Goal: Task Accomplishment & Management: Manage account settings

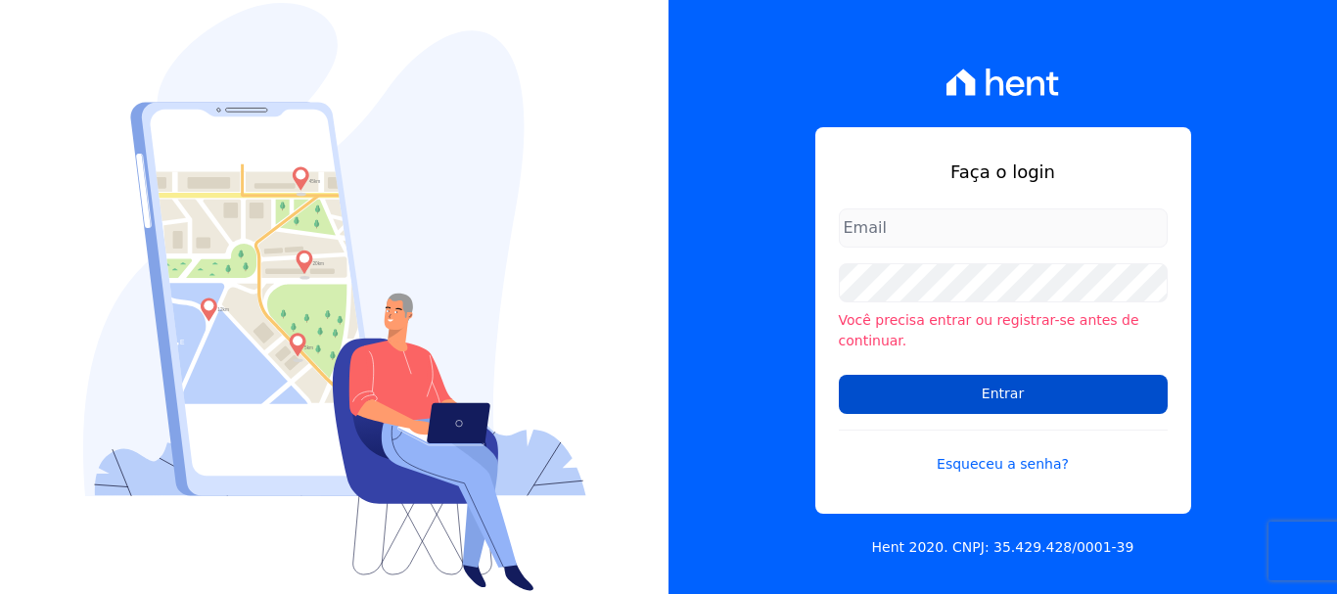
type input "[PERSON_NAME][EMAIL_ADDRESS][PERSON_NAME][DOMAIN_NAME]"
click at [1000, 379] on input "Entrar" at bounding box center [1003, 394] width 329 height 39
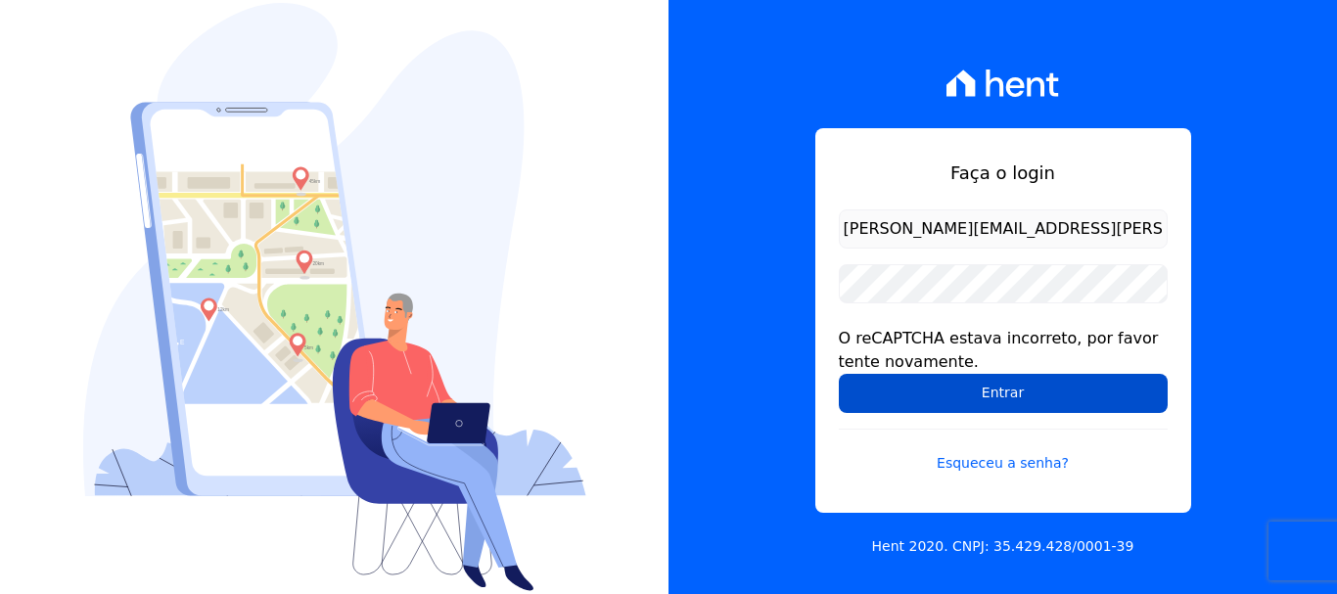
click at [978, 404] on input "Entrar" at bounding box center [1003, 393] width 329 height 39
click at [1069, 390] on input "Entrar" at bounding box center [1003, 393] width 329 height 39
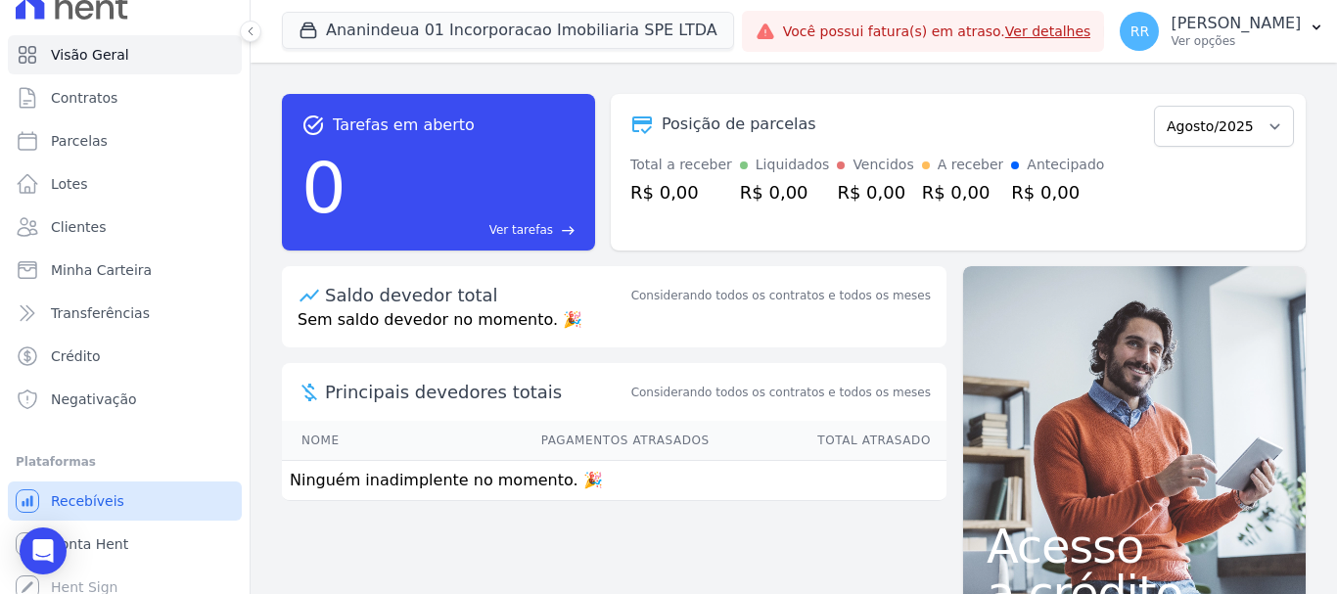
scroll to position [36, 0]
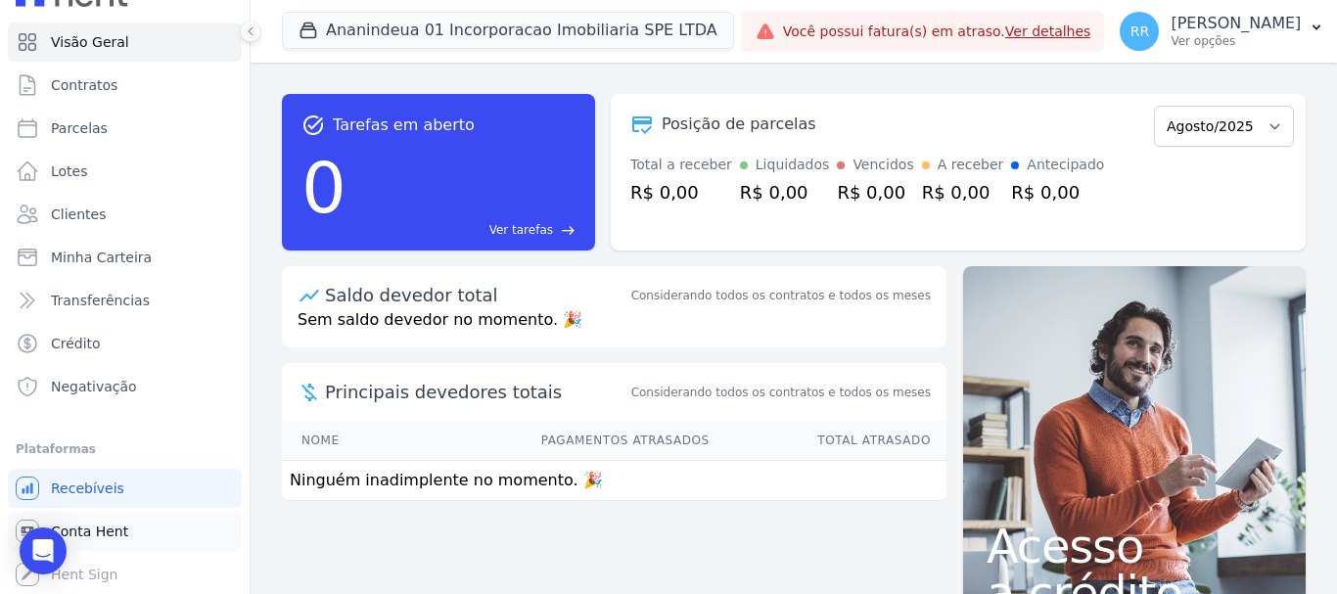
click at [107, 526] on span "Conta Hent" at bounding box center [89, 532] width 77 height 20
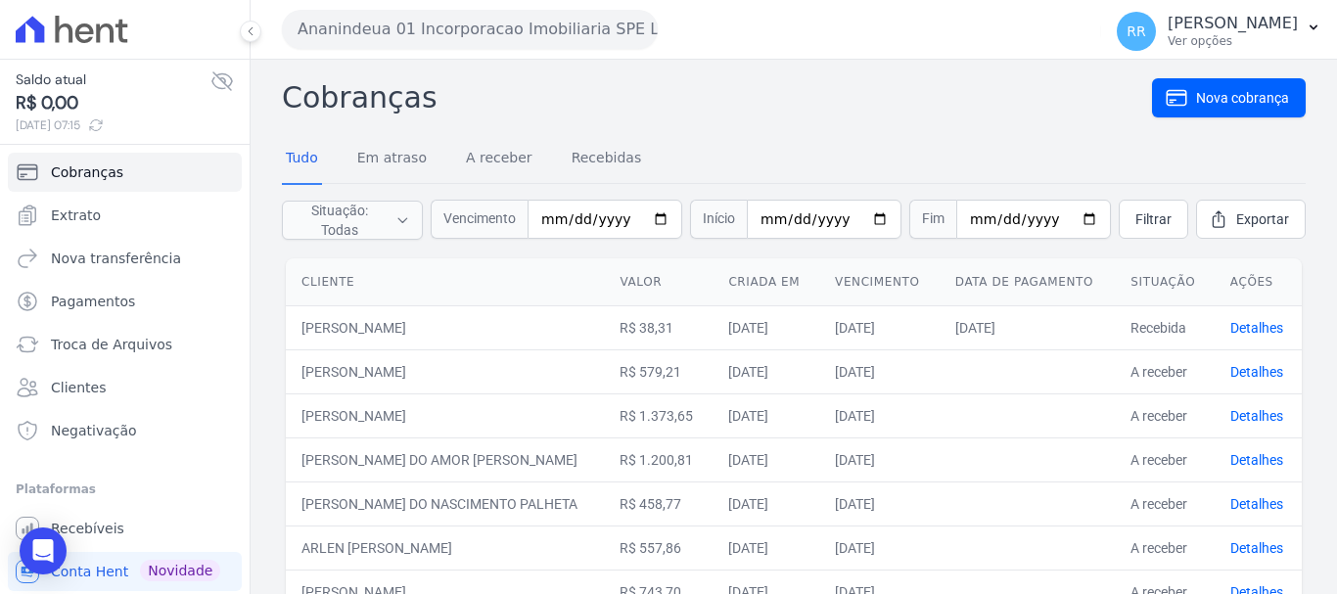
drag, startPoint x: 625, startPoint y: 36, endPoint x: 560, endPoint y: 63, distance: 69.8
click at [622, 36] on button "Ananindeua 01 Incorporacao Imobiliaria SPE LTDA" at bounding box center [470, 29] width 376 height 39
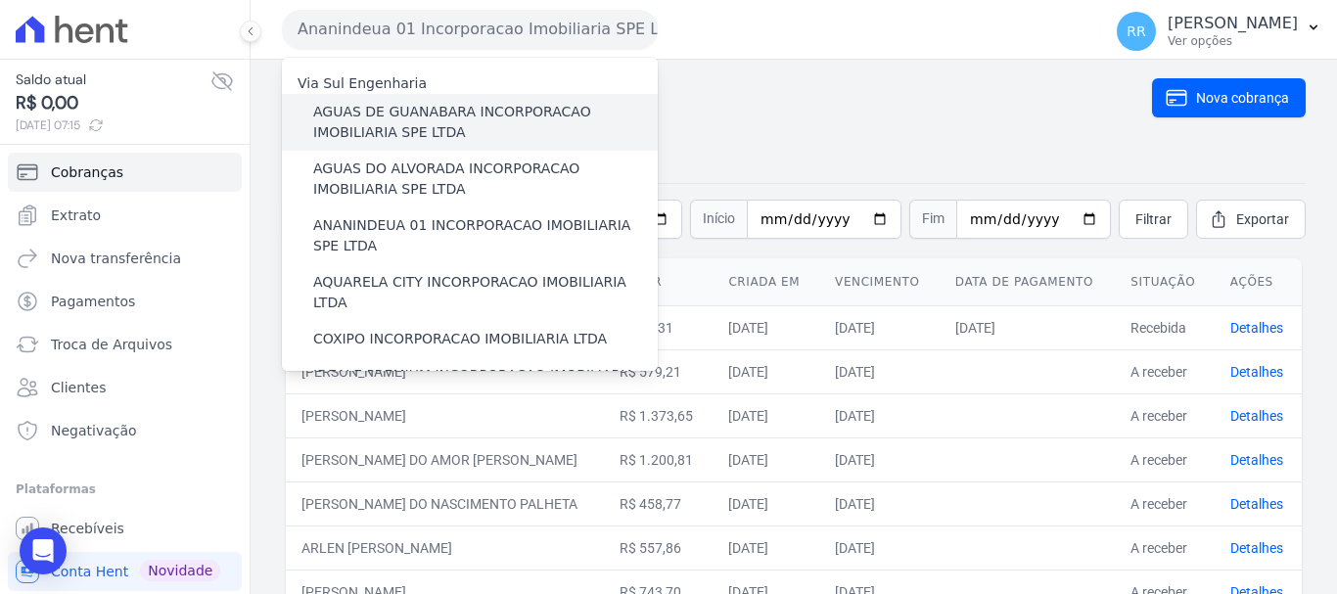
click at [404, 118] on label "AGUAS DE GUANABARA INCORPORACAO IMOBILIARIA SPE LTDA" at bounding box center [485, 122] width 345 height 41
click at [0, 0] on input "AGUAS DE GUANABARA INCORPORACAO IMOBILIARIA SPE LTDA" at bounding box center [0, 0] width 0 height 0
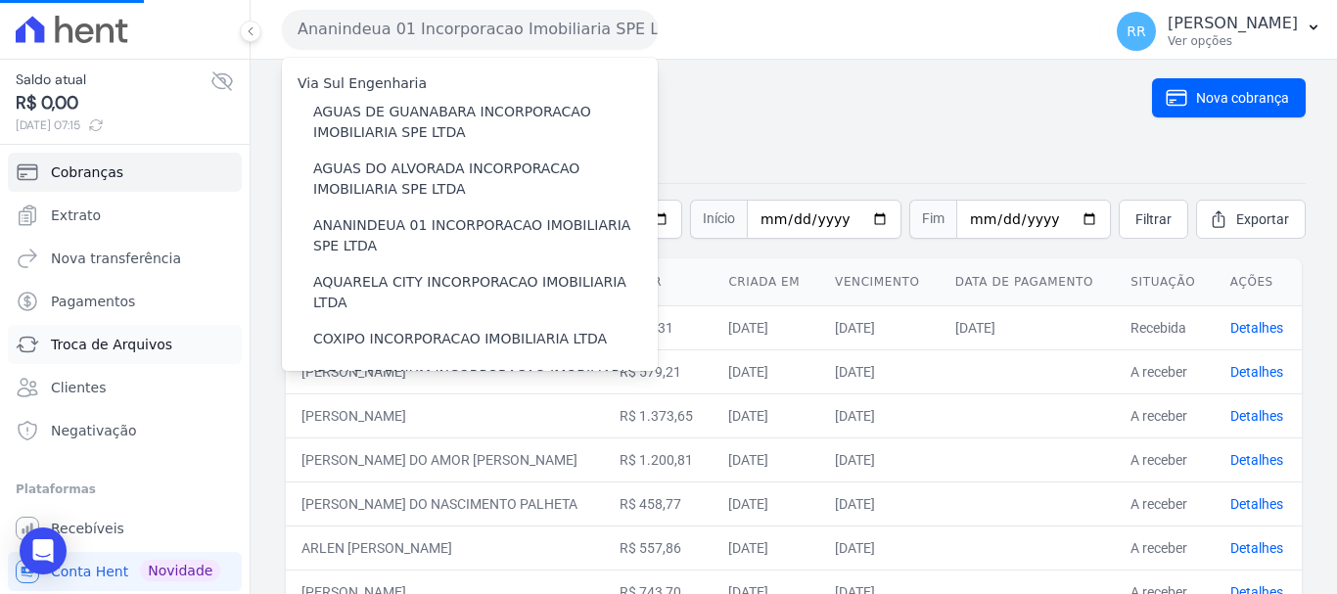
click at [102, 345] on span "Troca de Arquivos" at bounding box center [111, 345] width 121 height 20
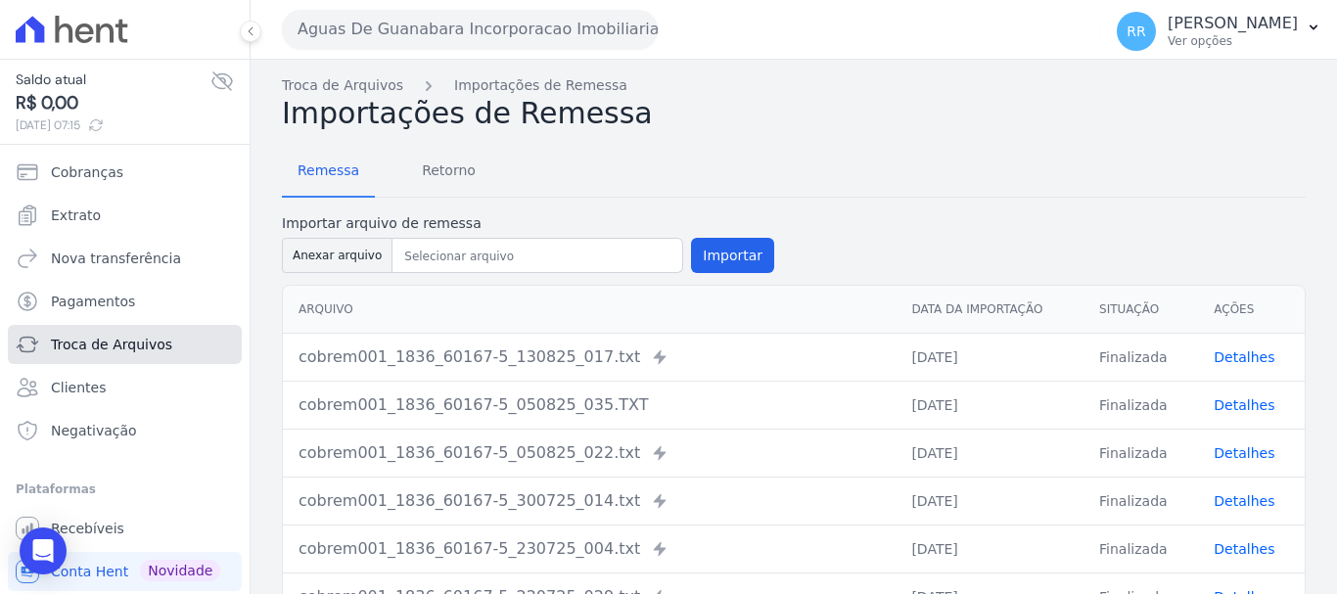
click at [139, 344] on span "Troca de Arquivos" at bounding box center [111, 345] width 121 height 20
click at [450, 163] on span "Retorno" at bounding box center [448, 170] width 77 height 39
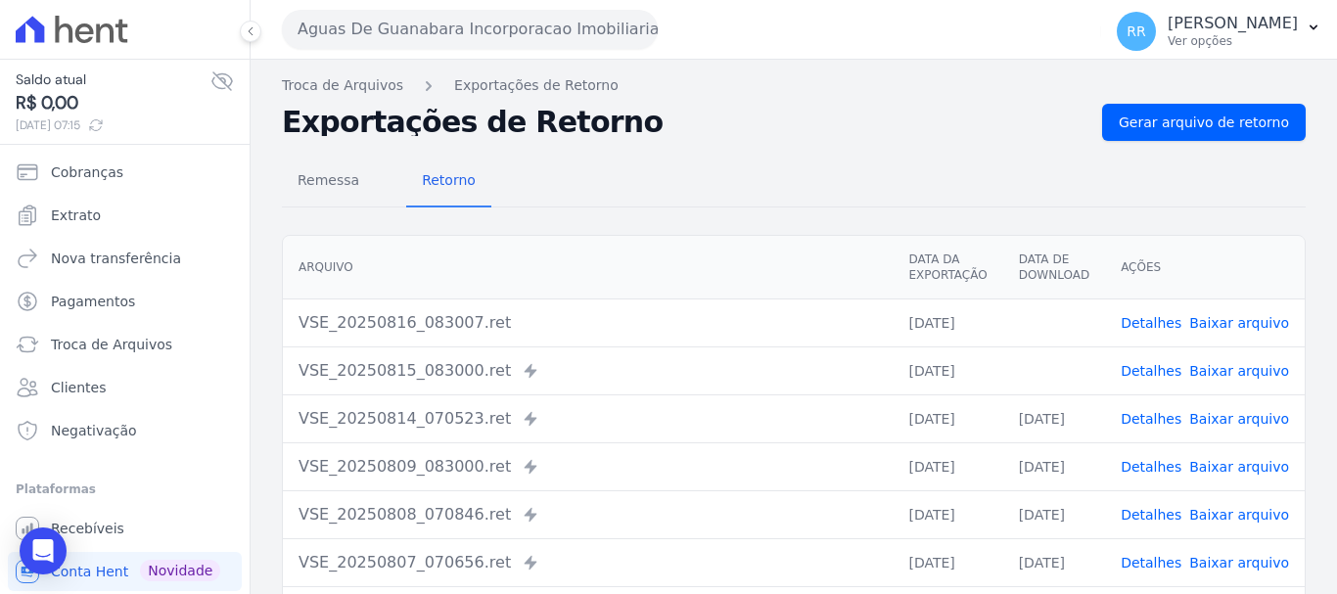
click at [1236, 325] on link "Baixar arquivo" at bounding box center [1240, 323] width 100 height 16
click at [1231, 371] on link "Baixar arquivo" at bounding box center [1240, 371] width 100 height 16
click at [484, 29] on button "Aguas De Guanabara Incorporacao Imobiliaria SPE LTDA" at bounding box center [470, 29] width 376 height 39
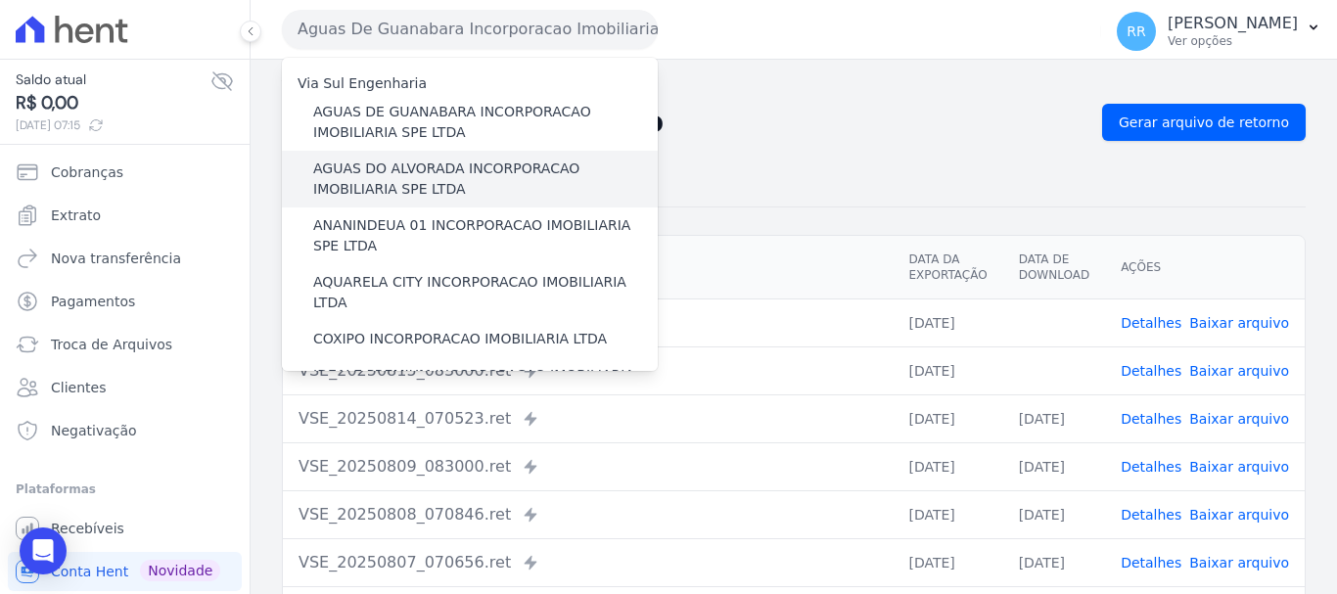
click at [397, 182] on label "AGUAS DO ALVORADA INCORPORACAO IMOBILIARIA SPE LTDA" at bounding box center [485, 179] width 345 height 41
click at [0, 0] on input "AGUAS DO ALVORADA INCORPORACAO IMOBILIARIA SPE LTDA" at bounding box center [0, 0] width 0 height 0
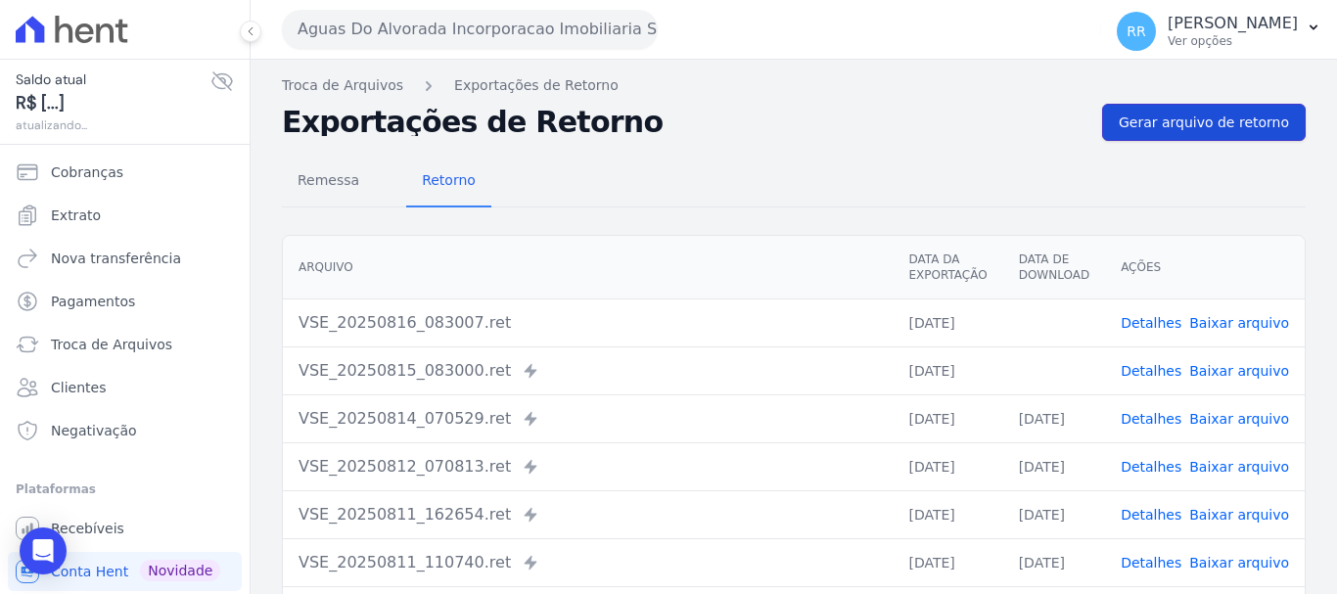
click at [1189, 118] on span "Gerar arquivo de retorno" at bounding box center [1204, 123] width 170 height 20
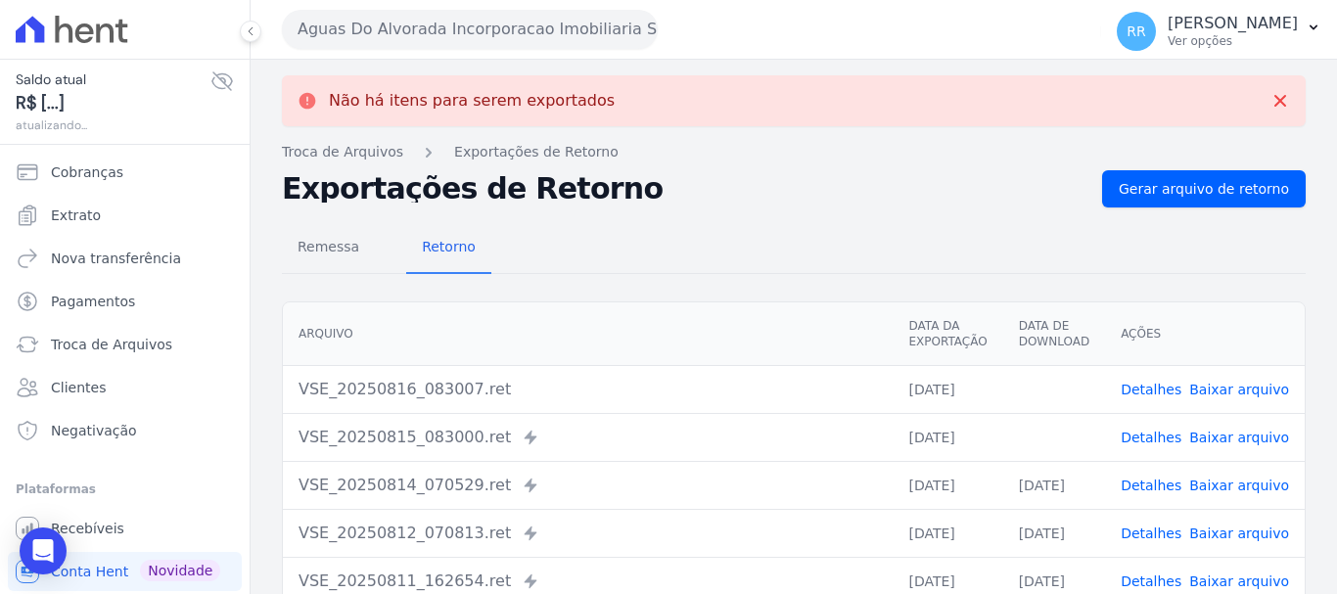
click at [1208, 389] on link "Baixar arquivo" at bounding box center [1240, 390] width 100 height 16
drag, startPoint x: 1209, startPoint y: 408, endPoint x: 1212, endPoint y: 432, distance: 23.7
click at [1209, 413] on tbody "VSE_20250816_083007.ret 16/08/2025 Detalhes Baixar arquivo VSE_20250815_083000.…" at bounding box center [794, 605] width 1022 height 480
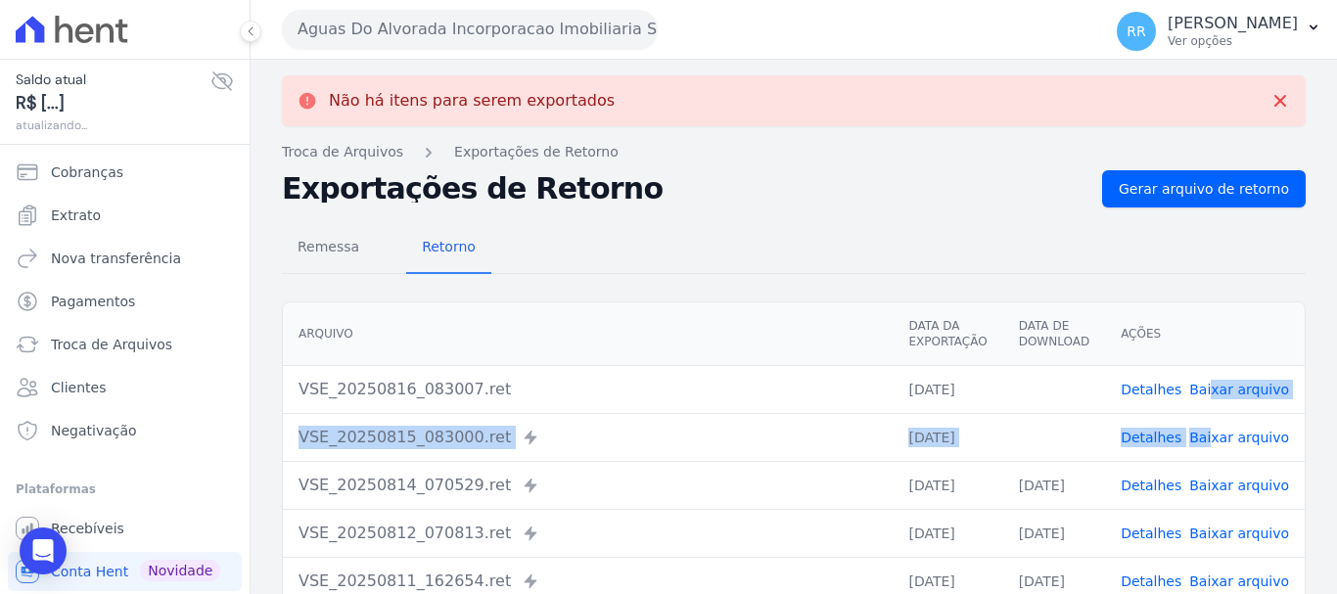
click at [1260, 442] on link "Baixar arquivo" at bounding box center [1240, 438] width 100 height 16
click at [421, 29] on button "Aguas Do Alvorada Incorporacao Imobiliaria SPE LTDA" at bounding box center [470, 29] width 376 height 39
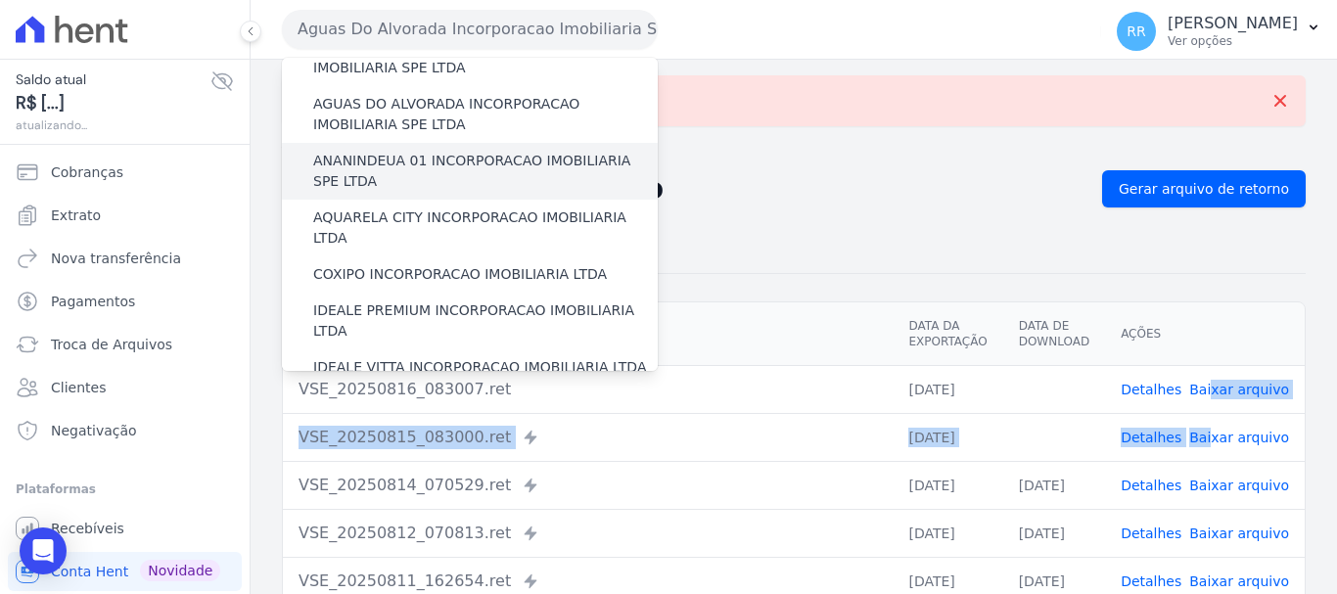
scroll to position [98, 0]
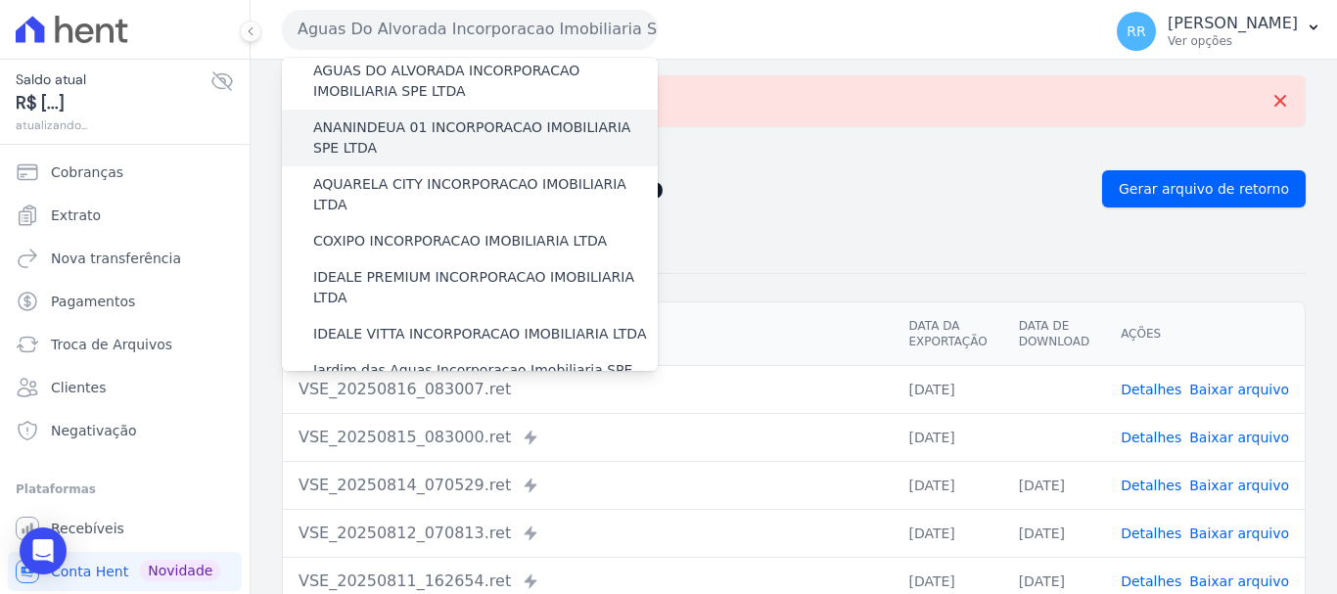
click at [466, 128] on label "ANANINDEUA 01 INCORPORACAO IMOBILIARIA SPE LTDA" at bounding box center [485, 137] width 345 height 41
click at [0, 0] on input "ANANINDEUA 01 INCORPORACAO IMOBILIARIA SPE LTDA" at bounding box center [0, 0] width 0 height 0
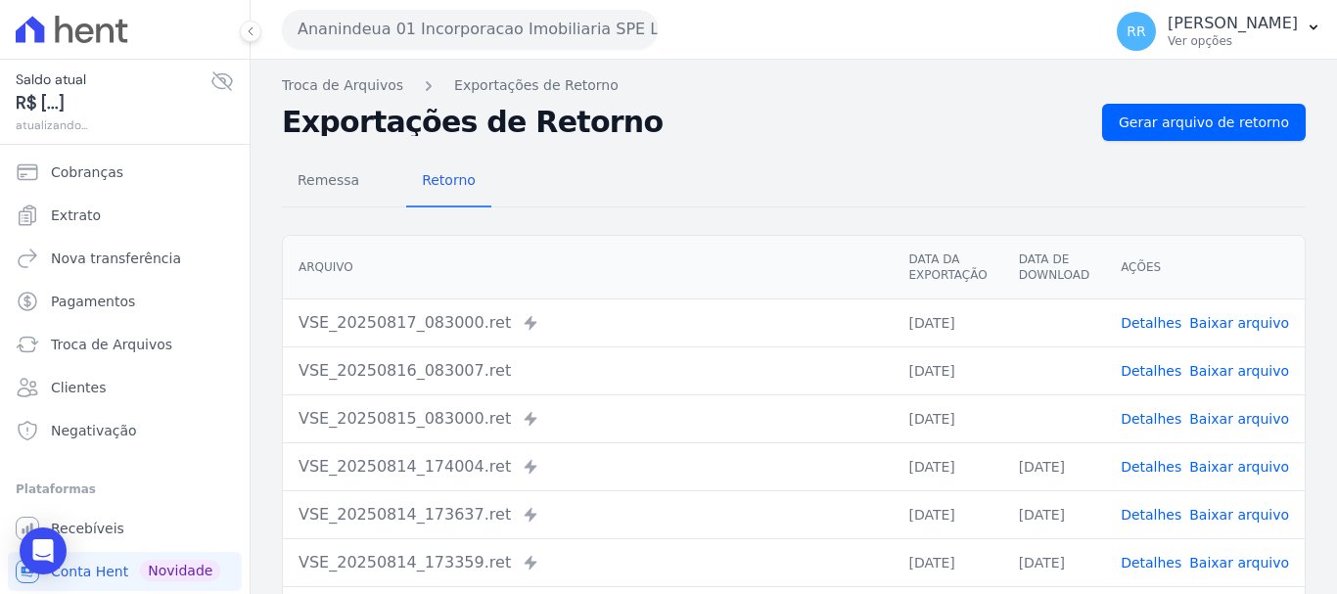
click at [1225, 323] on link "Baixar arquivo" at bounding box center [1240, 323] width 100 height 16
click at [1223, 377] on link "Baixar arquivo" at bounding box center [1240, 371] width 100 height 16
drag, startPoint x: 1219, startPoint y: 126, endPoint x: 1133, endPoint y: 126, distance: 86.2
click at [1217, 126] on span "Gerar arquivo de retorno" at bounding box center [1204, 123] width 170 height 20
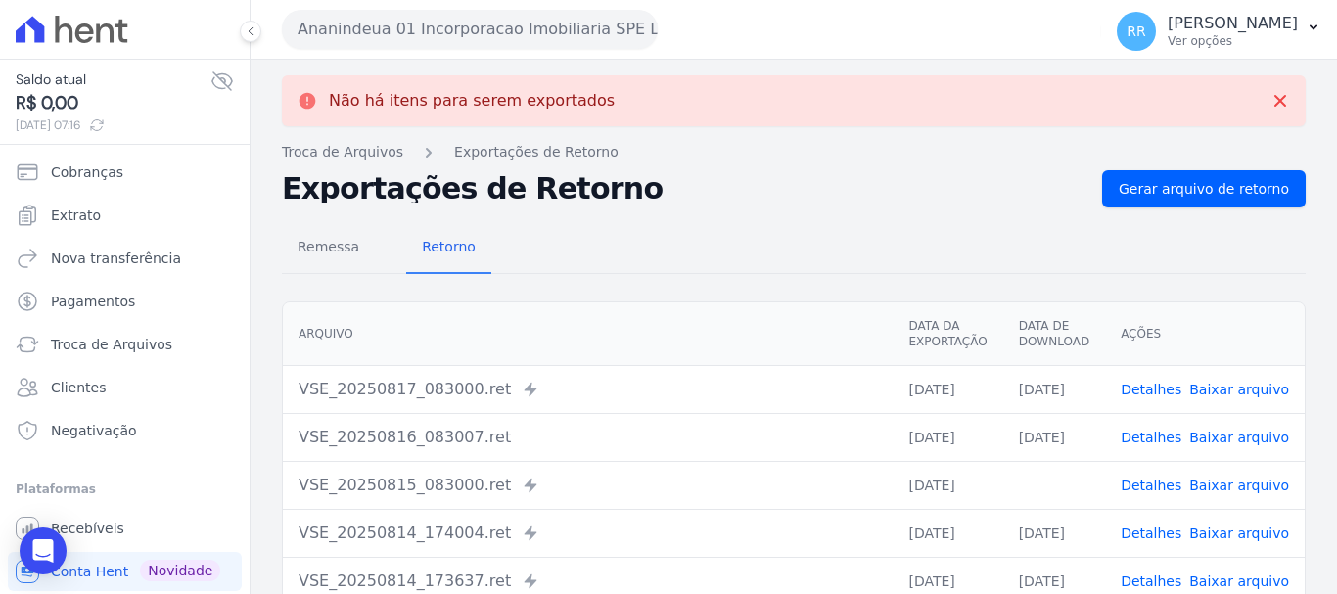
click at [447, 39] on button "Ananindeua 01 Incorporacao Imobiliaria SPE LTDA" at bounding box center [470, 29] width 376 height 39
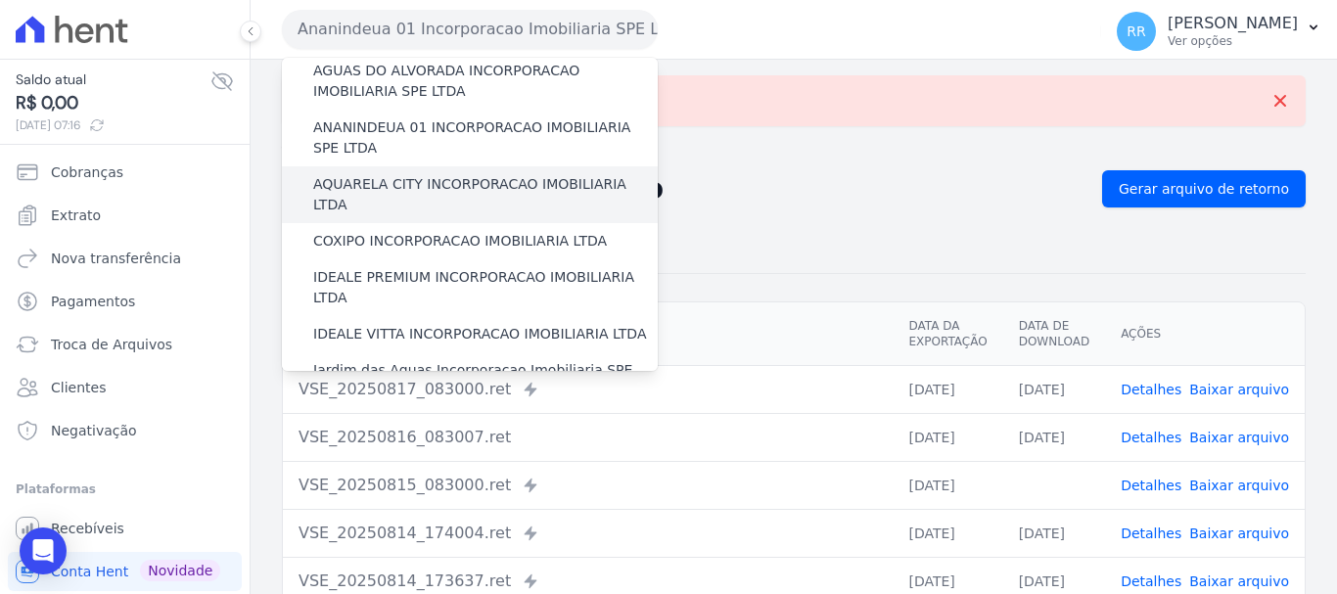
click at [361, 185] on label "AQUARELA CITY INCORPORACAO IMOBILIARIA LTDA" at bounding box center [485, 194] width 345 height 41
click at [0, 0] on input "AQUARELA CITY INCORPORACAO IMOBILIARIA LTDA" at bounding box center [0, 0] width 0 height 0
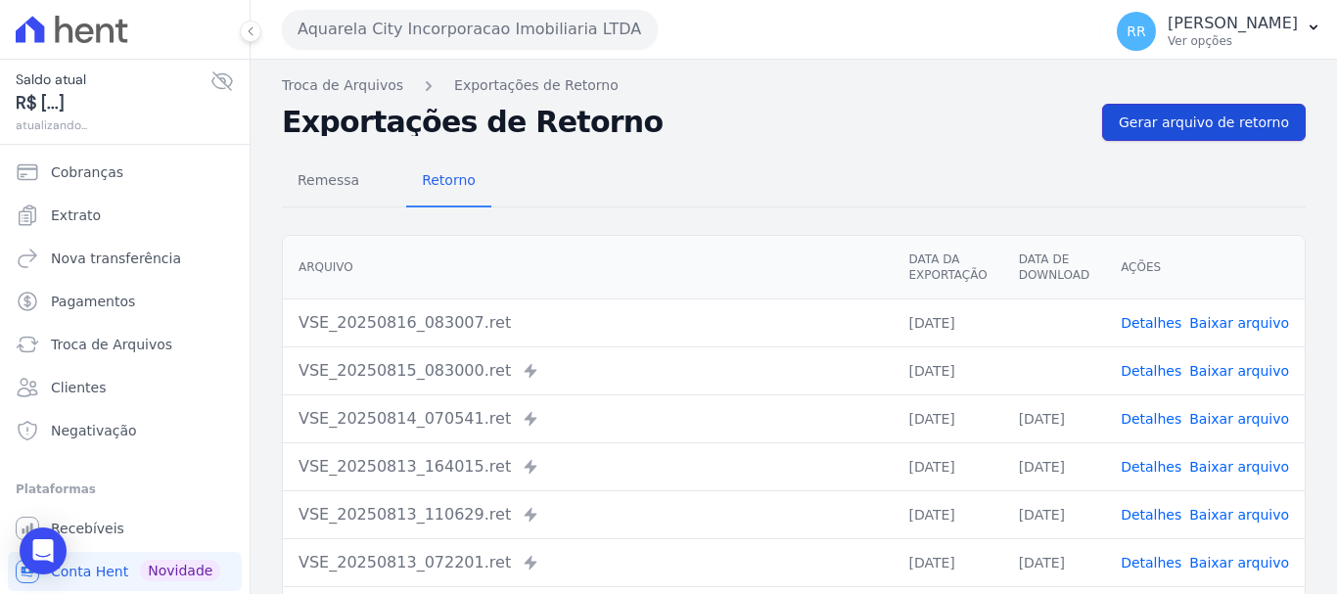
click at [1154, 123] on span "Gerar arquivo de retorno" at bounding box center [1204, 123] width 170 height 20
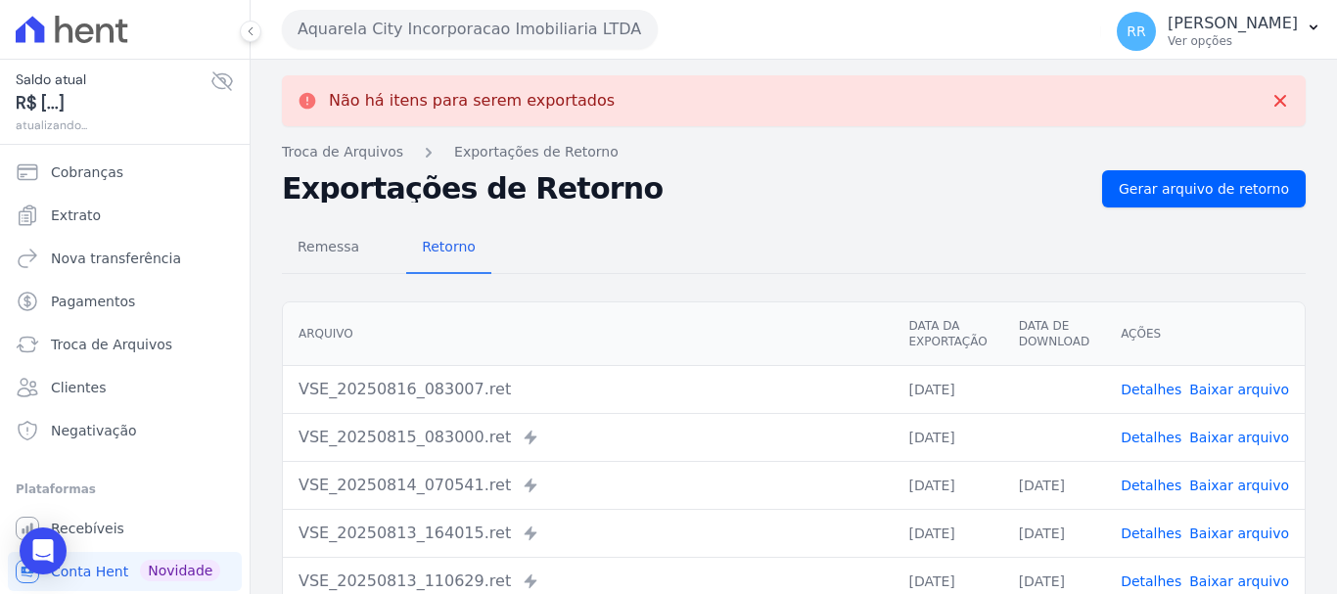
click at [1235, 433] on link "Baixar arquivo" at bounding box center [1240, 438] width 100 height 16
click at [1232, 386] on link "Baixar arquivo" at bounding box center [1240, 390] width 100 height 16
drag, startPoint x: 502, startPoint y: 23, endPoint x: 510, endPoint y: 43, distance: 22.0
click at [502, 23] on button "Aquarela City Incorporacao Imobiliaria LTDA" at bounding box center [470, 29] width 376 height 39
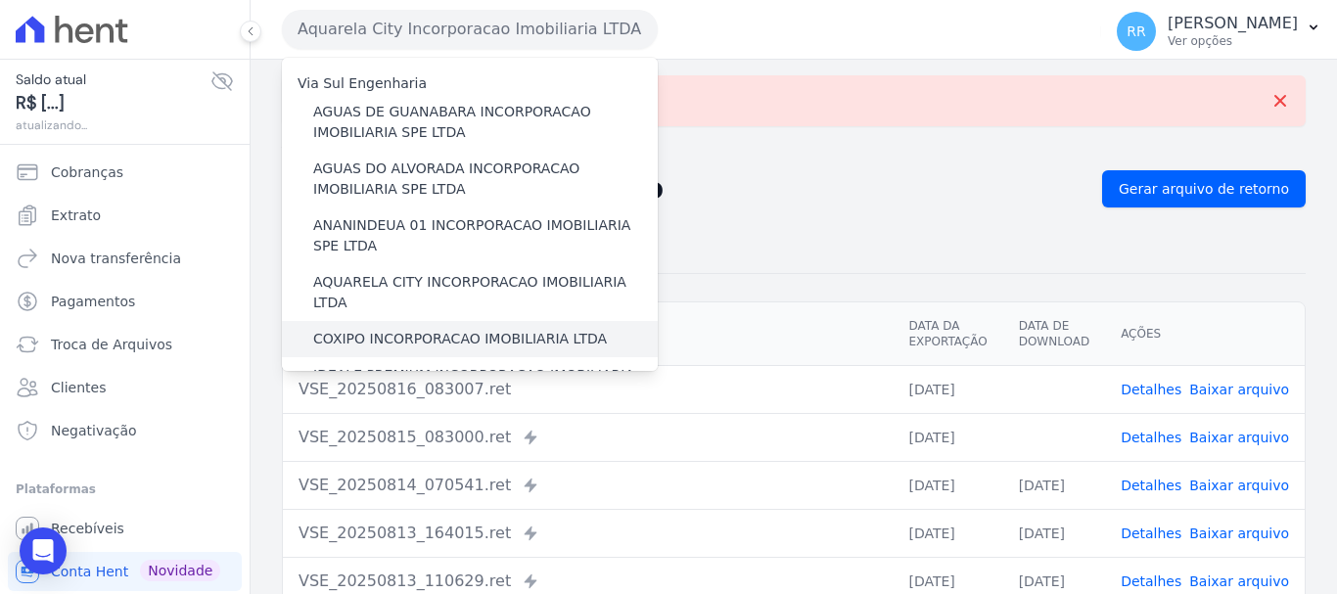
scroll to position [196, 0]
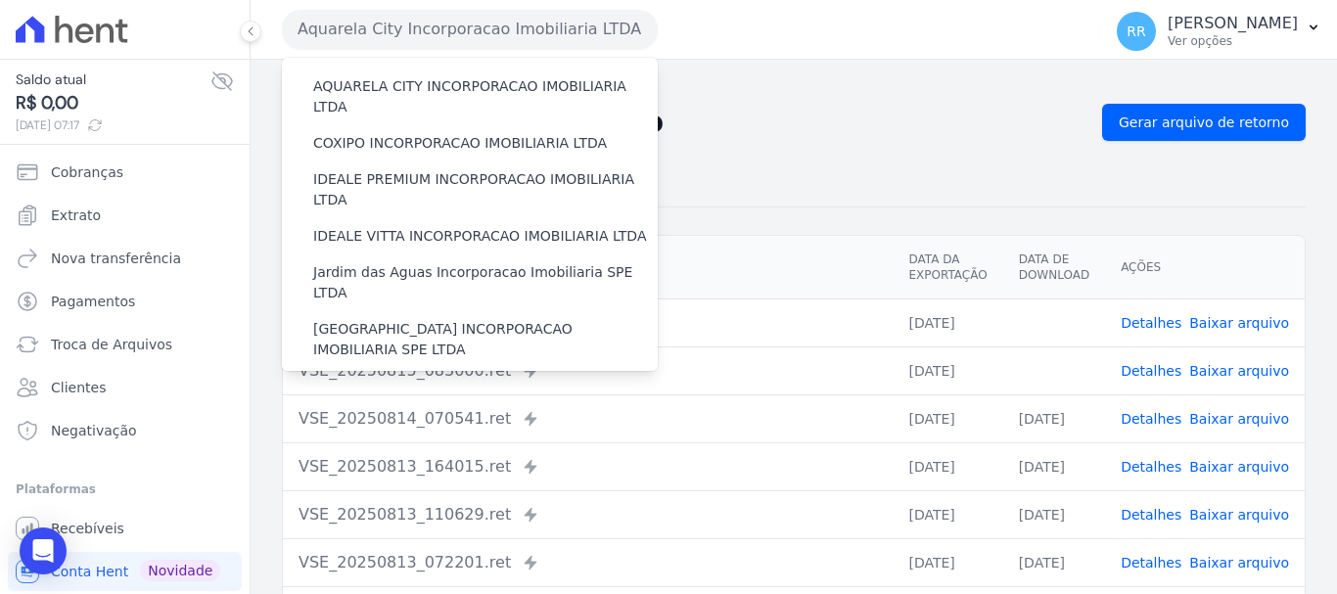
click at [1018, 164] on div "Remessa Retorno" at bounding box center [794, 182] width 1024 height 51
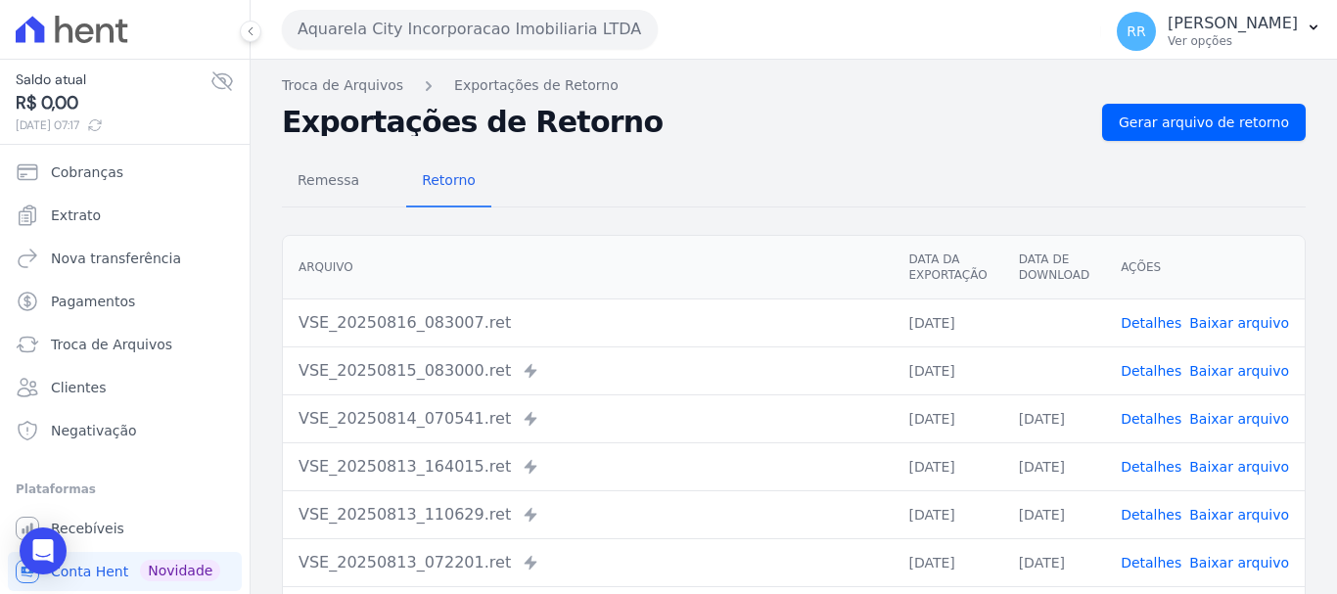
click at [1216, 372] on link "Baixar arquivo" at bounding box center [1240, 371] width 100 height 16
click at [1214, 326] on link "Baixar arquivo" at bounding box center [1240, 323] width 100 height 16
drag, startPoint x: 1155, startPoint y: 124, endPoint x: 1103, endPoint y: 129, distance: 52.1
click at [1155, 124] on span "Gerar arquivo de retorno" at bounding box center [1204, 123] width 170 height 20
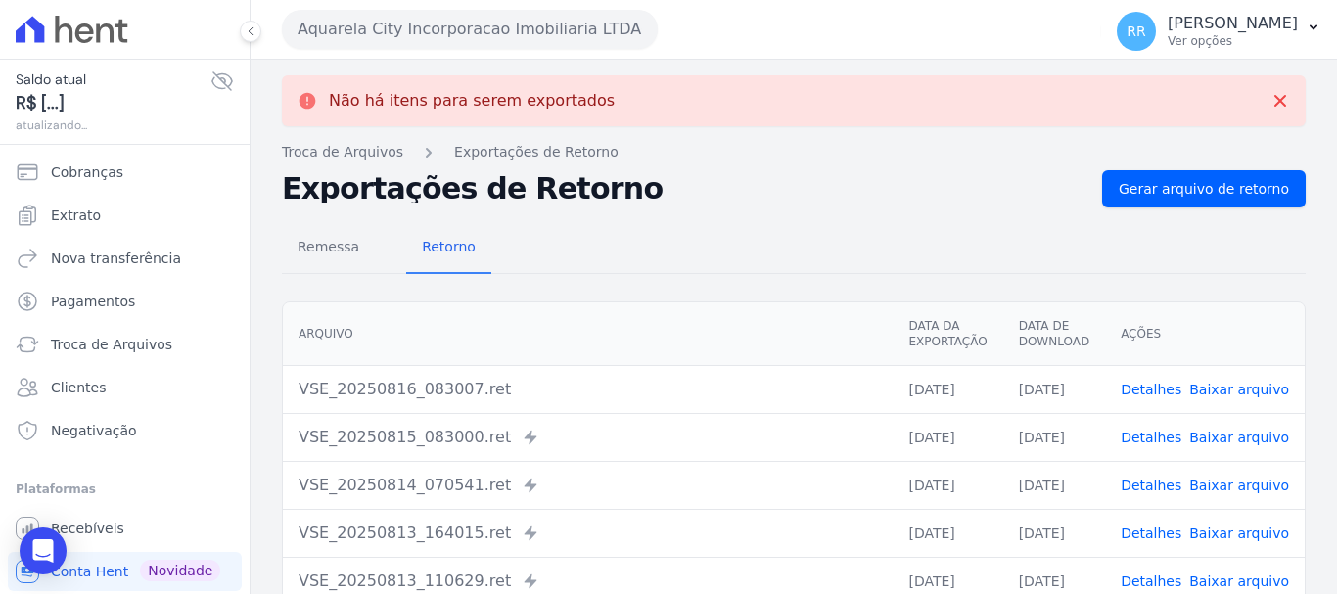
click at [537, 39] on button "Aquarela City Incorporacao Imobiliaria LTDA" at bounding box center [470, 29] width 376 height 39
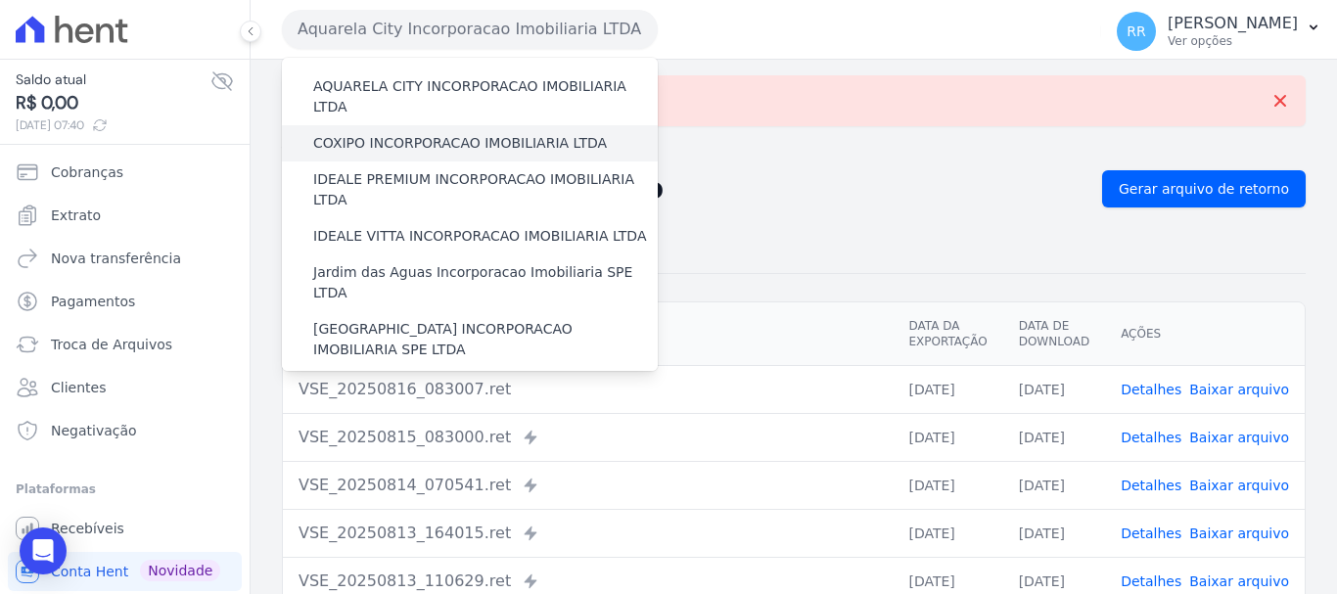
click at [430, 134] on div "COXIPO INCORPORACAO IMOBILIARIA LTDA" at bounding box center [470, 143] width 376 height 36
click at [470, 133] on label "COXIPO INCORPORACAO IMOBILIARIA LTDA" at bounding box center [460, 143] width 294 height 21
click at [0, 0] on input "COXIPO INCORPORACAO IMOBILIARIA LTDA" at bounding box center [0, 0] width 0 height 0
click at [470, 133] on label "COXIPO INCORPORACAO IMOBILIARIA LTDA" at bounding box center [460, 143] width 294 height 21
click at [0, 0] on input "COXIPO INCORPORACAO IMOBILIARIA LTDA" at bounding box center [0, 0] width 0 height 0
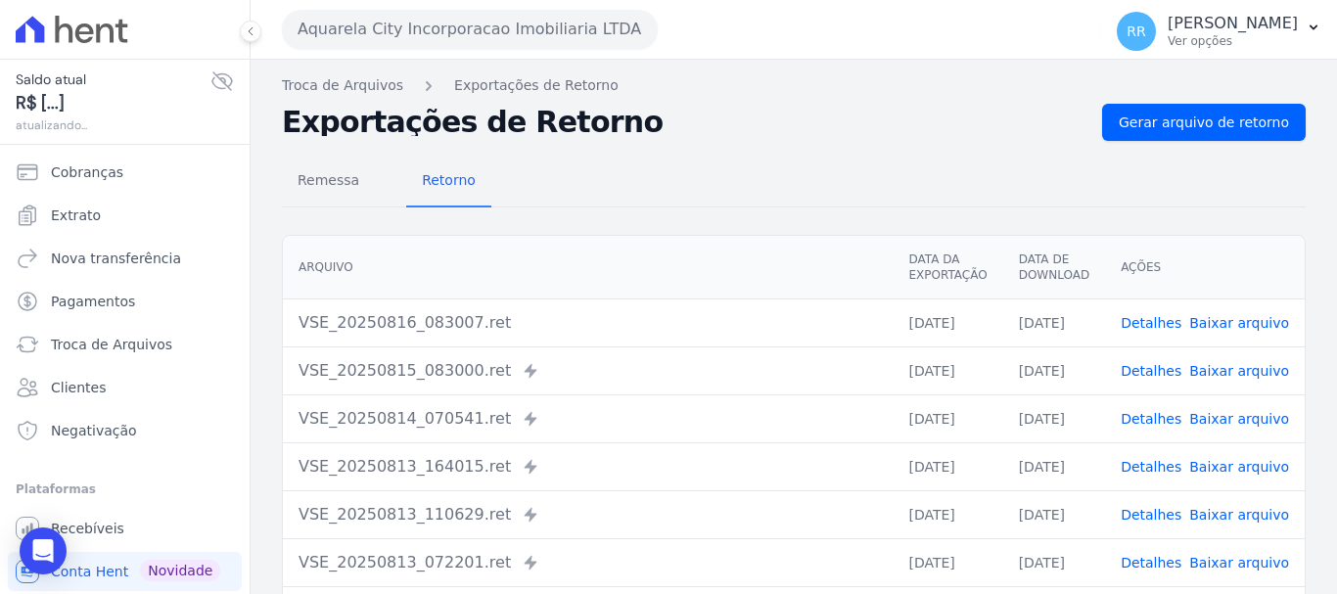
click at [529, 19] on button "Aquarela City Incorporacao Imobiliaria LTDA" at bounding box center [470, 29] width 376 height 39
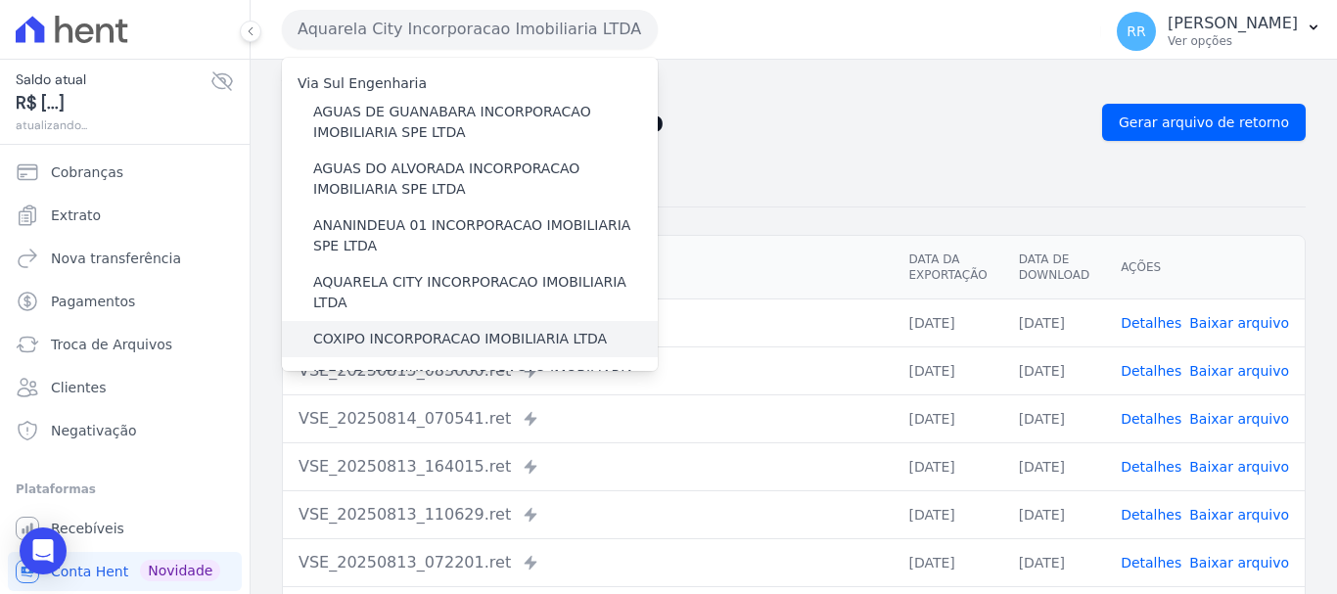
click at [344, 329] on label "COXIPO INCORPORACAO IMOBILIARIA LTDA" at bounding box center [460, 339] width 294 height 21
click at [0, 0] on input "COXIPO INCORPORACAO IMOBILIARIA LTDA" at bounding box center [0, 0] width 0 height 0
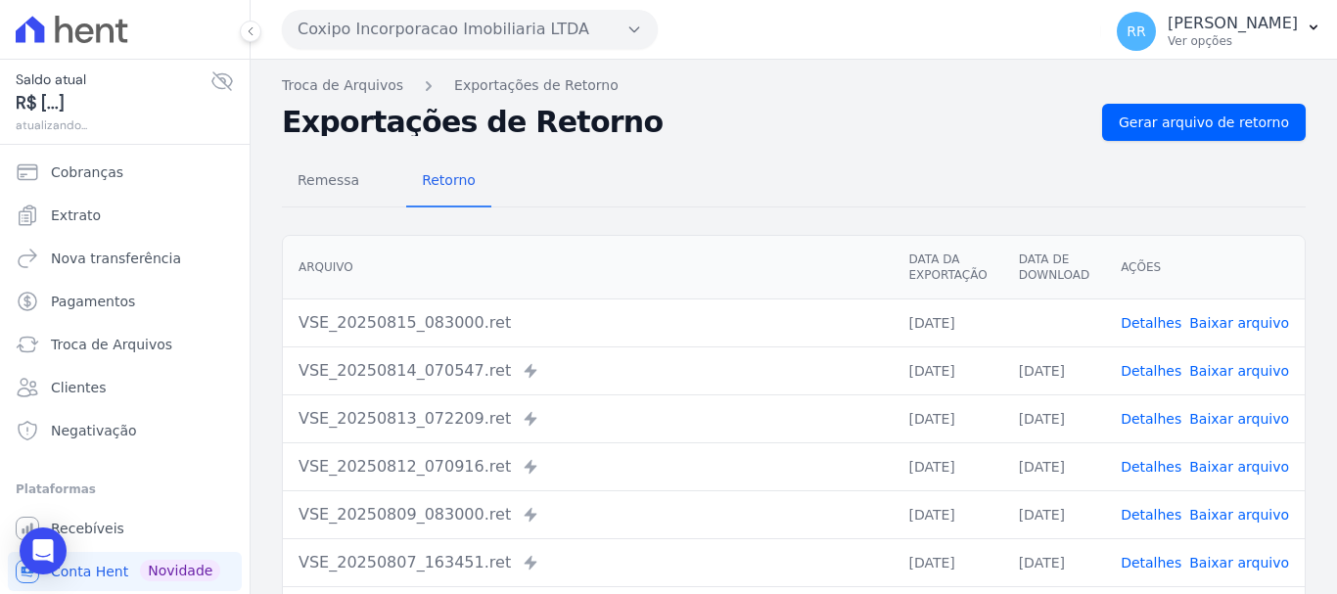
click at [1156, 144] on div "Remessa Retorno Arquivo Data da Exportação Data de Download Ações VSE_20250815_…" at bounding box center [794, 495] width 1024 height 708
click at [1159, 123] on span "Gerar arquivo de retorno" at bounding box center [1204, 123] width 170 height 20
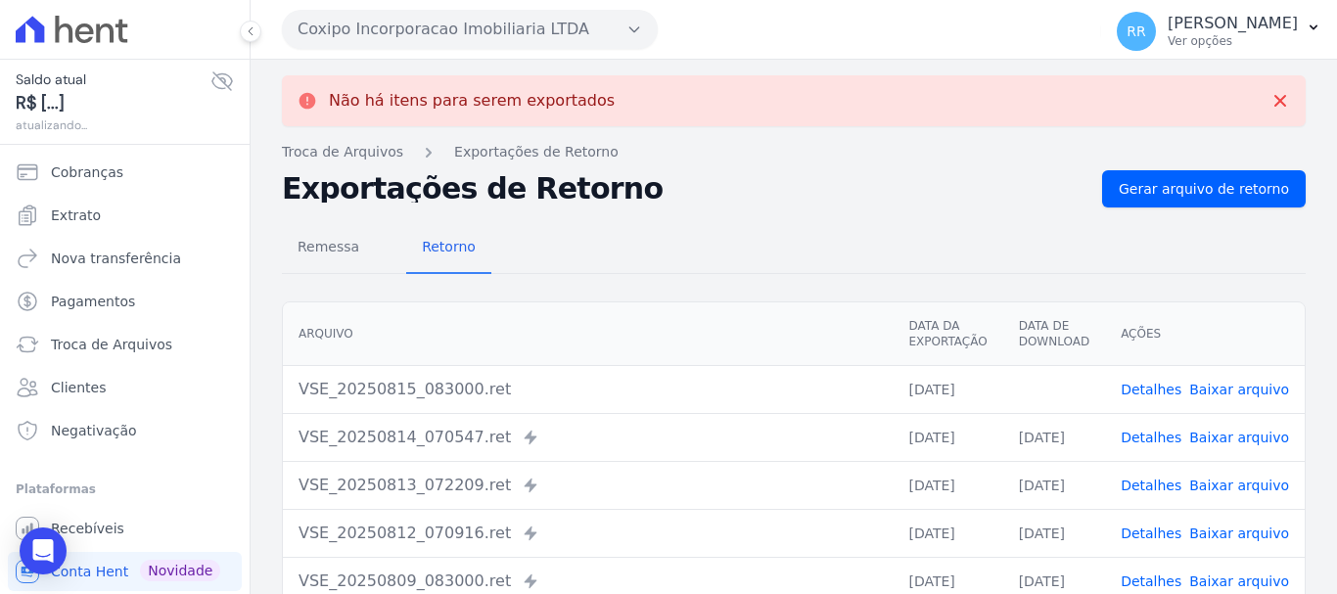
click at [1219, 390] on link "Baixar arquivo" at bounding box center [1240, 390] width 100 height 16
drag, startPoint x: 434, startPoint y: 23, endPoint x: 434, endPoint y: 34, distance: 10.8
click at [434, 23] on button "Coxipo Incorporacao Imobiliaria LTDA" at bounding box center [470, 29] width 376 height 39
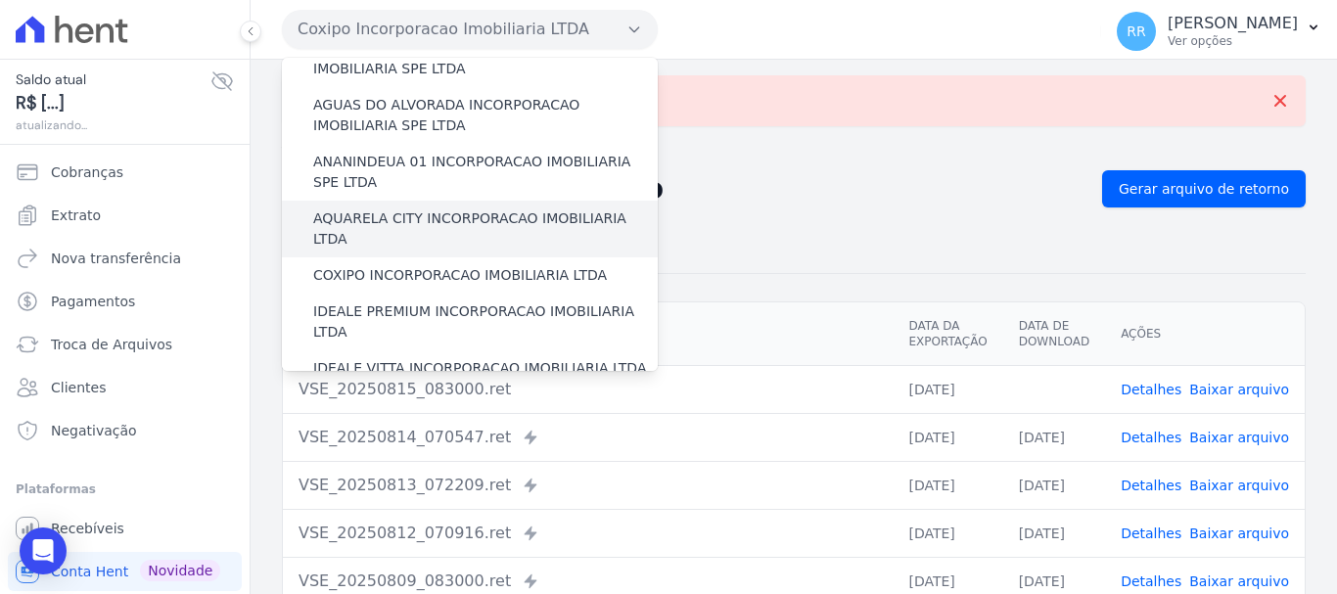
scroll to position [0, 0]
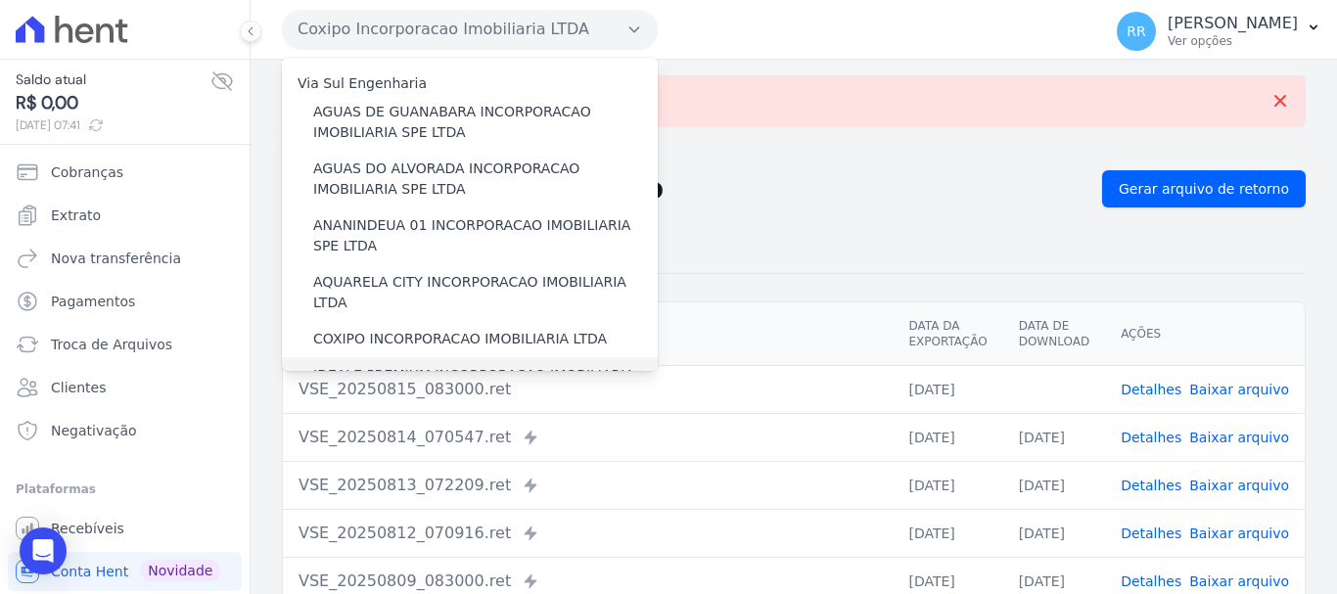
click at [399, 365] on label "IDEALE PREMIUM INCORPORACAO IMOBILIARIA LTDA" at bounding box center [485, 385] width 345 height 41
click at [0, 0] on input "IDEALE PREMIUM INCORPORACAO IMOBILIARIA LTDA" at bounding box center [0, 0] width 0 height 0
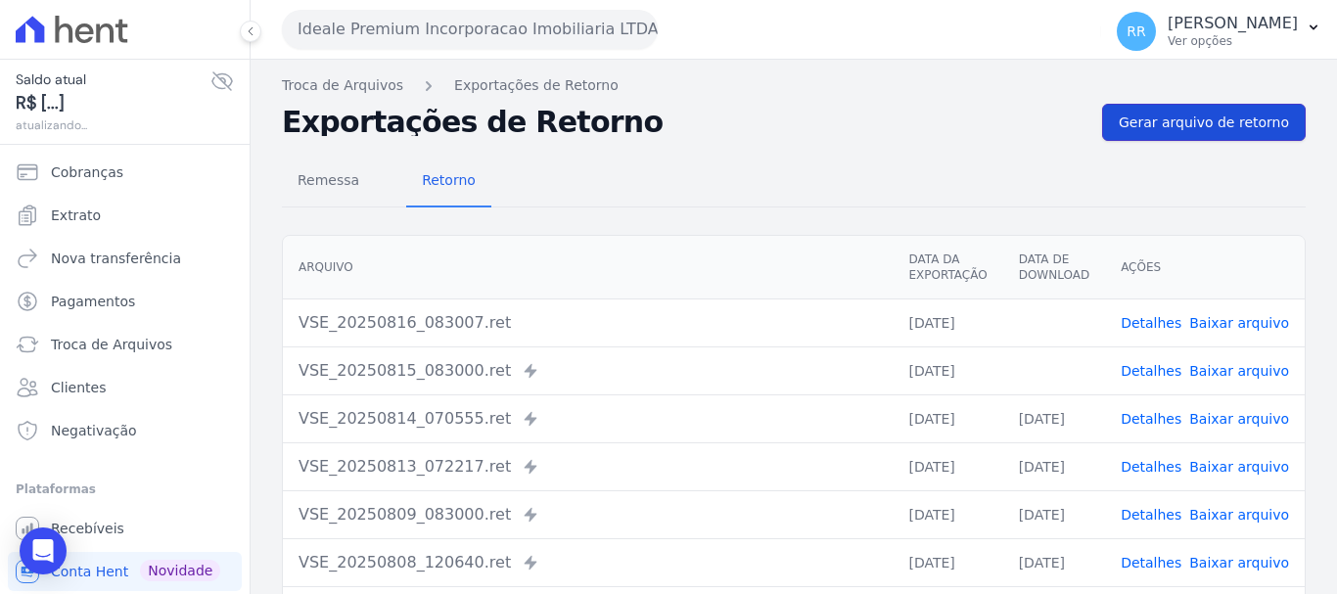
click at [1131, 126] on span "Gerar arquivo de retorno" at bounding box center [1204, 123] width 170 height 20
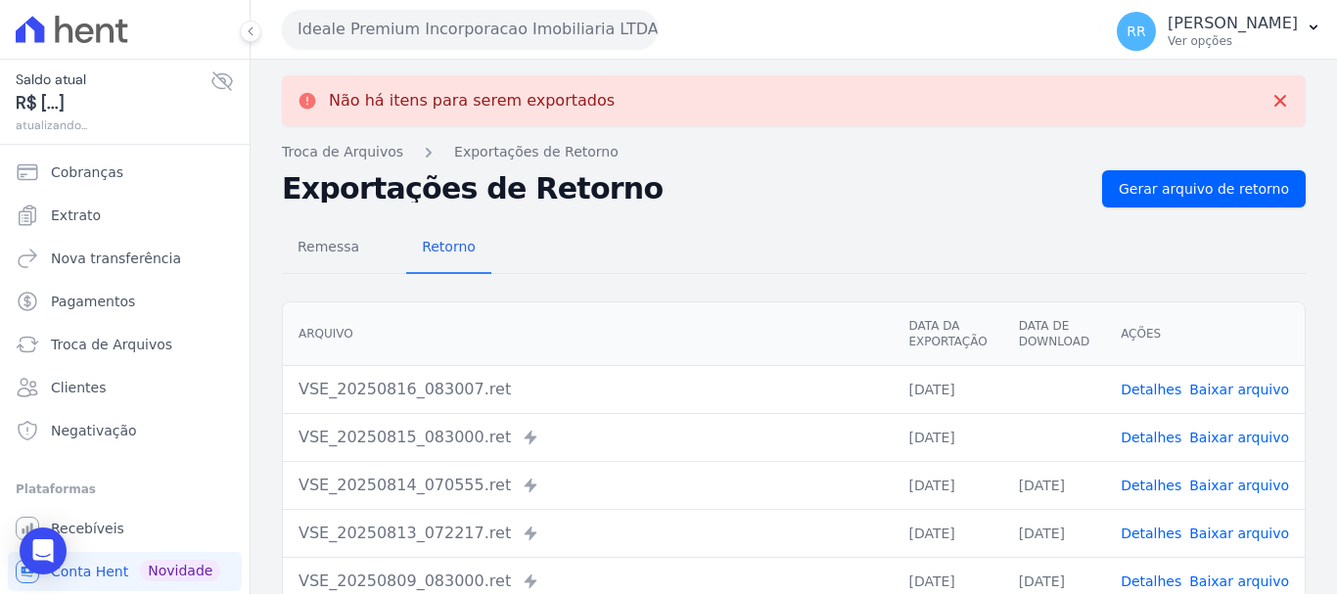
click at [1226, 444] on link "Baixar arquivo" at bounding box center [1240, 438] width 100 height 16
click at [1244, 401] on td "Detalhes Baixar arquivo" at bounding box center [1205, 389] width 200 height 48
click at [1213, 395] on link "Baixar arquivo" at bounding box center [1240, 390] width 100 height 16
click at [436, 25] on button "Ideale Premium Incorporacao Imobiliaria LTDA" at bounding box center [470, 29] width 376 height 39
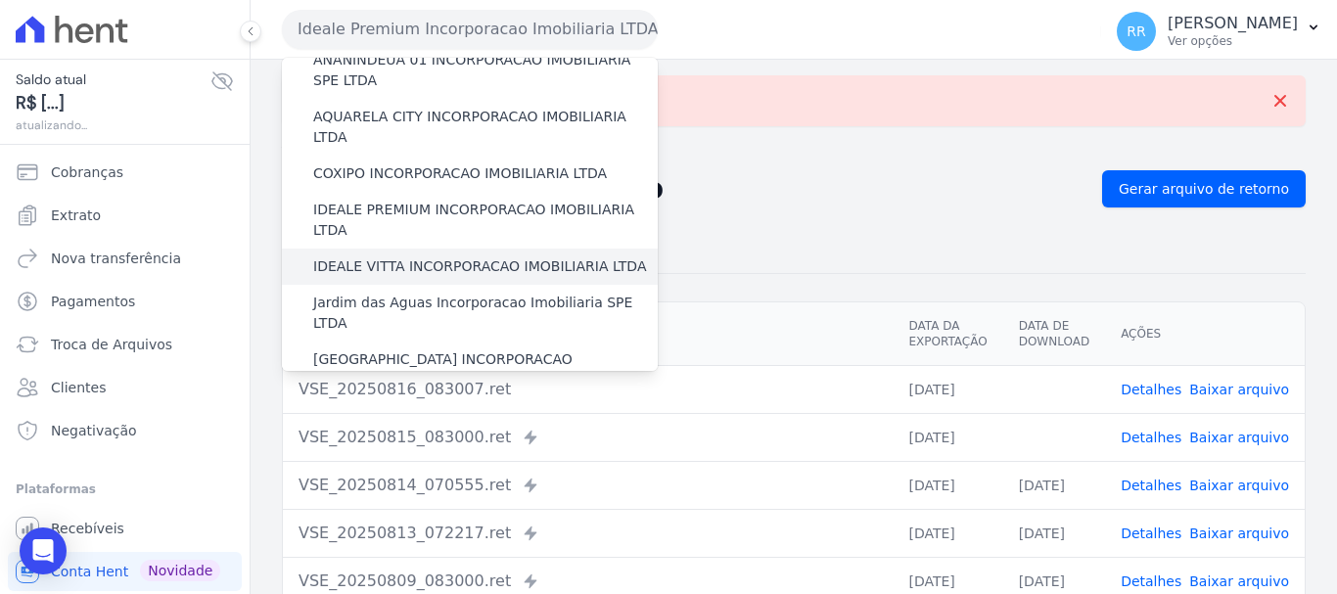
scroll to position [196, 0]
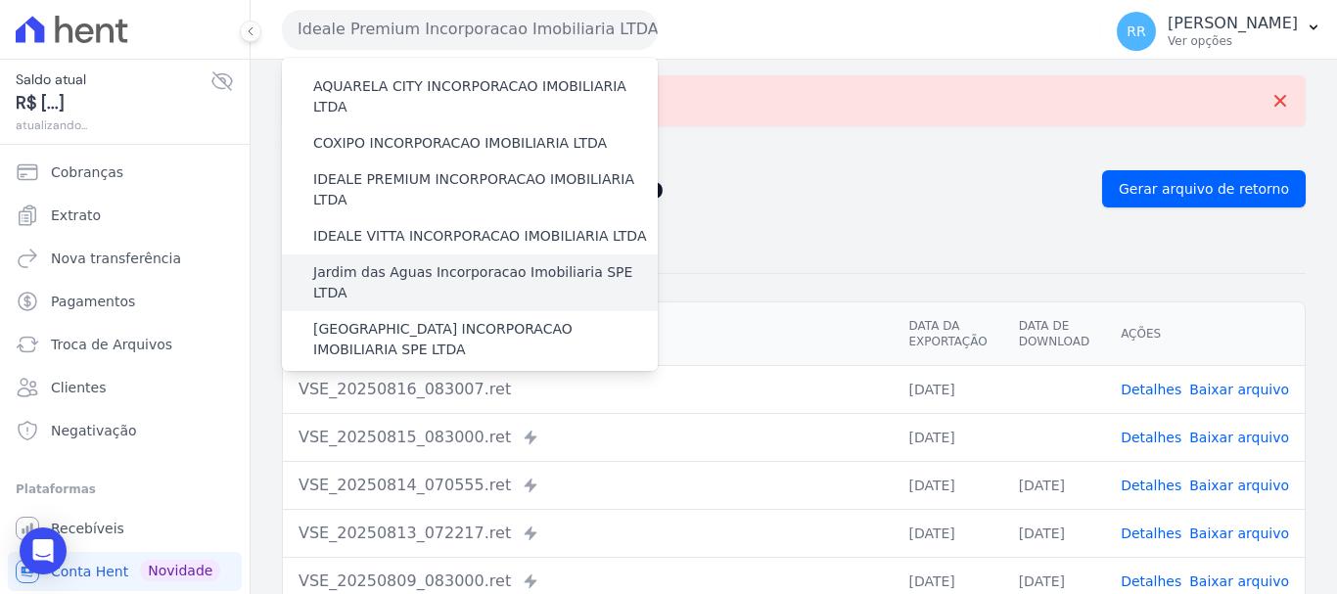
click at [439, 262] on label "Jardim das Aguas Incorporacao Imobiliaria SPE LTDA" at bounding box center [485, 282] width 345 height 41
click at [0, 0] on input "Jardim das Aguas Incorporacao Imobiliaria SPE LTDA" at bounding box center [0, 0] width 0 height 0
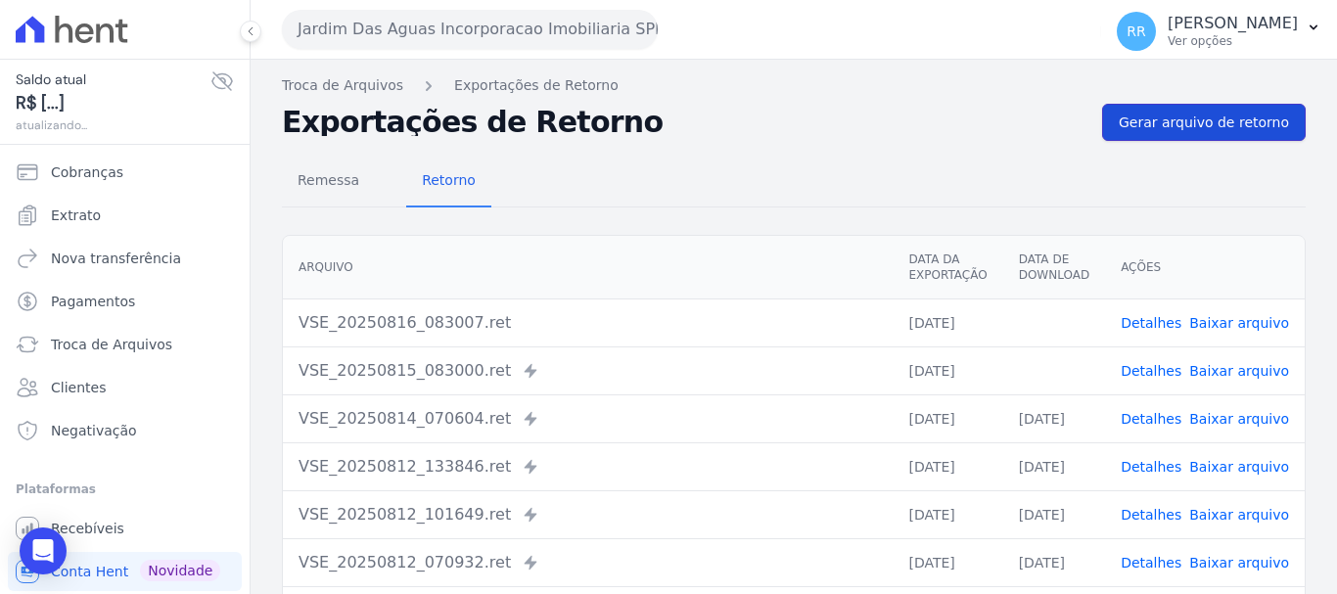
click at [1222, 117] on span "Gerar arquivo de retorno" at bounding box center [1204, 123] width 170 height 20
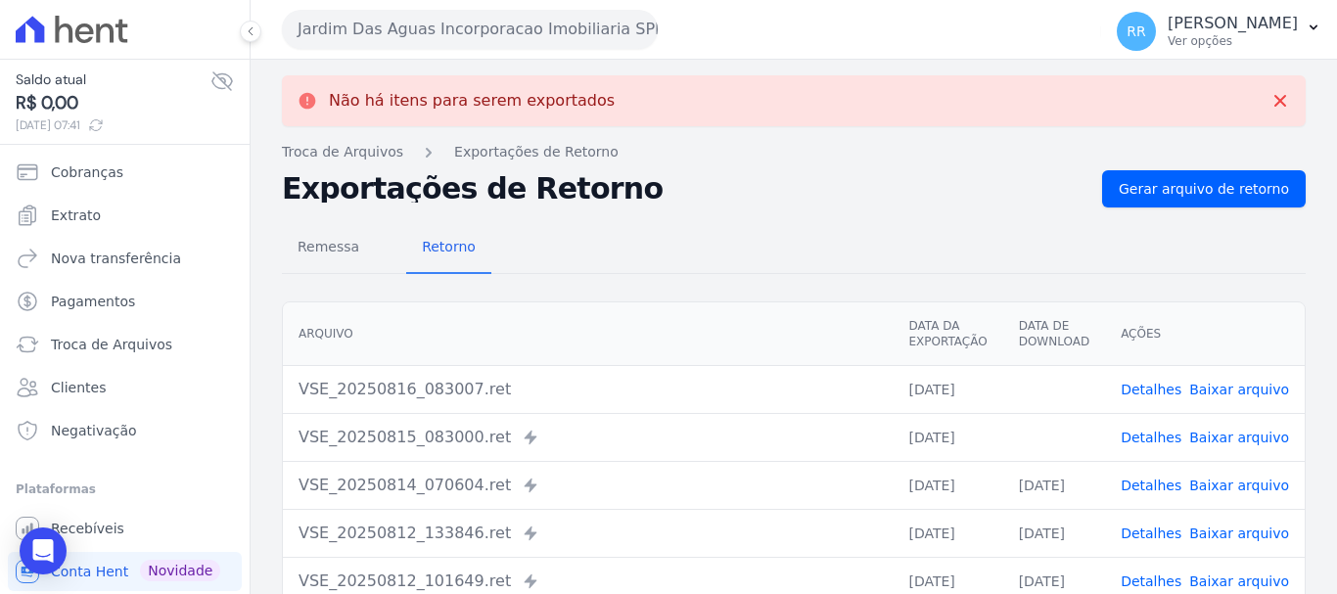
click at [1207, 430] on link "Baixar arquivo" at bounding box center [1240, 438] width 100 height 16
click at [1224, 397] on link "Baixar arquivo" at bounding box center [1240, 390] width 100 height 16
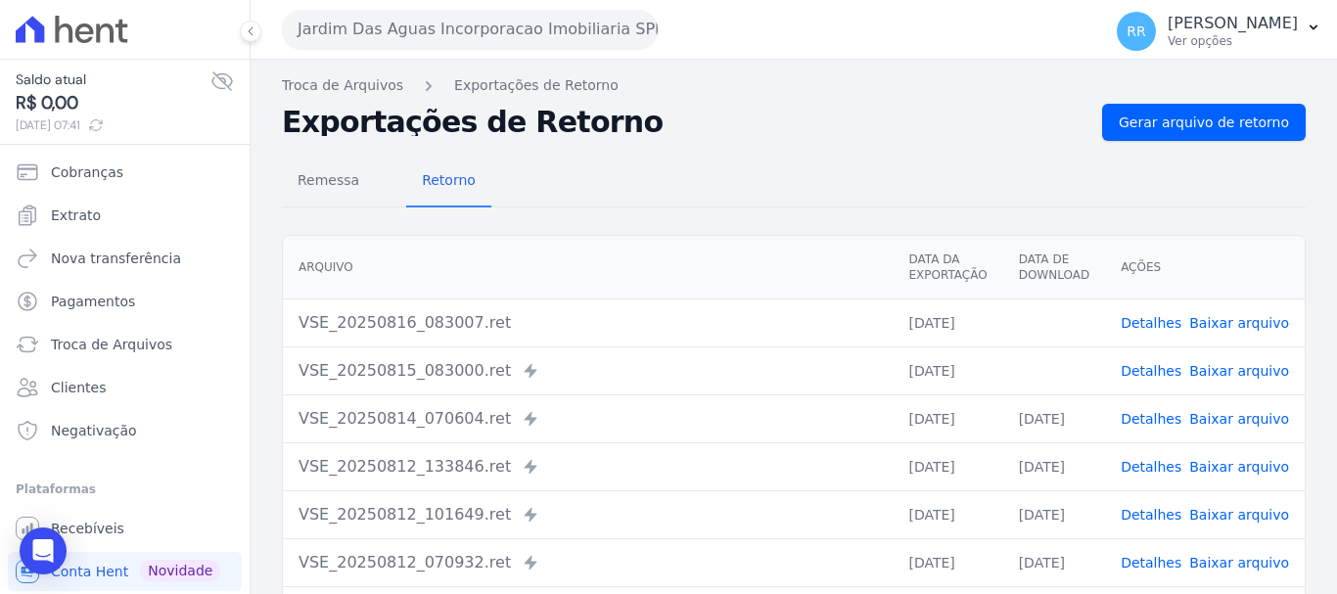
click at [812, 324] on div "VSE_20250816_083007.ret" at bounding box center [588, 322] width 579 height 23
click at [530, 28] on button "Jardim Das Aguas Incorporacao Imobiliaria SPE LTDA" at bounding box center [470, 29] width 376 height 39
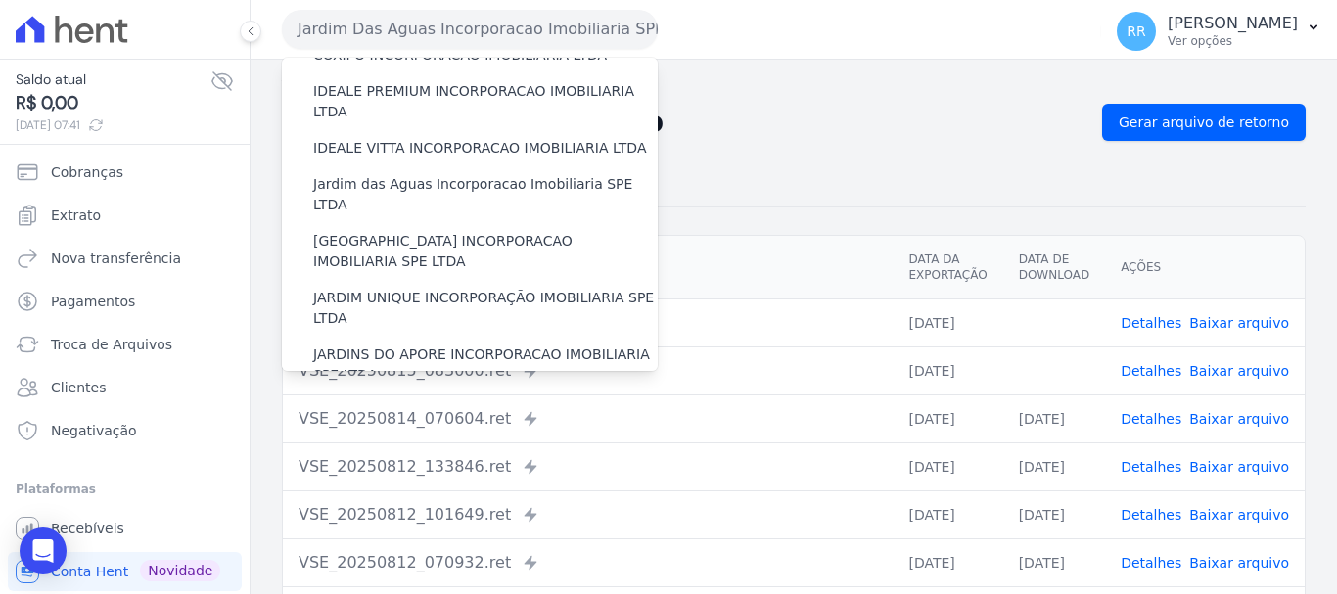
scroll to position [294, 0]
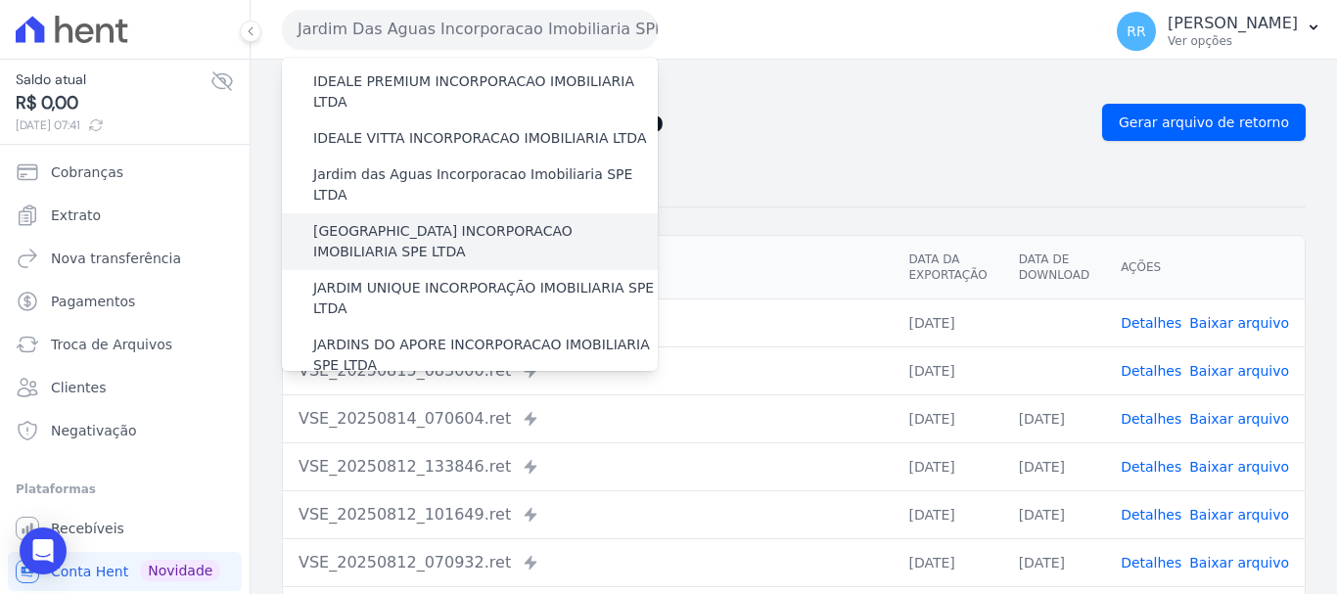
click at [446, 221] on label "[GEOGRAPHIC_DATA] INCORPORACAO IMOBILIARIA SPE LTDA" at bounding box center [485, 241] width 345 height 41
click at [0, 0] on input "[GEOGRAPHIC_DATA] INCORPORACAO IMOBILIARIA SPE LTDA" at bounding box center [0, 0] width 0 height 0
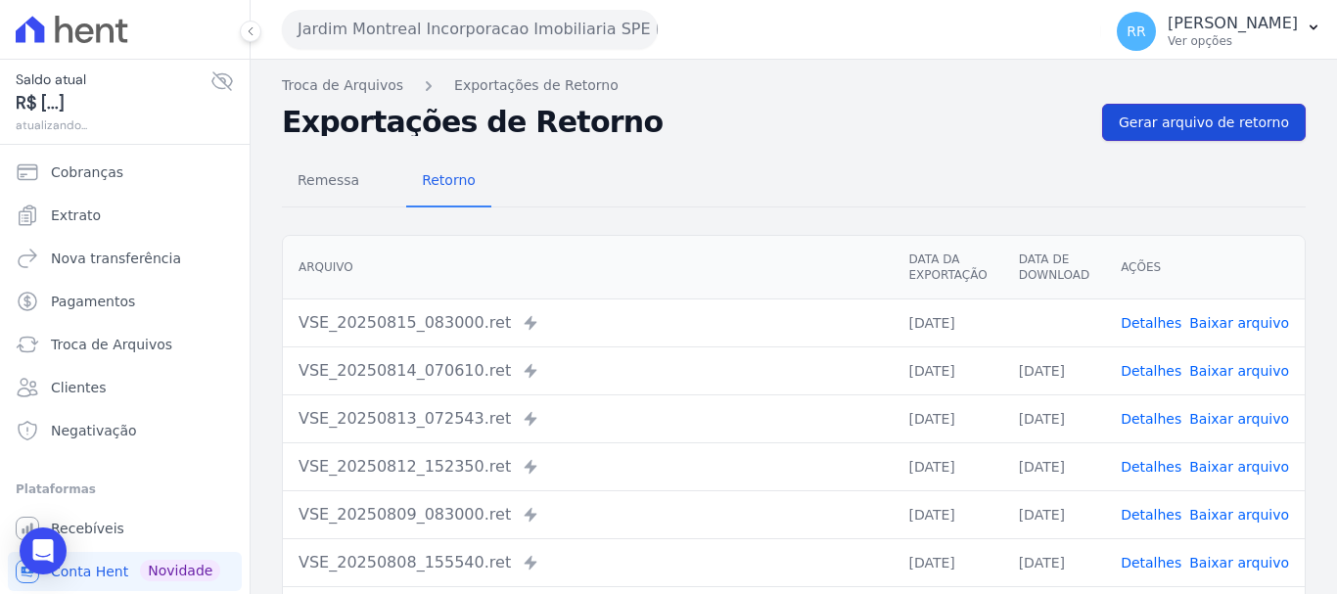
click at [1164, 123] on span "Gerar arquivo de retorno" at bounding box center [1204, 123] width 170 height 20
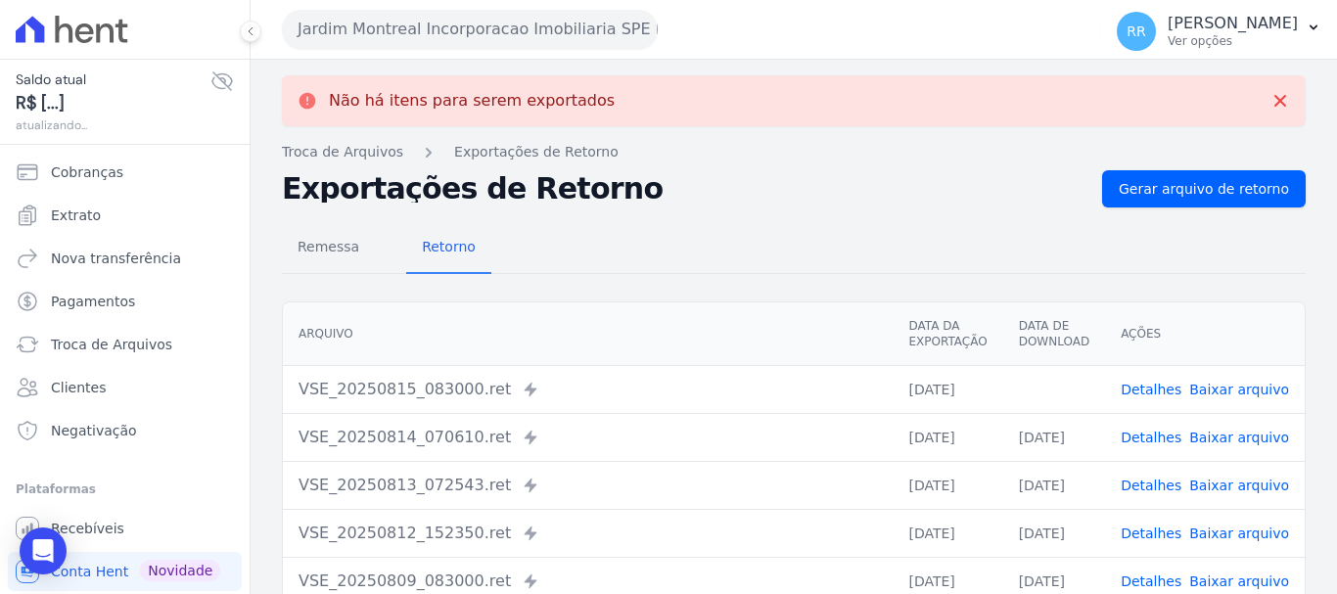
click at [1225, 394] on link "Baixar arquivo" at bounding box center [1240, 390] width 100 height 16
click at [1151, 199] on link "Gerar arquivo de retorno" at bounding box center [1204, 188] width 204 height 37
click at [434, 39] on button "Jardim Montreal Incorporacao Imobiliaria SPE LTDA" at bounding box center [470, 29] width 376 height 39
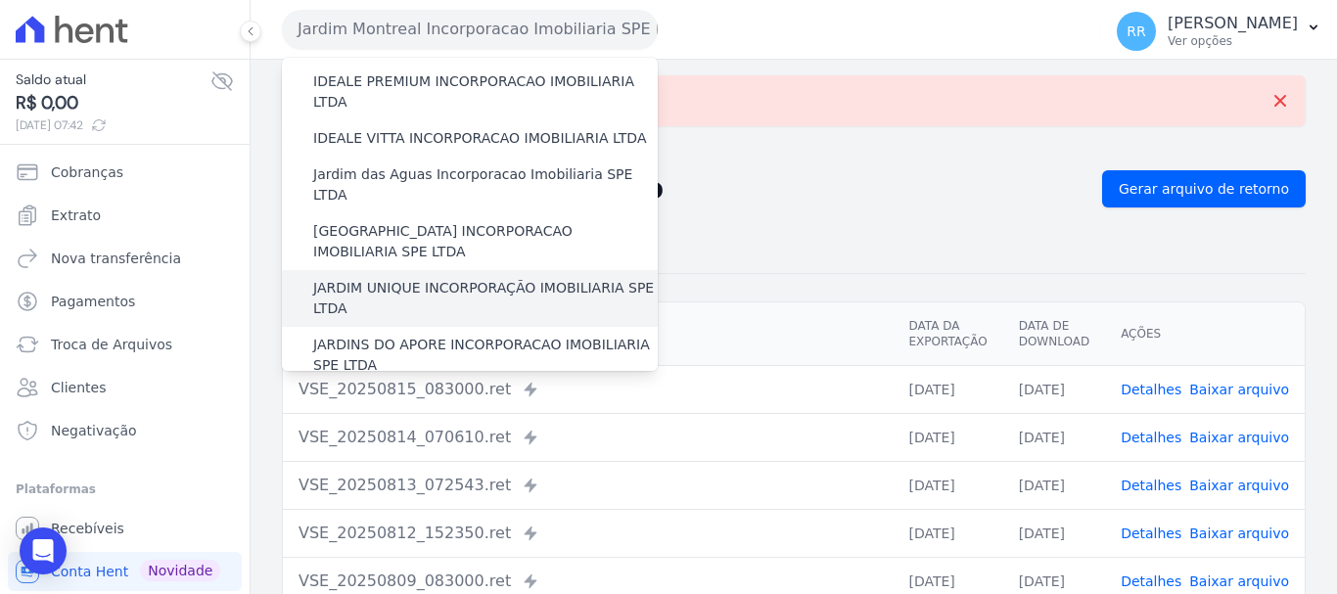
click at [453, 278] on label "JARDIM UNIQUE INCORPORAÇÃO IMOBILIARIA SPE LTDA" at bounding box center [485, 298] width 345 height 41
click at [0, 0] on input "JARDIM UNIQUE INCORPORAÇÃO IMOBILIARIA SPE LTDA" at bounding box center [0, 0] width 0 height 0
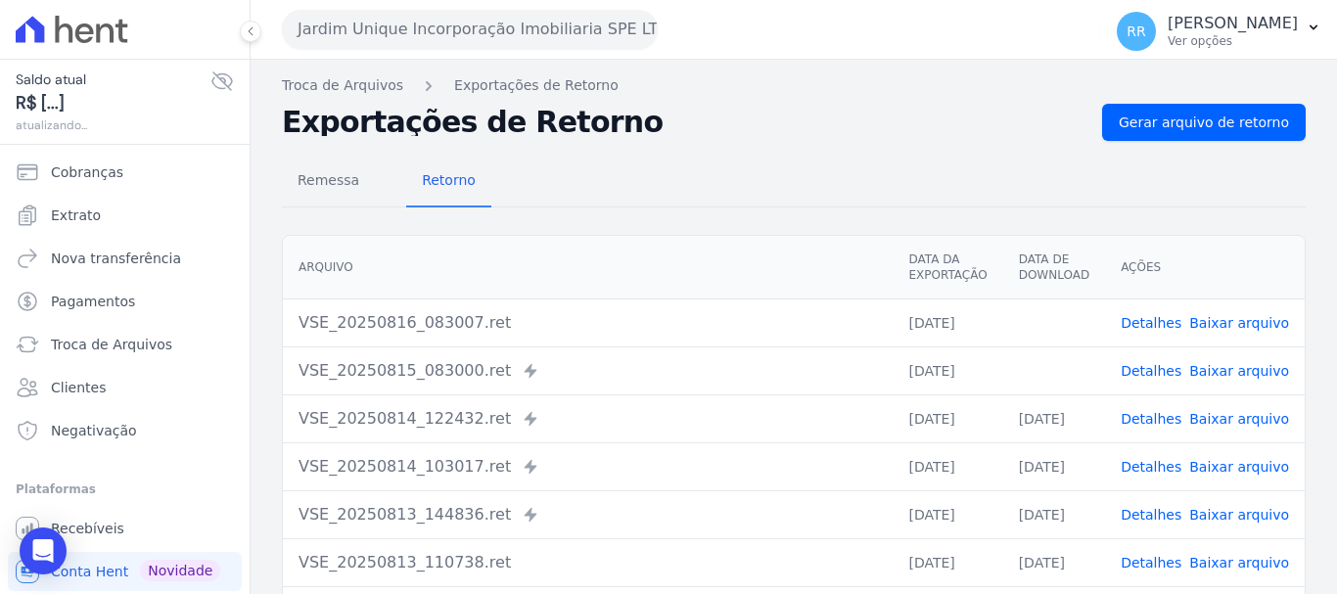
click at [1197, 367] on link "Baixar arquivo" at bounding box center [1240, 371] width 100 height 16
click at [1210, 316] on link "Baixar arquivo" at bounding box center [1240, 323] width 100 height 16
click at [398, 41] on button "Jardim Unique Incorporação Imobiliaria SPE LTDA" at bounding box center [470, 29] width 376 height 39
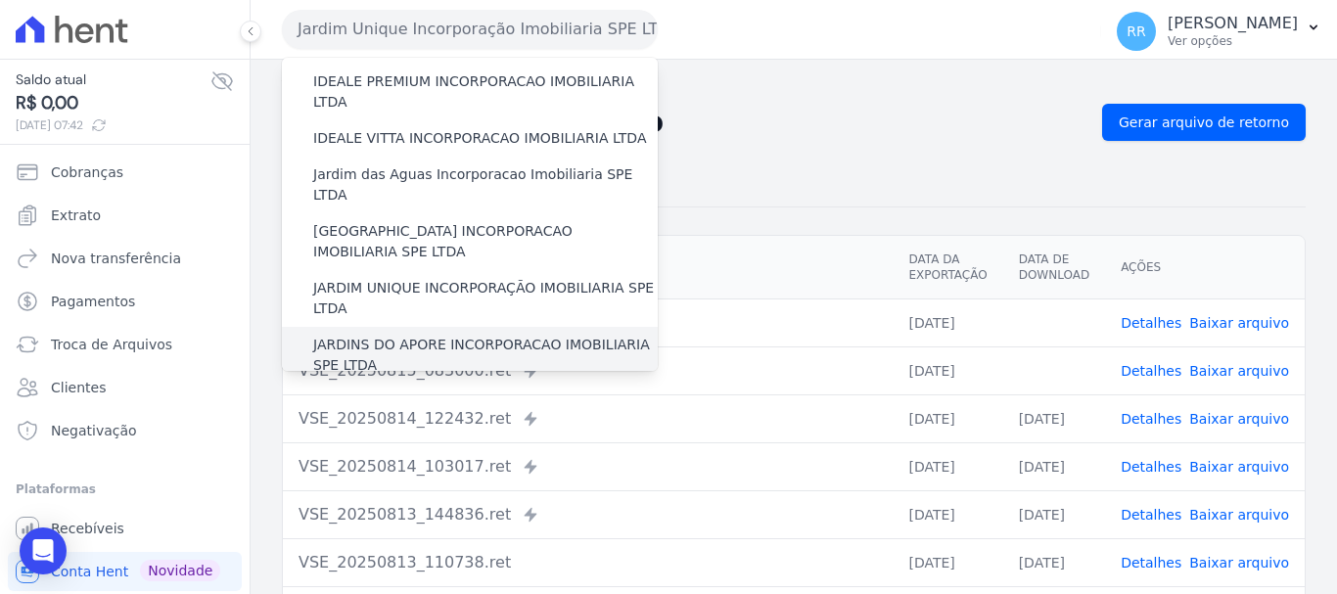
click at [466, 335] on label "JARDINS DO APORE INCORPORACAO IMOBILIARIA SPE LTDA" at bounding box center [485, 355] width 345 height 41
click at [0, 0] on input "JARDINS DO APORE INCORPORACAO IMOBILIARIA SPE LTDA" at bounding box center [0, 0] width 0 height 0
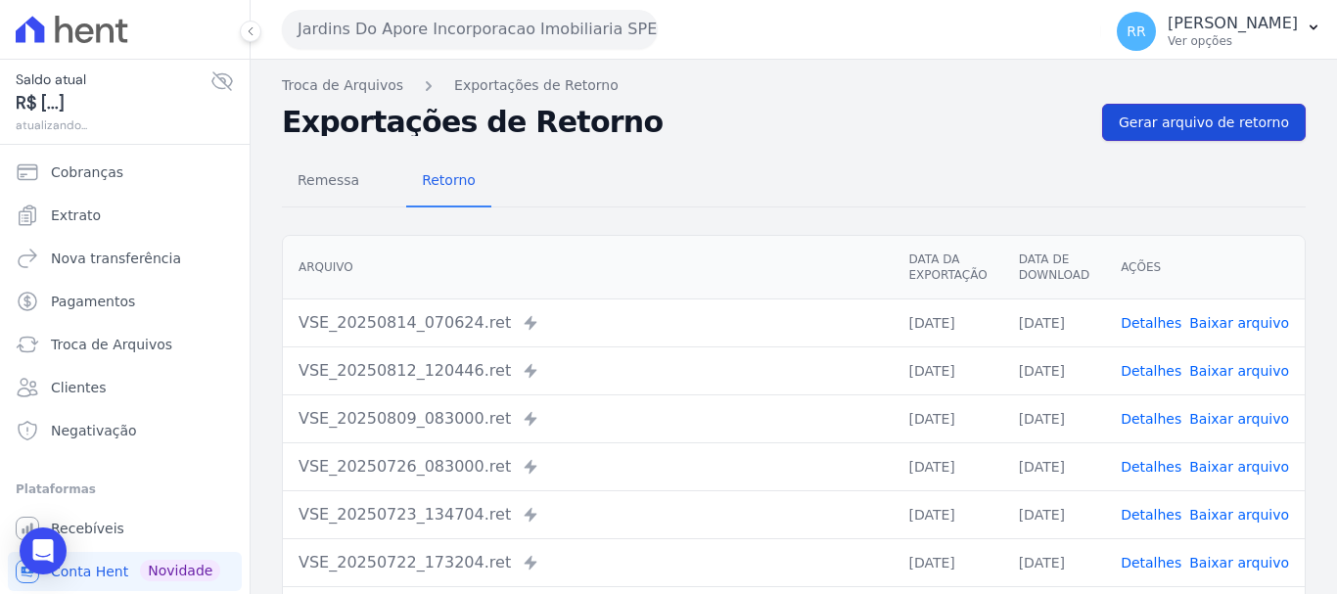
click at [1138, 124] on span "Gerar arquivo de retorno" at bounding box center [1204, 123] width 170 height 20
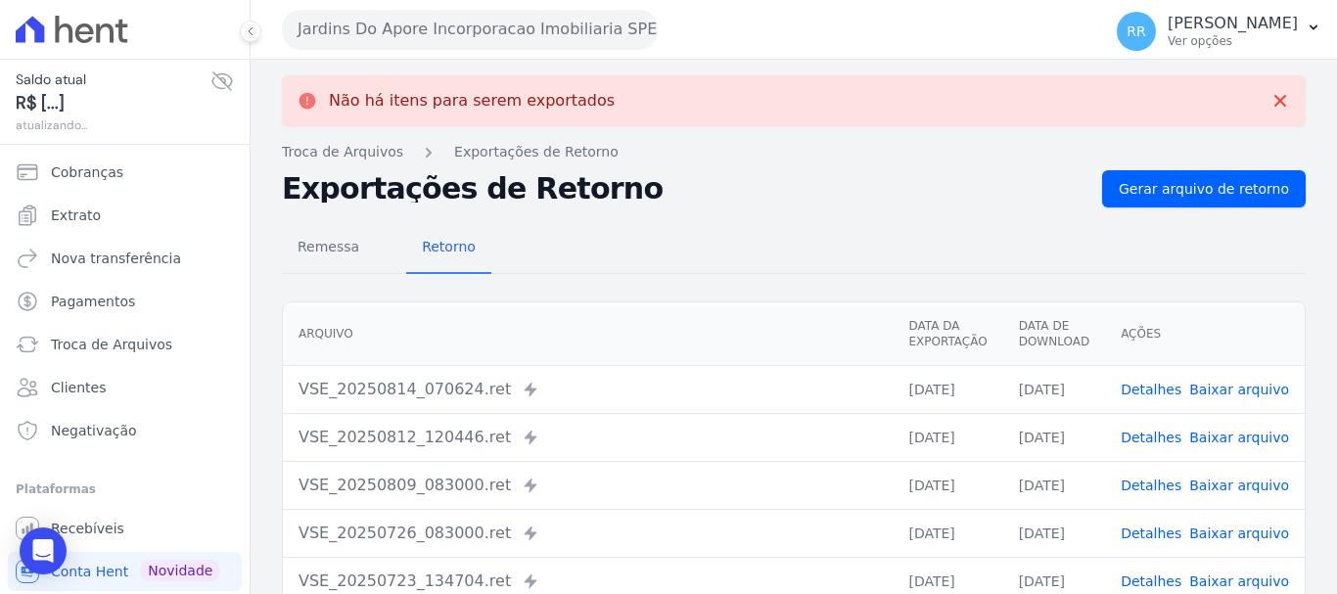
click at [496, 35] on button "Jardins Do Apore Incorporacao Imobiliaria SPE LTDA" at bounding box center [470, 29] width 376 height 39
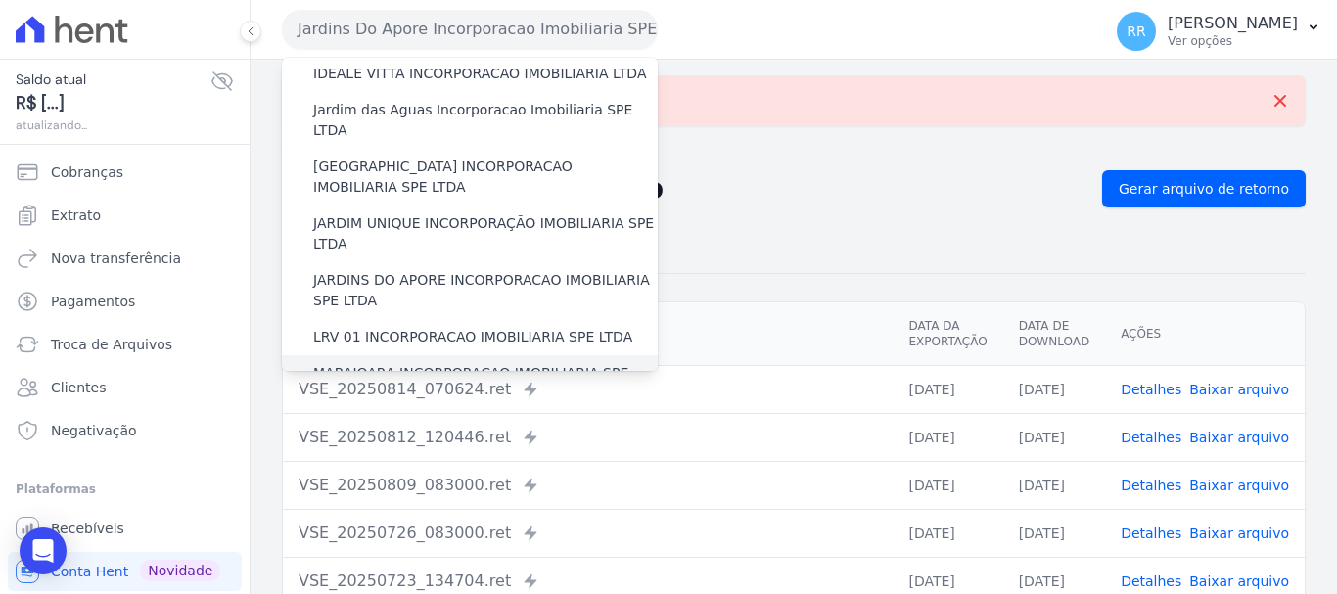
scroll to position [392, 0]
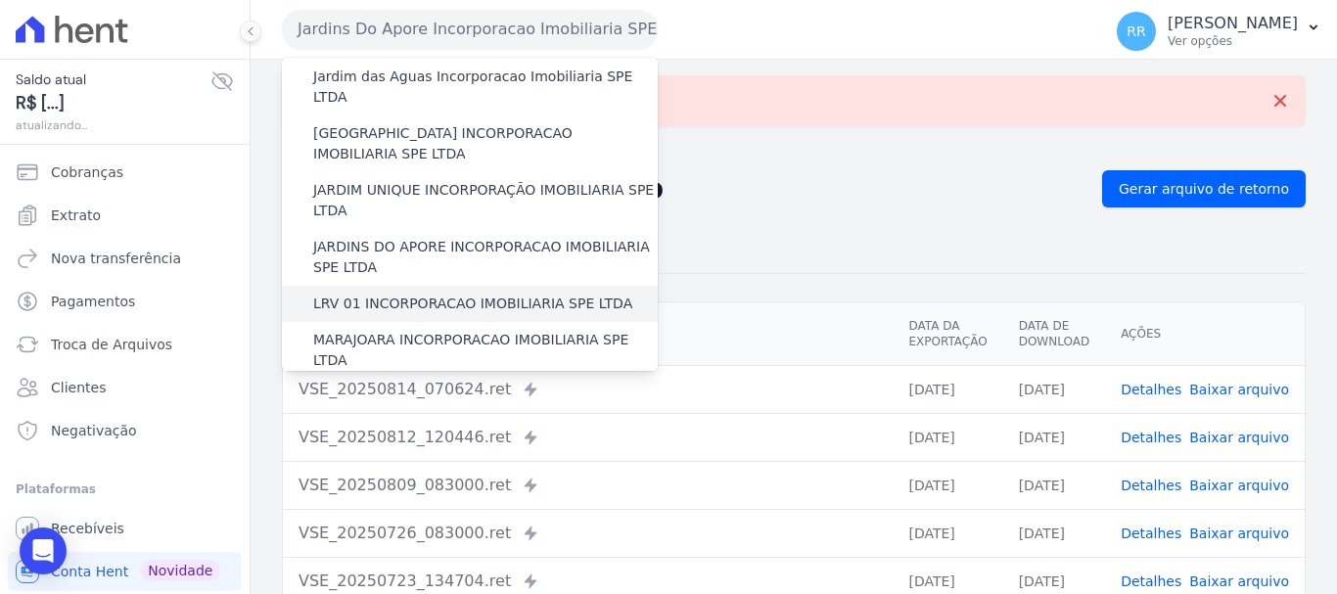
click at [444, 286] on div "LRV 01 INCORPORACAO IMOBILIARIA SPE LTDA" at bounding box center [470, 304] width 376 height 36
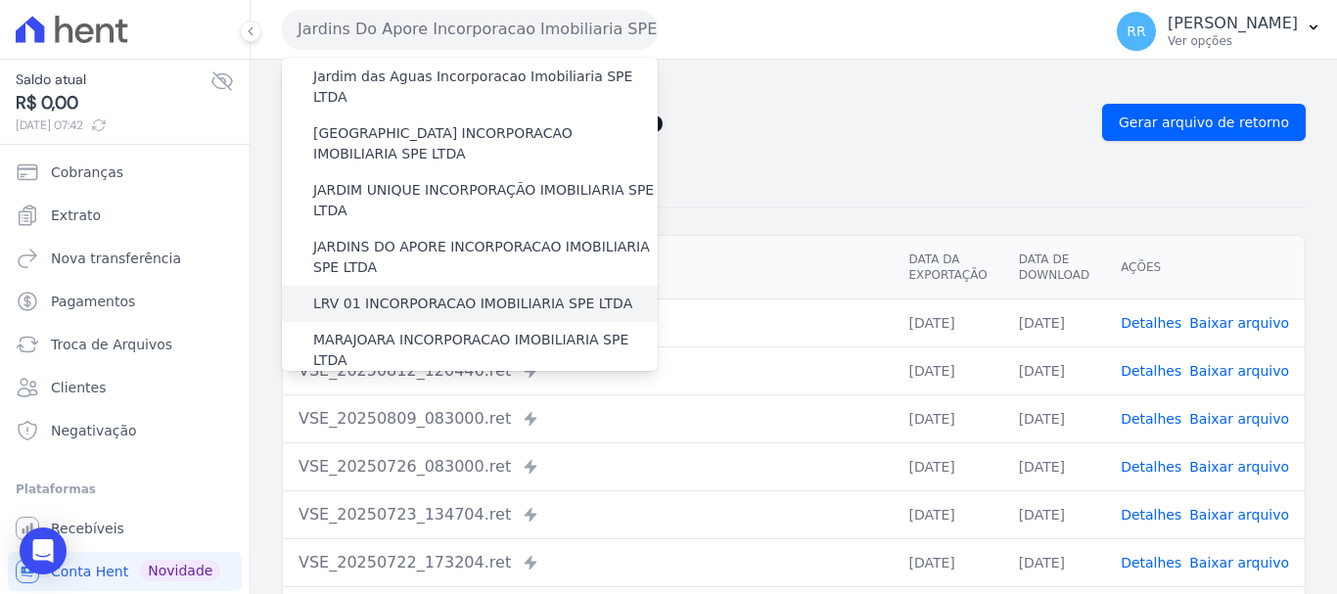
click at [529, 294] on label "LRV 01 INCORPORACAO IMOBILIARIA SPE LTDA" at bounding box center [472, 304] width 319 height 21
click at [0, 0] on input "LRV 01 INCORPORACAO IMOBILIARIA SPE LTDA" at bounding box center [0, 0] width 0 height 0
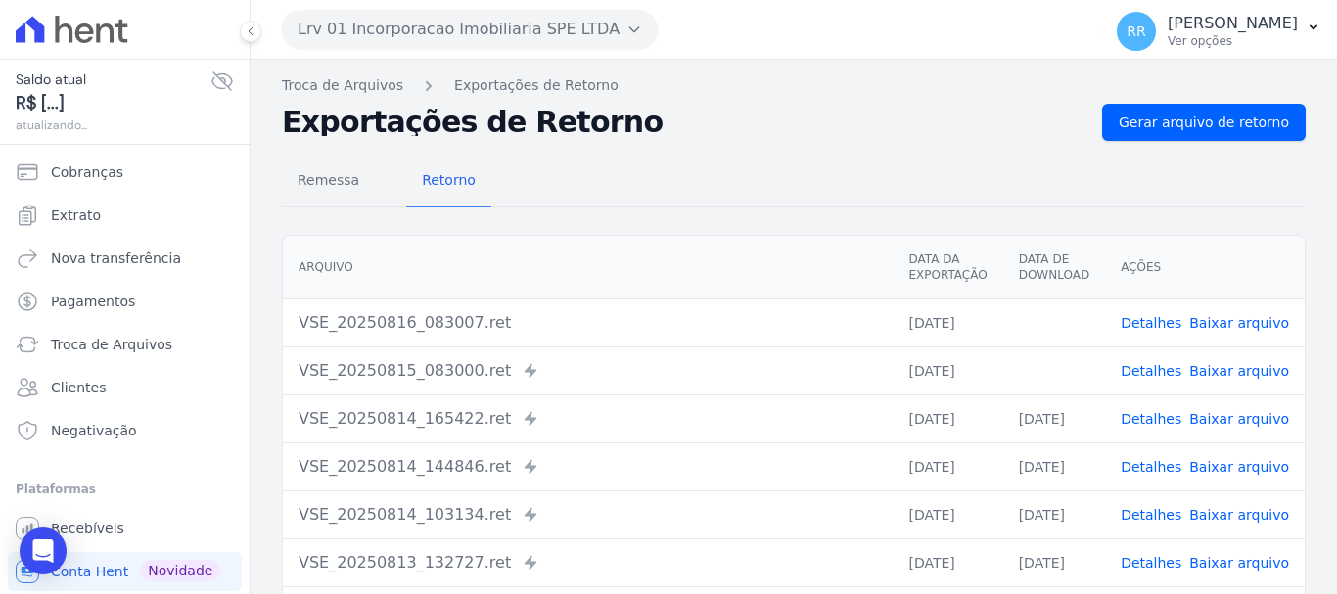
click at [1250, 377] on link "Baixar arquivo" at bounding box center [1240, 371] width 100 height 16
click at [1234, 327] on link "Baixar arquivo" at bounding box center [1240, 323] width 100 height 16
click at [479, 17] on button "Lrv 01 Incorporacao Imobiliaria SPE LTDA" at bounding box center [470, 29] width 376 height 39
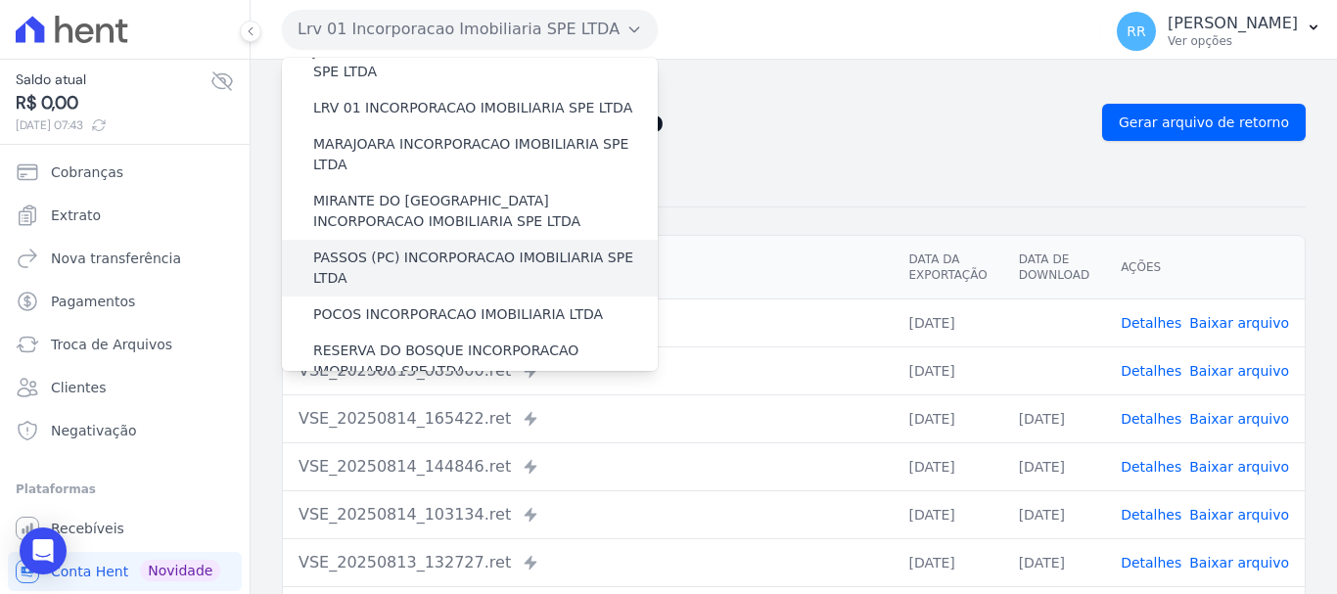
scroll to position [490, 0]
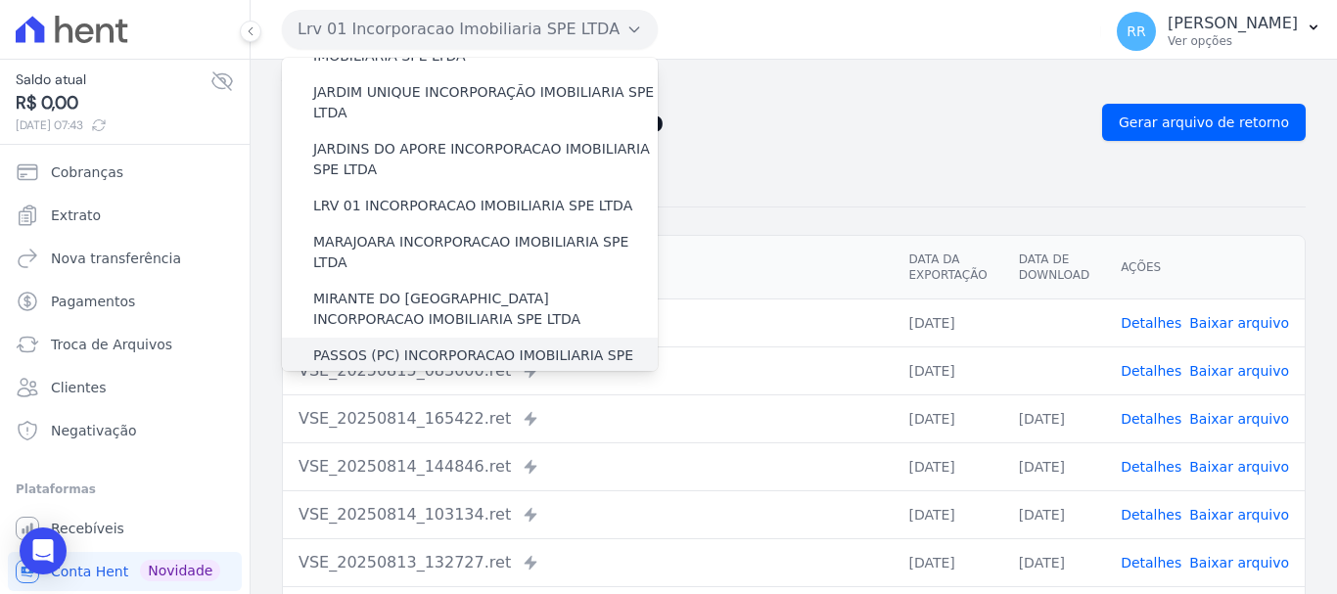
click at [483, 232] on label "MARAJOARA INCORPORACAO IMOBILIARIA SPE LTDA" at bounding box center [485, 252] width 345 height 41
click at [0, 0] on input "MARAJOARA INCORPORACAO IMOBILIARIA SPE LTDA" at bounding box center [0, 0] width 0 height 0
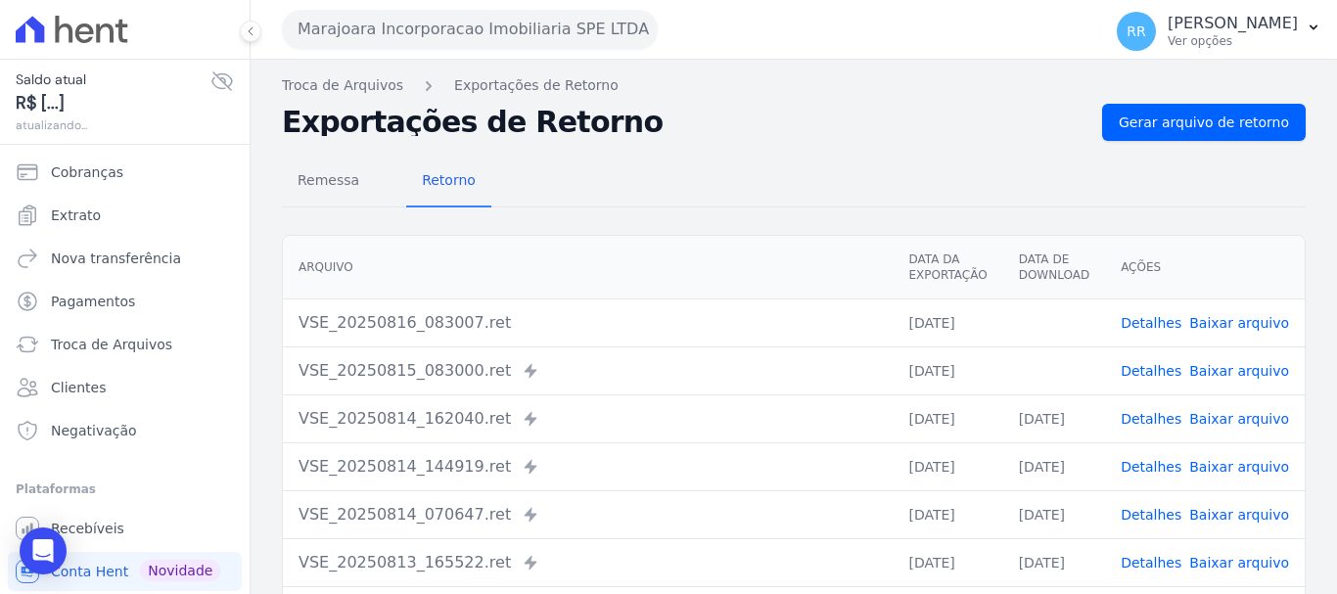
click at [1239, 329] on link "Baixar arquivo" at bounding box center [1240, 323] width 100 height 16
click at [1225, 376] on link "Baixar arquivo" at bounding box center [1240, 371] width 100 height 16
click at [552, 38] on button "Marajoara Incorporacao Imobiliaria SPE LTDA" at bounding box center [470, 29] width 376 height 39
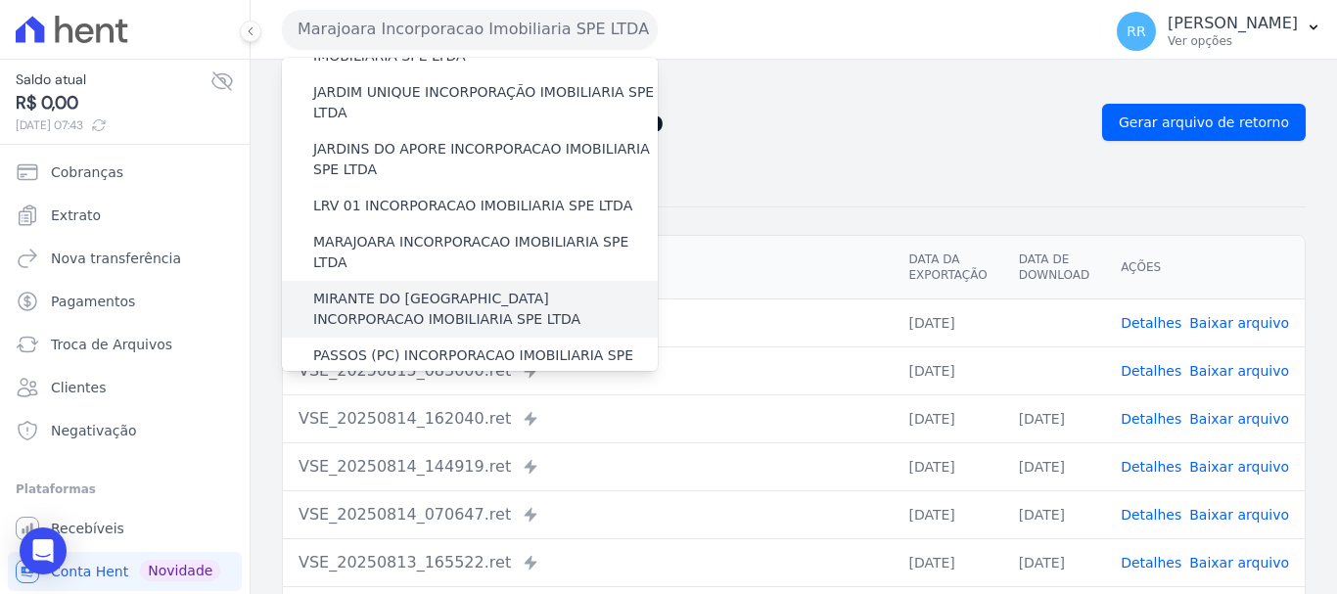
click at [459, 289] on label "MIRANTE DO [GEOGRAPHIC_DATA] INCORPORACAO IMOBILIARIA SPE LTDA" at bounding box center [485, 309] width 345 height 41
click at [0, 0] on input "MIRANTE DO [GEOGRAPHIC_DATA] INCORPORACAO IMOBILIARIA SPE LTDA" at bounding box center [0, 0] width 0 height 0
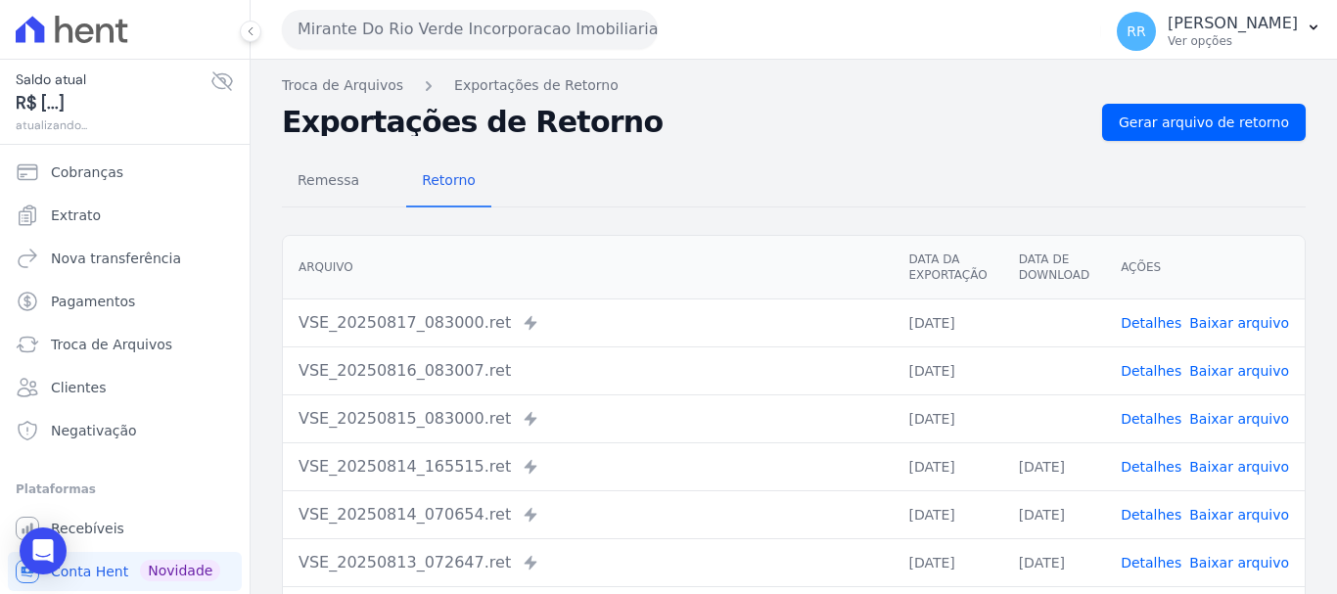
click at [1185, 410] on div "Detalhes Baixar arquivo" at bounding box center [1205, 419] width 168 height 20
click at [1200, 415] on link "Baixar arquivo" at bounding box center [1240, 419] width 100 height 16
click at [1200, 376] on link "Baixar arquivo" at bounding box center [1240, 371] width 100 height 16
click at [1296, 291] on div "Arquivo Data da Exportação Data de Download Ações VSE_20250817_083000.ret Envia…" at bounding box center [794, 507] width 1087 height 560
click at [1225, 325] on link "Baixar arquivo" at bounding box center [1240, 323] width 100 height 16
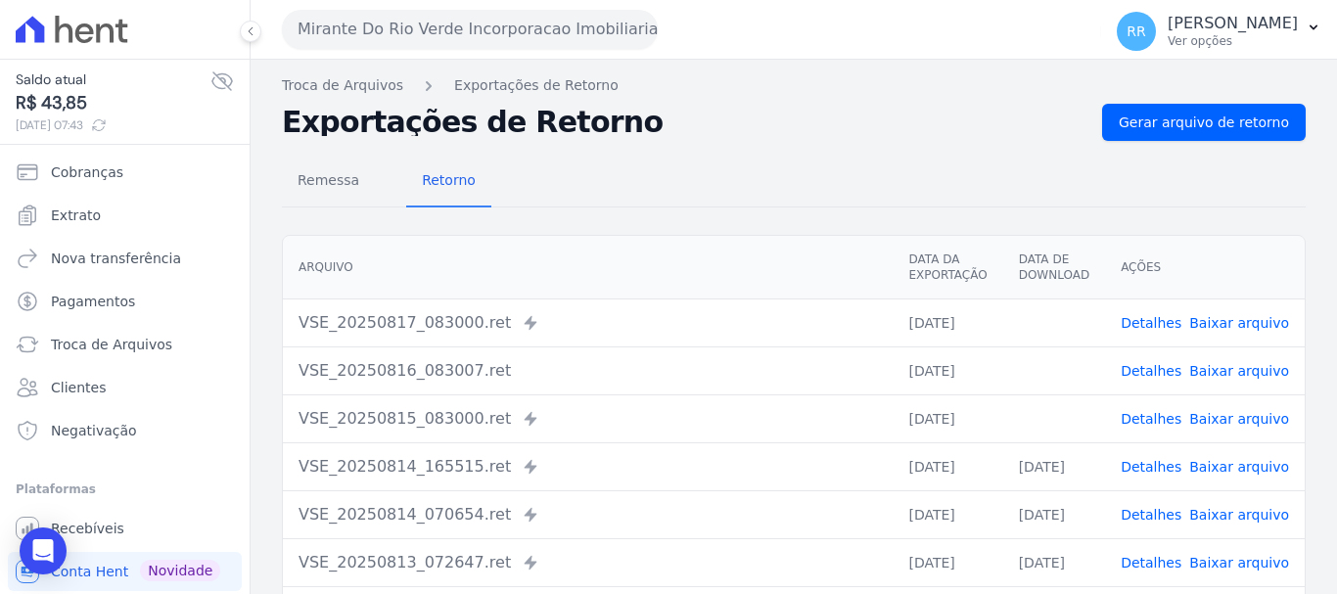
click at [1240, 327] on link "Baixar arquivo" at bounding box center [1240, 323] width 100 height 16
click at [1221, 382] on td "Detalhes Baixar arquivo" at bounding box center [1205, 371] width 200 height 48
click at [648, 247] on th "Arquivo" at bounding box center [588, 268] width 610 height 64
click at [454, 25] on button "Mirante Do Rio Verde Incorporacao Imobiliaria SPE LTDA" at bounding box center [470, 29] width 376 height 39
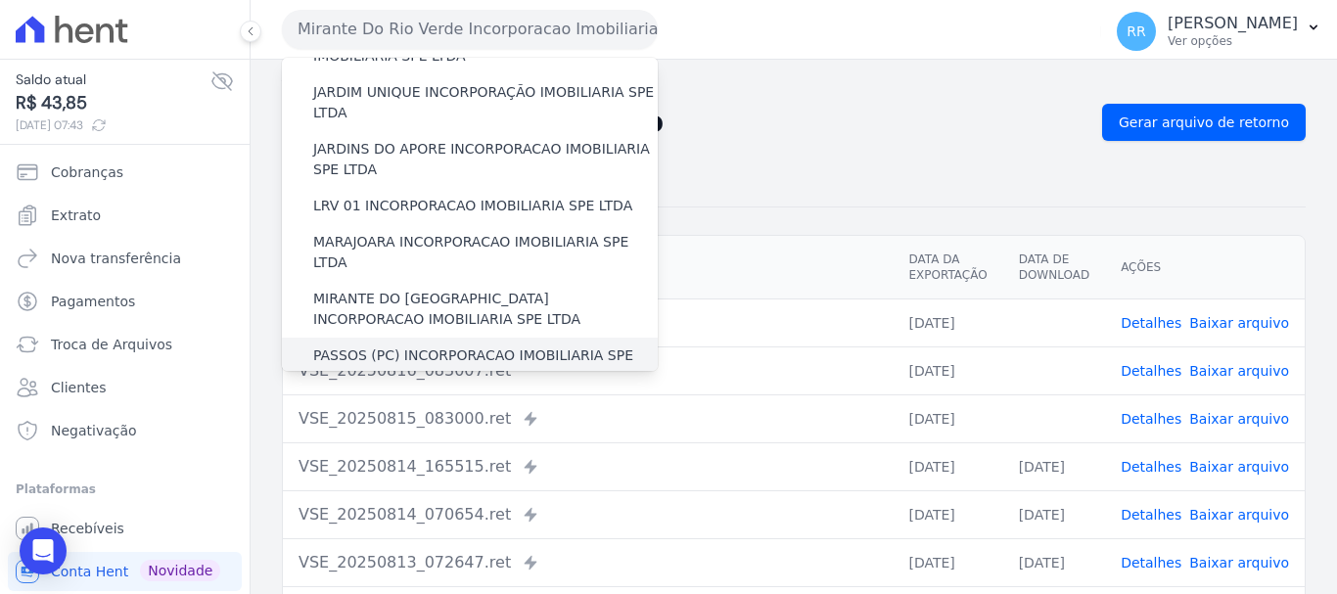
click at [386, 346] on label "PASSOS (PC) INCORPORACAO IMOBILIARIA SPE LTDA" at bounding box center [485, 366] width 345 height 41
click at [0, 0] on input "PASSOS (PC) INCORPORACAO IMOBILIARIA SPE LTDA" at bounding box center [0, 0] width 0 height 0
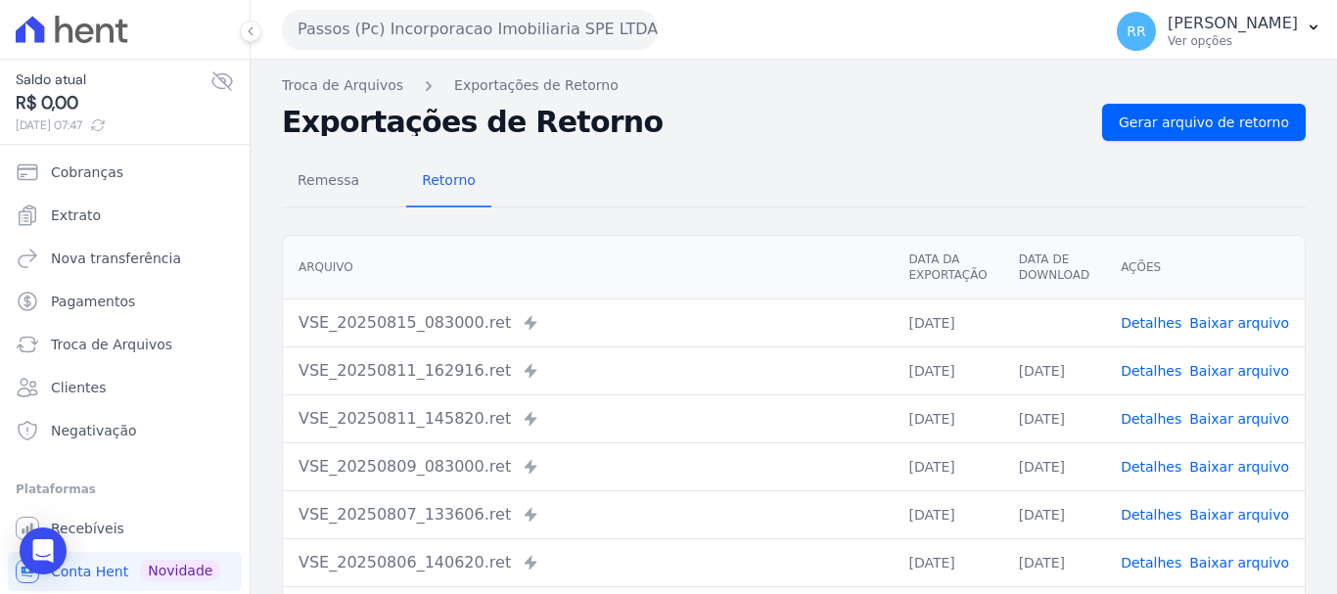
click at [1232, 319] on link "Baixar arquivo" at bounding box center [1240, 323] width 100 height 16
click at [1178, 122] on span "Gerar arquivo de retorno" at bounding box center [1204, 123] width 170 height 20
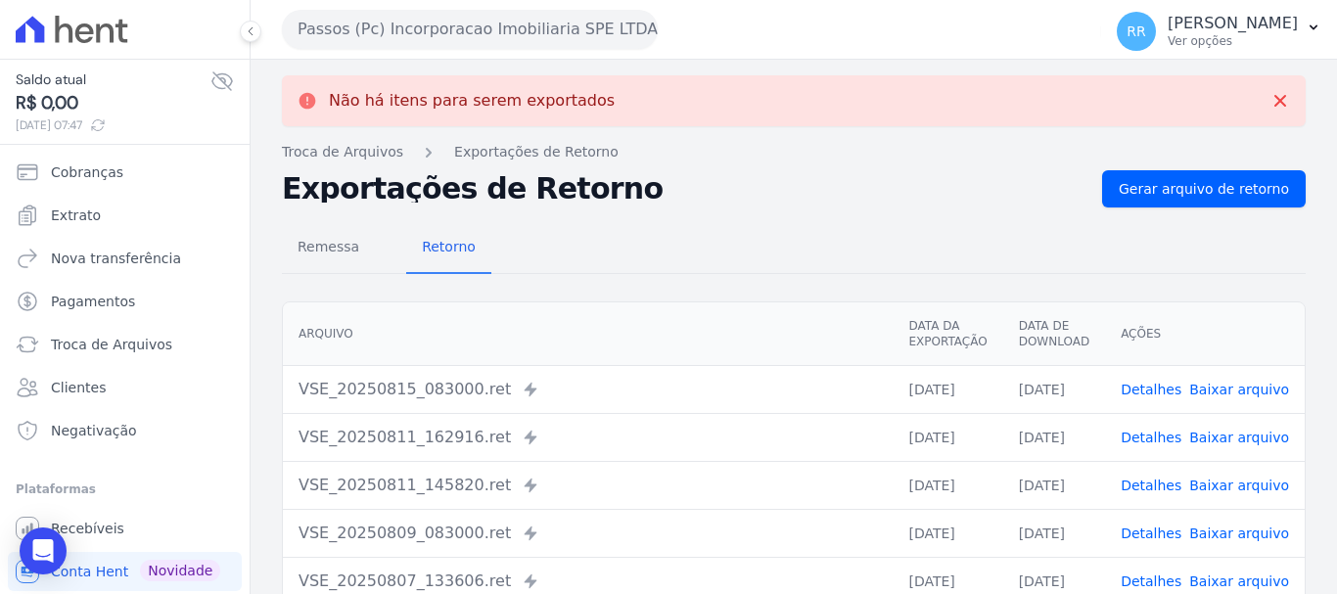
click at [568, 25] on button "Passos (Pc) Incorporacao Imobiliaria SPE LTDA" at bounding box center [470, 29] width 376 height 39
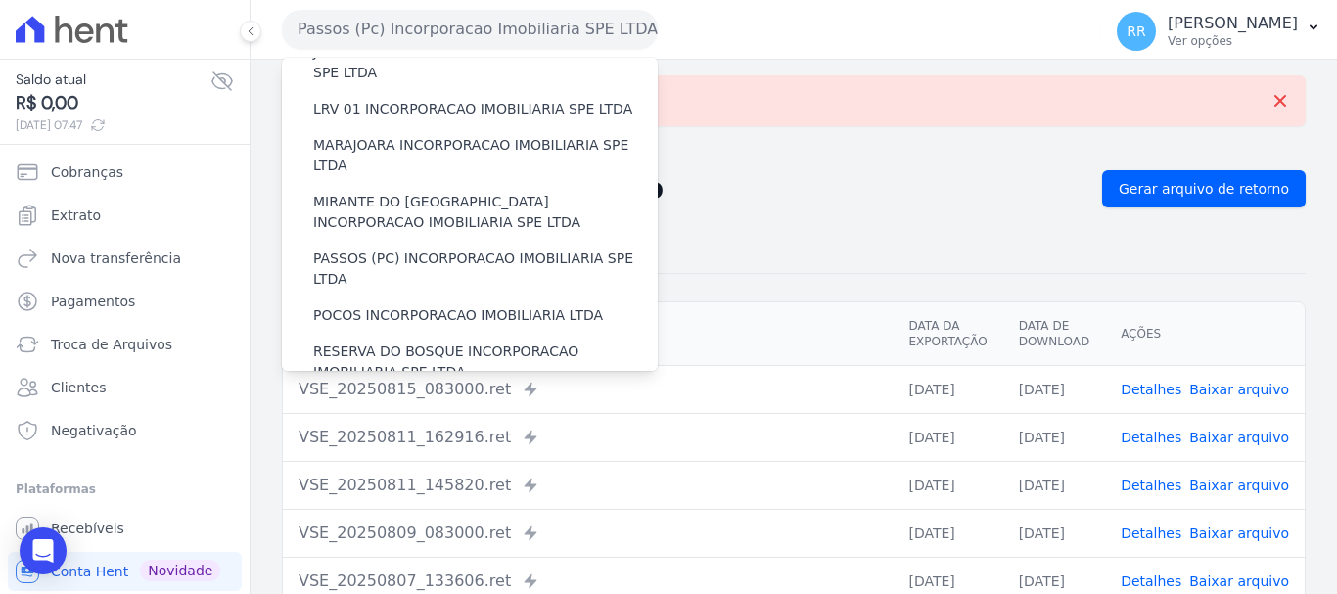
scroll to position [561, 0]
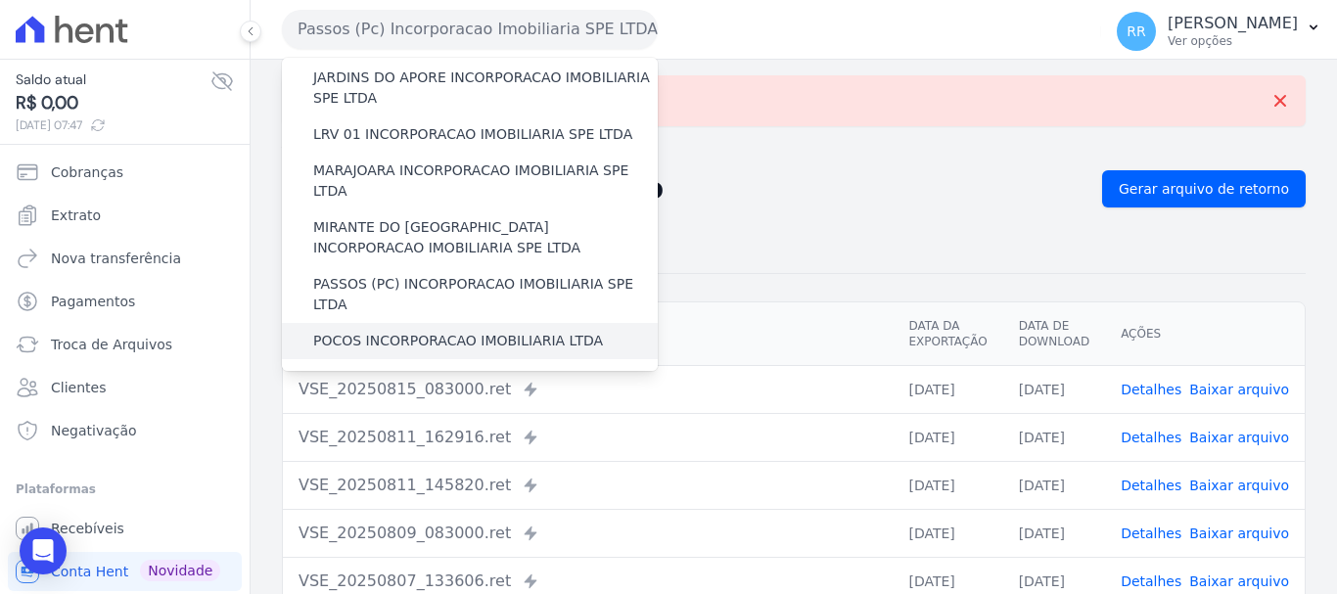
click at [405, 331] on label "POCOS INCORPORACAO IMOBILIARIA LTDA" at bounding box center [458, 341] width 290 height 21
click at [0, 0] on input "POCOS INCORPORACAO IMOBILIARIA LTDA" at bounding box center [0, 0] width 0 height 0
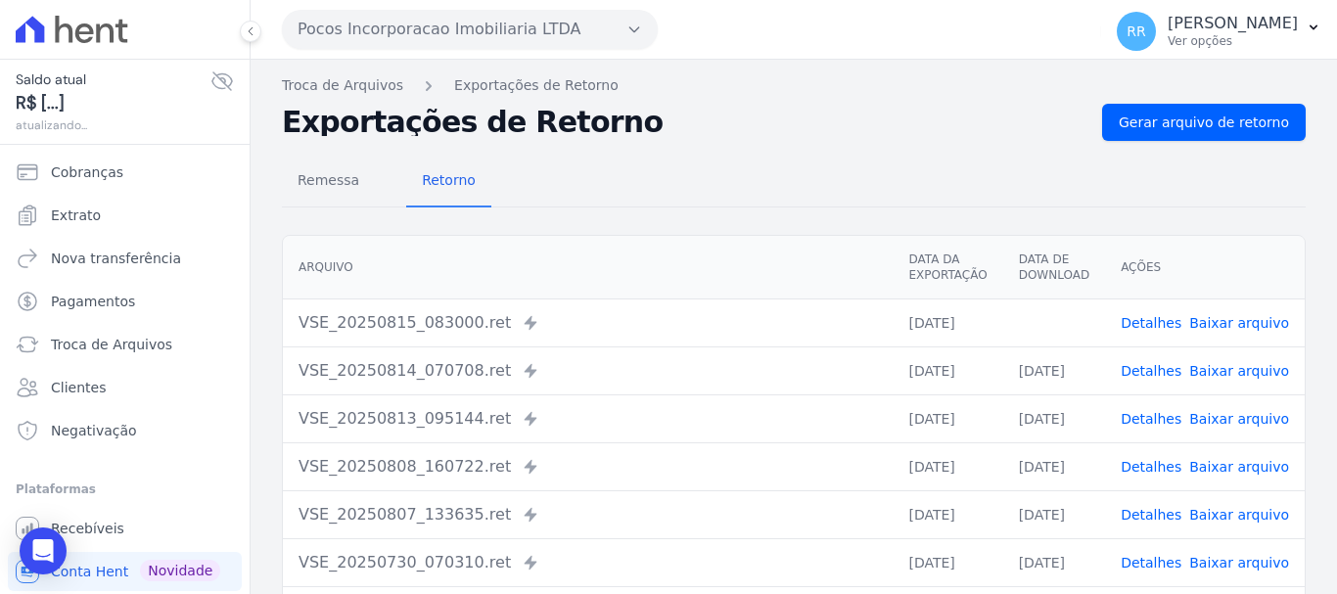
click at [1210, 317] on link "Baixar arquivo" at bounding box center [1240, 323] width 100 height 16
drag, startPoint x: 1166, startPoint y: 109, endPoint x: 743, endPoint y: 92, distance: 423.3
click at [1166, 109] on link "Gerar arquivo de retorno" at bounding box center [1204, 122] width 204 height 37
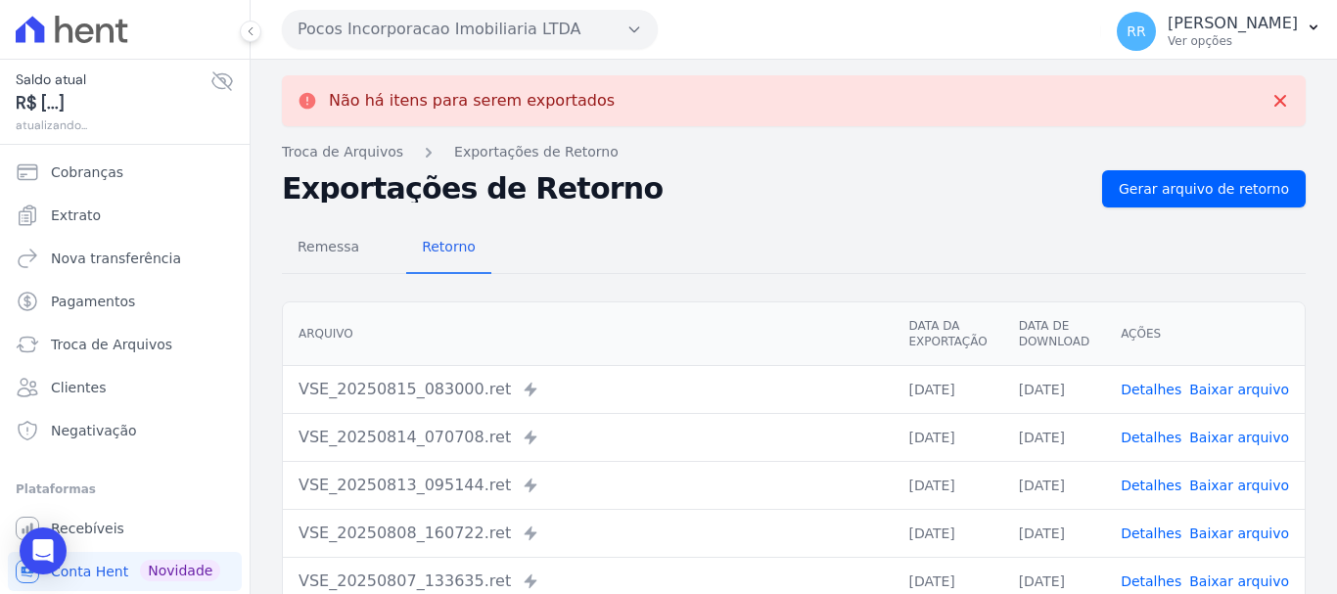
click at [384, 25] on button "Pocos Incorporacao Imobiliaria LTDA" at bounding box center [470, 29] width 376 height 39
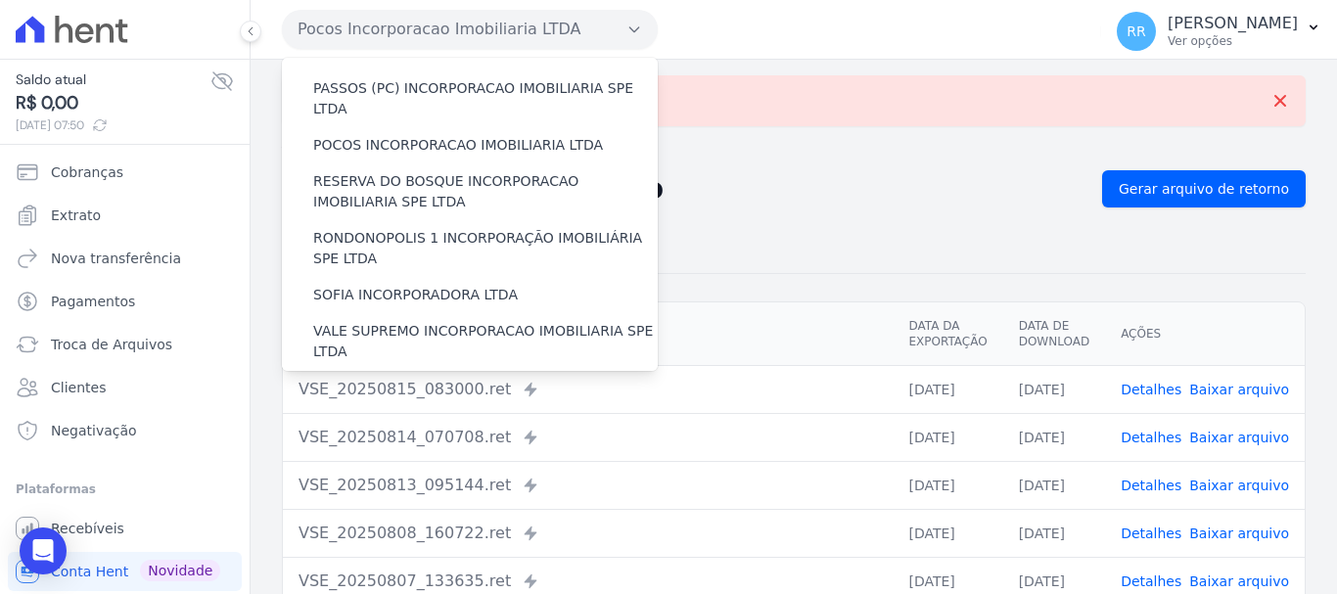
scroll to position [659, 0]
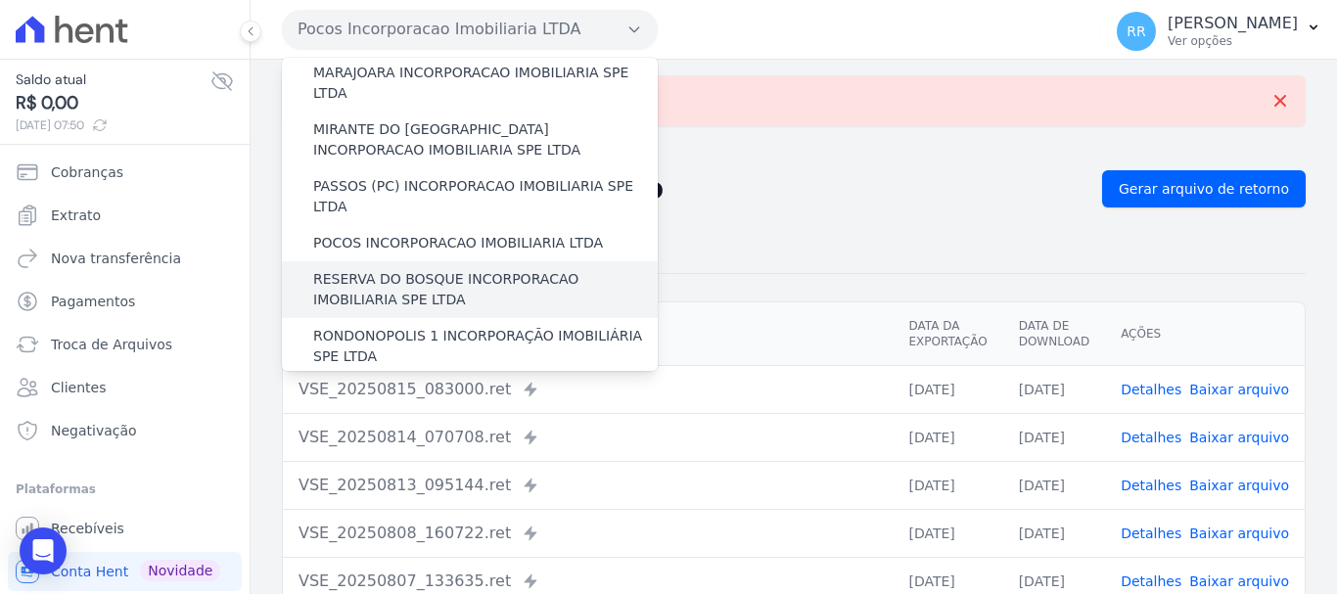
click at [399, 269] on label "RESERVA DO BOSQUE INCORPORACAO IMOBILIARIA SPE LTDA" at bounding box center [485, 289] width 345 height 41
click at [0, 0] on input "RESERVA DO BOSQUE INCORPORACAO IMOBILIARIA SPE LTDA" at bounding box center [0, 0] width 0 height 0
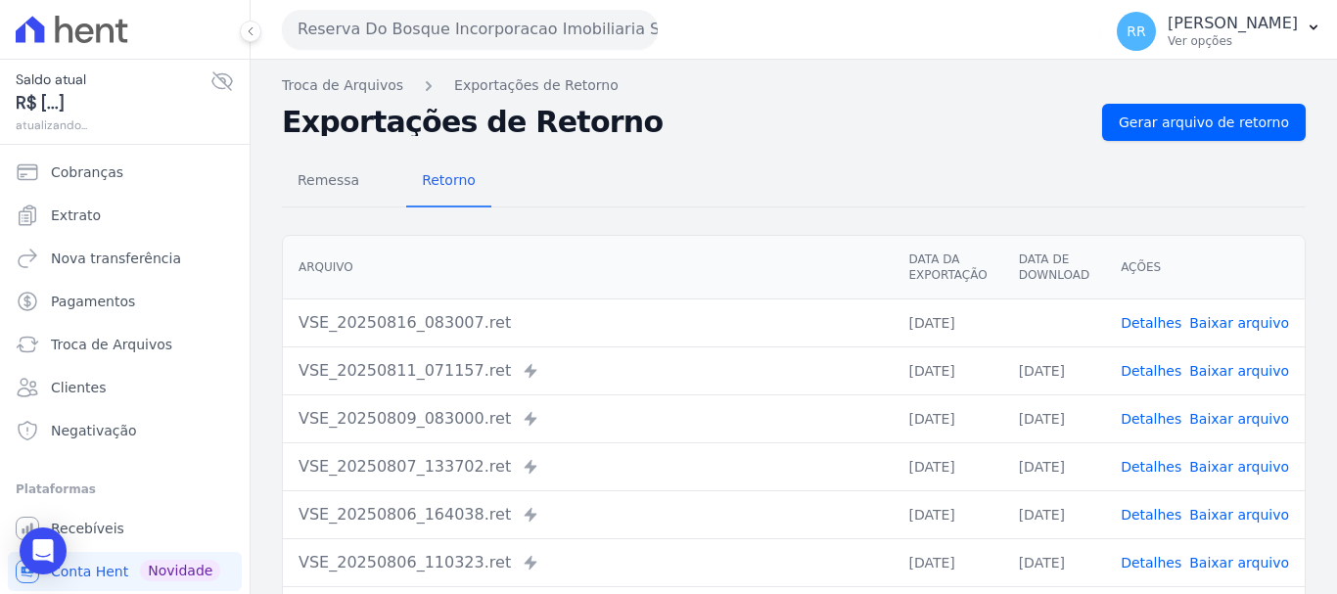
click at [1201, 344] on td "Detalhes Baixar arquivo" at bounding box center [1205, 323] width 200 height 48
click at [1201, 341] on td "Detalhes Baixar arquivo" at bounding box center [1205, 323] width 200 height 48
click at [1206, 330] on link "Baixar arquivo" at bounding box center [1240, 323] width 100 height 16
click at [1281, 113] on link "Gerar arquivo de retorno" at bounding box center [1204, 122] width 204 height 37
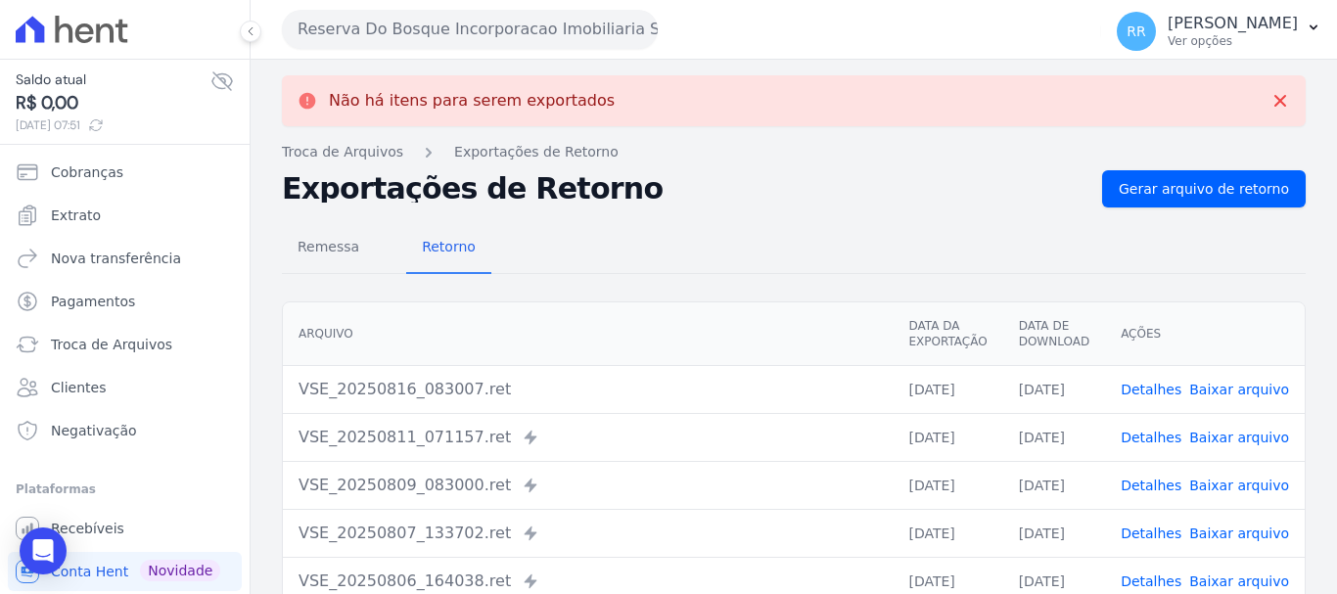
click at [1240, 394] on link "Baixar arquivo" at bounding box center [1240, 390] width 100 height 16
click at [584, 26] on button "Reserva Do Bosque Incorporacao Imobiliaria SPE LTDA" at bounding box center [470, 29] width 376 height 39
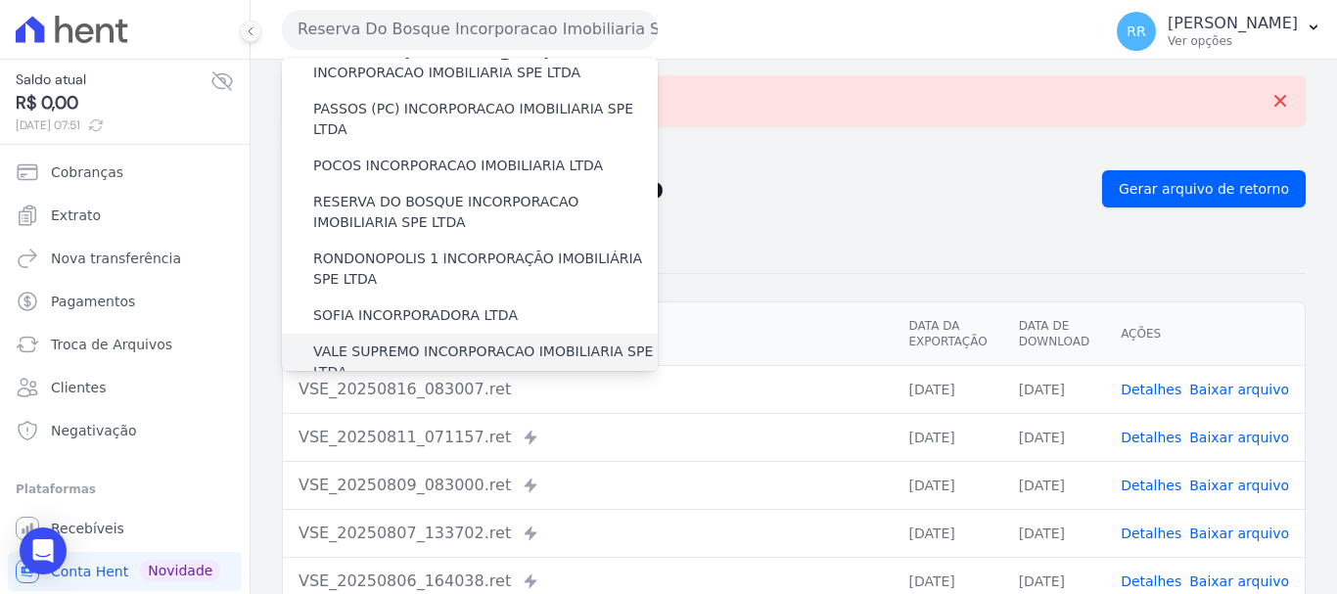
scroll to position [783, 0]
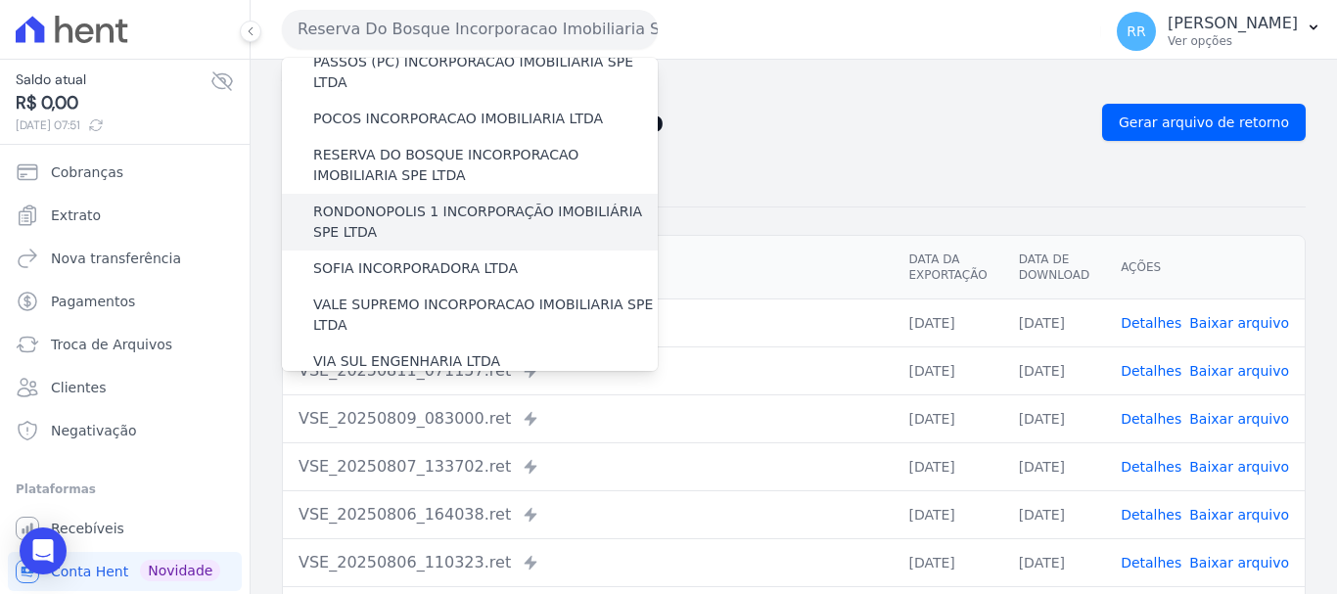
click at [364, 202] on label "RONDONOPOLIS 1 INCORPORAÇÃO IMOBILIÁRIA SPE LTDA" at bounding box center [485, 222] width 345 height 41
click at [0, 0] on input "RONDONOPOLIS 1 INCORPORAÇÃO IMOBILIÁRIA SPE LTDA" at bounding box center [0, 0] width 0 height 0
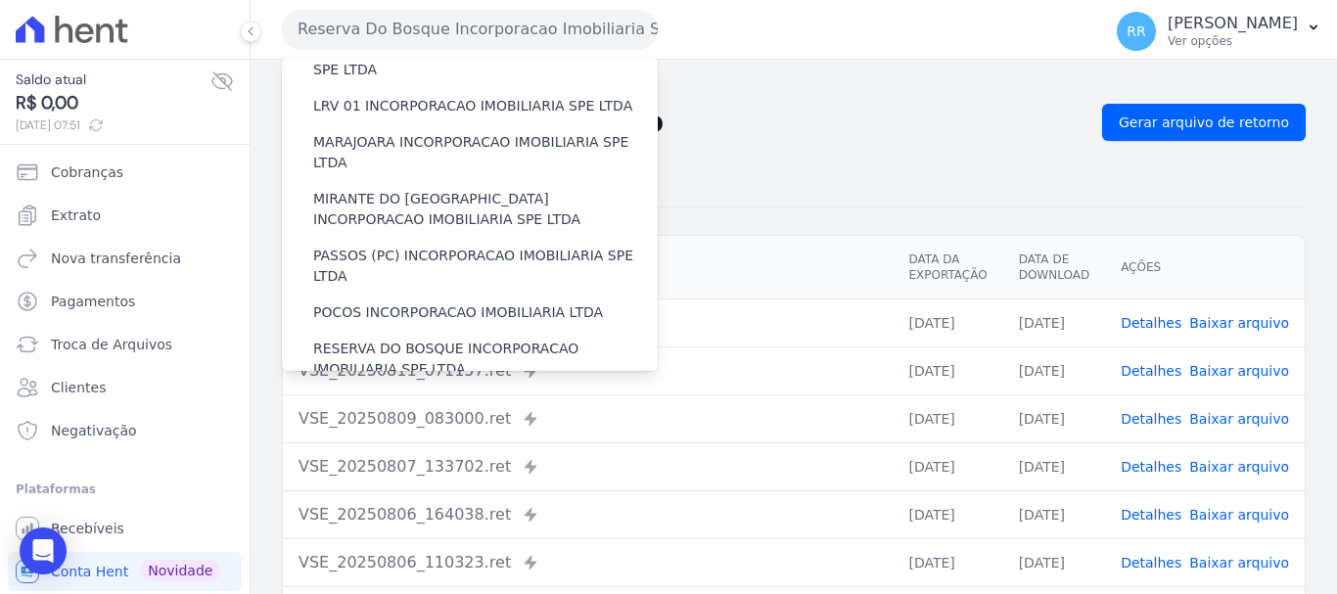
scroll to position [0, 0]
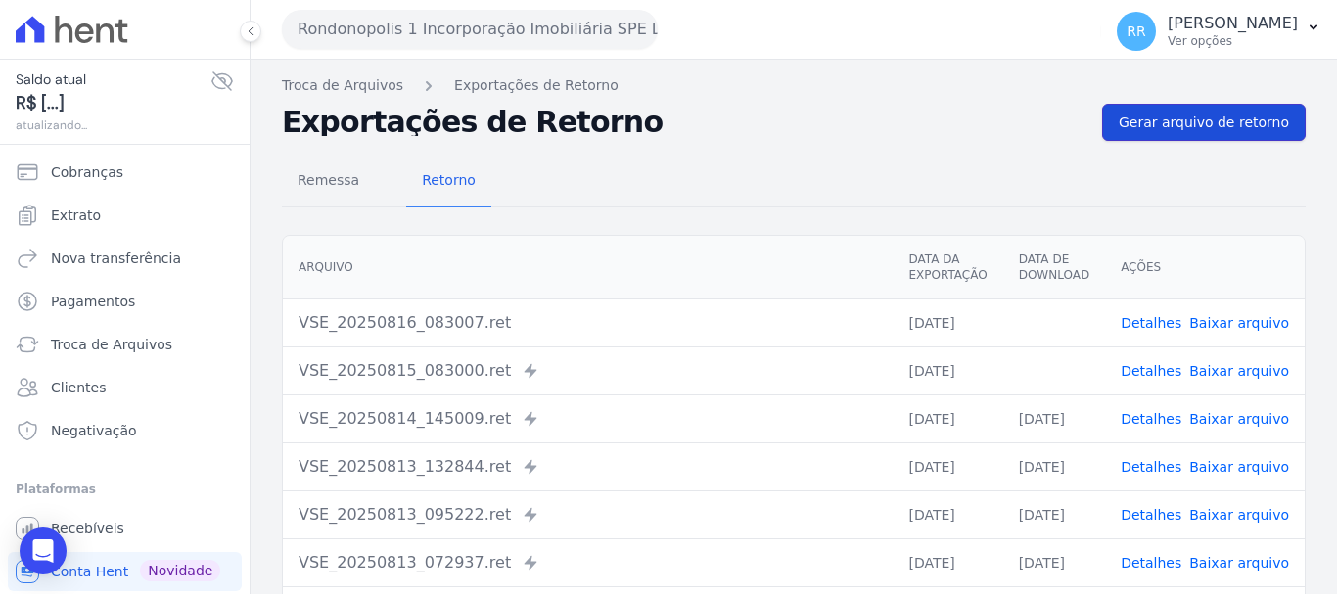
drag, startPoint x: 1144, startPoint y: 106, endPoint x: 1151, endPoint y: 133, distance: 28.5
click at [1144, 106] on link "Gerar arquivo de retorno" at bounding box center [1204, 122] width 204 height 37
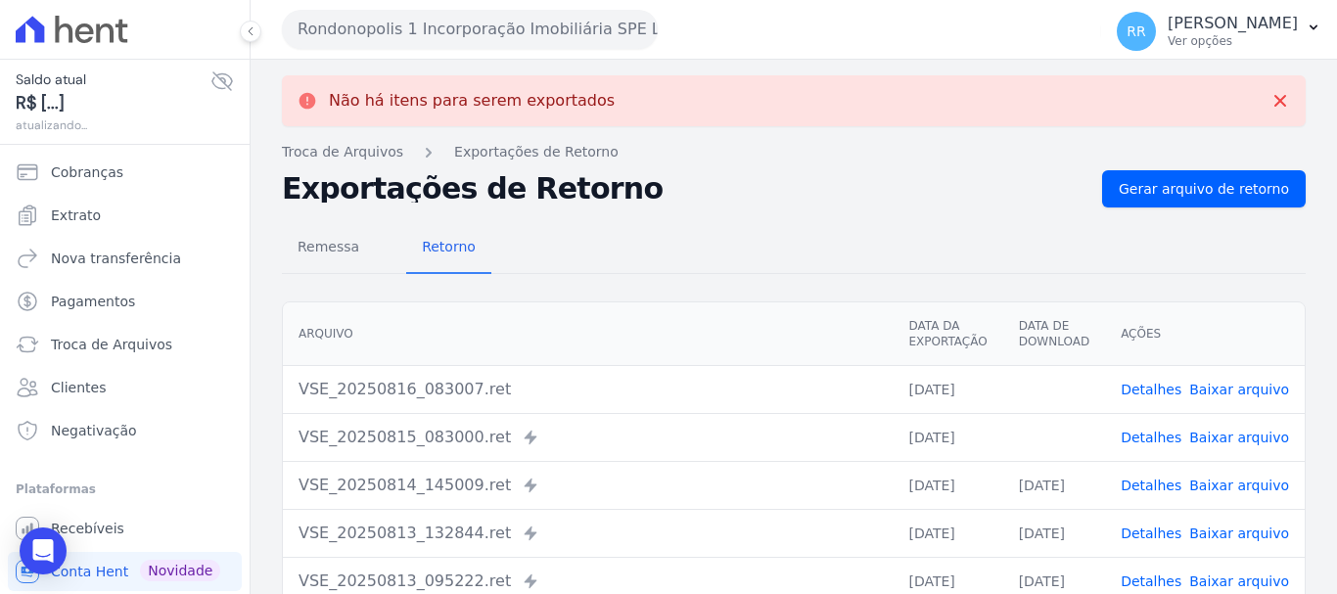
click at [1217, 435] on link "Baixar arquivo" at bounding box center [1240, 438] width 100 height 16
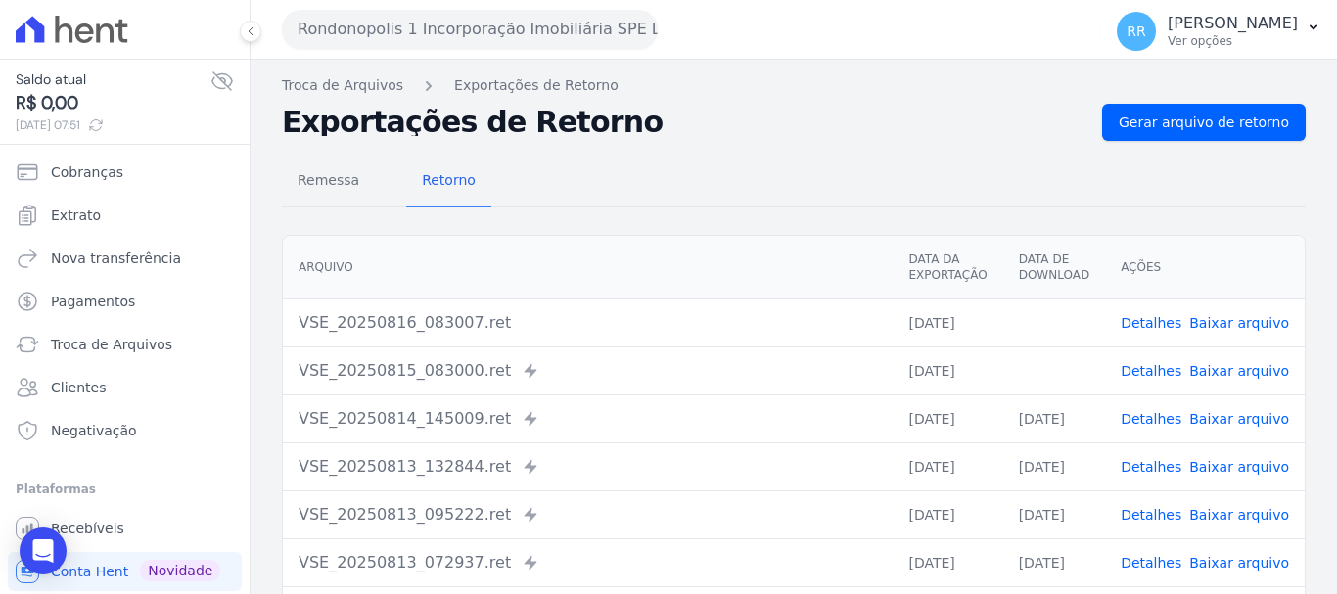
click at [1214, 453] on td "Detalhes Baixar arquivo" at bounding box center [1205, 467] width 200 height 48
click at [1232, 343] on td "Detalhes Baixar arquivo" at bounding box center [1205, 323] width 200 height 48
click at [1234, 327] on link "Baixar arquivo" at bounding box center [1240, 323] width 100 height 16
click at [1212, 380] on span "Baixar arquivo" at bounding box center [1240, 371] width 100 height 20
click at [1228, 368] on link "Baixar arquivo" at bounding box center [1240, 371] width 100 height 16
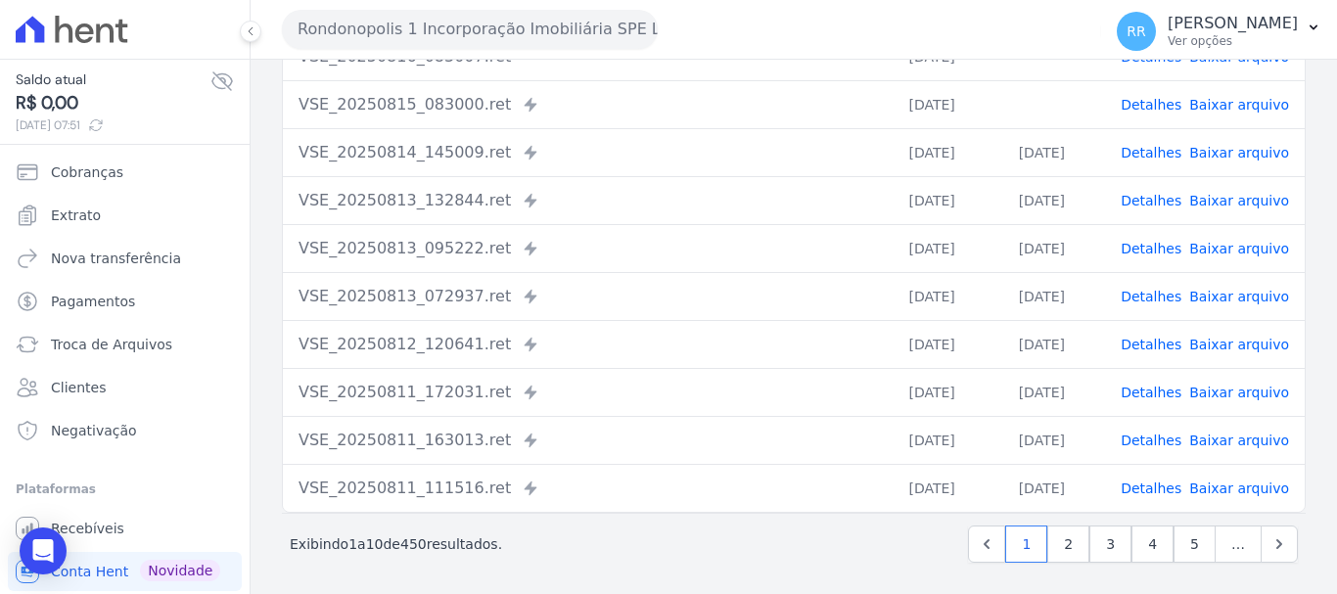
scroll to position [270, 0]
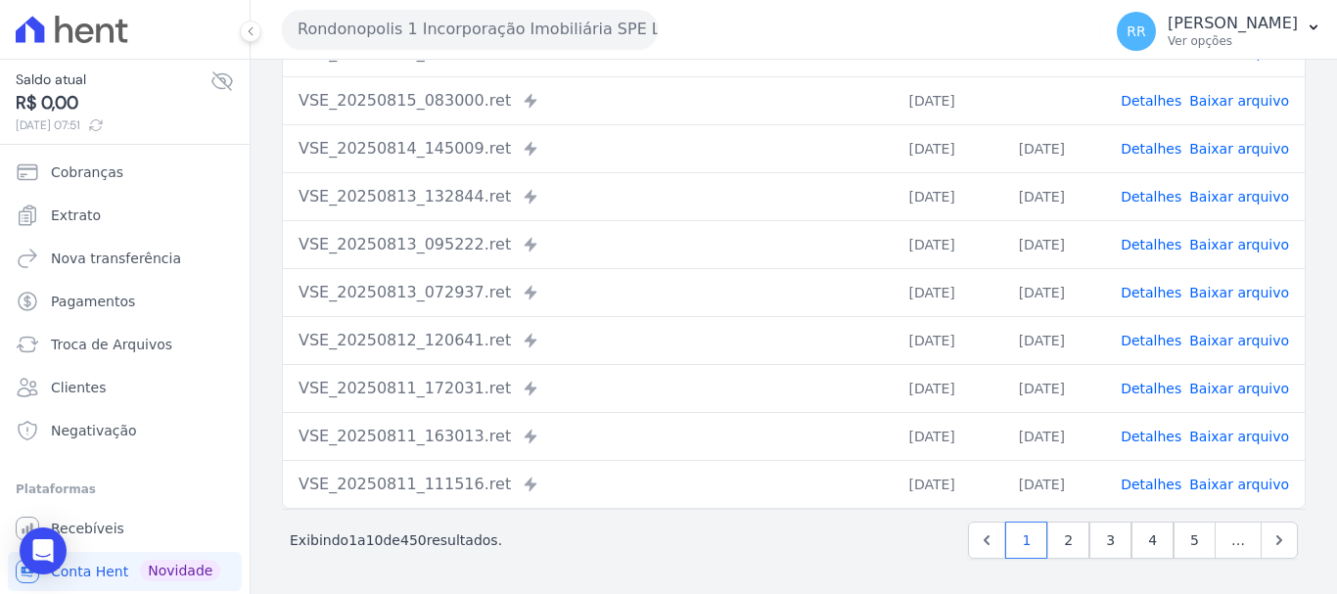
click at [428, 40] on button "Rondonopolis 1 Incorporação Imobiliária SPE LTDA" at bounding box center [470, 29] width 376 height 39
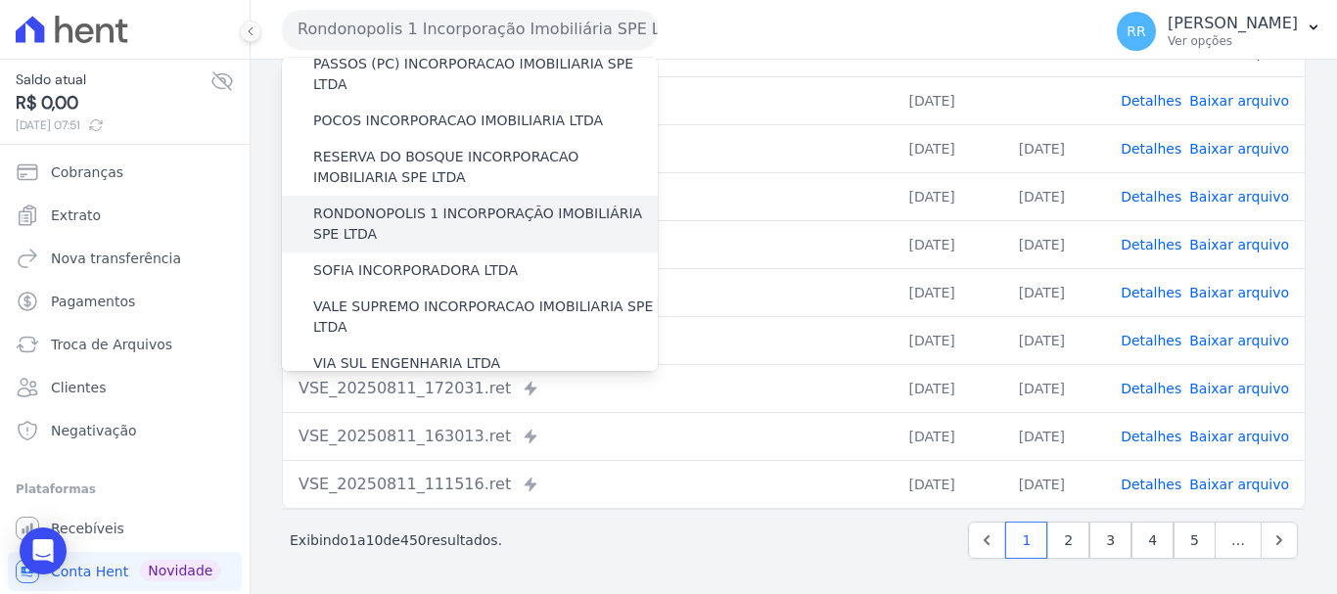
scroll to position [783, 0]
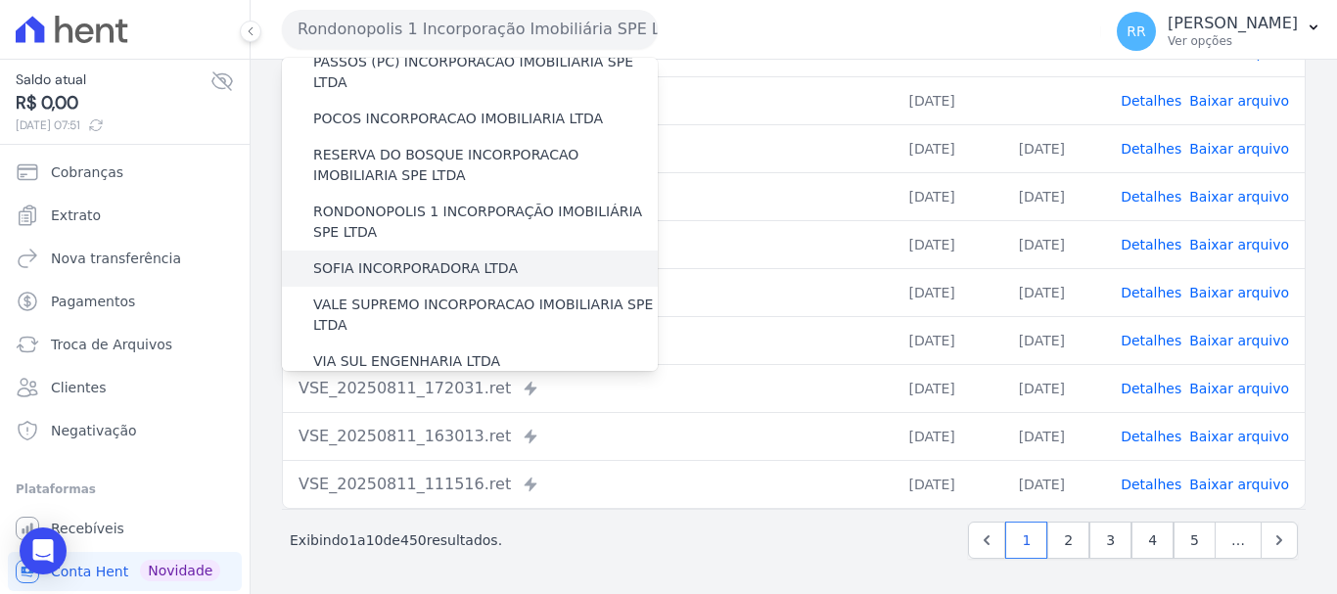
click at [373, 251] on div "SOFIA INCORPORADORA LTDA" at bounding box center [470, 269] width 376 height 36
click at [421, 251] on div "SOFIA INCORPORADORA LTDA" at bounding box center [470, 269] width 376 height 36
click at [418, 258] on label "SOFIA INCORPORADORA LTDA" at bounding box center [415, 268] width 205 height 21
click at [0, 0] on input "SOFIA INCORPORADORA LTDA" at bounding box center [0, 0] width 0 height 0
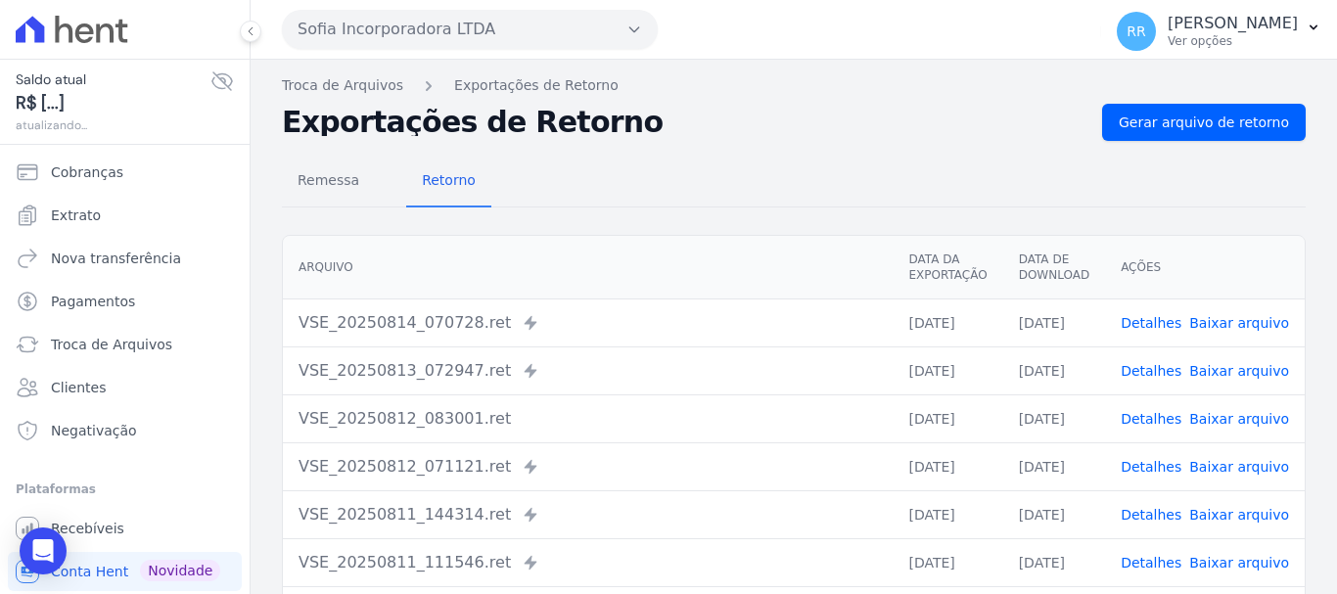
click at [518, 30] on button "Sofia Incorporadora LTDA" at bounding box center [470, 29] width 376 height 39
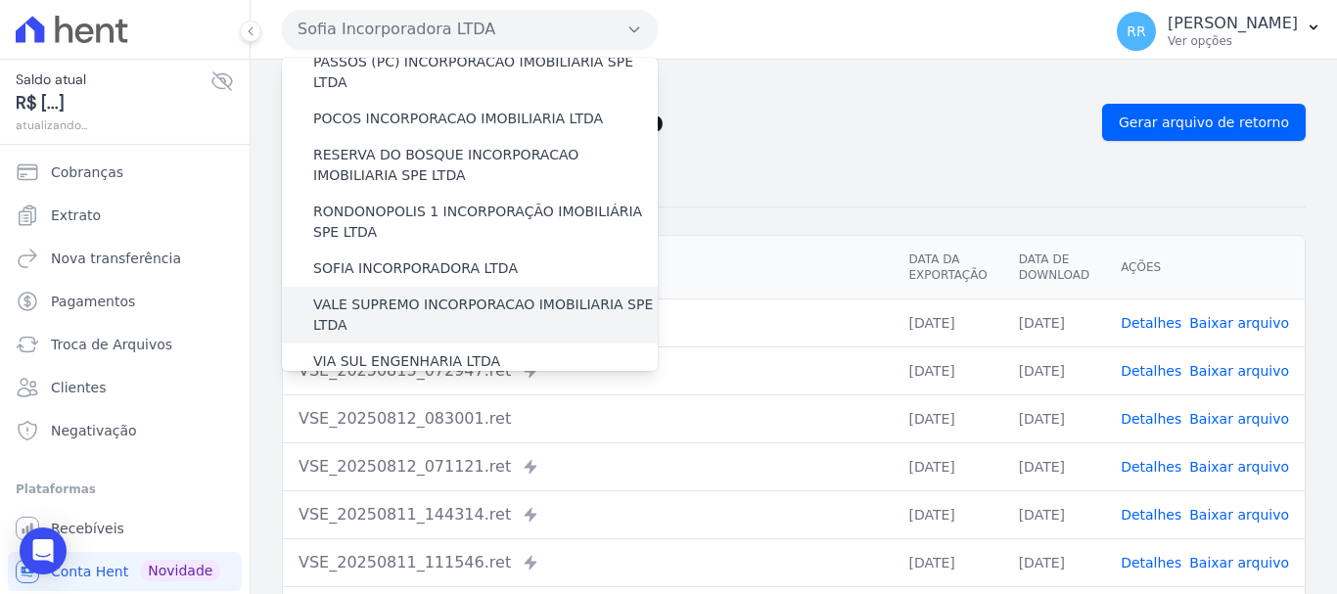
click at [410, 295] on label "VALE SUPREMO INCORPORACAO IMOBILIARIA SPE LTDA" at bounding box center [485, 315] width 345 height 41
click at [0, 0] on input "VALE SUPREMO INCORPORACAO IMOBILIARIA SPE LTDA" at bounding box center [0, 0] width 0 height 0
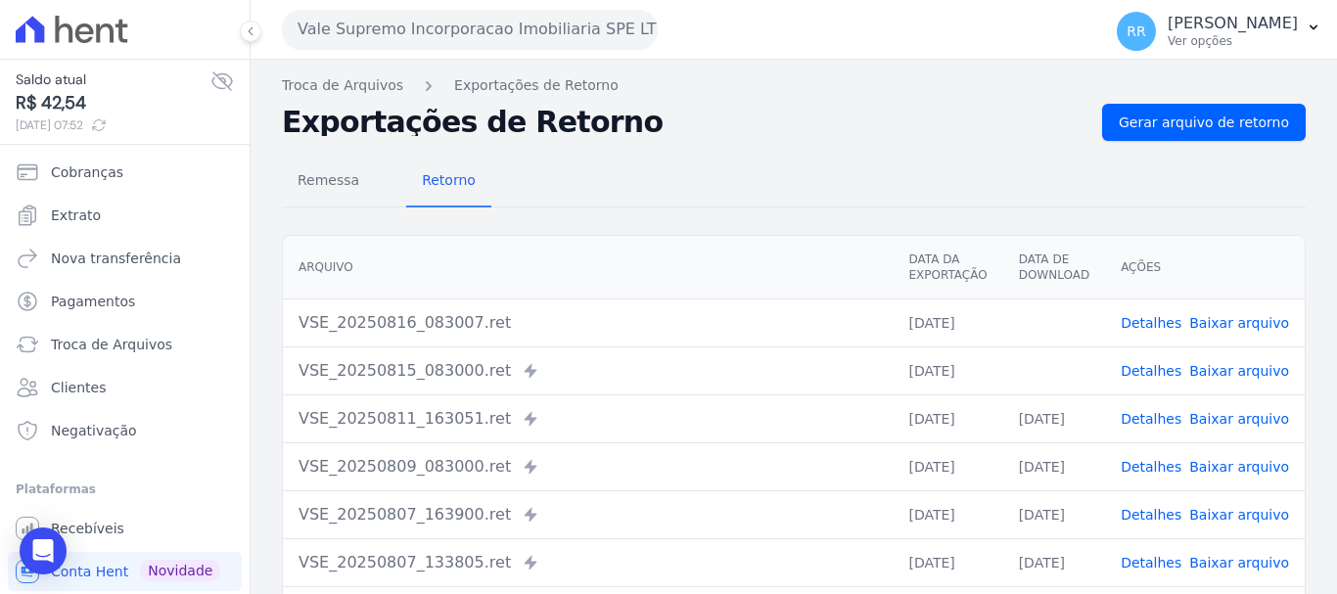
click at [1204, 380] on span "Baixar arquivo" at bounding box center [1240, 371] width 100 height 20
click at [1207, 373] on link "Baixar arquivo" at bounding box center [1240, 371] width 100 height 16
click at [1207, 322] on link "Baixar arquivo" at bounding box center [1240, 323] width 100 height 16
click at [619, 339] on td "VSE_20250816_083007.ret" at bounding box center [588, 323] width 610 height 48
click at [1204, 341] on td "Detalhes Baixar arquivo" at bounding box center [1205, 323] width 200 height 48
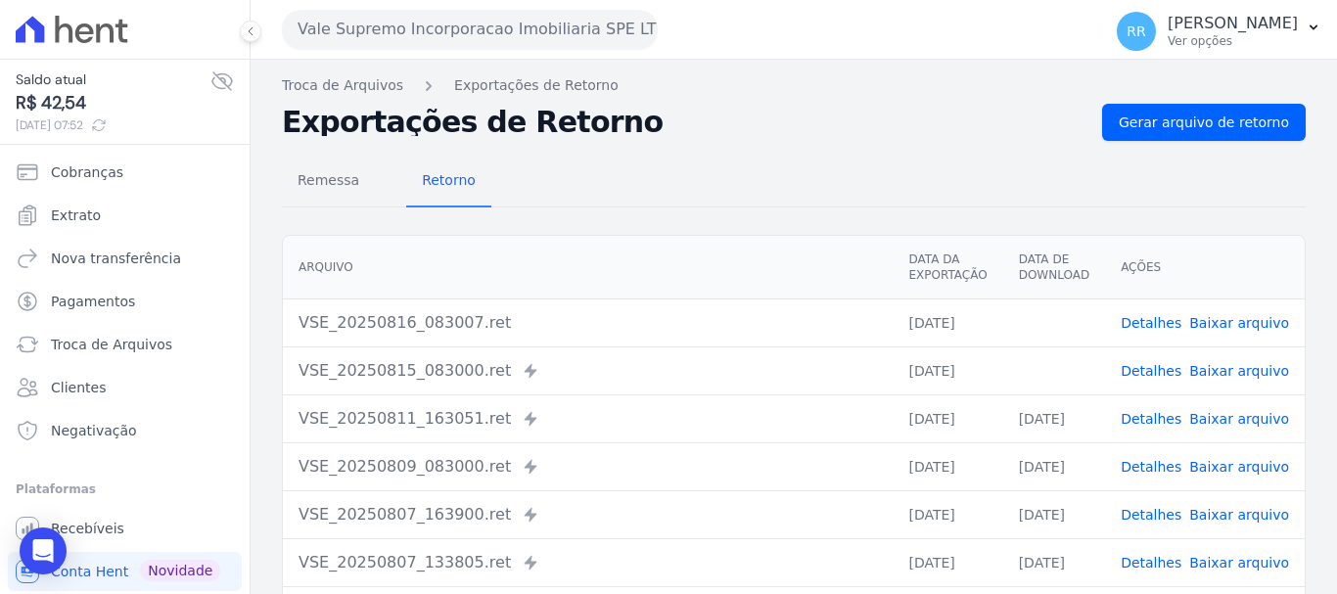
click at [1205, 326] on link "Baixar arquivo" at bounding box center [1240, 323] width 100 height 16
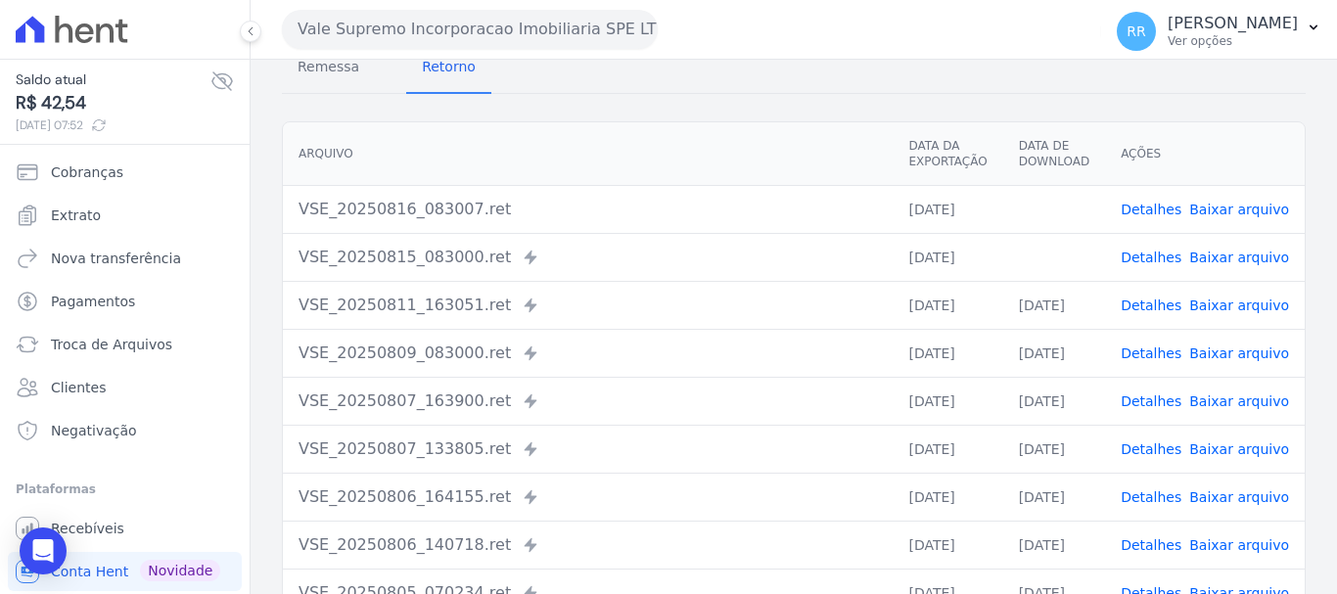
scroll to position [0, 0]
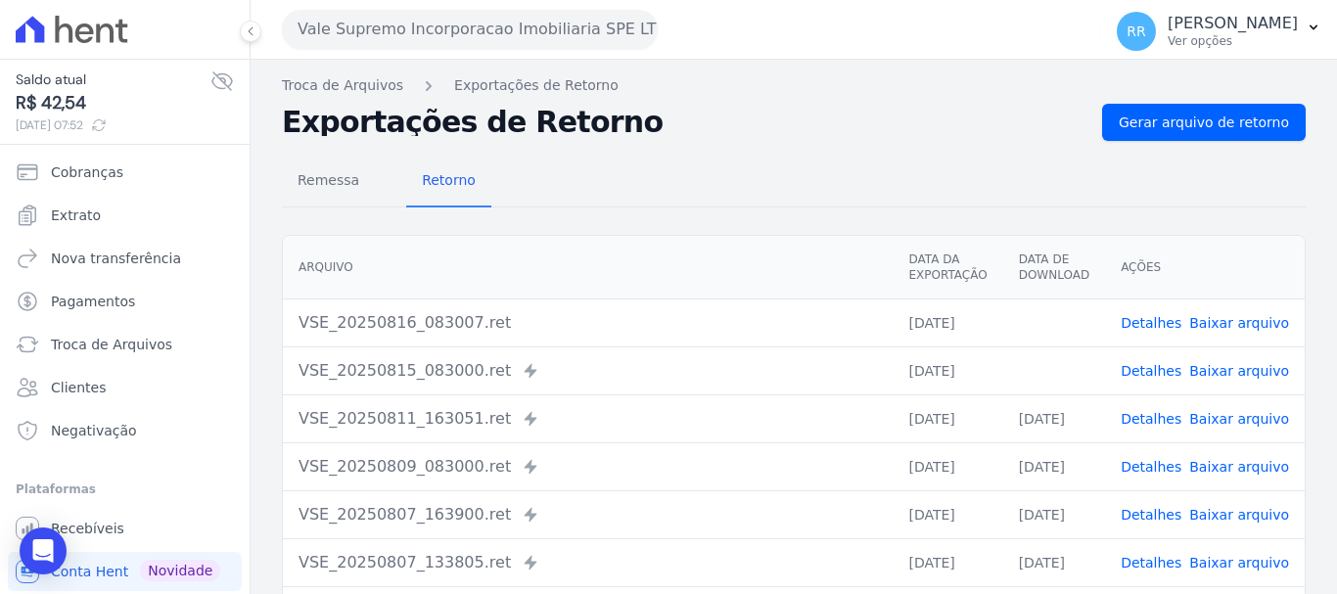
click at [508, 25] on button "Vale Supremo Incorporacao Imobiliaria SPE LTDA" at bounding box center [470, 29] width 376 height 39
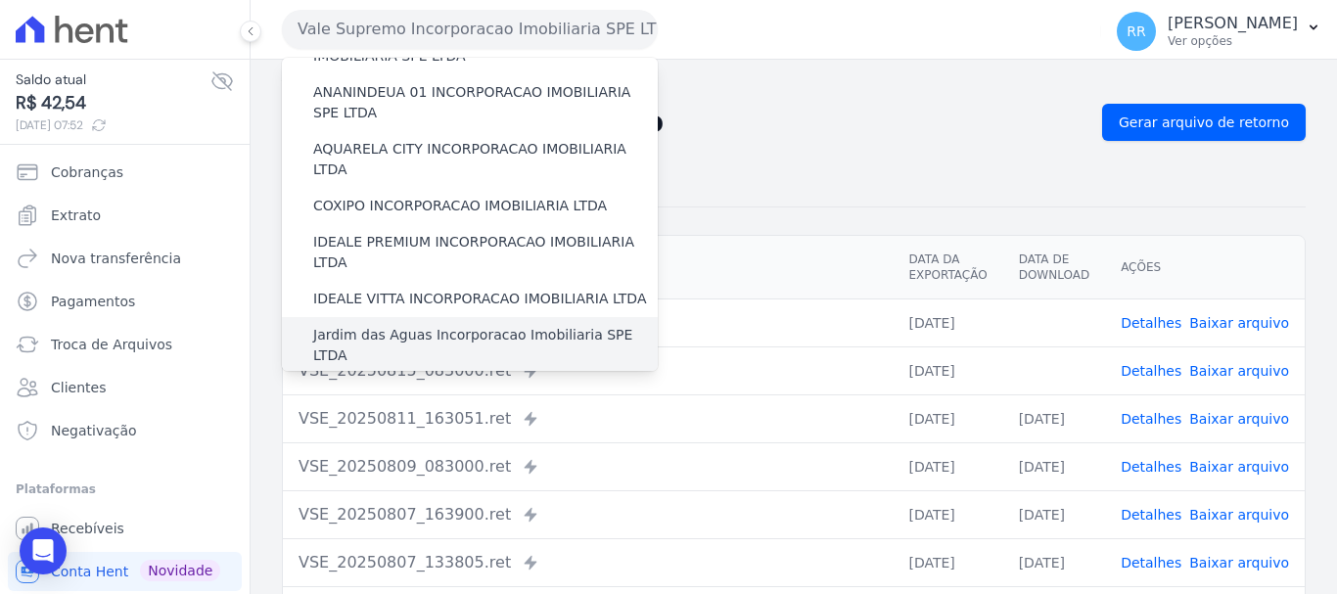
scroll to position [294, 0]
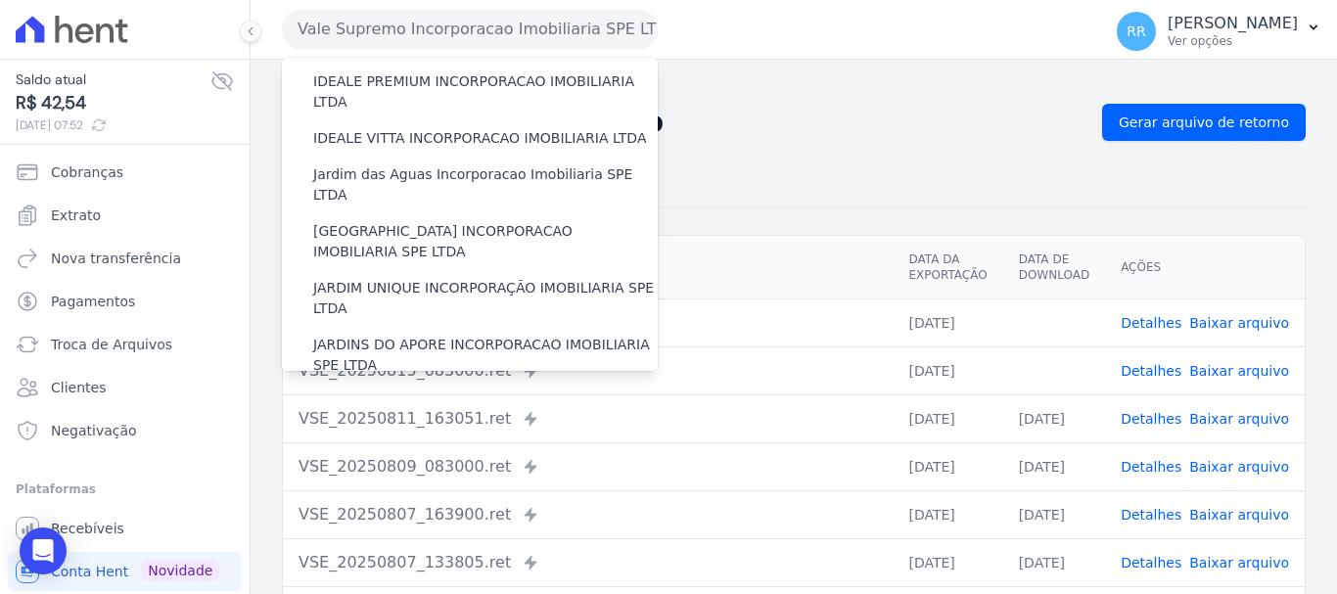
click at [1229, 366] on link "Baixar arquivo" at bounding box center [1240, 371] width 100 height 16
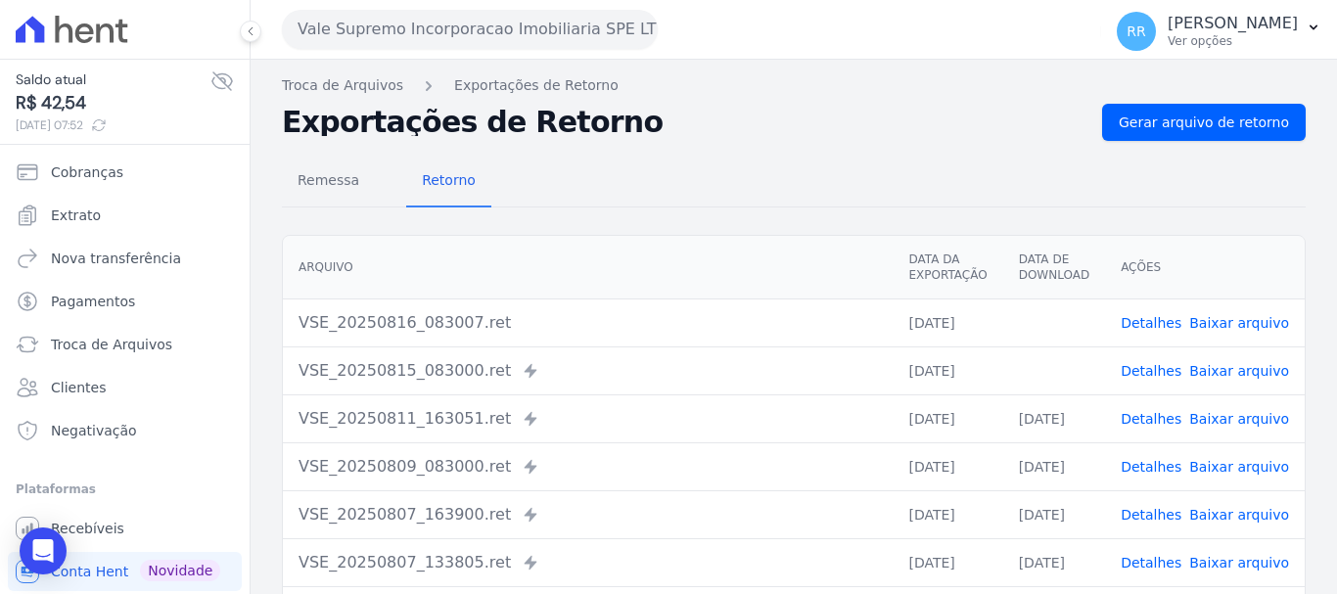
drag, startPoint x: 1232, startPoint y: 314, endPoint x: 883, endPoint y: 155, distance: 383.4
click at [1232, 315] on link "Baixar arquivo" at bounding box center [1240, 323] width 100 height 16
click at [451, 27] on button "Vale Supremo Incorporacao Imobiliaria SPE LTDA" at bounding box center [470, 29] width 376 height 39
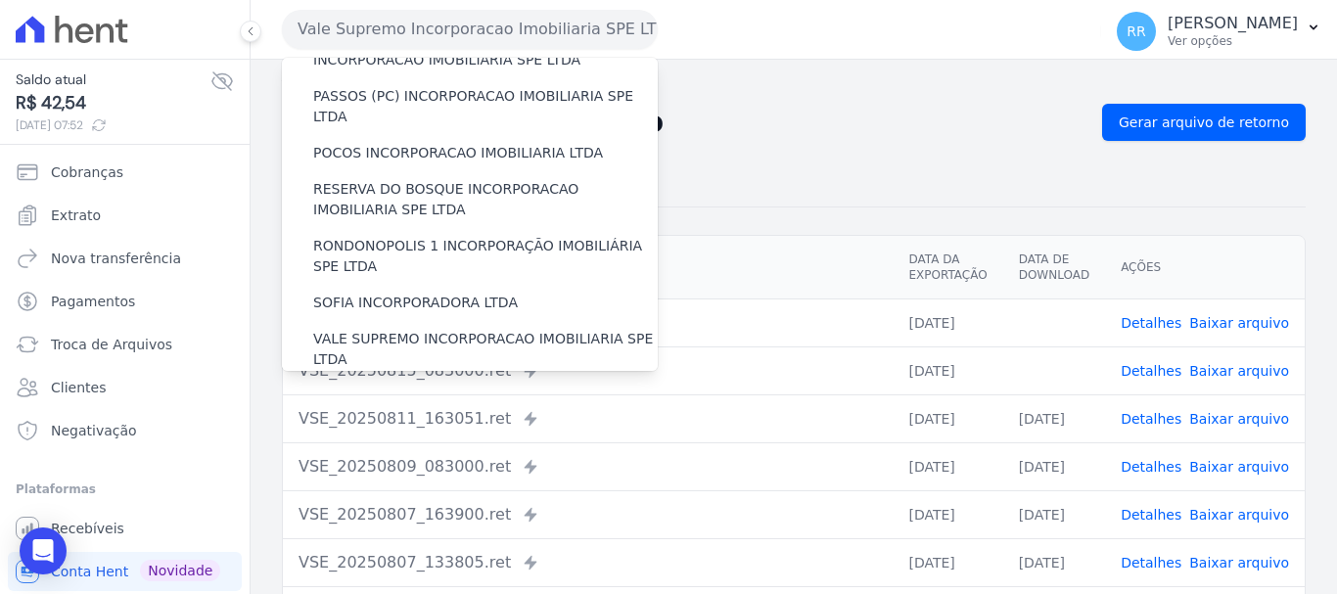
scroll to position [855, 0]
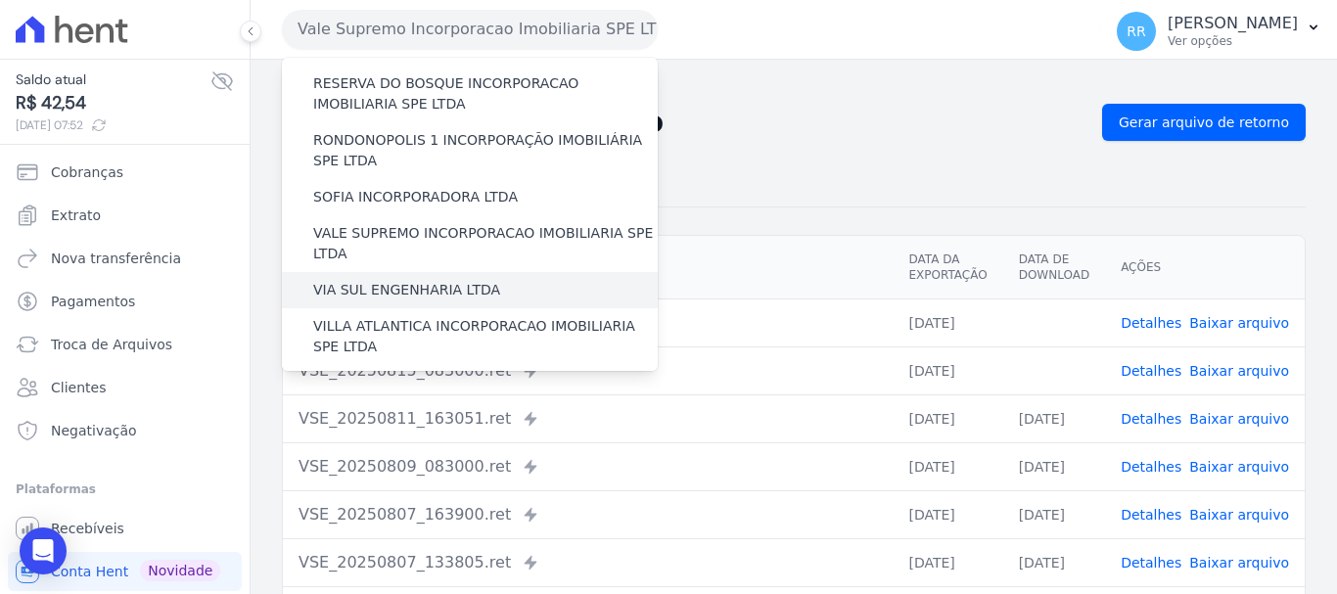
click at [446, 280] on label "VIA SUL ENGENHARIA LTDA" at bounding box center [406, 290] width 187 height 21
click at [0, 0] on input "VIA SUL ENGENHARIA LTDA" at bounding box center [0, 0] width 0 height 0
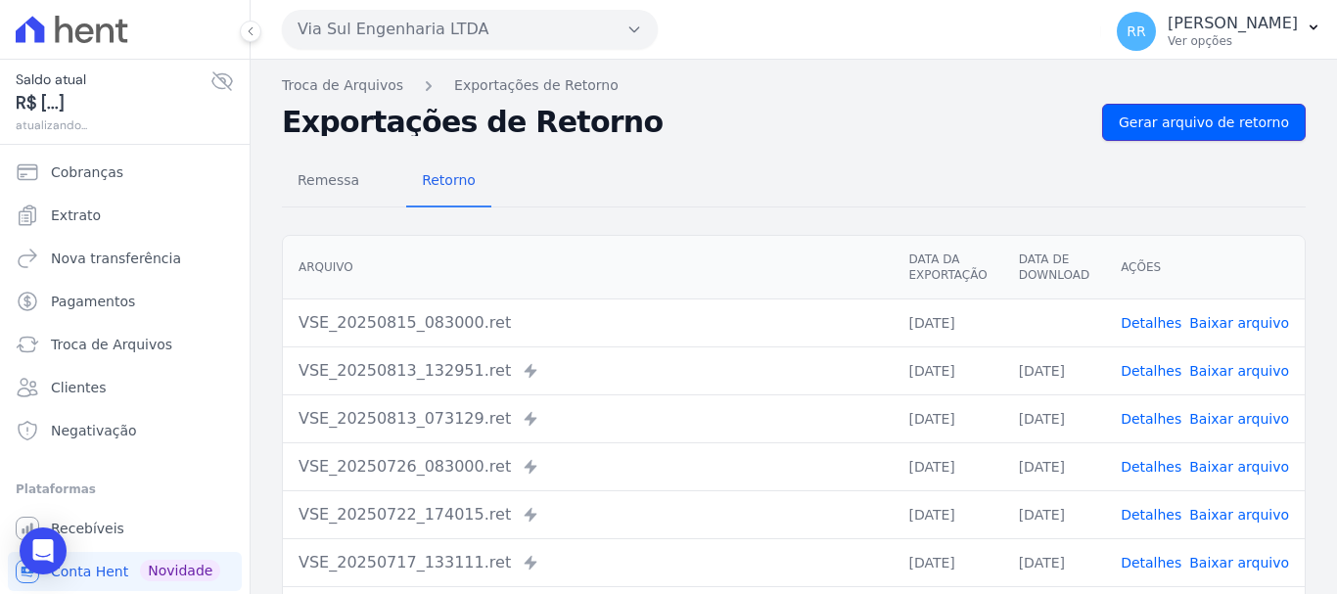
click at [1185, 116] on span "Gerar arquivo de retorno" at bounding box center [1204, 123] width 170 height 20
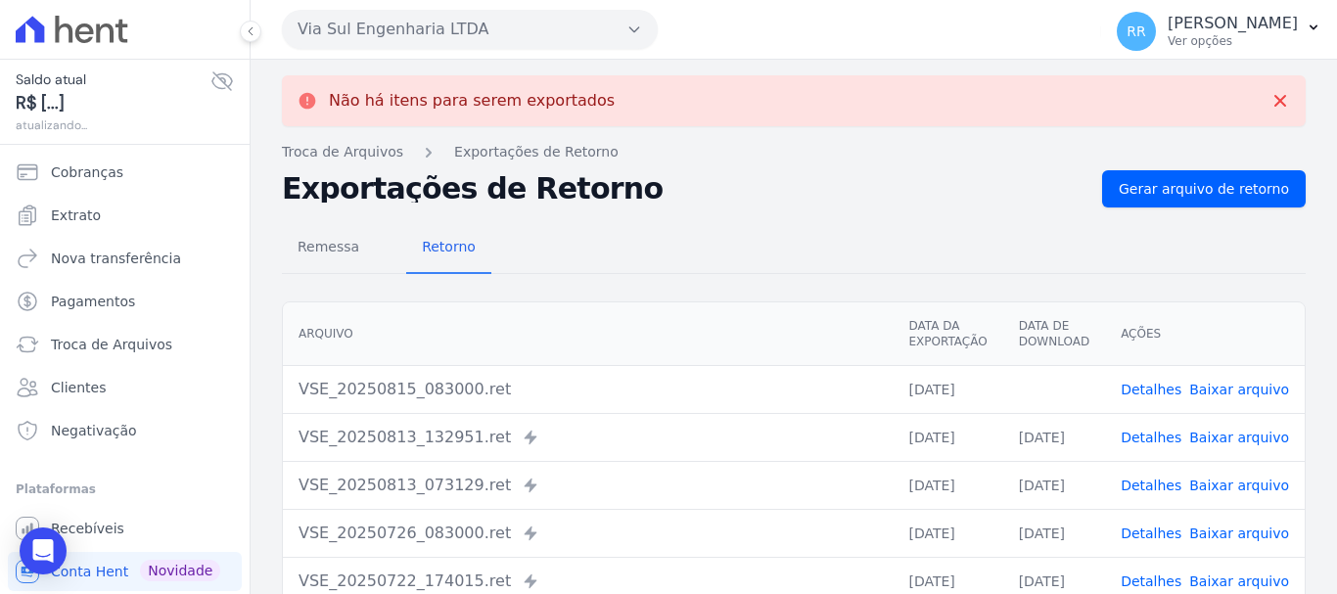
click at [1242, 398] on link "Baixar arquivo" at bounding box center [1240, 390] width 100 height 16
click at [444, 35] on button "Via Sul Engenharia LTDA" at bounding box center [470, 29] width 376 height 39
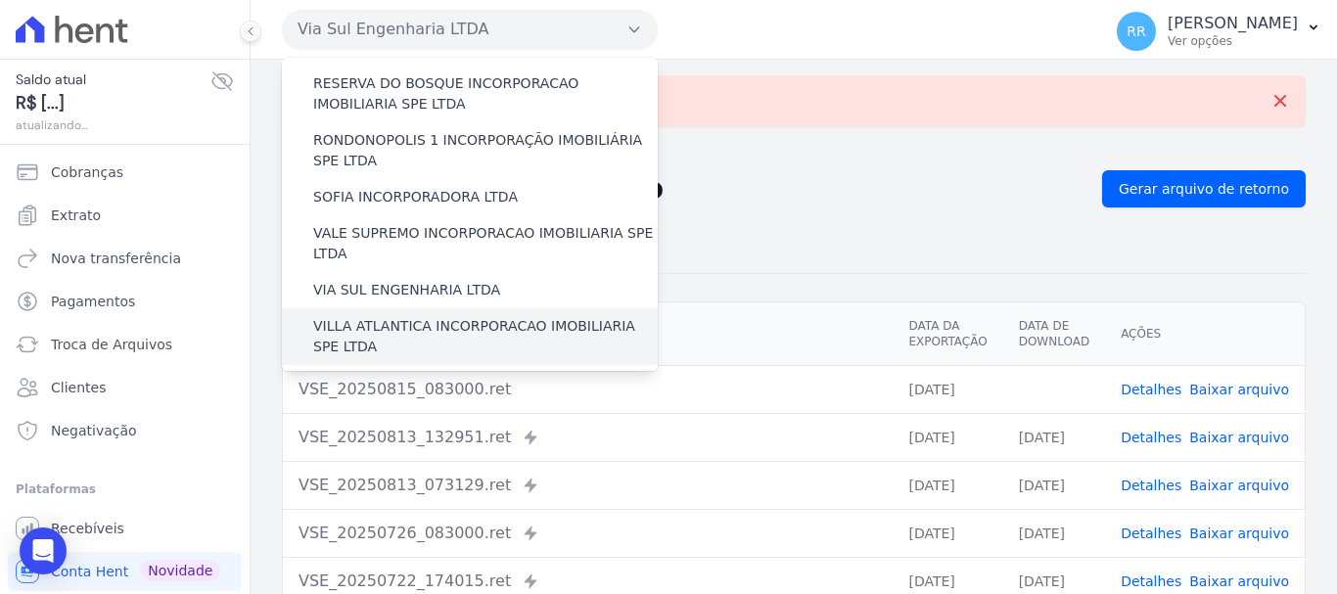
click at [448, 316] on label "VILLA ATLANTICA INCORPORACAO IMOBILIARIA SPE LTDA" at bounding box center [485, 336] width 345 height 41
click at [0, 0] on input "VILLA ATLANTICA INCORPORACAO IMOBILIARIA SPE LTDA" at bounding box center [0, 0] width 0 height 0
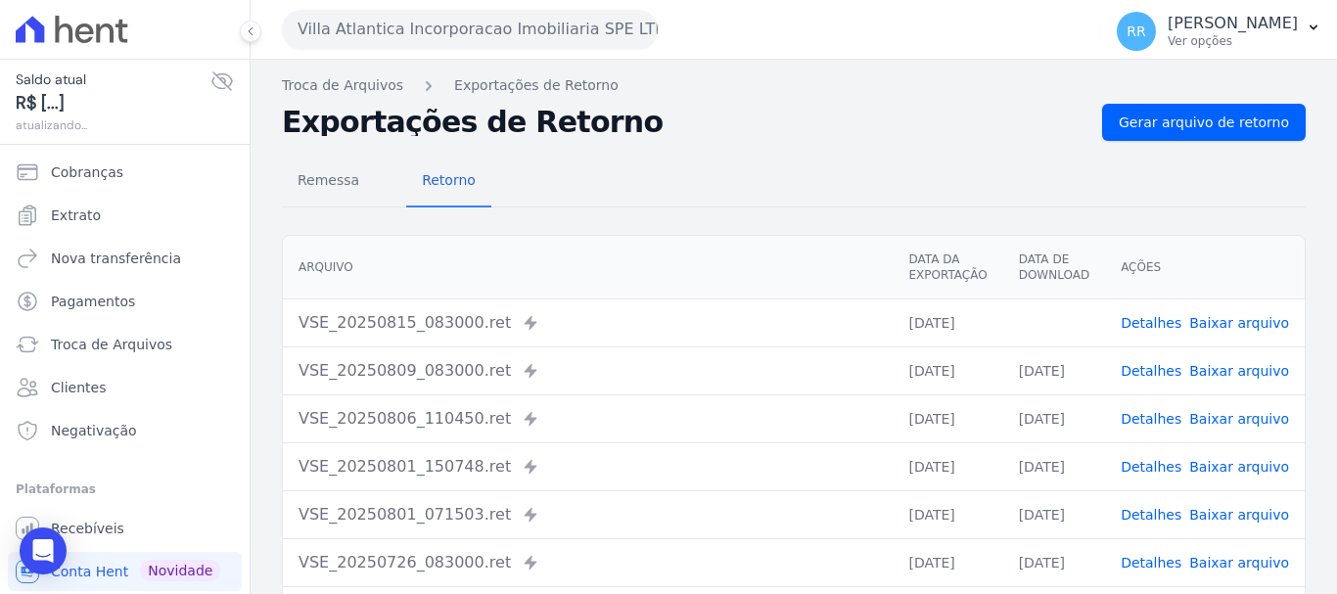
drag, startPoint x: 1223, startPoint y: 319, endPoint x: 1192, endPoint y: 292, distance: 41.6
click at [1223, 318] on link "Baixar arquivo" at bounding box center [1240, 323] width 100 height 16
click at [1153, 129] on span "Gerar arquivo de retorno" at bounding box center [1204, 123] width 170 height 20
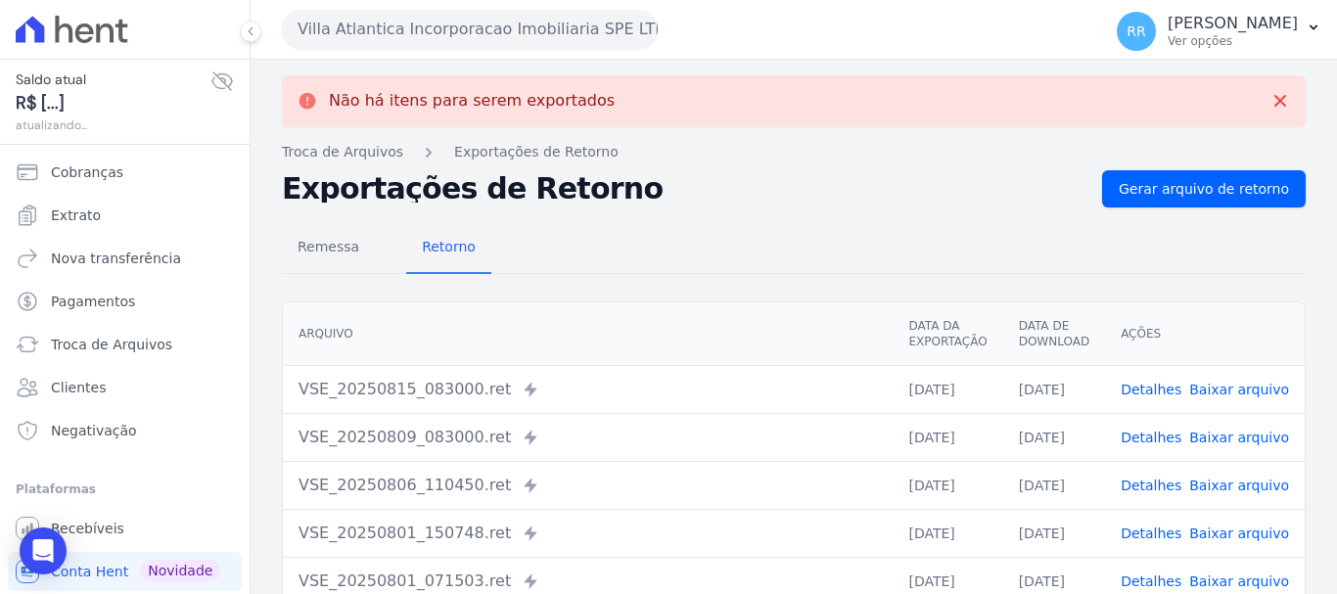
click at [445, 38] on button "Villa Atlantica Incorporacao Imobiliaria SPE LTDA" at bounding box center [470, 29] width 376 height 39
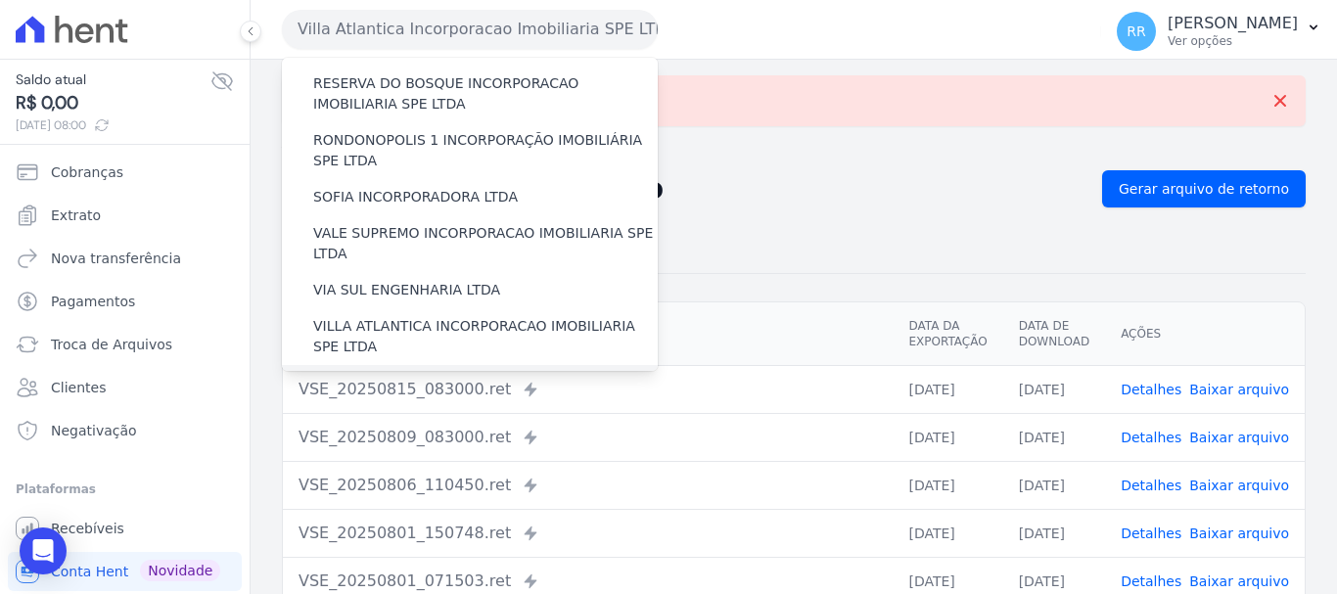
click at [492, 373] on label "[GEOGRAPHIC_DATA] INCORPORACAO IMOBILIARIA SPE LTDA" at bounding box center [485, 393] width 345 height 41
click at [0, 0] on input "[GEOGRAPHIC_DATA] INCORPORACAO IMOBILIARIA SPE LTDA" at bounding box center [0, 0] width 0 height 0
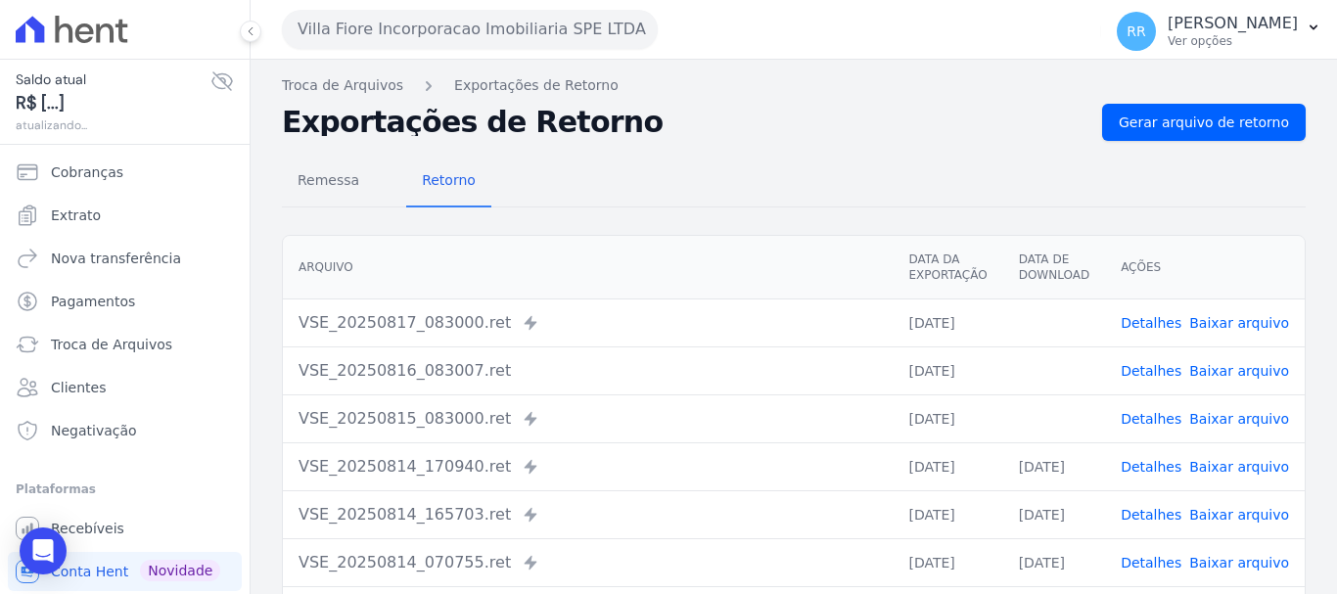
click at [1227, 413] on link "Baixar arquivo" at bounding box center [1240, 419] width 100 height 16
click at [1207, 363] on link "Baixar arquivo" at bounding box center [1240, 371] width 100 height 16
click at [1213, 320] on link "Baixar arquivo" at bounding box center [1240, 323] width 100 height 16
click at [1152, 139] on link "Gerar arquivo de retorno" at bounding box center [1204, 122] width 204 height 37
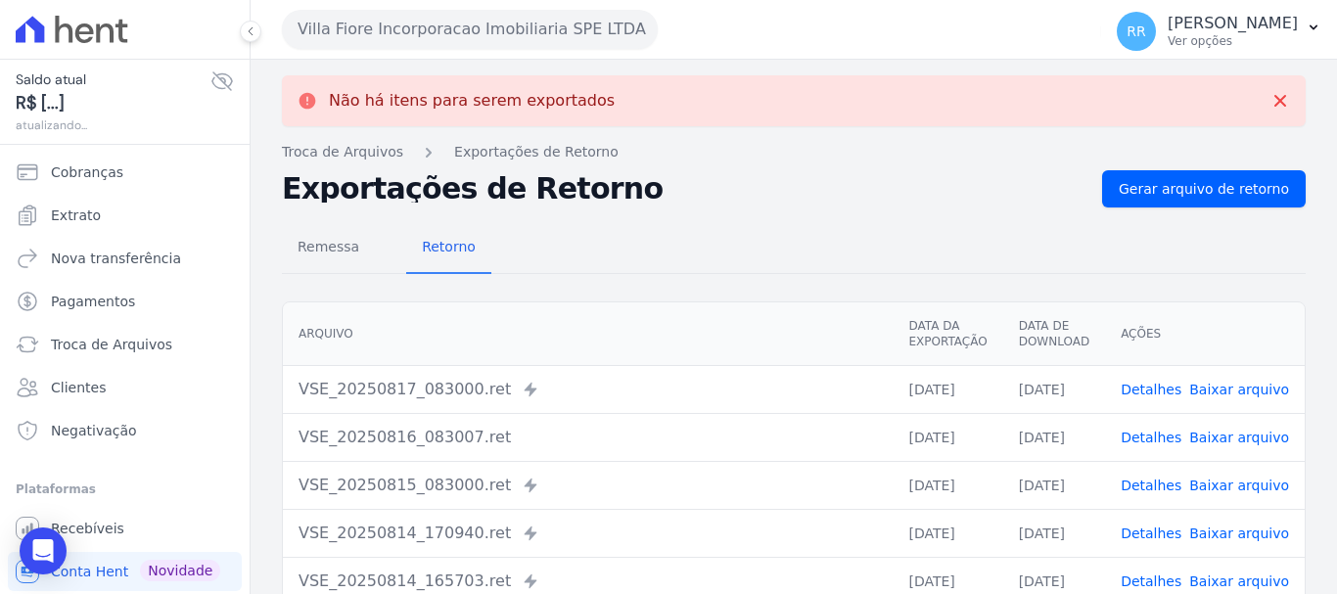
click at [503, 27] on button "Villa Fiore Incorporacao Imobiliaria SPE LTDA" at bounding box center [470, 29] width 376 height 39
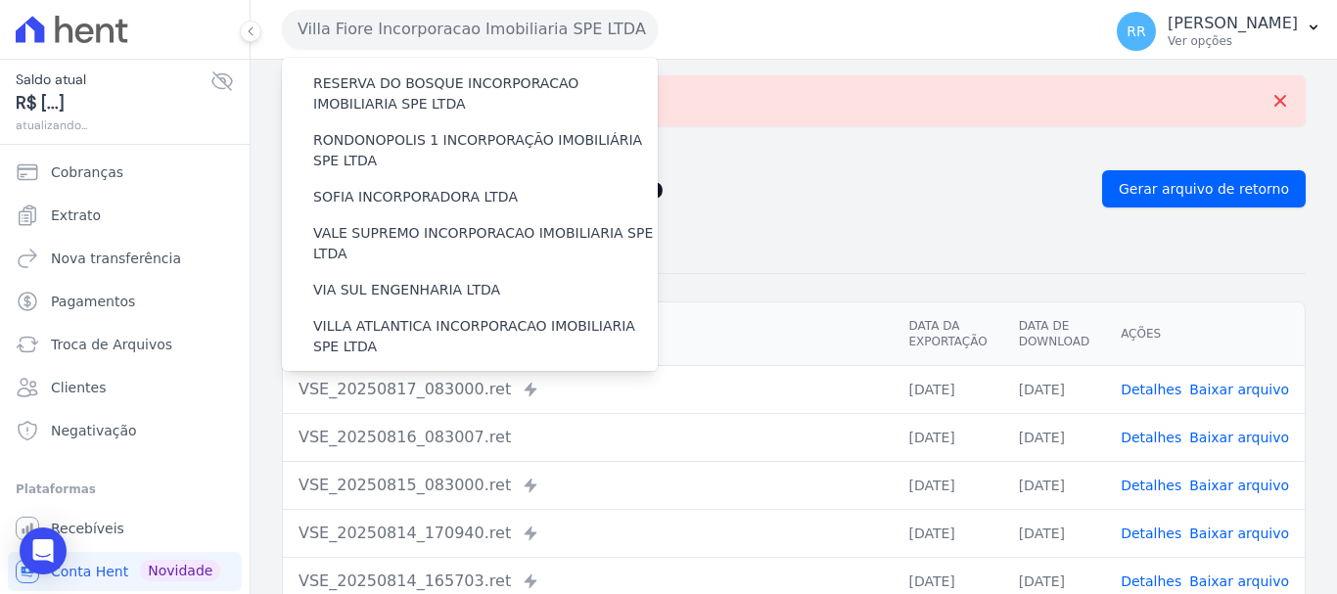
click at [428, 430] on label "VILLA TROPICAL INCORPORAÇÃO IMOBILIÁRIA SPE LTDA" at bounding box center [485, 450] width 345 height 41
click at [0, 0] on input "VILLA TROPICAL INCORPORAÇÃO IMOBILIÁRIA SPE LTDA" at bounding box center [0, 0] width 0 height 0
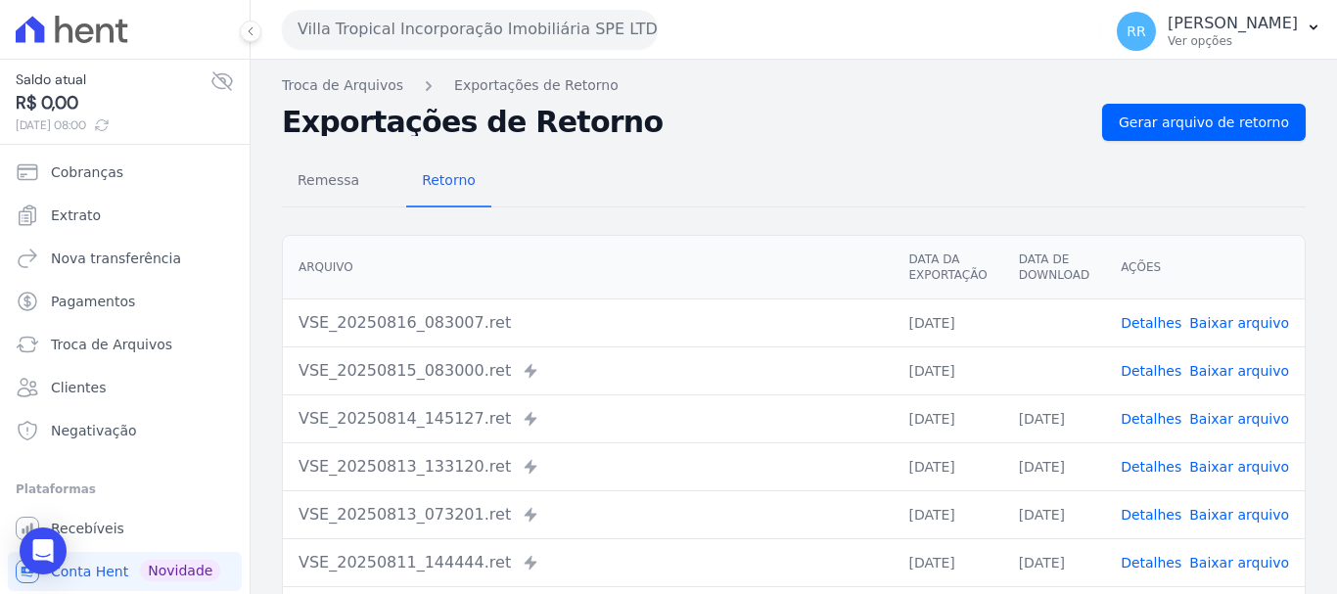
click at [1241, 371] on link "Baixar arquivo" at bounding box center [1240, 371] width 100 height 16
click at [1196, 324] on link "Baixar arquivo" at bounding box center [1240, 323] width 100 height 16
click at [750, 249] on th "Arquivo" at bounding box center [588, 268] width 610 height 64
click at [1235, 371] on link "Baixar arquivo" at bounding box center [1240, 371] width 100 height 16
click at [1238, 333] on td "Detalhes Baixar arquivo" at bounding box center [1205, 323] width 200 height 48
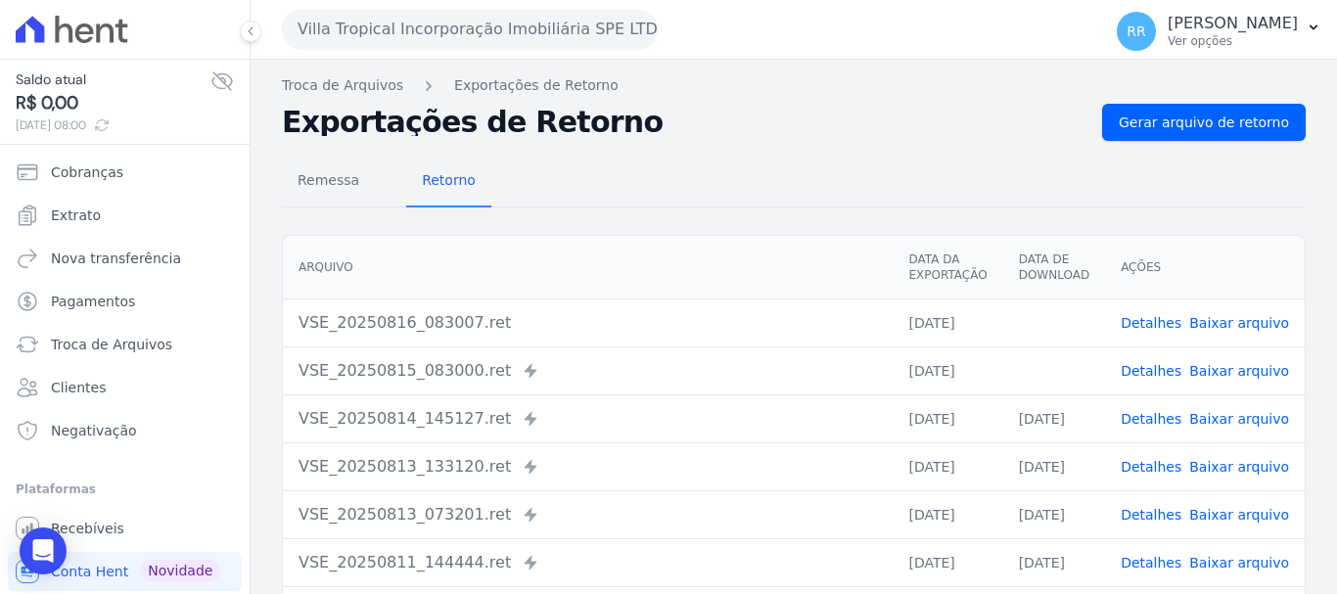
click at [1227, 329] on link "Baixar arquivo" at bounding box center [1240, 323] width 100 height 16
click at [742, 301] on td "VSE_20250816_083007.ret" at bounding box center [588, 323] width 610 height 48
click at [479, 49] on div "Villa Tropical Incorporação Imobiliária SPE LTDA Via Sul Engenharia AGUAS DE [G…" at bounding box center [688, 29] width 812 height 61
click at [483, 5] on div "Villa Tropical Incorporação Imobiliária SPE LTDA Via Sul Engenharia AGUAS DE [G…" at bounding box center [688, 29] width 812 height 61
click at [492, 23] on button "Villa Tropical Incorporação Imobiliária SPE LTDA" at bounding box center [470, 29] width 376 height 39
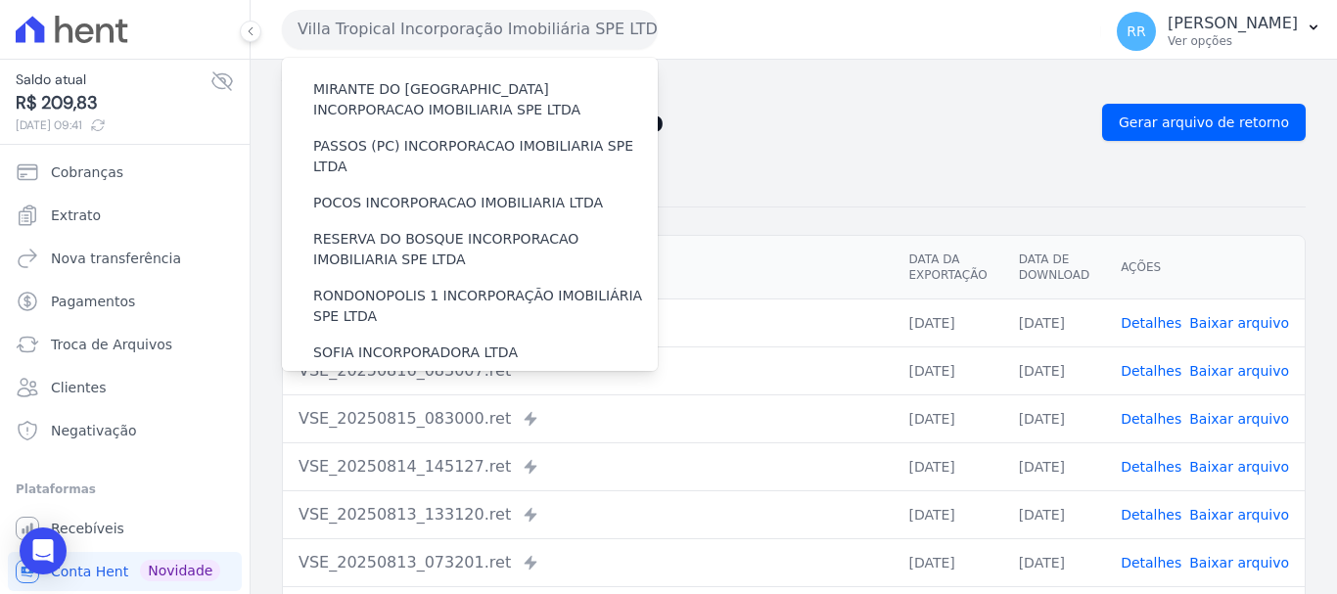
scroll to position [855, 0]
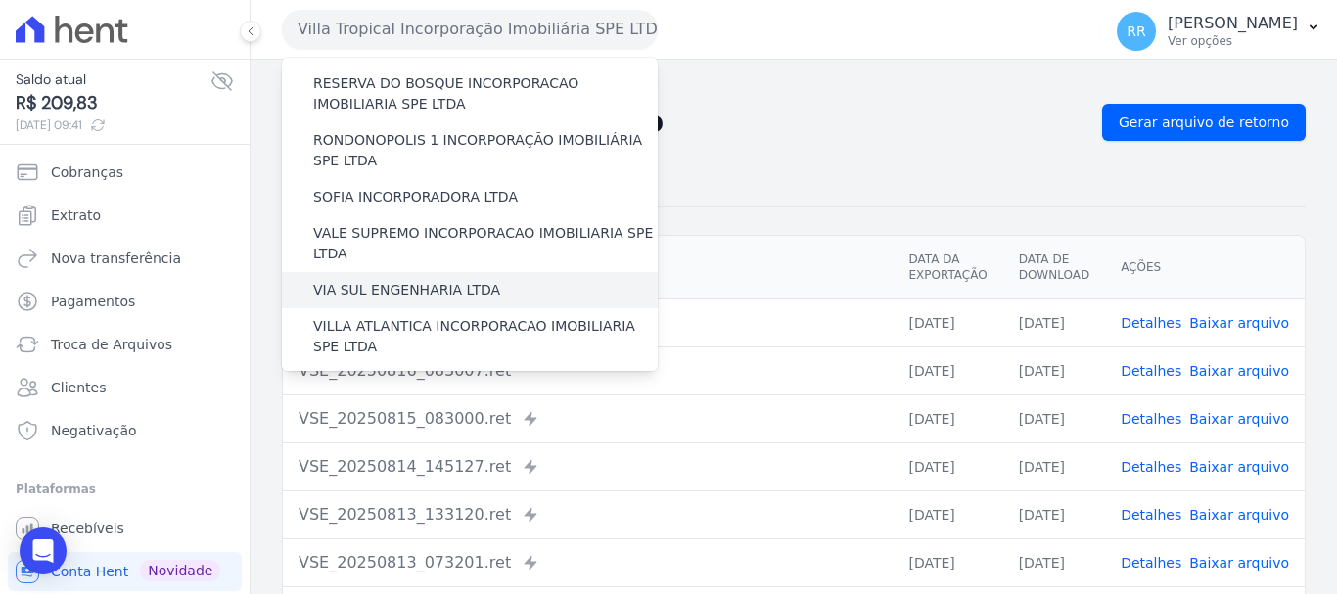
click at [486, 272] on div "VIA SUL ENGENHARIA LTDA" at bounding box center [470, 290] width 376 height 36
click at [386, 280] on label "VIA SUL ENGENHARIA LTDA" at bounding box center [406, 290] width 187 height 21
click at [0, 0] on input "VIA SUL ENGENHARIA LTDA" at bounding box center [0, 0] width 0 height 0
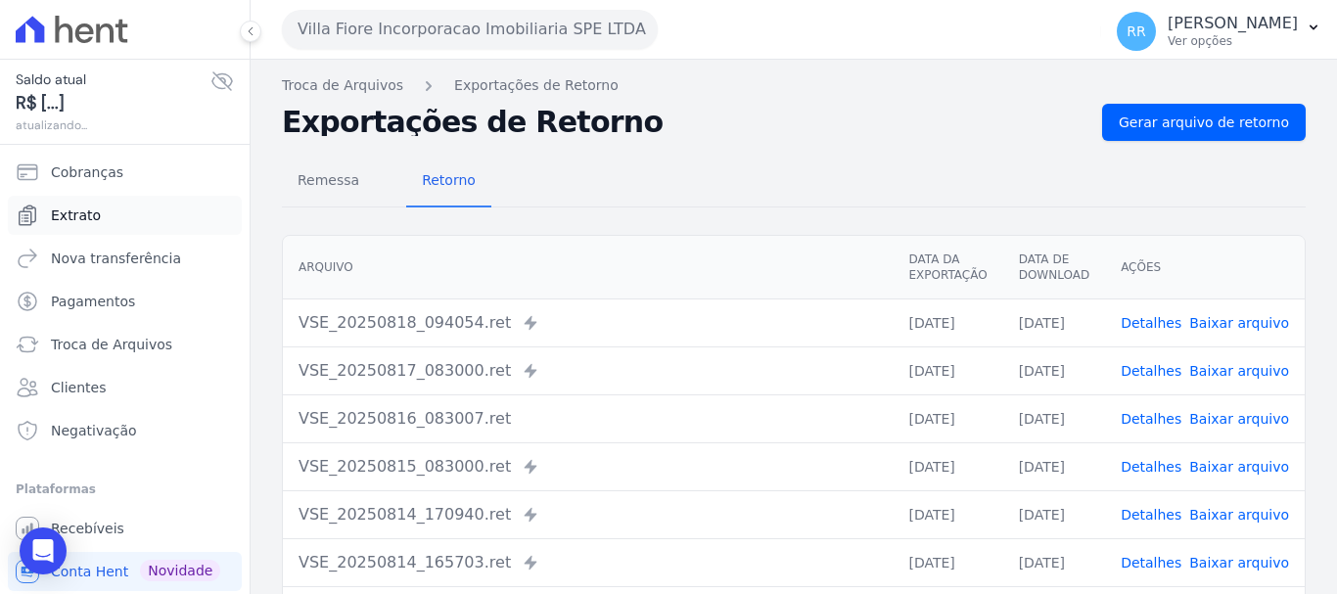
drag, startPoint x: 42, startPoint y: 231, endPoint x: 55, endPoint y: 217, distance: 18.7
click at [55, 217] on span "Extrato" at bounding box center [76, 216] width 50 height 20
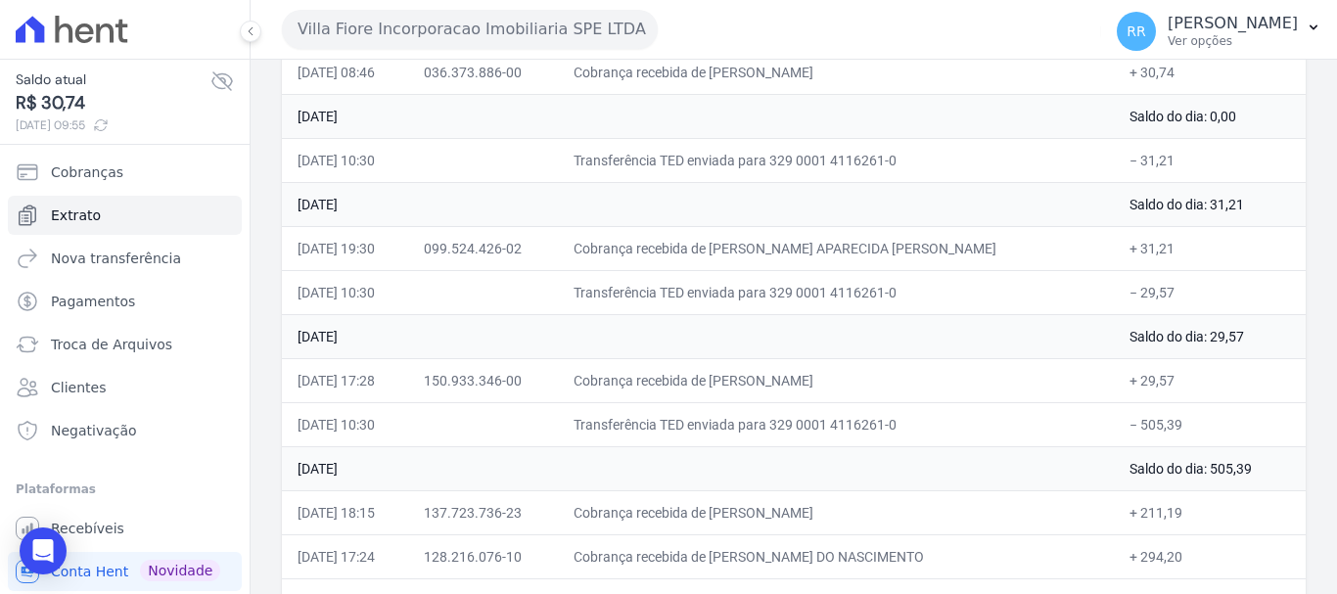
scroll to position [294, 0]
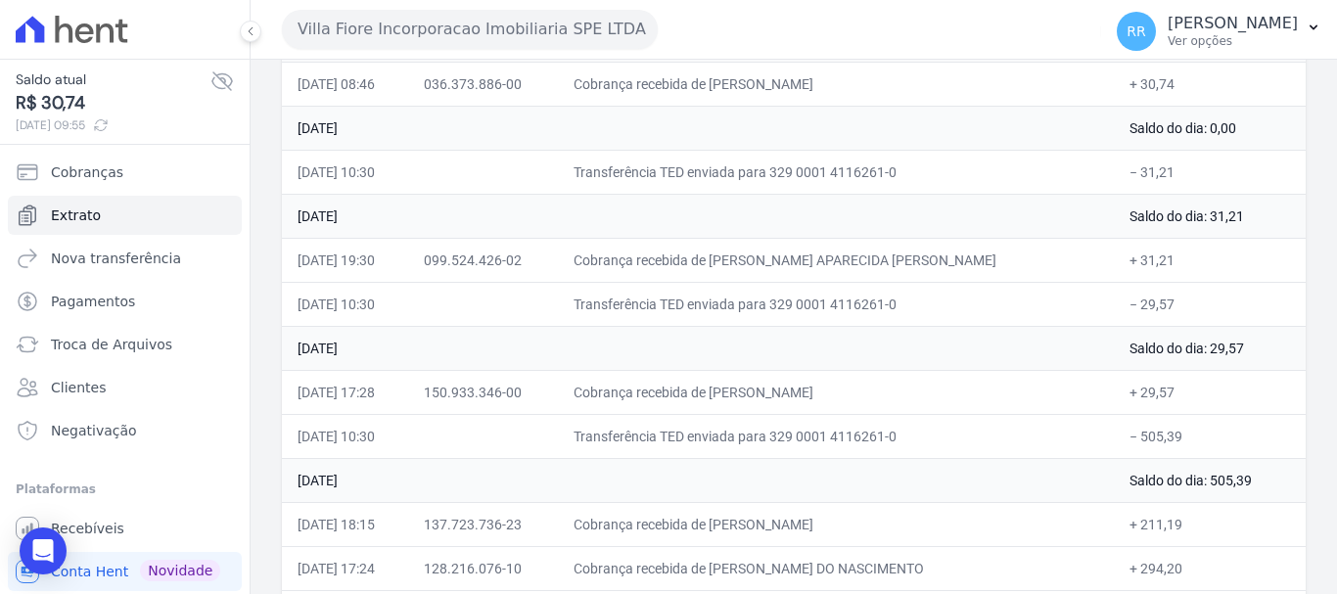
click at [429, 23] on button "Villa Fiore Incorporacao Imobiliaria SPE LTDA" at bounding box center [470, 29] width 376 height 39
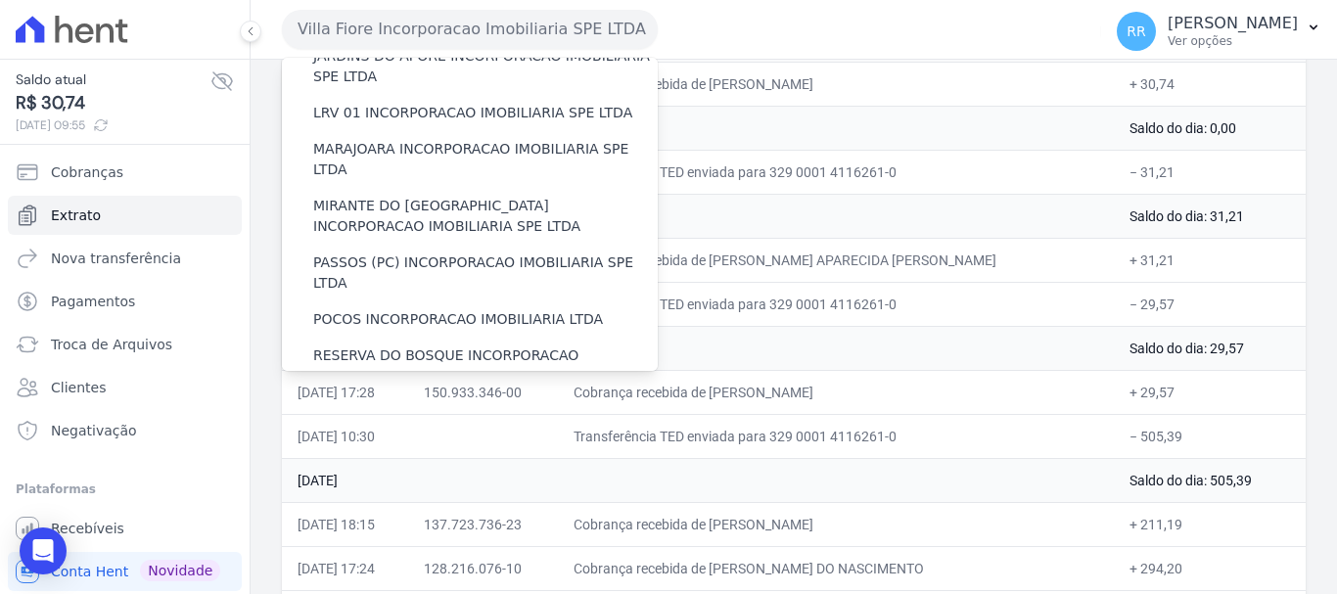
scroll to position [855, 0]
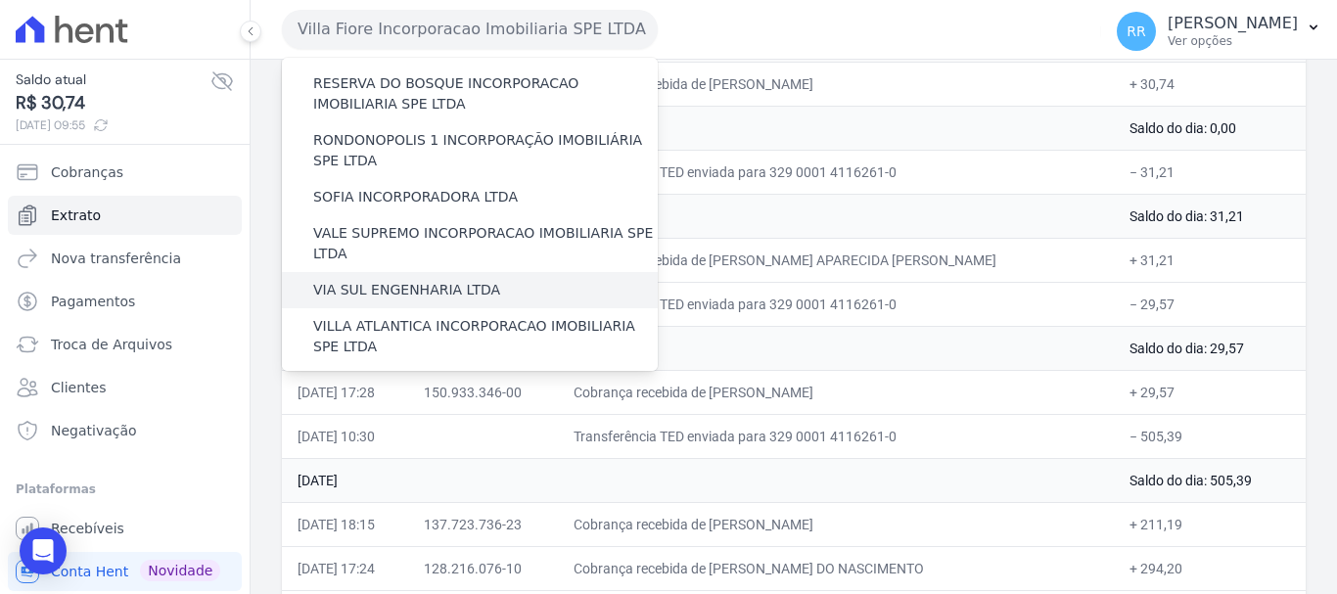
click at [391, 280] on label "VIA SUL ENGENHARIA LTDA" at bounding box center [406, 290] width 187 height 21
click at [0, 0] on input "VIA SUL ENGENHARIA LTDA" at bounding box center [0, 0] width 0 height 0
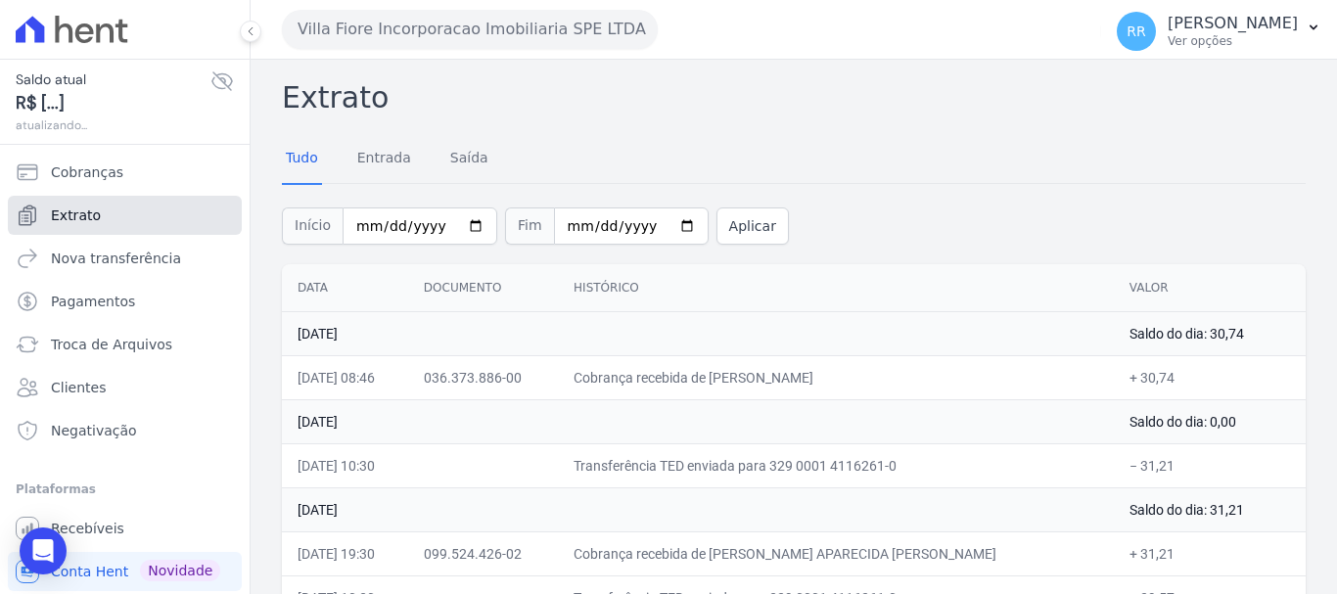
click at [61, 214] on span "Extrato" at bounding box center [76, 216] width 50 height 20
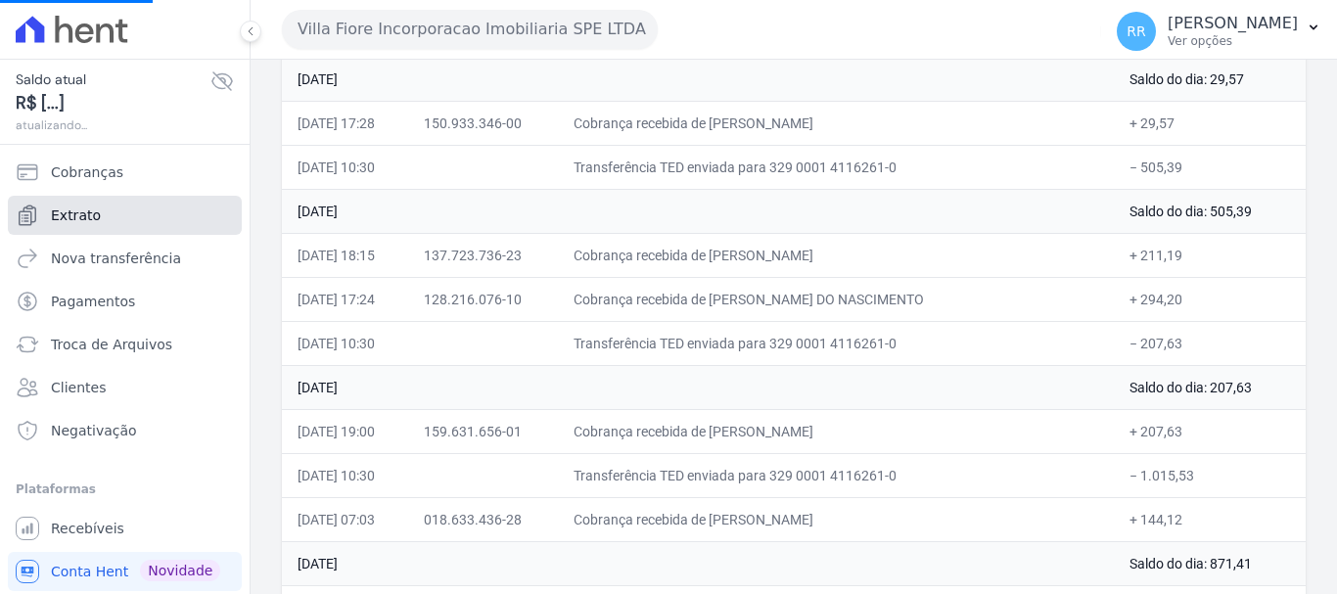
scroll to position [587, 0]
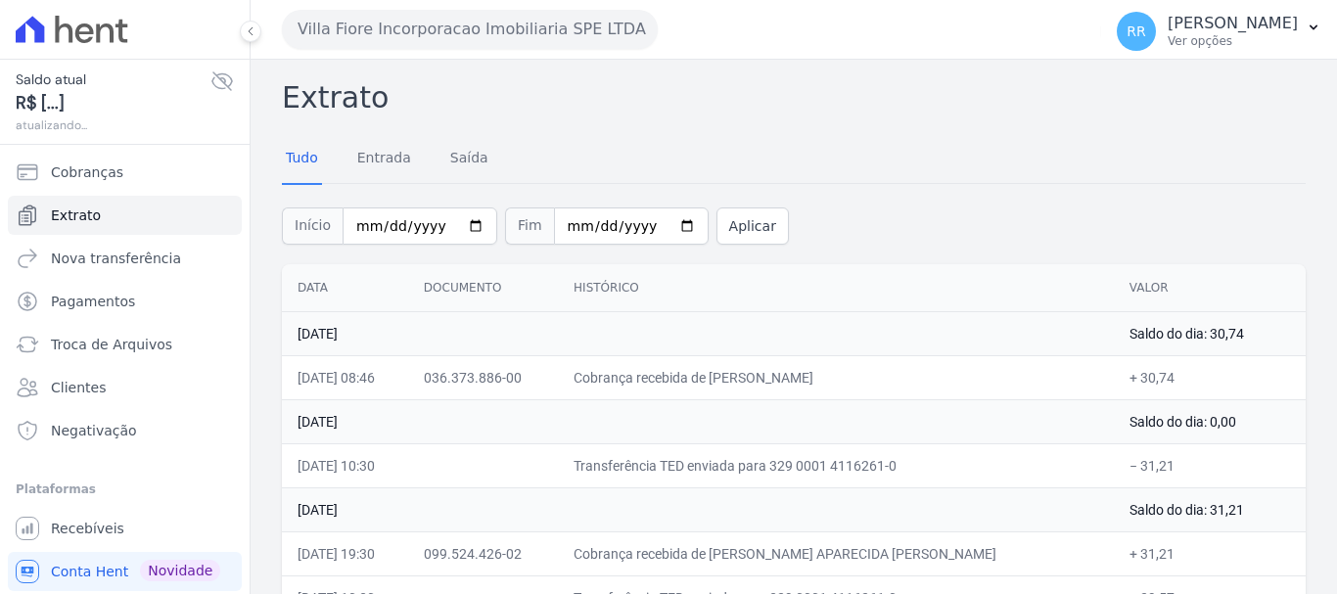
click at [536, 28] on button "Villa Fiore Incorporacao Imobiliaria SPE LTDA" at bounding box center [470, 29] width 376 height 39
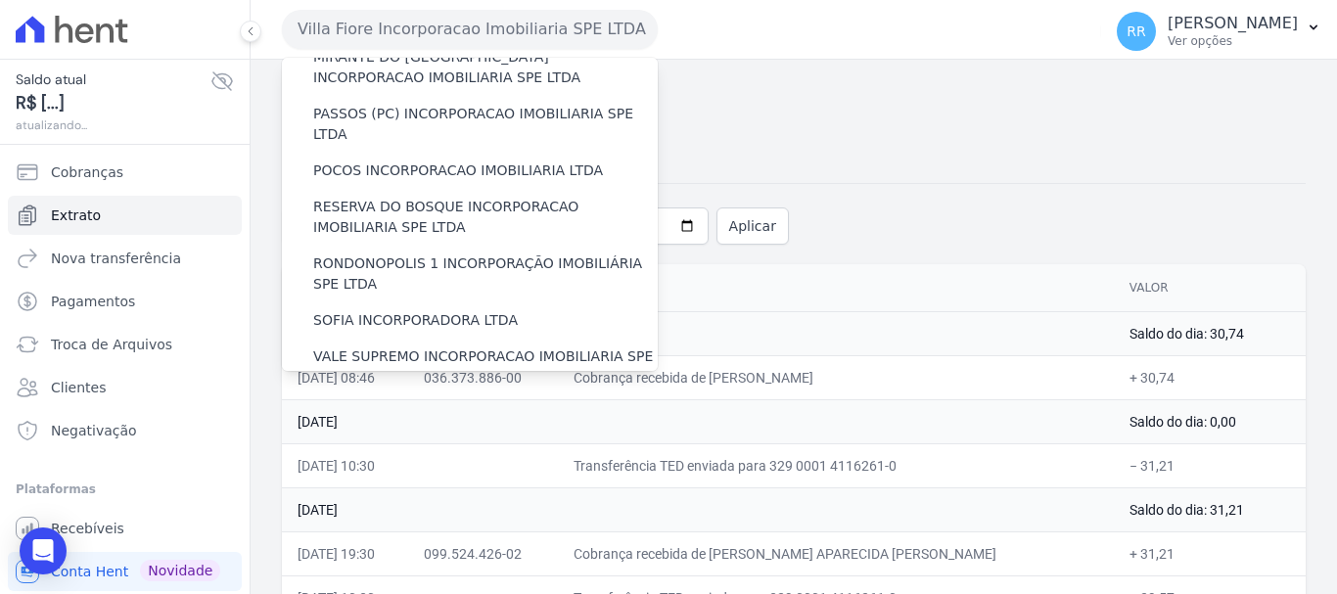
scroll to position [855, 0]
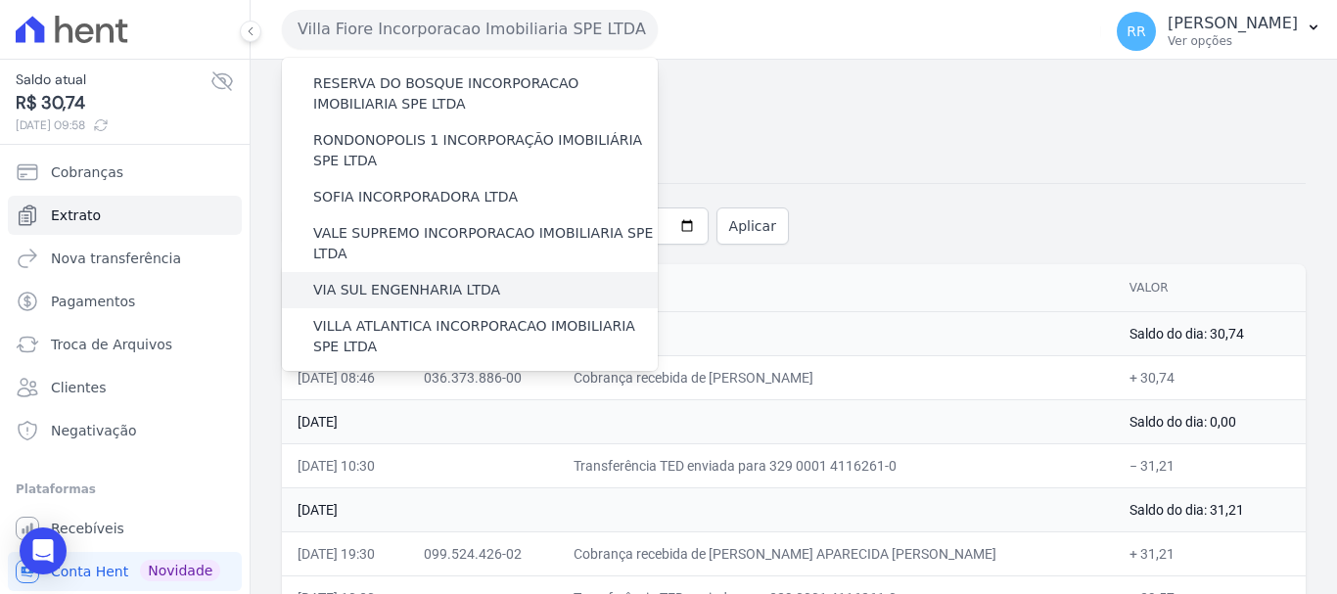
click at [413, 280] on label "VIA SUL ENGENHARIA LTDA" at bounding box center [406, 290] width 187 height 21
click at [0, 0] on input "VIA SUL ENGENHARIA LTDA" at bounding box center [0, 0] width 0 height 0
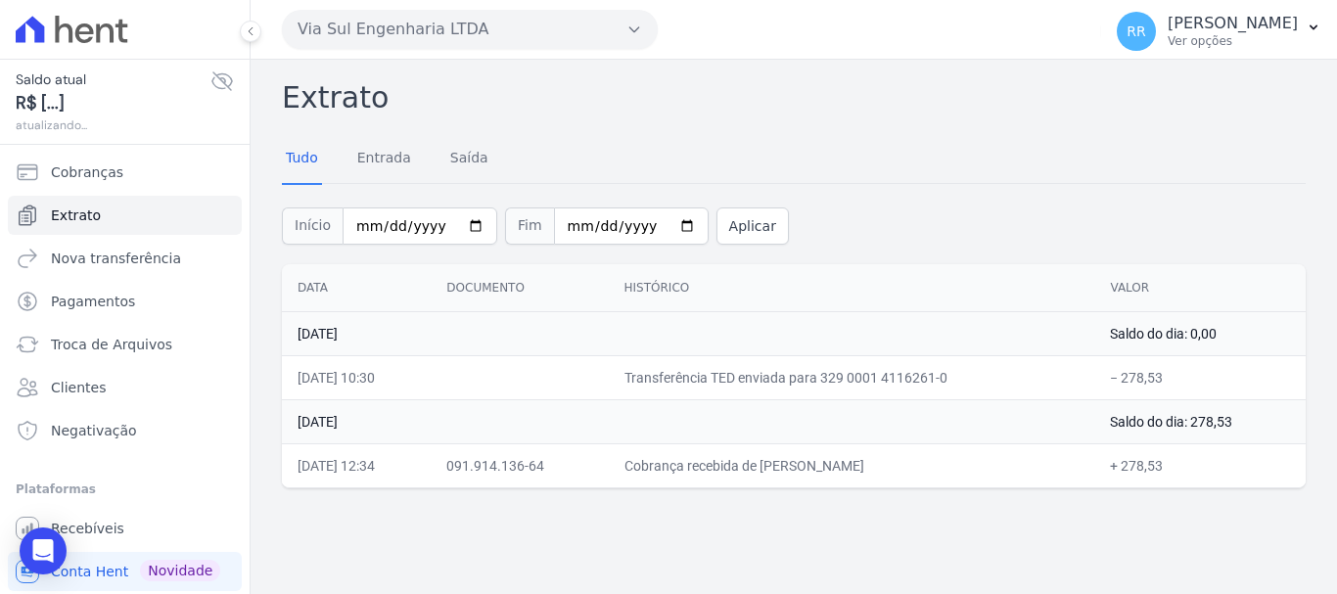
click at [458, 19] on button "Via Sul Engenharia LTDA" at bounding box center [470, 29] width 376 height 39
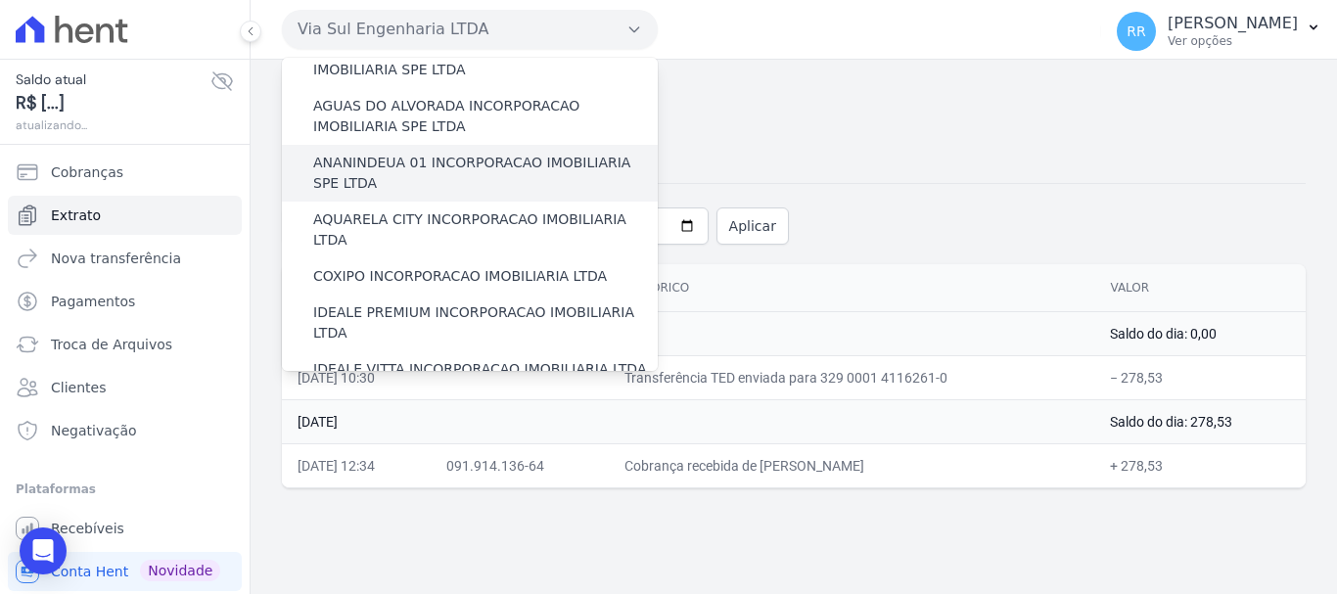
scroll to position [98, 0]
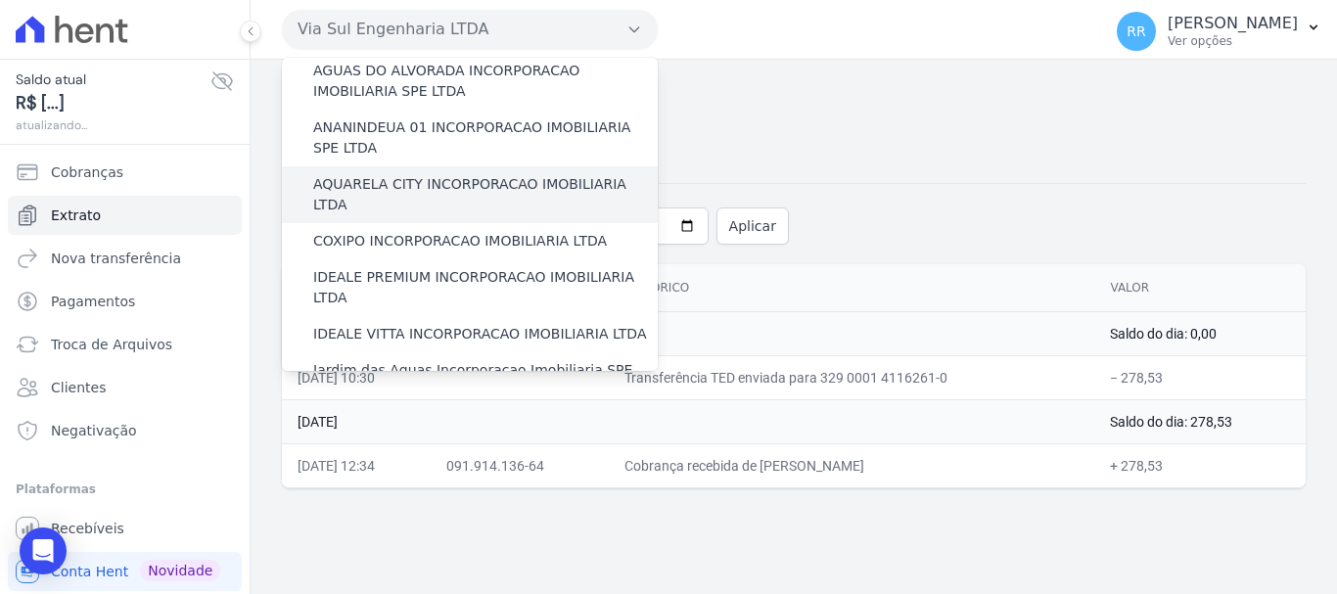
click at [434, 197] on div "AQUARELA CITY INCORPORACAO IMOBILIARIA LTDA" at bounding box center [470, 194] width 376 height 57
click at [439, 179] on label "AQUARELA CITY INCORPORACAO IMOBILIARIA LTDA" at bounding box center [485, 194] width 345 height 41
click at [0, 0] on input "AQUARELA CITY INCORPORACAO IMOBILIARIA LTDA" at bounding box center [0, 0] width 0 height 0
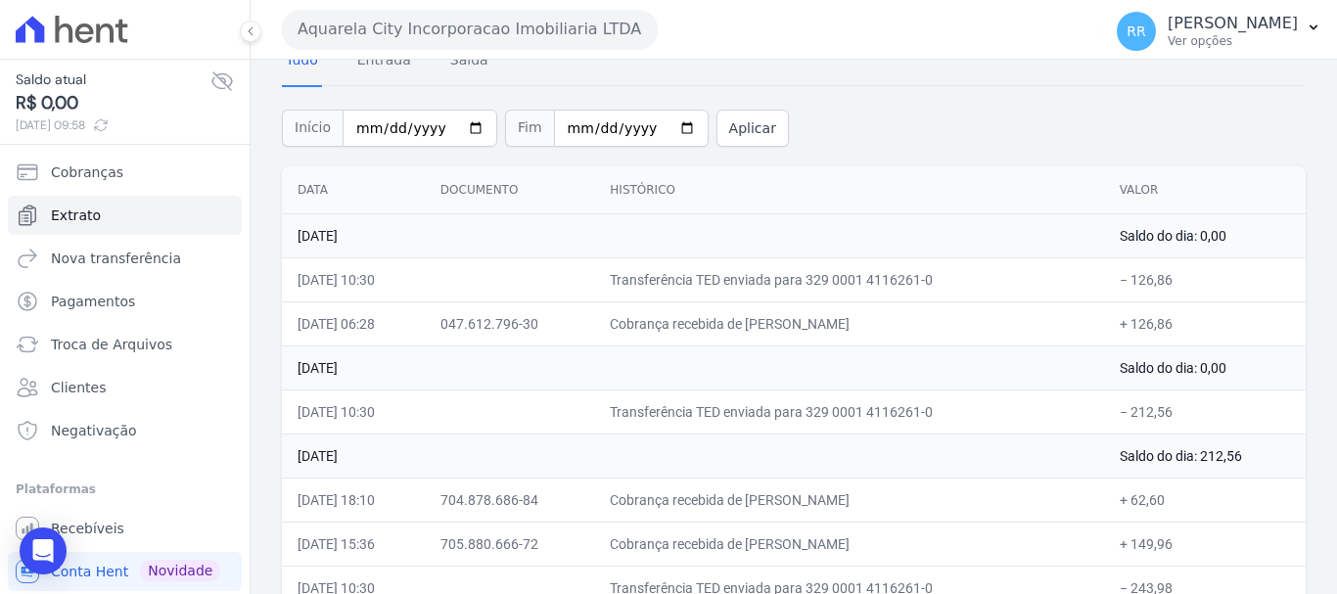
click at [501, 38] on button "Aquarela City Incorporacao Imobiliaria LTDA" at bounding box center [470, 29] width 376 height 39
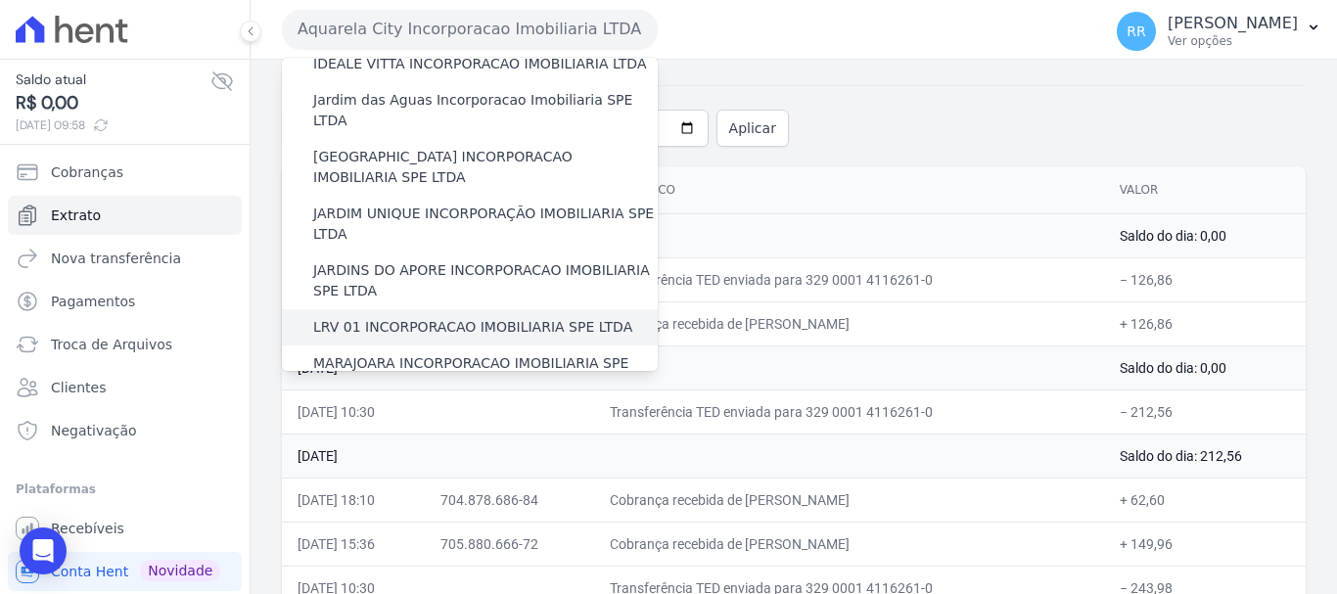
scroll to position [490, 0]
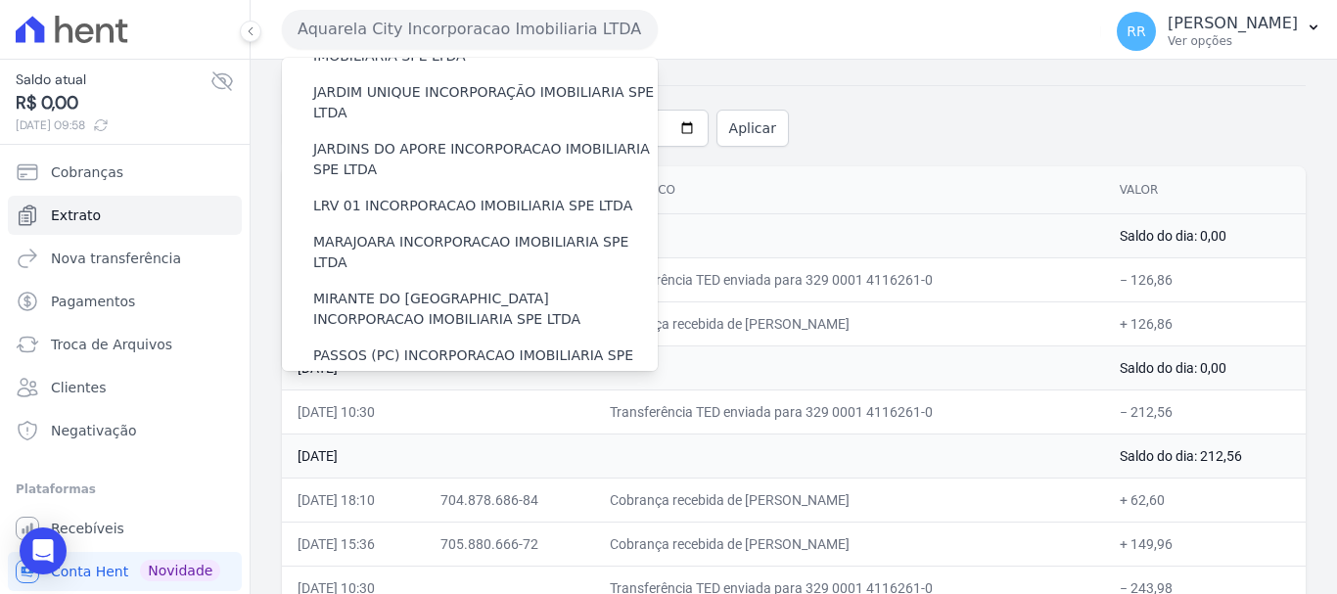
click at [454, 395] on div "POCOS INCORPORACAO IMOBILIARIA LTDA" at bounding box center [470, 413] width 376 height 36
click at [452, 402] on label "POCOS INCORPORACAO IMOBILIARIA LTDA" at bounding box center [458, 412] width 290 height 21
click at [0, 0] on input "POCOS INCORPORACAO IMOBILIARIA LTDA" at bounding box center [0, 0] width 0 height 0
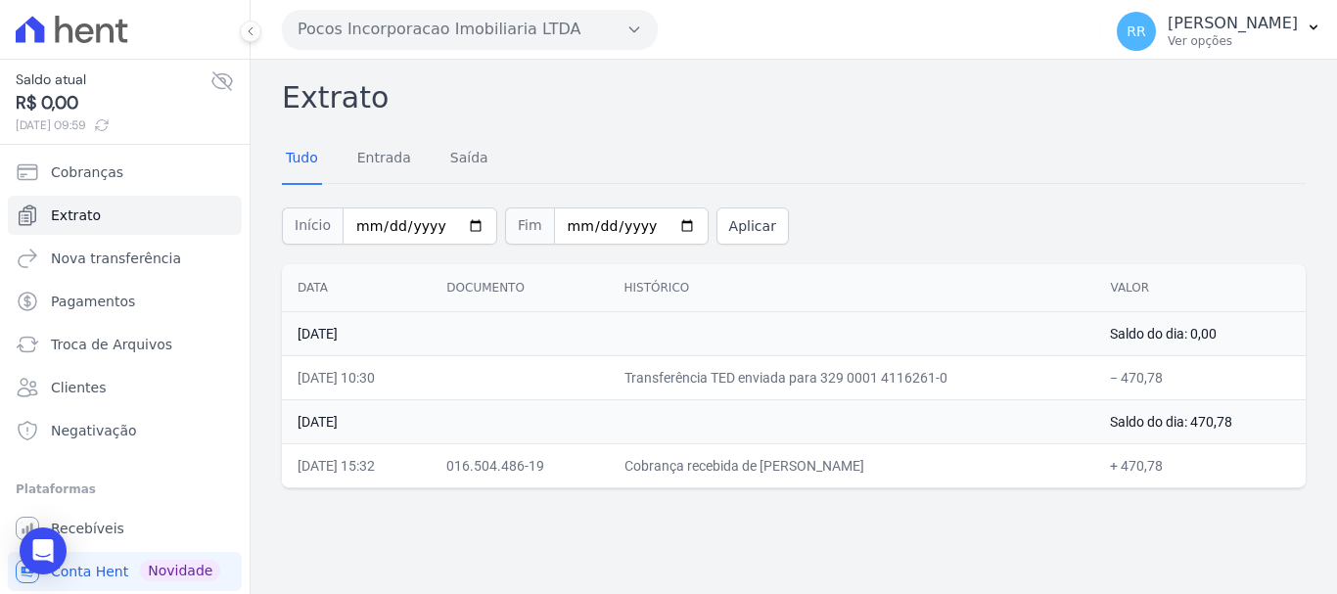
click at [463, 21] on button "Pocos Incorporacao Imobiliaria LTDA" at bounding box center [470, 29] width 376 height 39
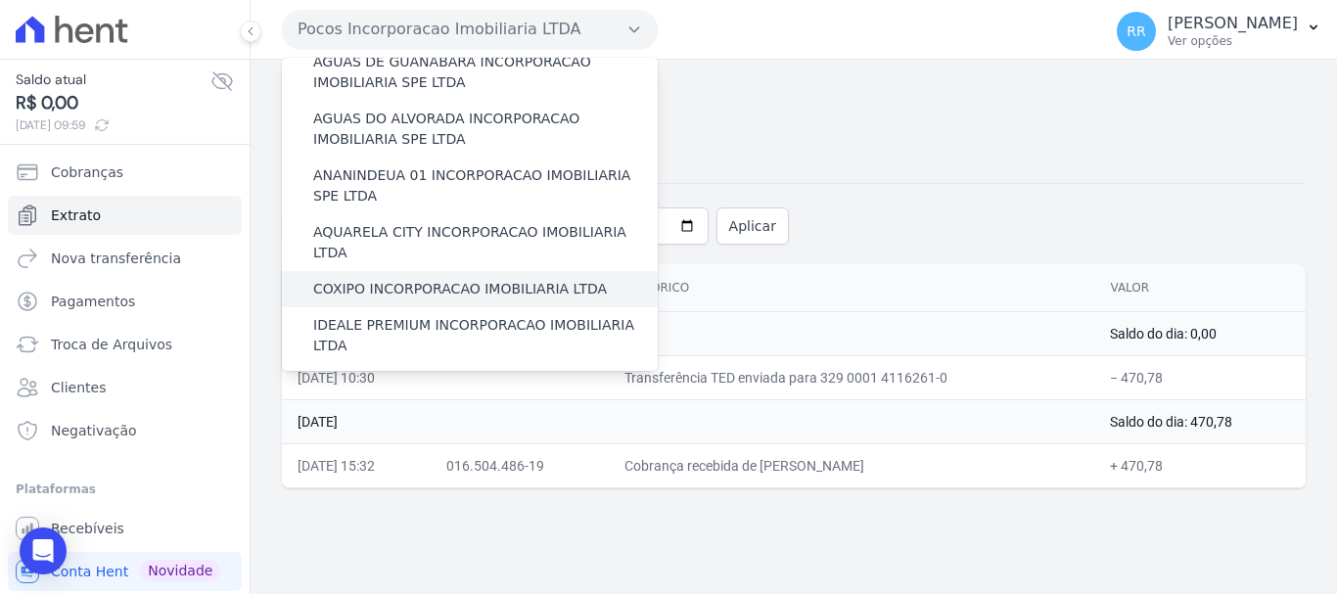
scroll to position [98, 0]
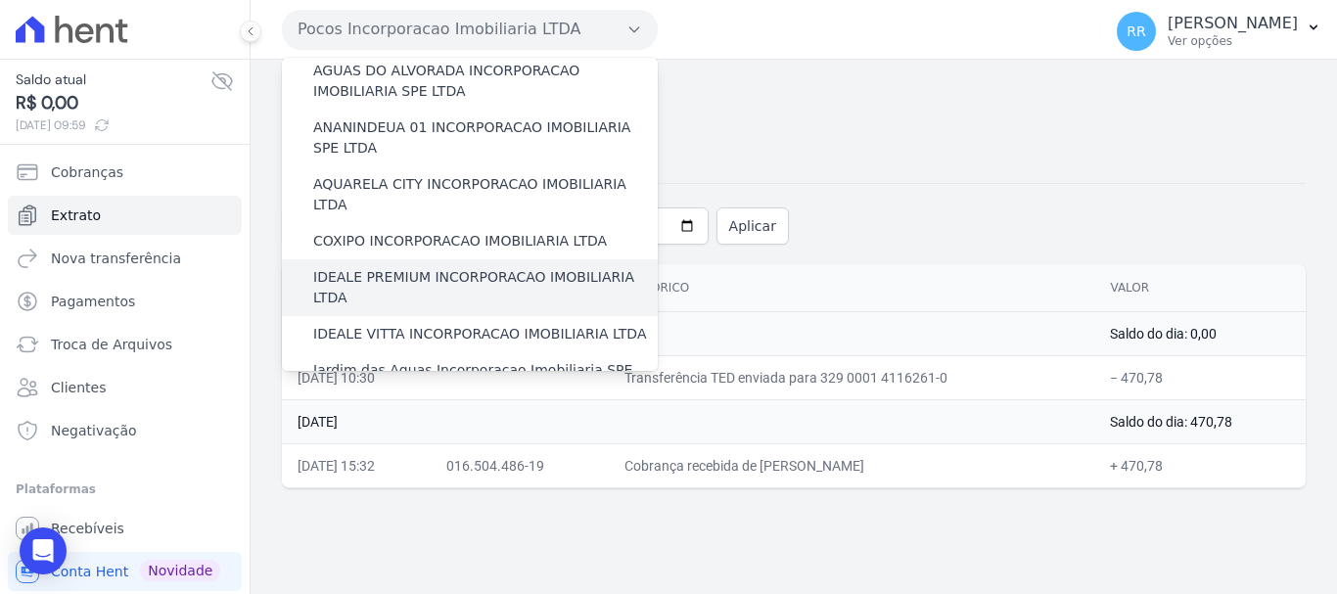
click at [354, 259] on div "IDEALE PREMIUM INCORPORACAO IMOBILIARIA LTDA" at bounding box center [470, 287] width 376 height 57
click at [350, 267] on div "IDEALE PREMIUM INCORPORACAO IMOBILIARIA LTDA" at bounding box center [470, 287] width 376 height 57
click at [350, 267] on label "IDEALE PREMIUM INCORPORACAO IMOBILIARIA LTDA" at bounding box center [485, 287] width 345 height 41
click at [388, 267] on label "IDEALE PREMIUM INCORPORACAO IMOBILIARIA LTDA" at bounding box center [485, 287] width 345 height 41
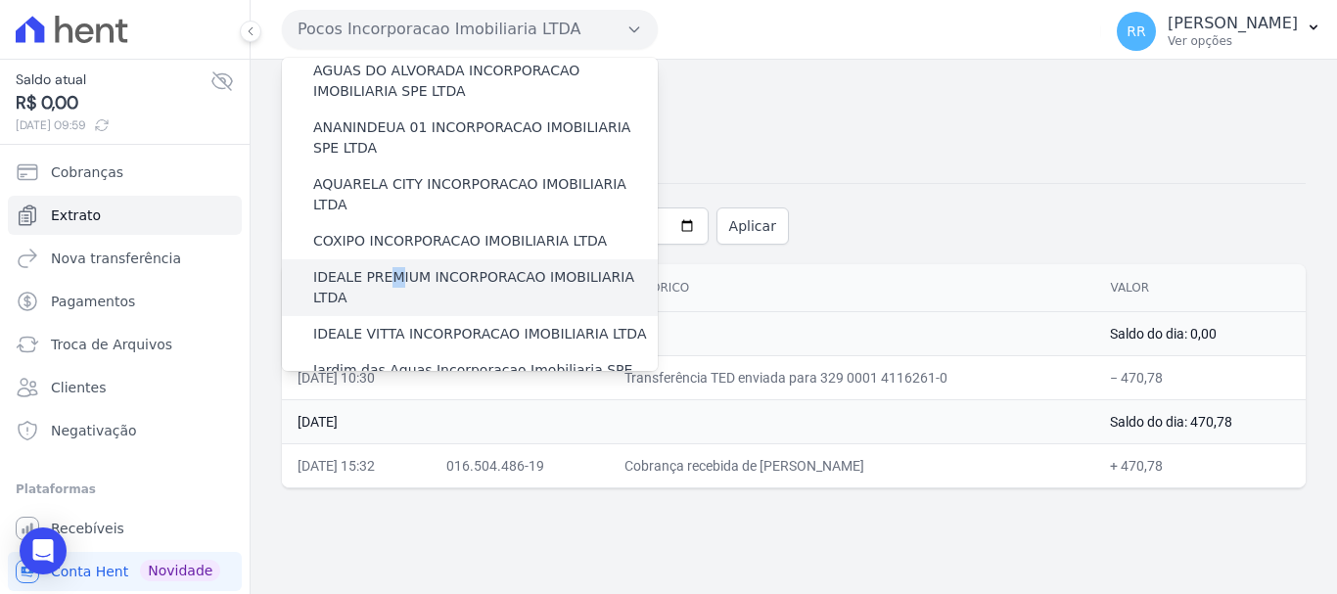
click at [0, 0] on input "IDEALE PREMIUM INCORPORACAO IMOBILIARIA LTDA" at bounding box center [0, 0] width 0 height 0
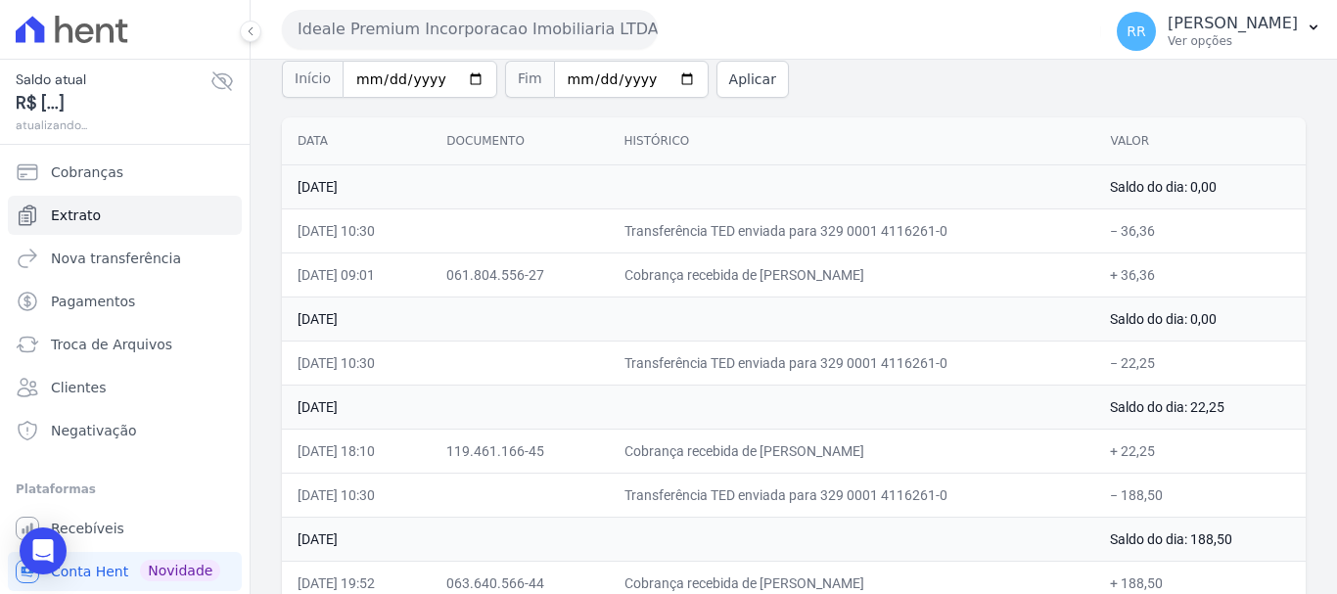
scroll to position [174, 0]
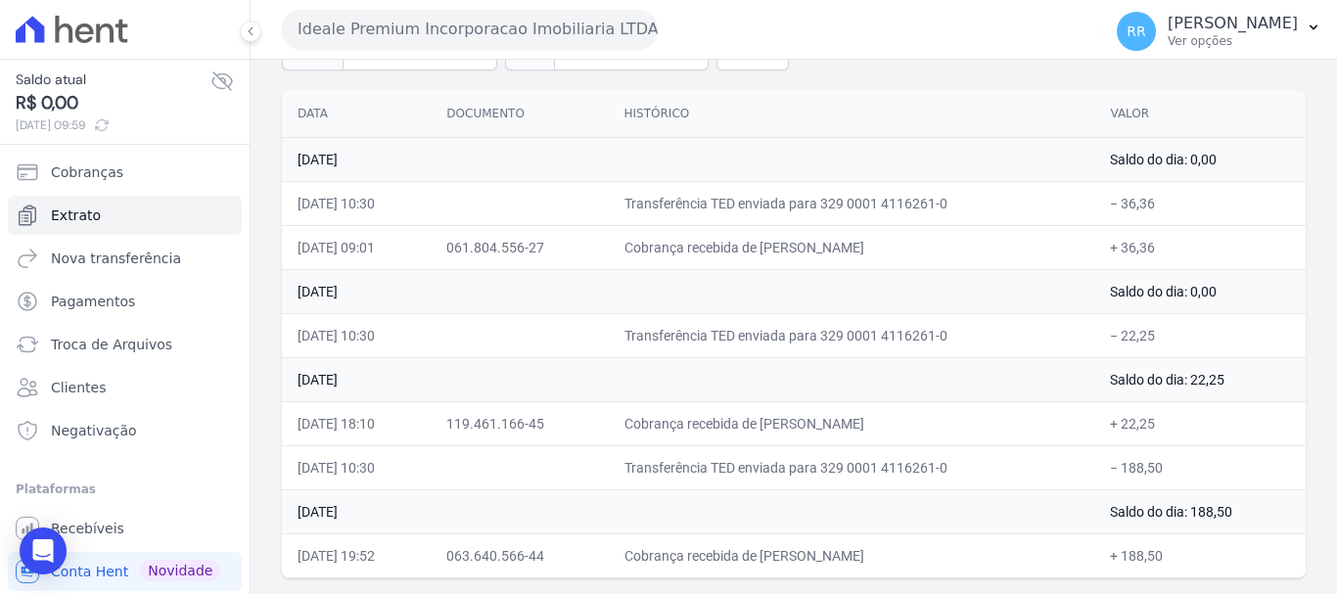
click at [553, 26] on button "Ideale Premium Incorporacao Imobiliaria LTDA" at bounding box center [470, 29] width 376 height 39
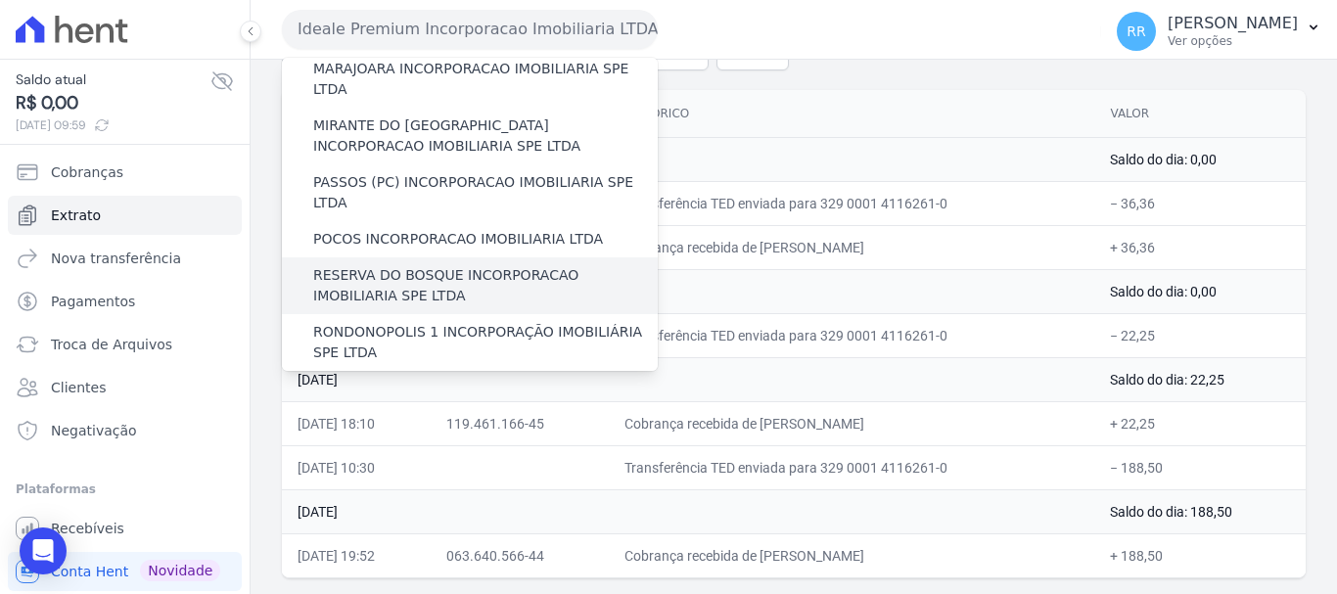
scroll to position [659, 0]
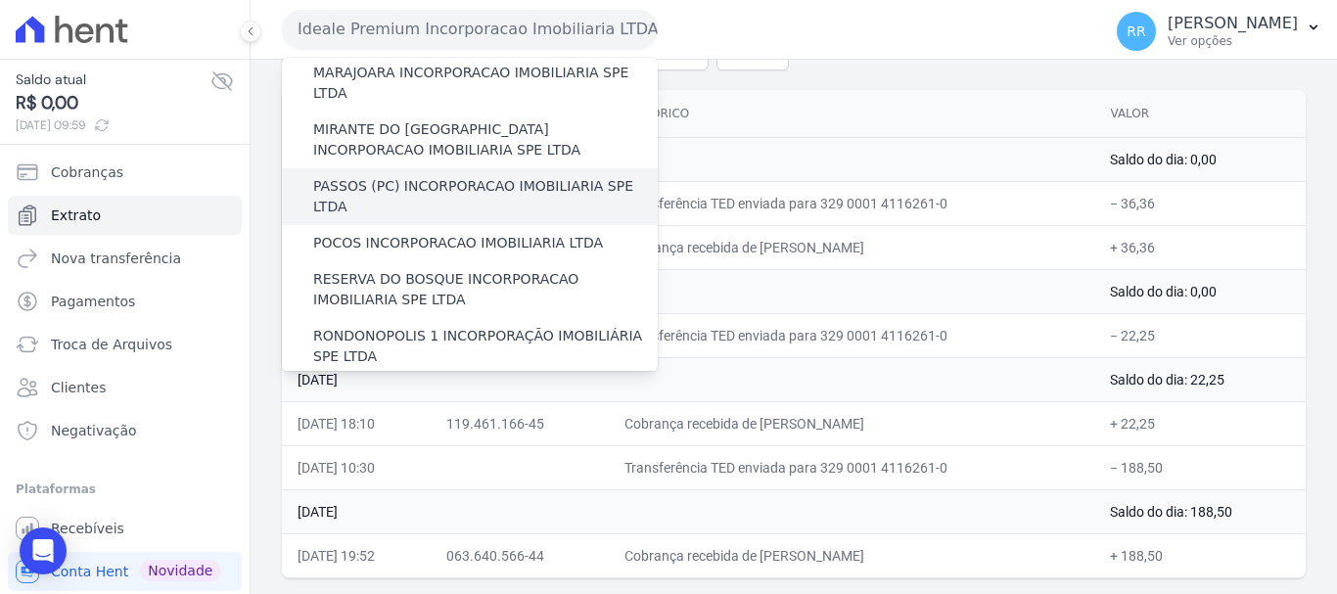
click at [401, 176] on label "PASSOS (PC) INCORPORACAO IMOBILIARIA SPE LTDA" at bounding box center [485, 196] width 345 height 41
click at [0, 0] on input "PASSOS (PC) INCORPORACAO IMOBILIARIA SPE LTDA" at bounding box center [0, 0] width 0 height 0
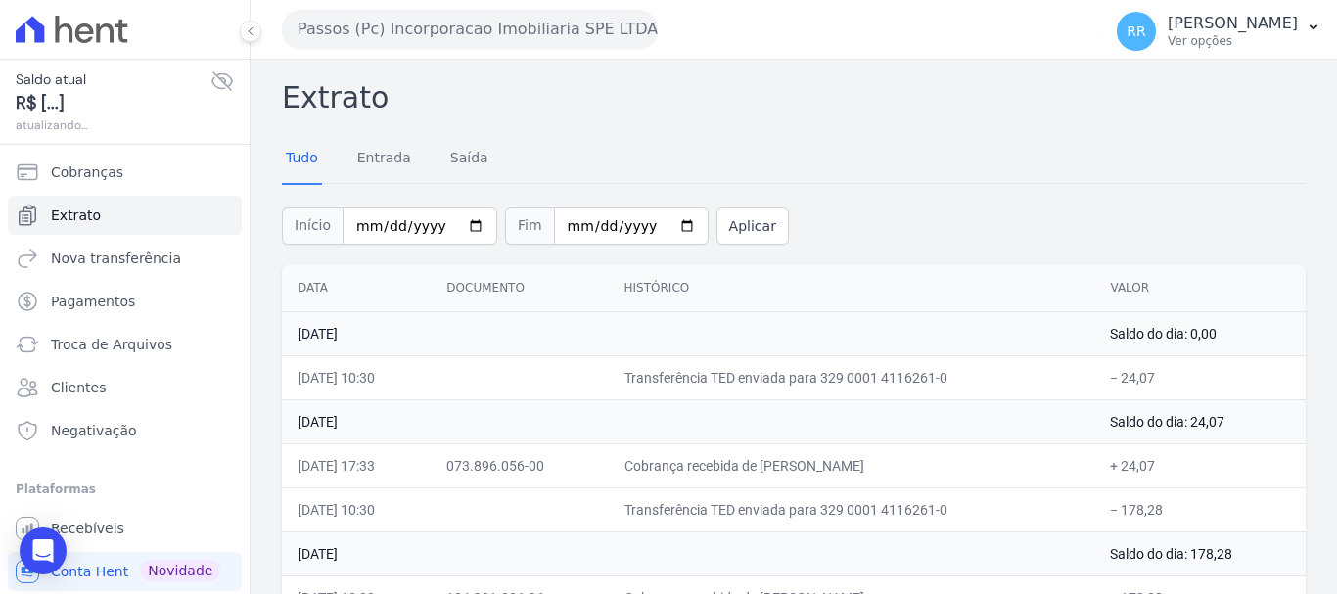
scroll to position [42, 0]
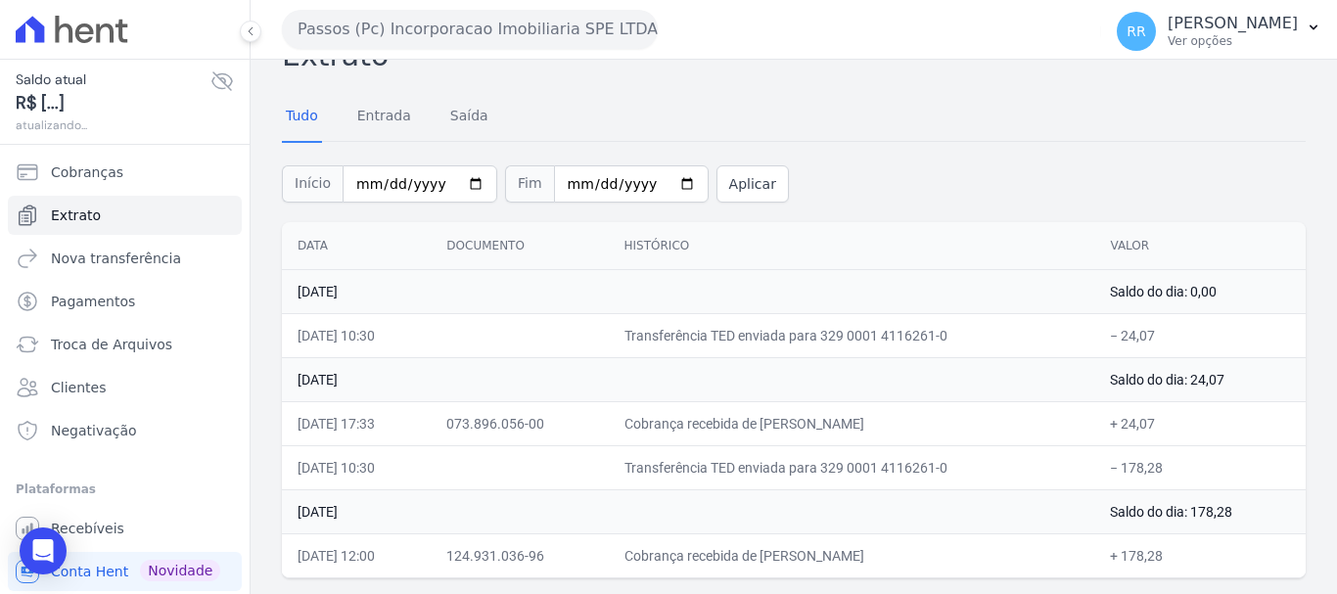
click at [488, 39] on button "Passos (Pc) Incorporacao Imobiliaria SPE LTDA" at bounding box center [470, 29] width 376 height 39
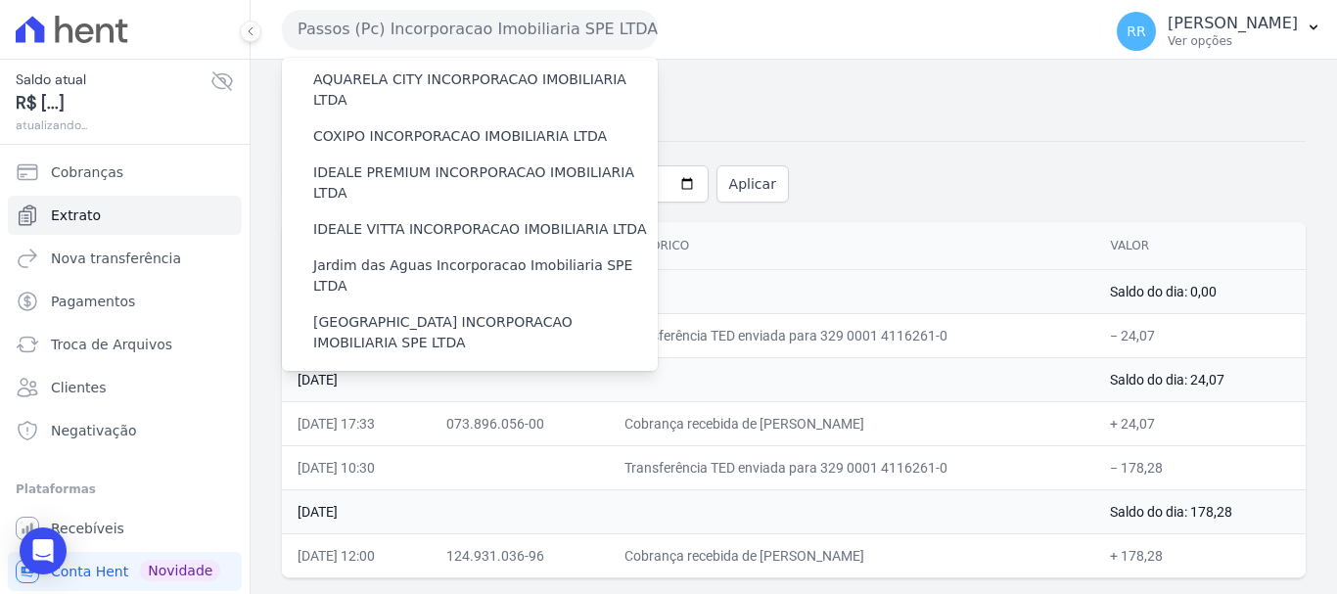
scroll to position [196, 0]
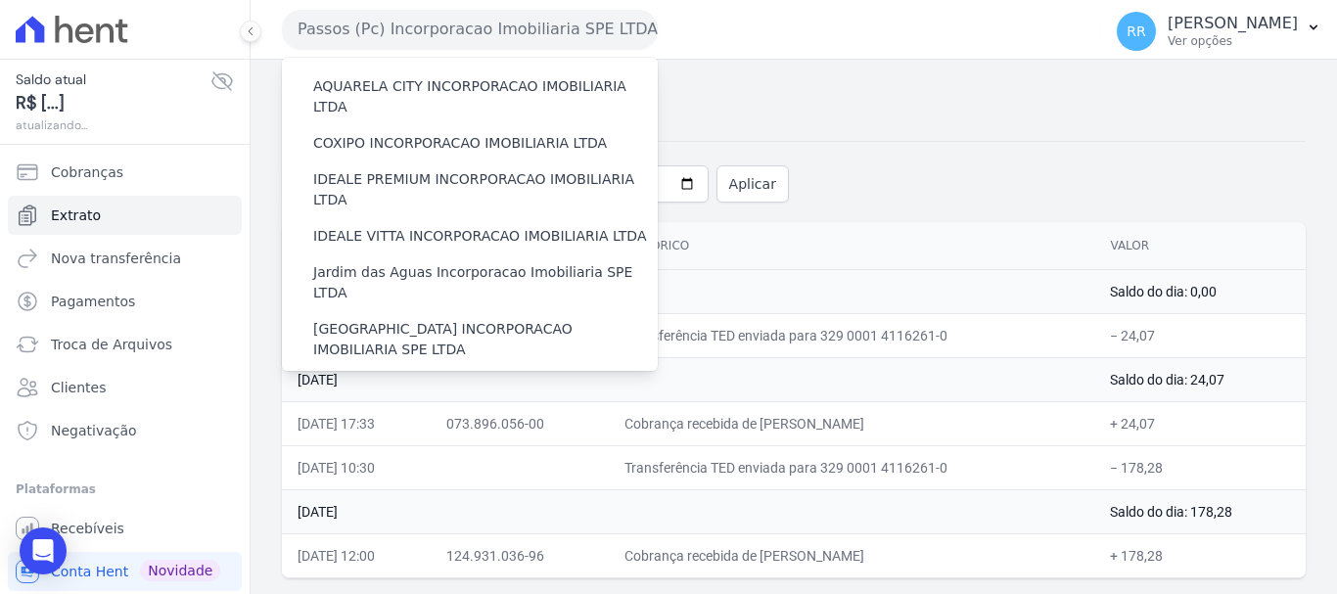
drag, startPoint x: 414, startPoint y: 123, endPoint x: 102, endPoint y: 110, distance: 312.6
click at [412, 133] on label "COXIPO INCORPORACAO IMOBILIARIA LTDA" at bounding box center [460, 143] width 294 height 21
click at [0, 0] on input "COXIPO INCORPORACAO IMOBILIARIA LTDA" at bounding box center [0, 0] width 0 height 0
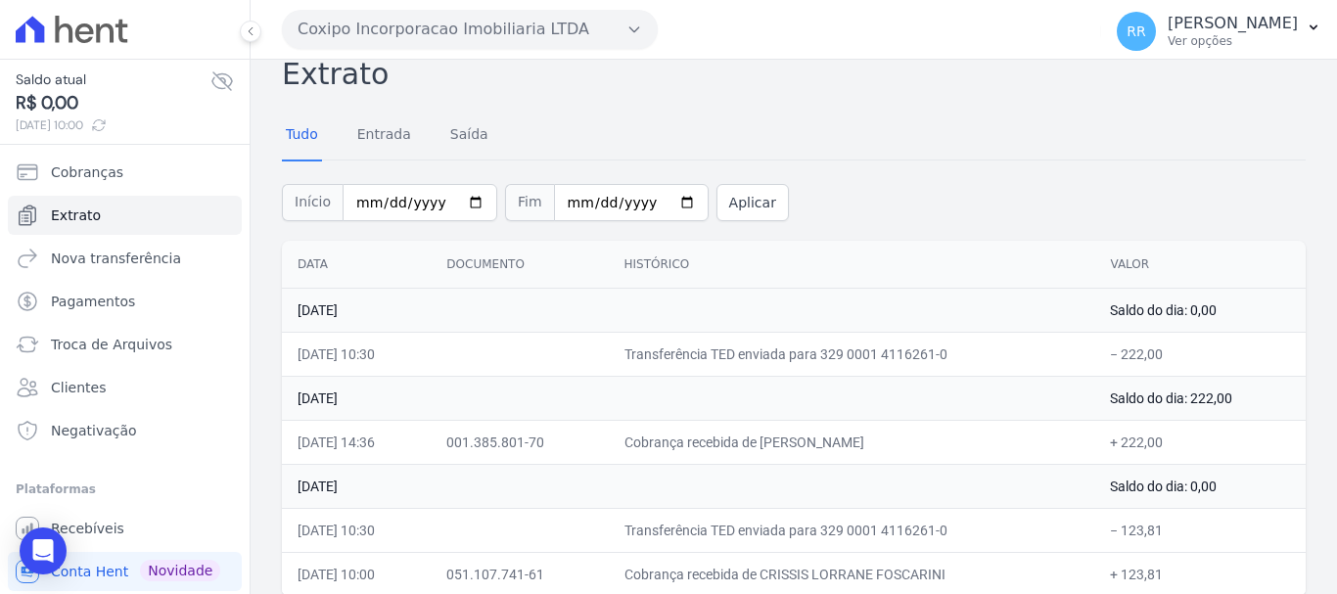
scroll to position [42, 0]
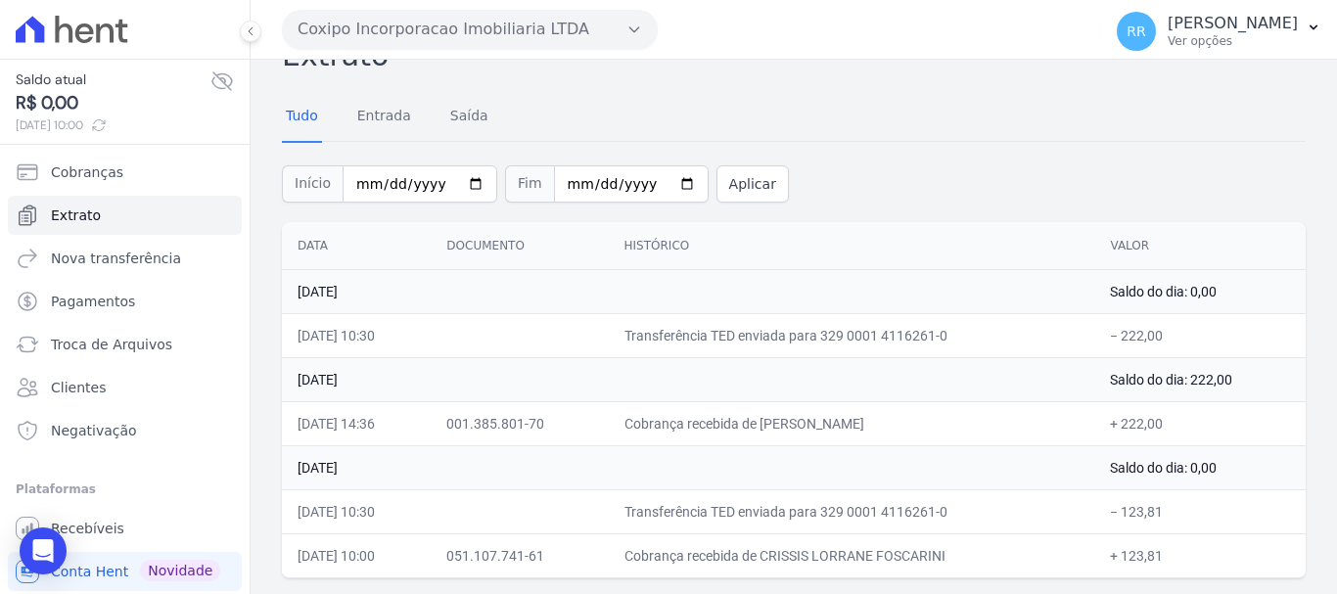
drag, startPoint x: 454, startPoint y: 30, endPoint x: 475, endPoint y: 46, distance: 25.8
click at [454, 30] on button "Coxipo Incorporacao Imobiliaria LTDA" at bounding box center [470, 29] width 376 height 39
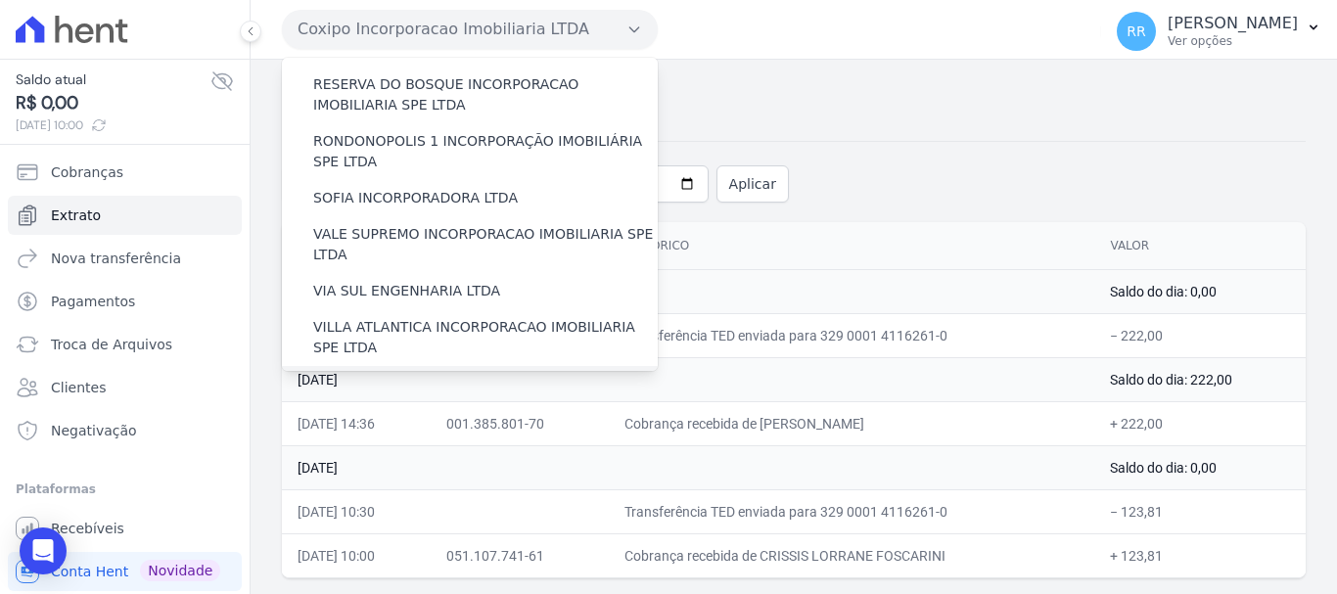
scroll to position [855, 0]
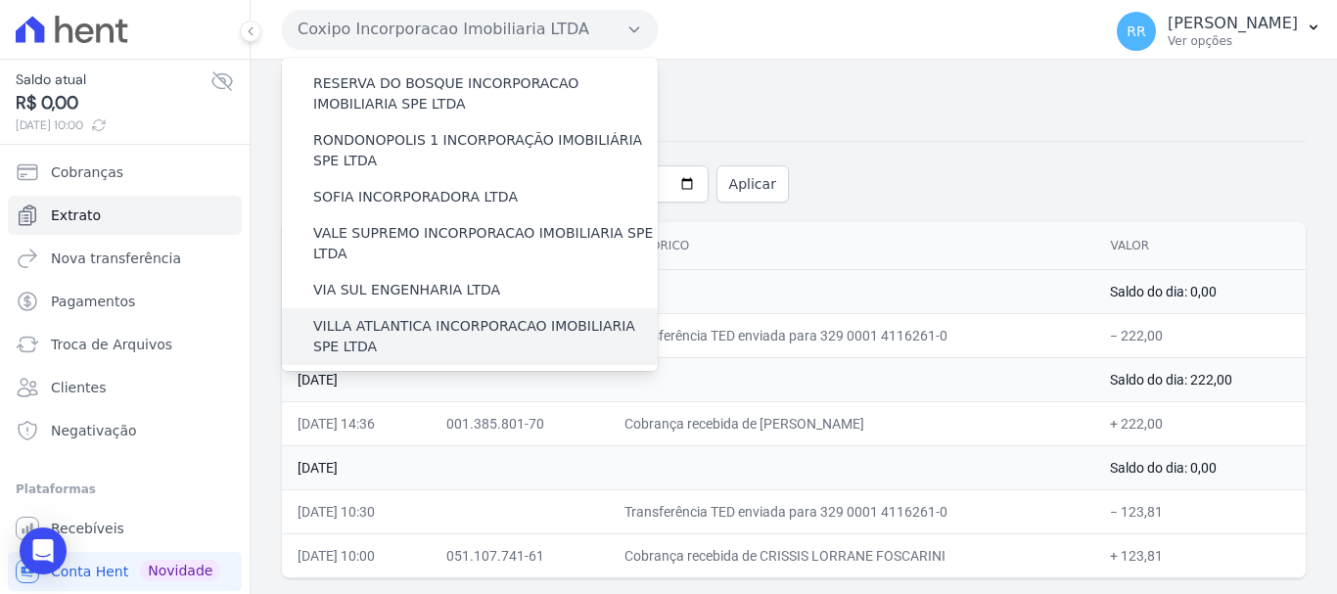
click at [480, 316] on label "VILLA ATLANTICA INCORPORACAO IMOBILIARIA SPE LTDA" at bounding box center [485, 336] width 345 height 41
click at [0, 0] on input "VILLA ATLANTICA INCORPORACAO IMOBILIARIA SPE LTDA" at bounding box center [0, 0] width 0 height 0
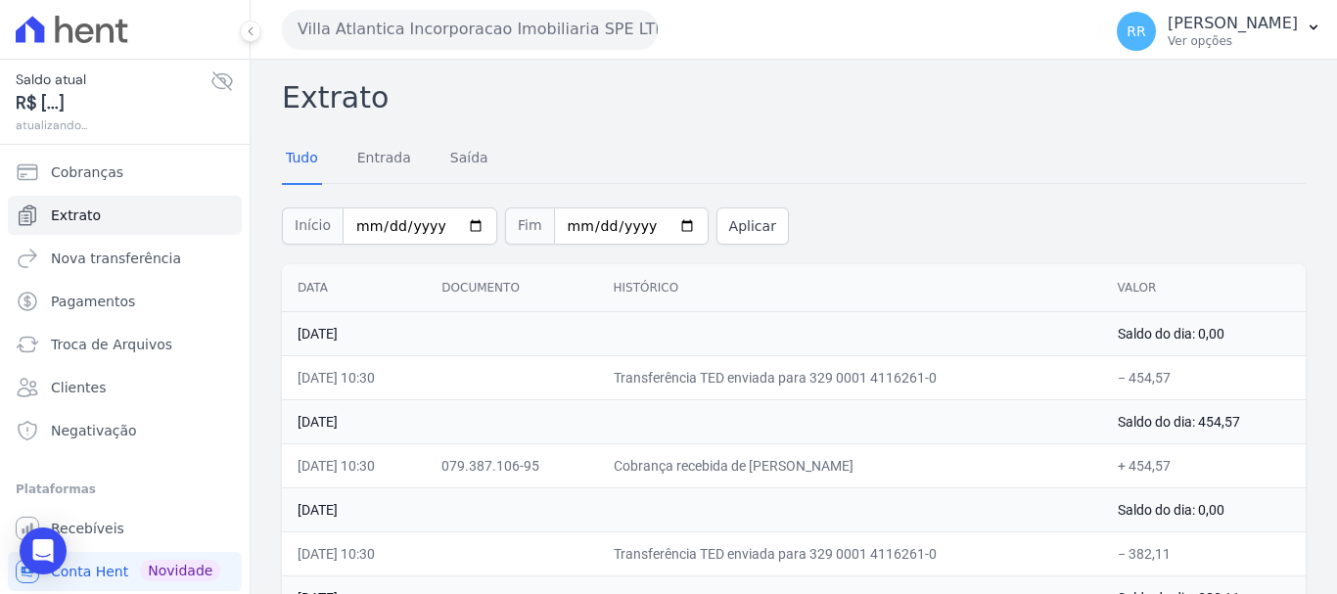
click at [211, 82] on icon at bounding box center [222, 81] width 23 height 23
click at [211, 81] on icon at bounding box center [222, 81] width 23 height 23
click at [399, 25] on button "Villa Atlantica Incorporacao Imobiliaria SPE LTDA" at bounding box center [470, 29] width 376 height 39
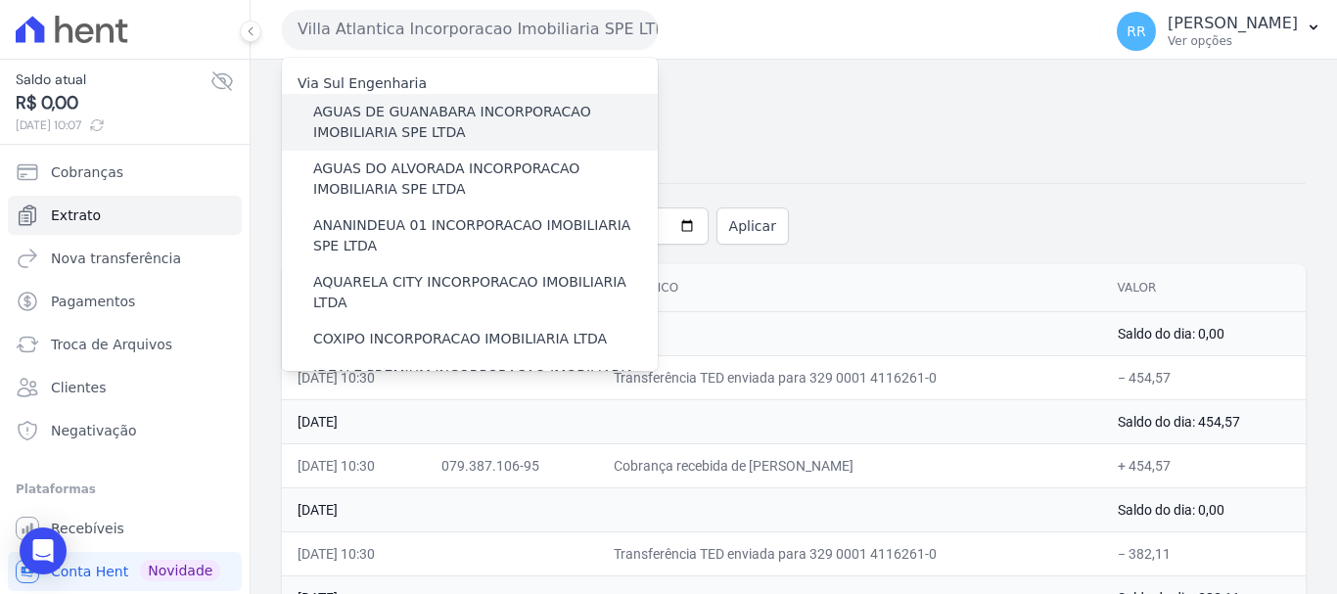
click at [411, 123] on label "AGUAS DE GUANABARA INCORPORACAO IMOBILIARIA SPE LTDA" at bounding box center [485, 122] width 345 height 41
click at [0, 0] on input "AGUAS DE GUANABARA INCORPORACAO IMOBILIARIA SPE LTDA" at bounding box center [0, 0] width 0 height 0
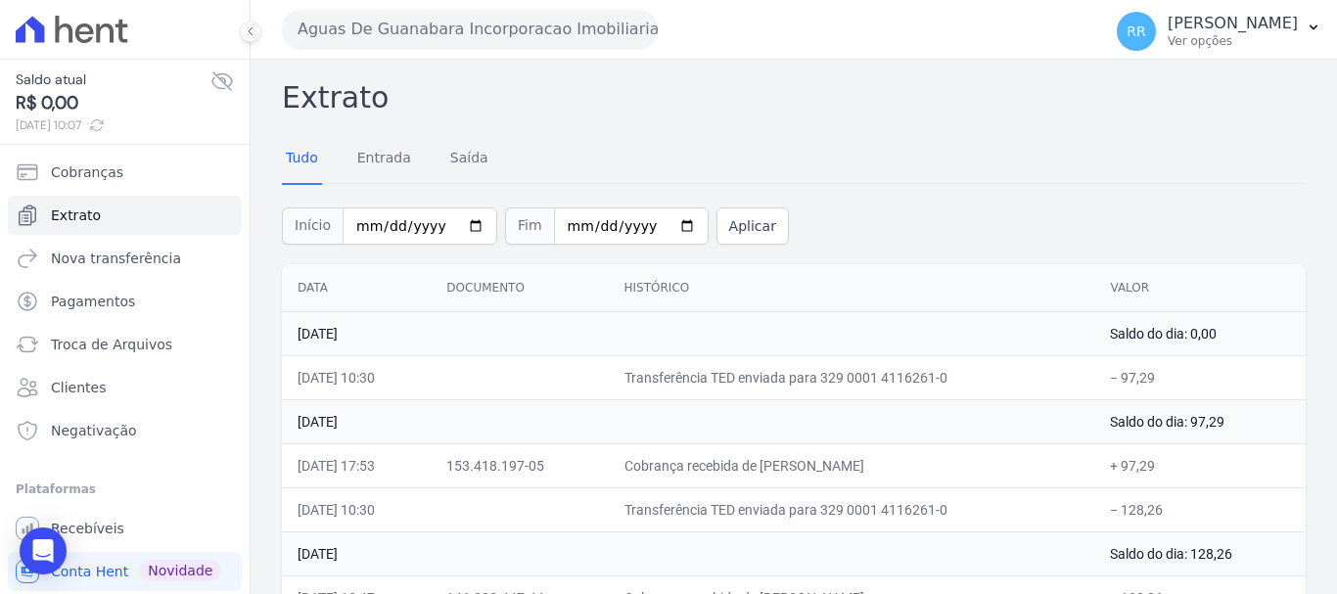
click at [468, 20] on button "Aguas De Guanabara Incorporacao Imobiliaria SPE LTDA" at bounding box center [470, 29] width 376 height 39
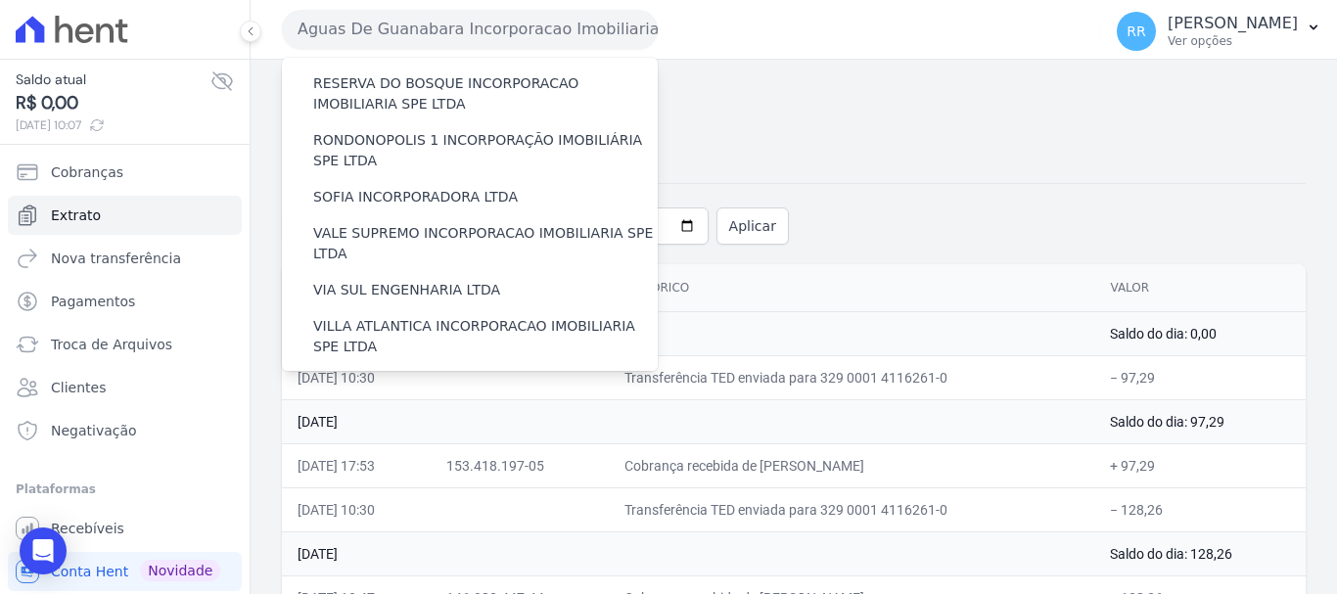
click at [445, 430] on label "VILLA TROPICAL INCORPORAÇÃO IMOBILIÁRIA SPE LTDA" at bounding box center [485, 450] width 345 height 41
click at [0, 0] on input "VILLA TROPICAL INCORPORAÇÃO IMOBILIÁRIA SPE LTDA" at bounding box center [0, 0] width 0 height 0
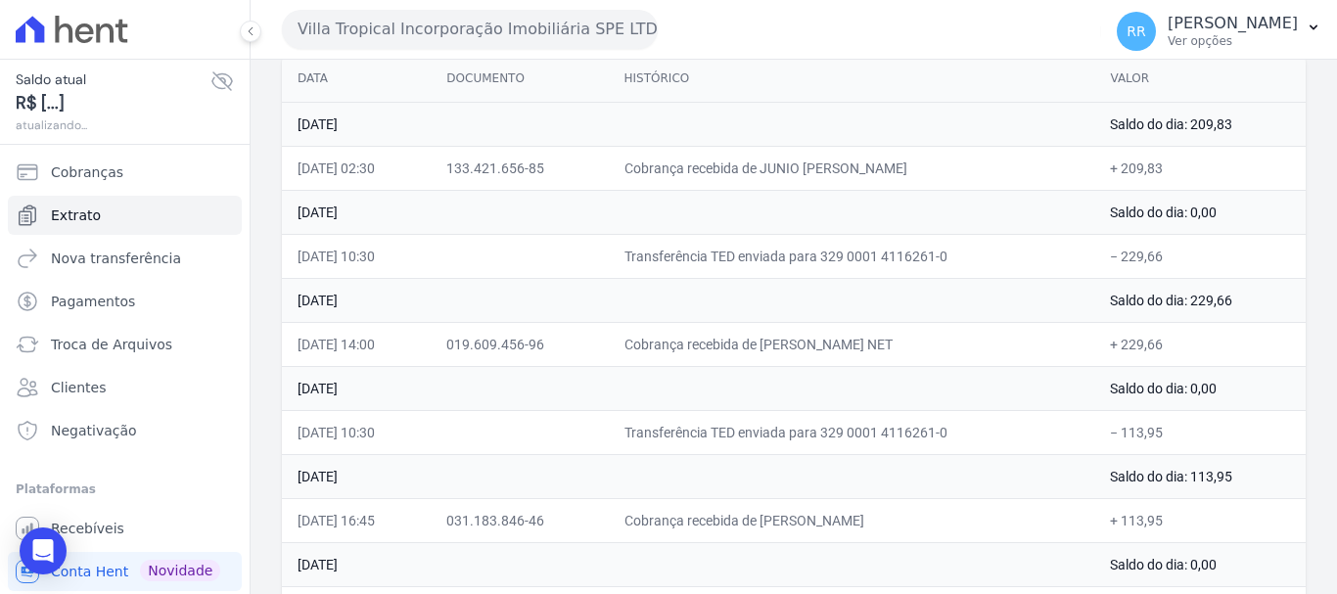
scroll to position [196, 0]
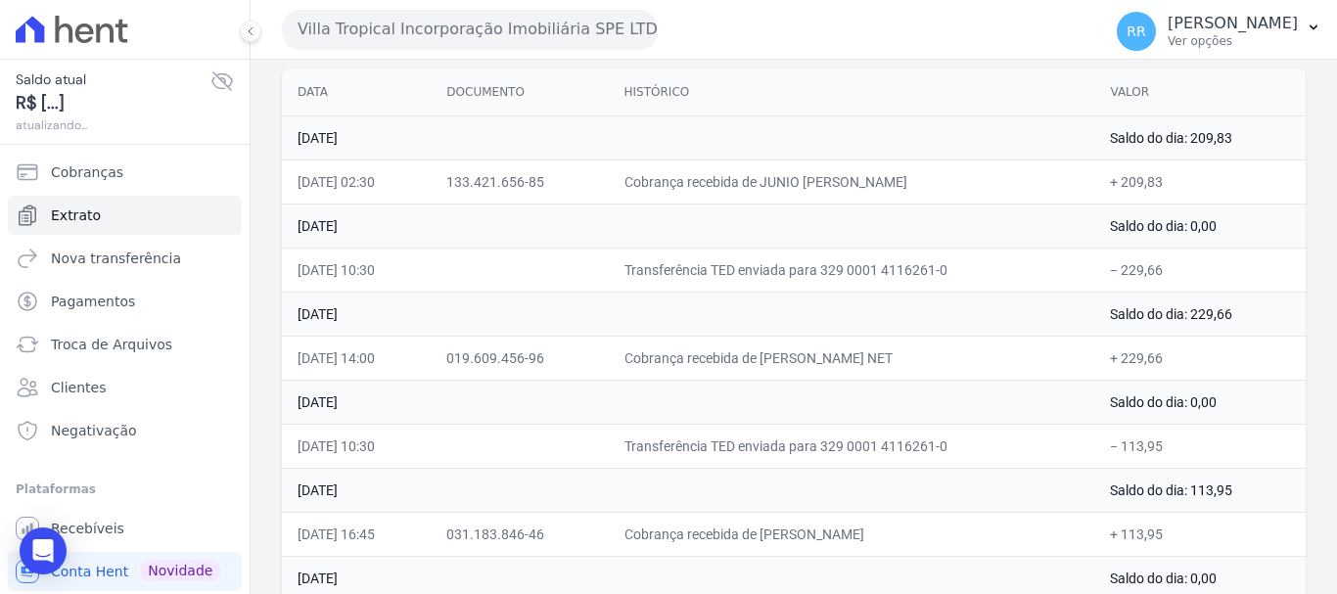
click at [212, 79] on icon at bounding box center [222, 81] width 20 height 18
click at [212, 81] on icon at bounding box center [222, 81] width 20 height 18
click at [213, 80] on icon at bounding box center [222, 81] width 23 height 23
drag, startPoint x: 361, startPoint y: 35, endPoint x: 351, endPoint y: 76, distance: 42.5
click at [365, 33] on button "Villa Tropical Incorporação Imobiliária SPE LTDA" at bounding box center [470, 29] width 376 height 39
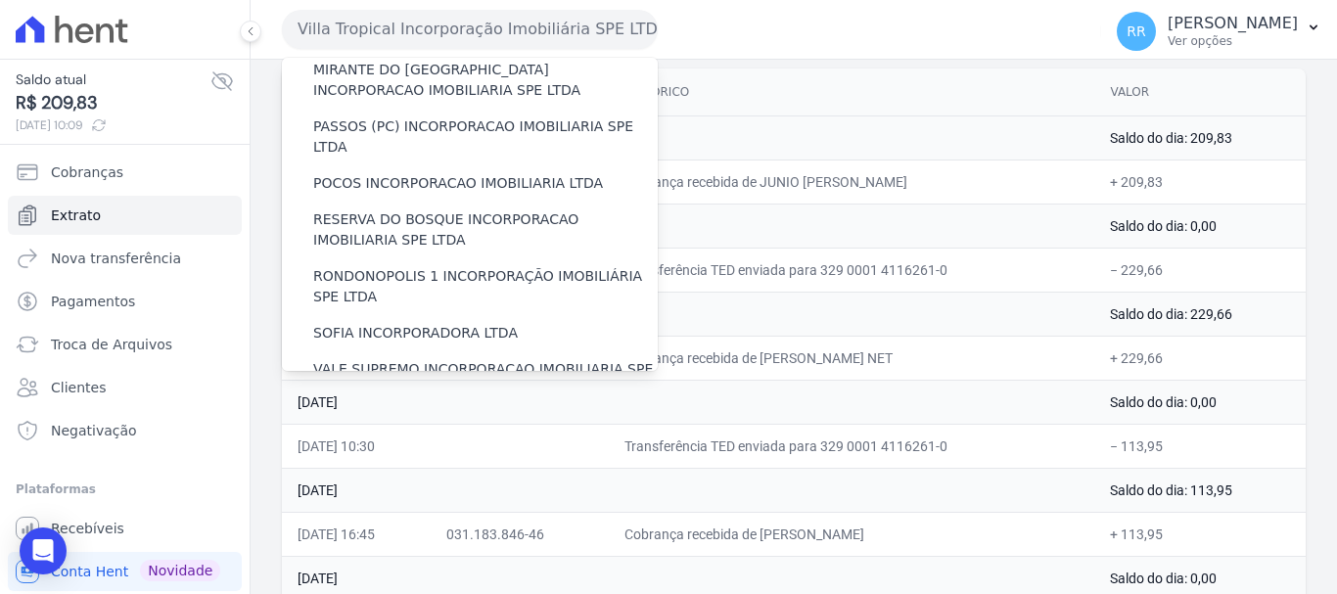
scroll to position [855, 0]
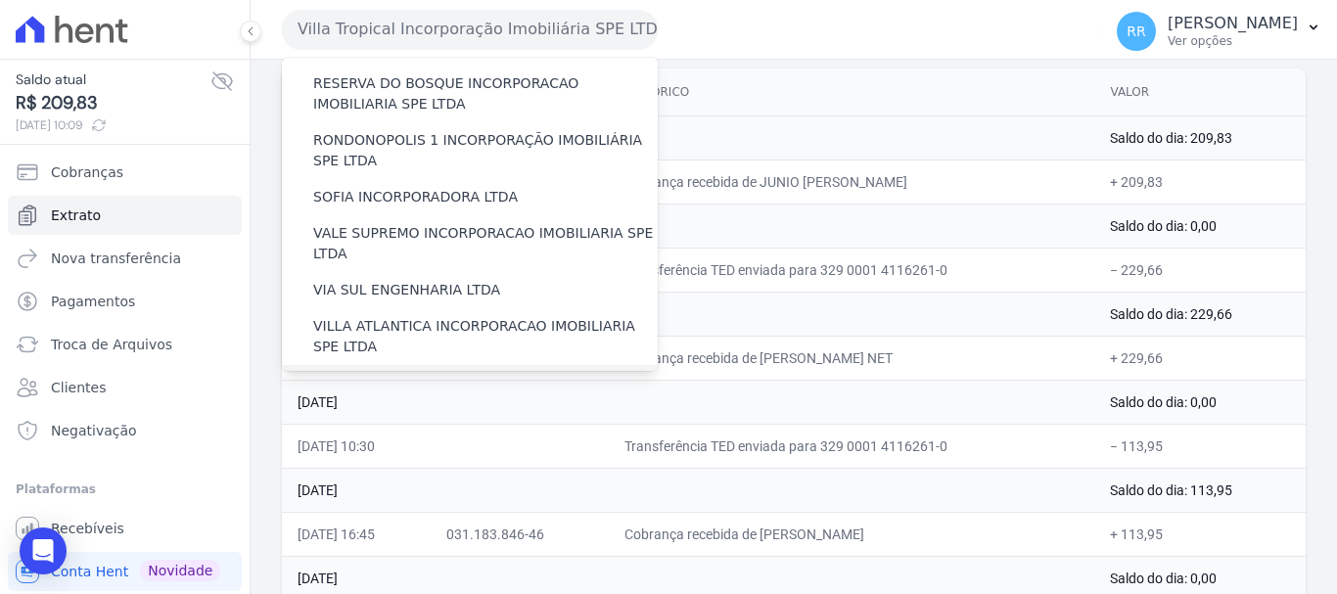
click at [422, 373] on label "[GEOGRAPHIC_DATA] INCORPORACAO IMOBILIARIA SPE LTDA" at bounding box center [485, 393] width 345 height 41
click at [0, 0] on input "[GEOGRAPHIC_DATA] INCORPORACAO IMOBILIARIA SPE LTDA" at bounding box center [0, 0] width 0 height 0
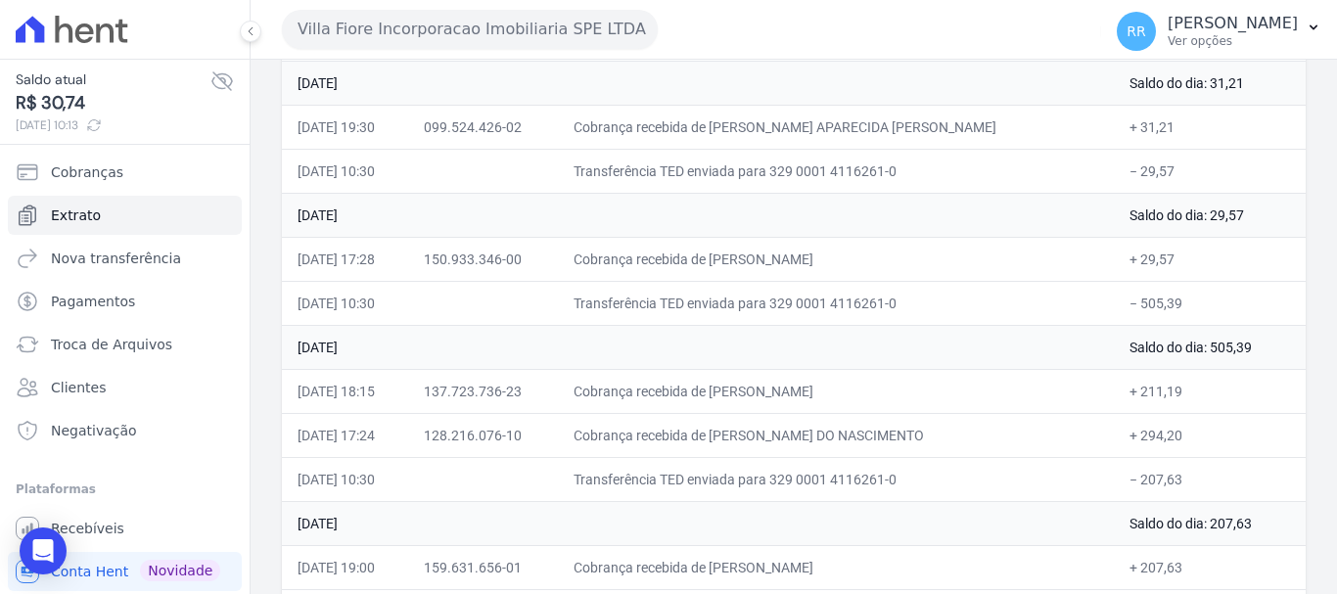
scroll to position [392, 0]
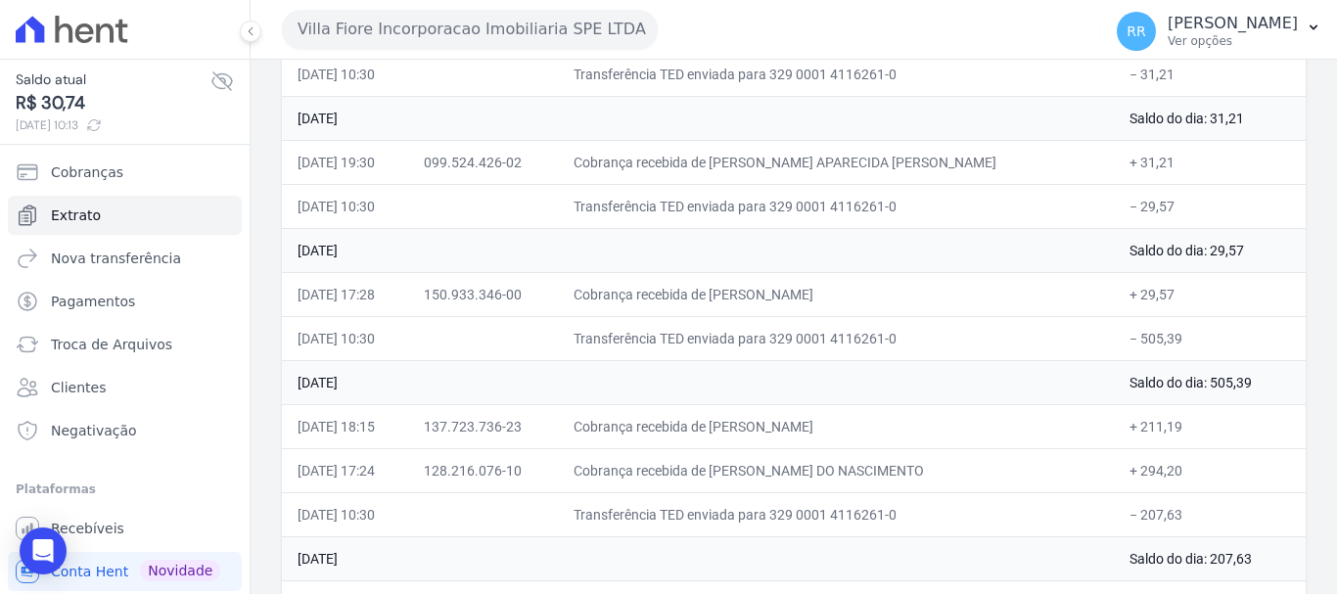
click at [553, 41] on button "Villa Fiore Incorporacao Imobiliaria SPE LTDA" at bounding box center [470, 29] width 376 height 39
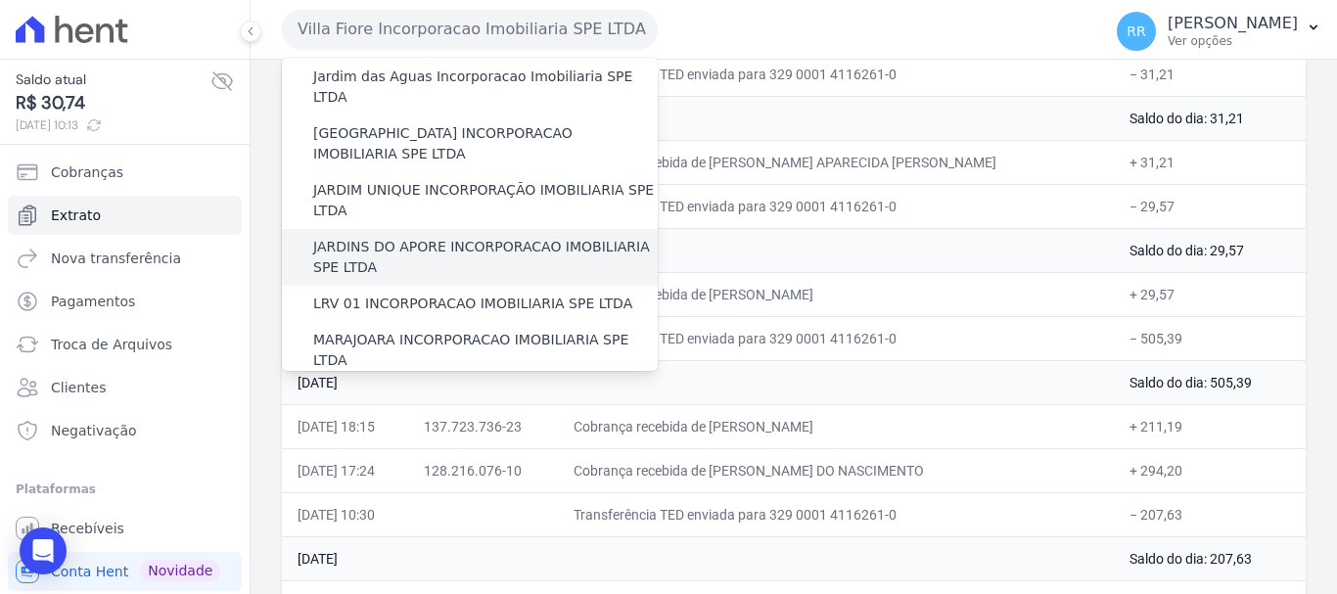
click at [452, 229] on div "JARDINS DO APORE INCORPORACAO IMOBILIARIA SPE LTDA" at bounding box center [470, 257] width 376 height 57
click at [447, 237] on label "JARDINS DO APORE INCORPORACAO IMOBILIARIA SPE LTDA" at bounding box center [485, 257] width 345 height 41
click at [0, 0] on input "JARDINS DO APORE INCORPORACAO IMOBILIARIA SPE LTDA" at bounding box center [0, 0] width 0 height 0
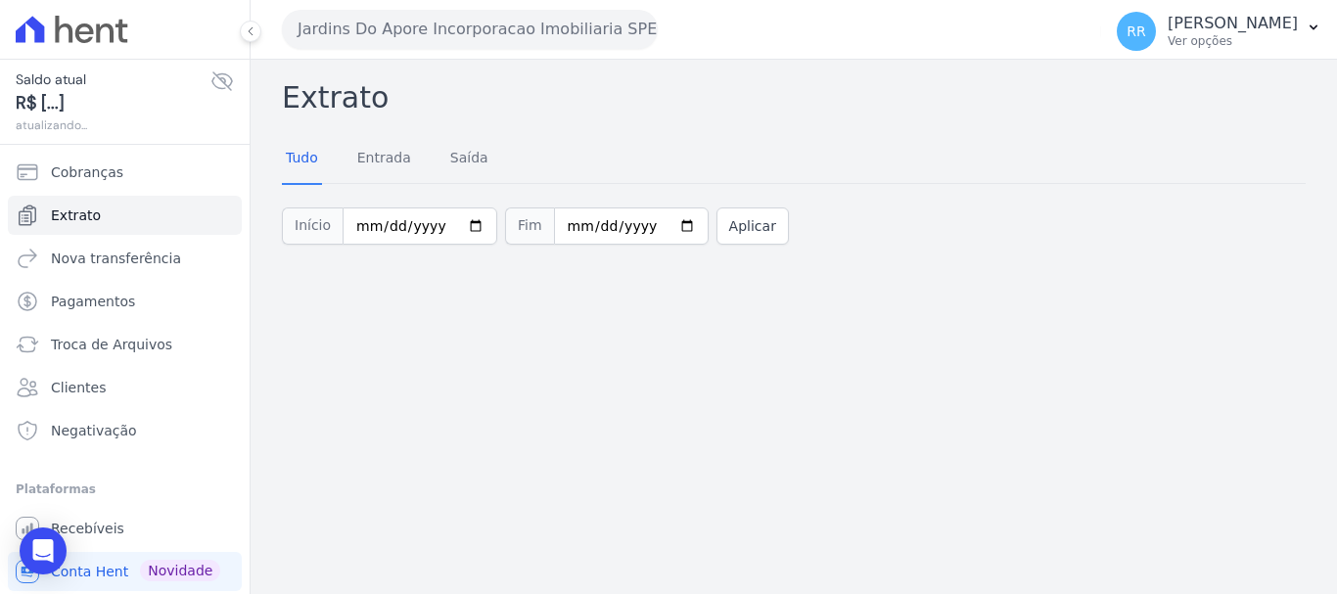
click at [590, 10] on button "Jardins Do Apore Incorporacao Imobiliaria SPE LTDA" at bounding box center [470, 29] width 376 height 39
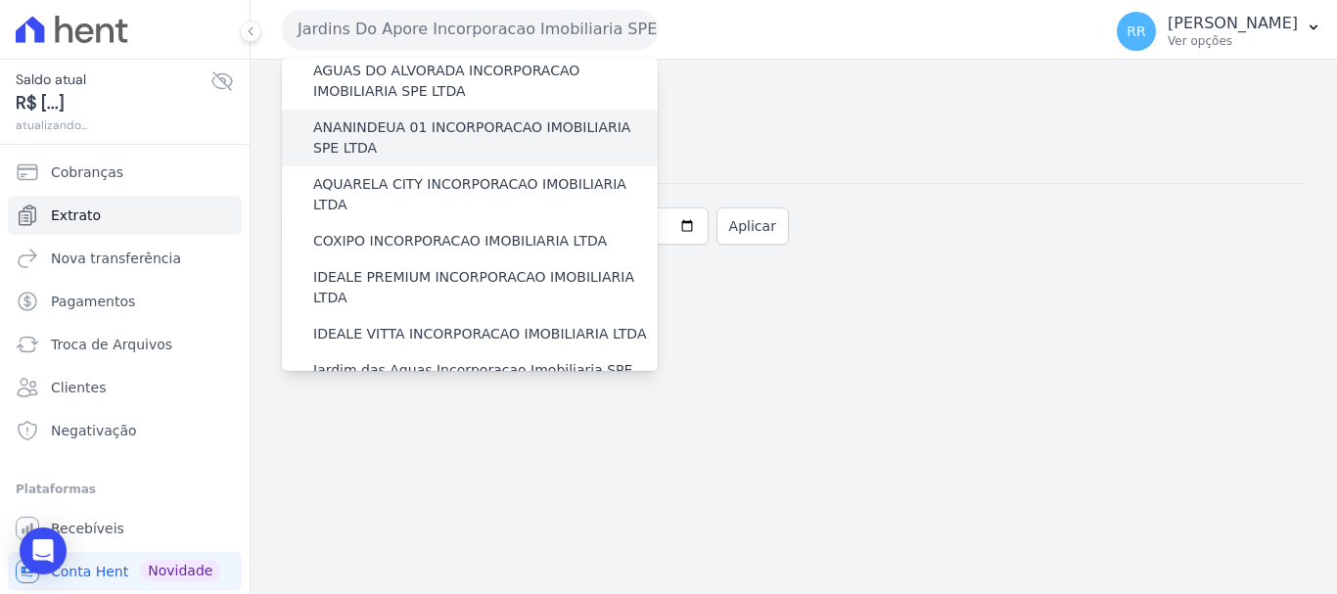
scroll to position [0, 0]
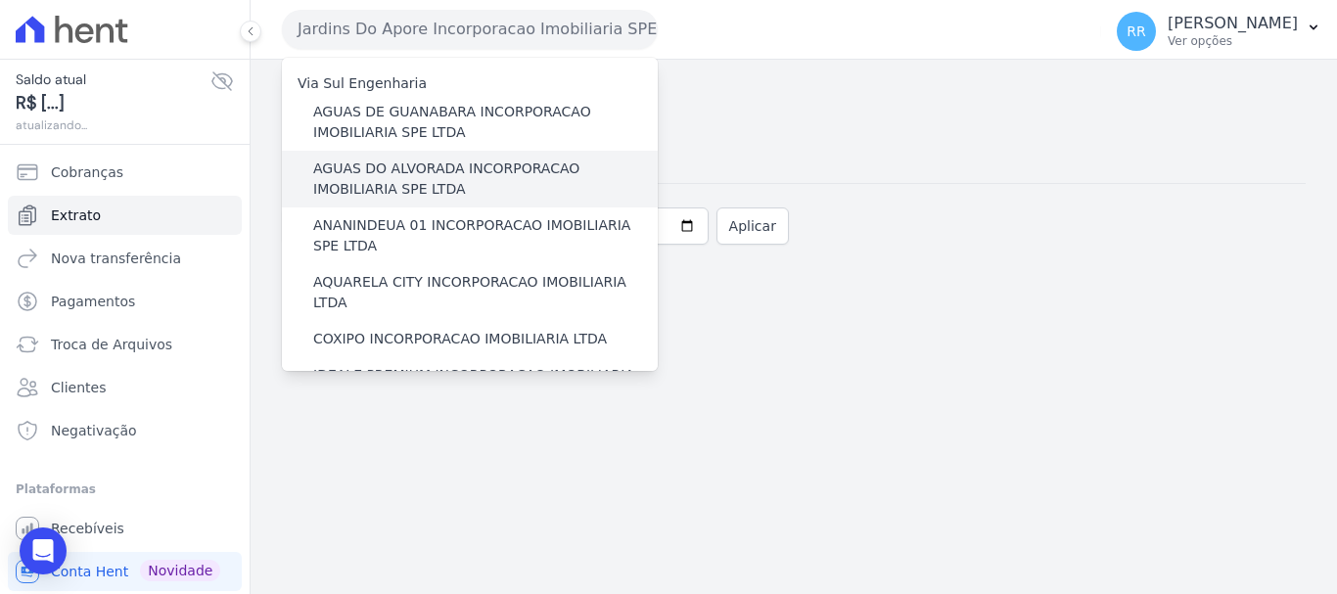
click at [449, 169] on label "AGUAS DO ALVORADA INCORPORACAO IMOBILIARIA SPE LTDA" at bounding box center [485, 179] width 345 height 41
click at [0, 0] on input "AGUAS DO ALVORADA INCORPORACAO IMOBILIARIA SPE LTDA" at bounding box center [0, 0] width 0 height 0
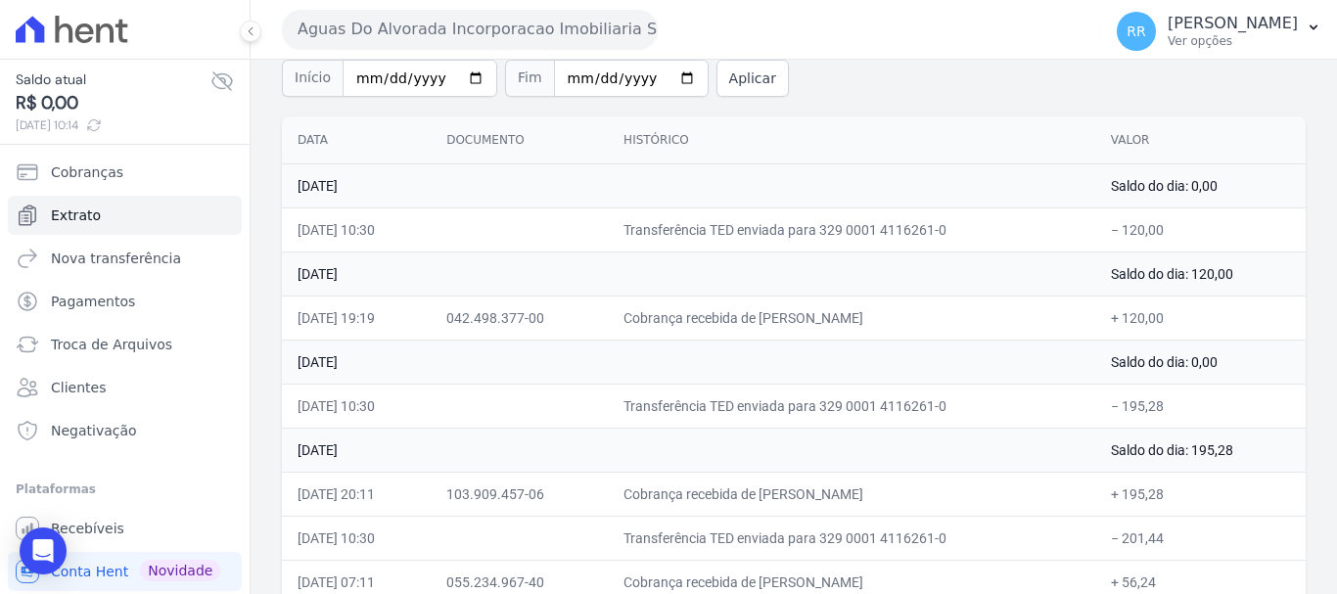
scroll to position [196, 0]
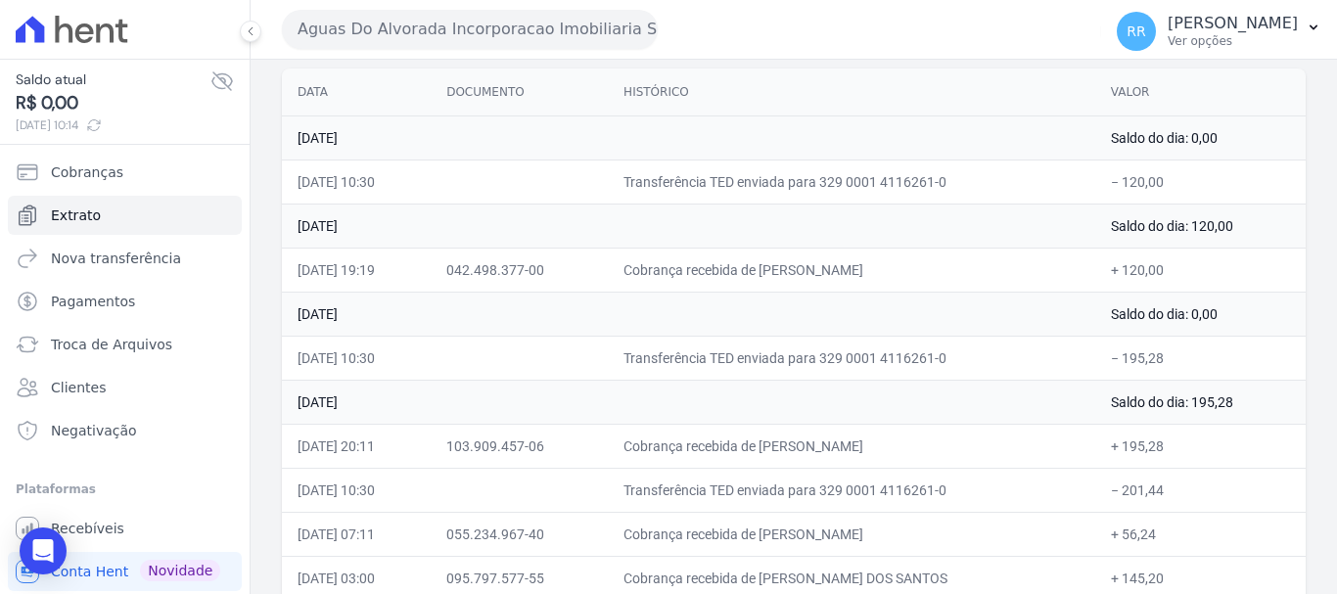
click at [936, 274] on td "Cobrança recebida de [PERSON_NAME]" at bounding box center [852, 270] width 488 height 44
click at [448, 11] on div "Aguas Do Alvorada Incorporacao Imobiliaria SPE LTDA Via Sul Engenharia AGUAS DE…" at bounding box center [688, 29] width 812 height 61
click at [451, 16] on button "Aguas Do Alvorada Incorporacao Imobiliaria SPE LTDA" at bounding box center [470, 29] width 376 height 39
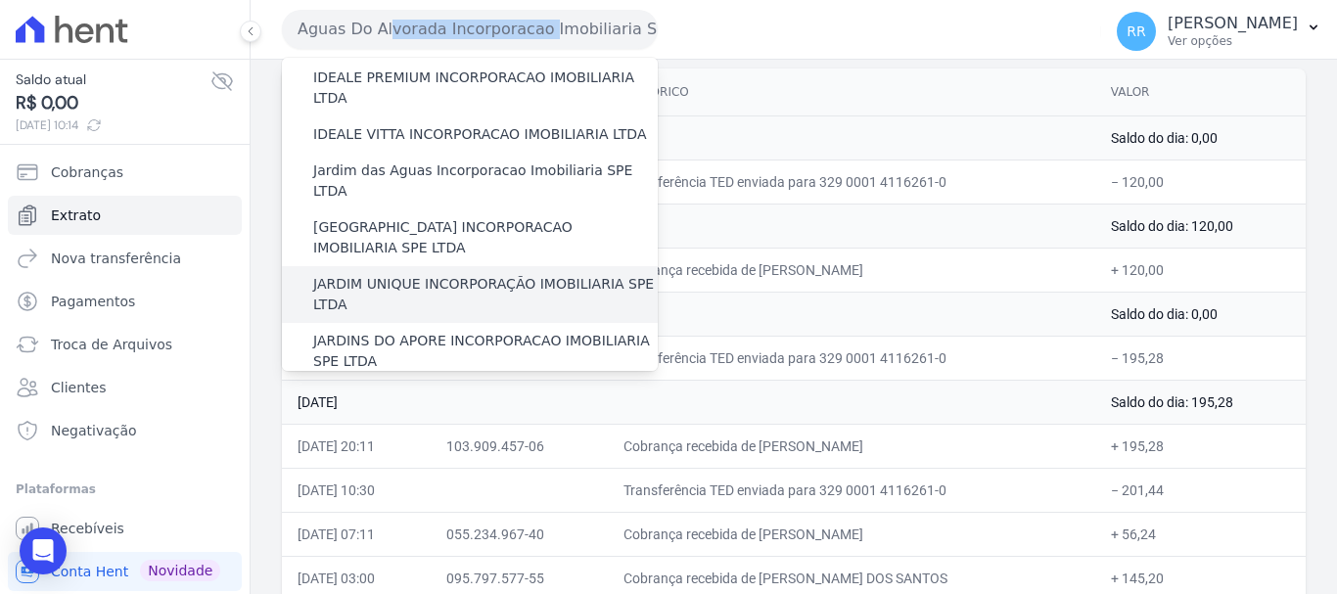
scroll to position [294, 0]
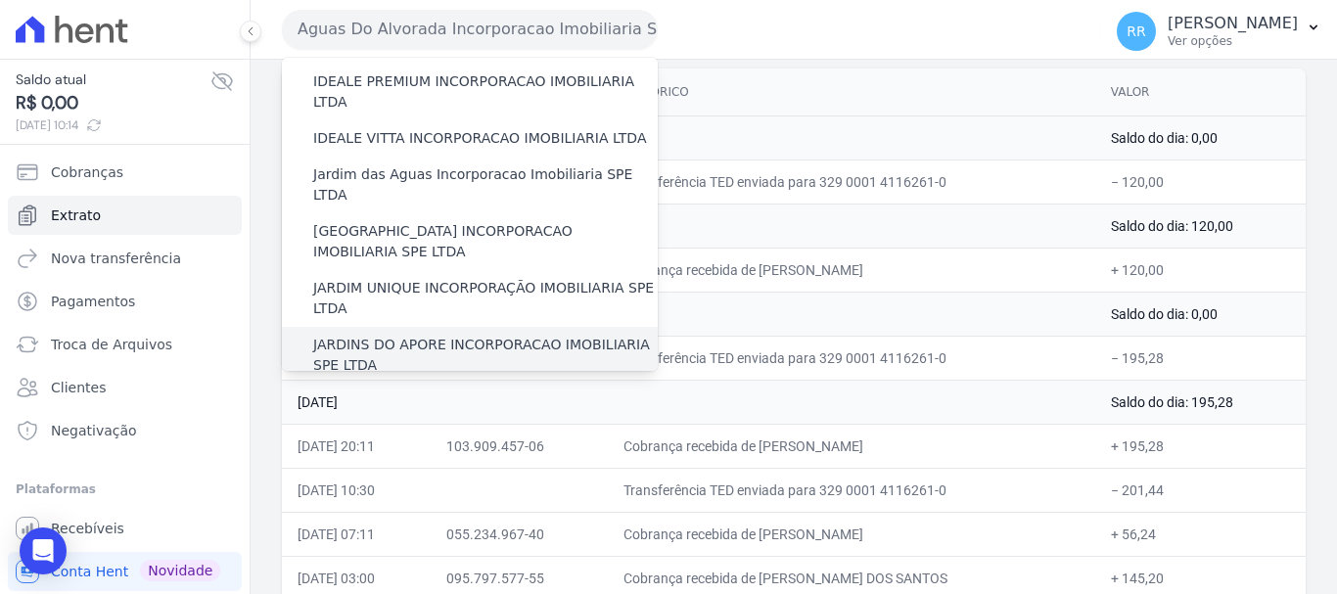
click at [398, 335] on label "JARDINS DO APORE INCORPORACAO IMOBILIARIA SPE LTDA" at bounding box center [485, 355] width 345 height 41
click at [0, 0] on input "JARDINS DO APORE INCORPORACAO IMOBILIARIA SPE LTDA" at bounding box center [0, 0] width 0 height 0
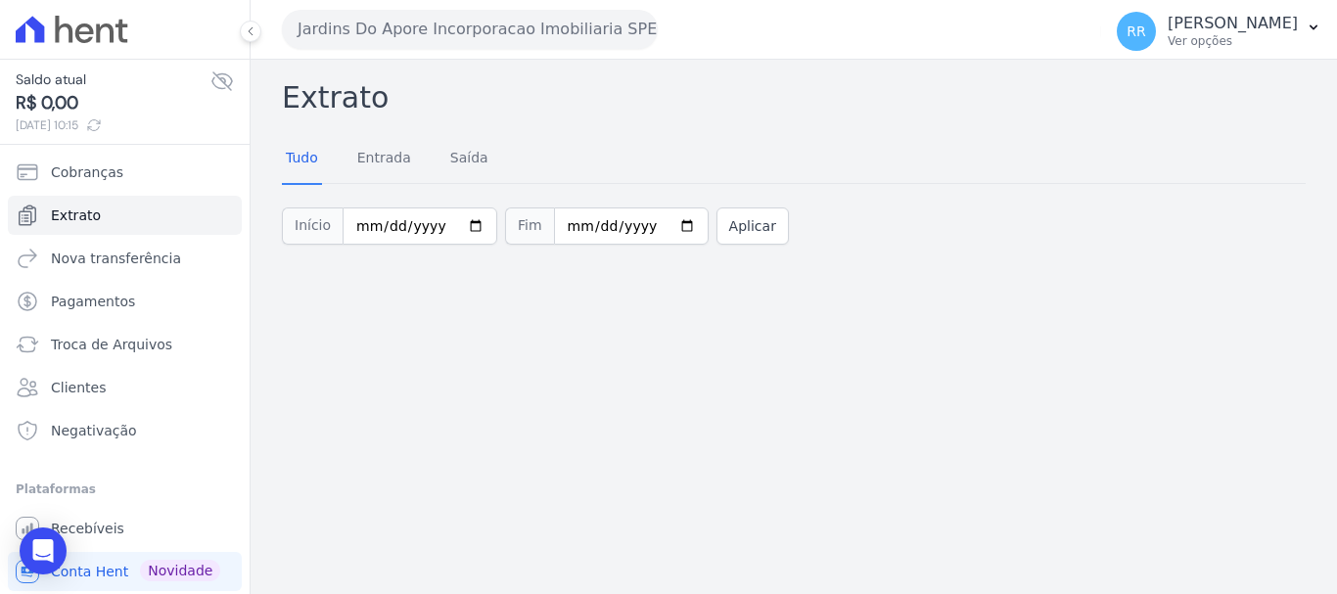
click at [457, 21] on button "Jardins Do Apore Incorporacao Imobiliaria SPE LTDA" at bounding box center [470, 29] width 376 height 39
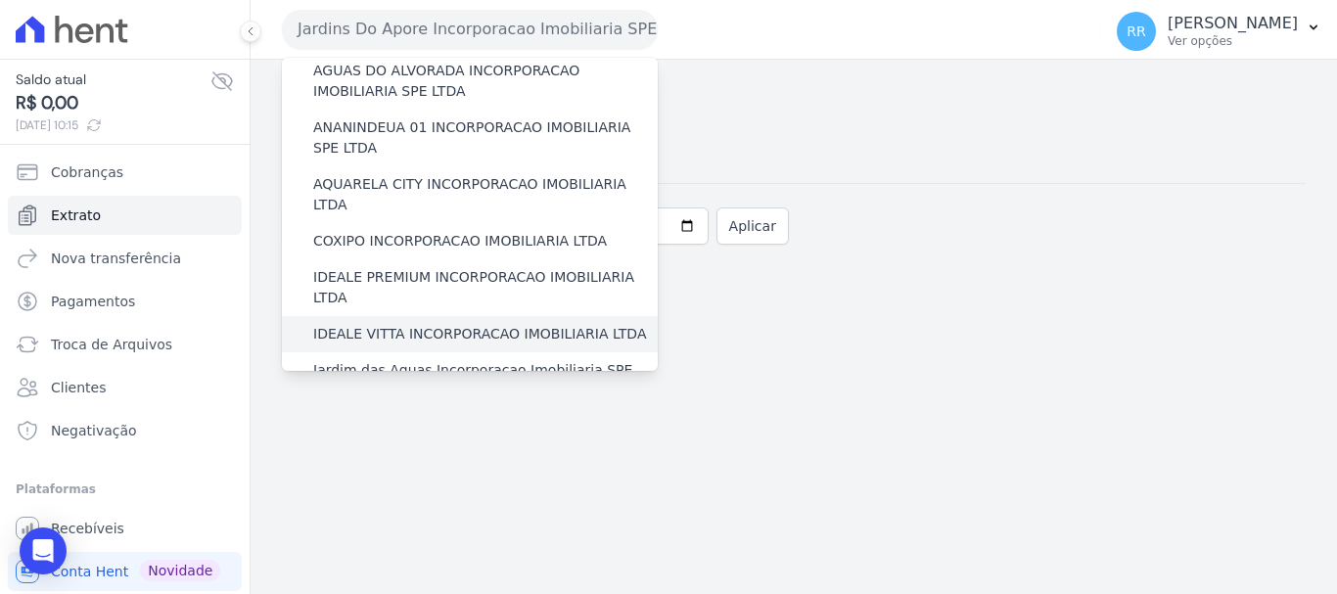
scroll to position [196, 0]
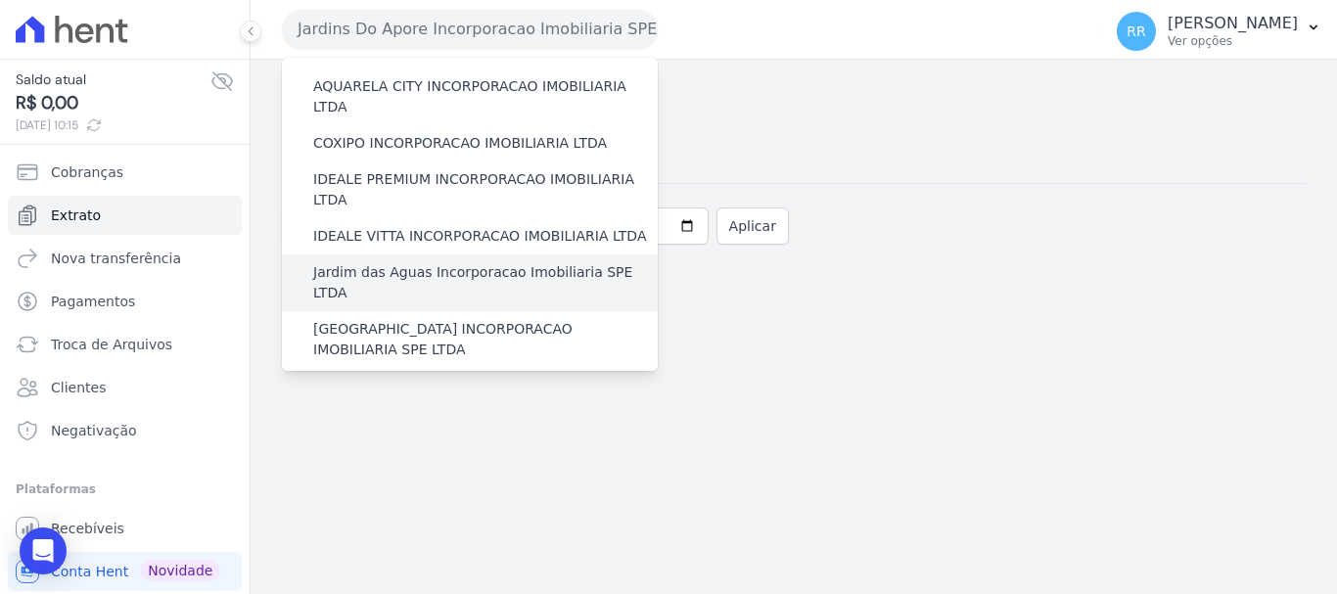
click at [447, 262] on label "Jardim das Aguas Incorporacao Imobiliaria SPE LTDA" at bounding box center [485, 282] width 345 height 41
click at [0, 0] on input "Jardim das Aguas Incorporacao Imobiliaria SPE LTDA" at bounding box center [0, 0] width 0 height 0
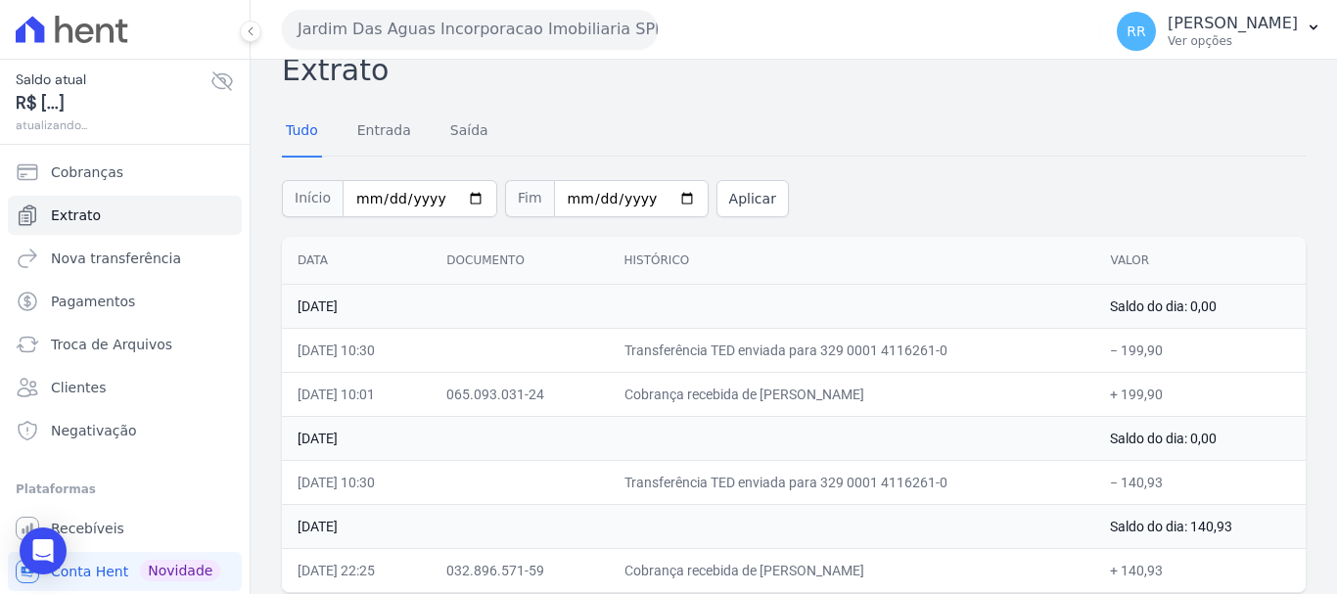
scroll to position [42, 0]
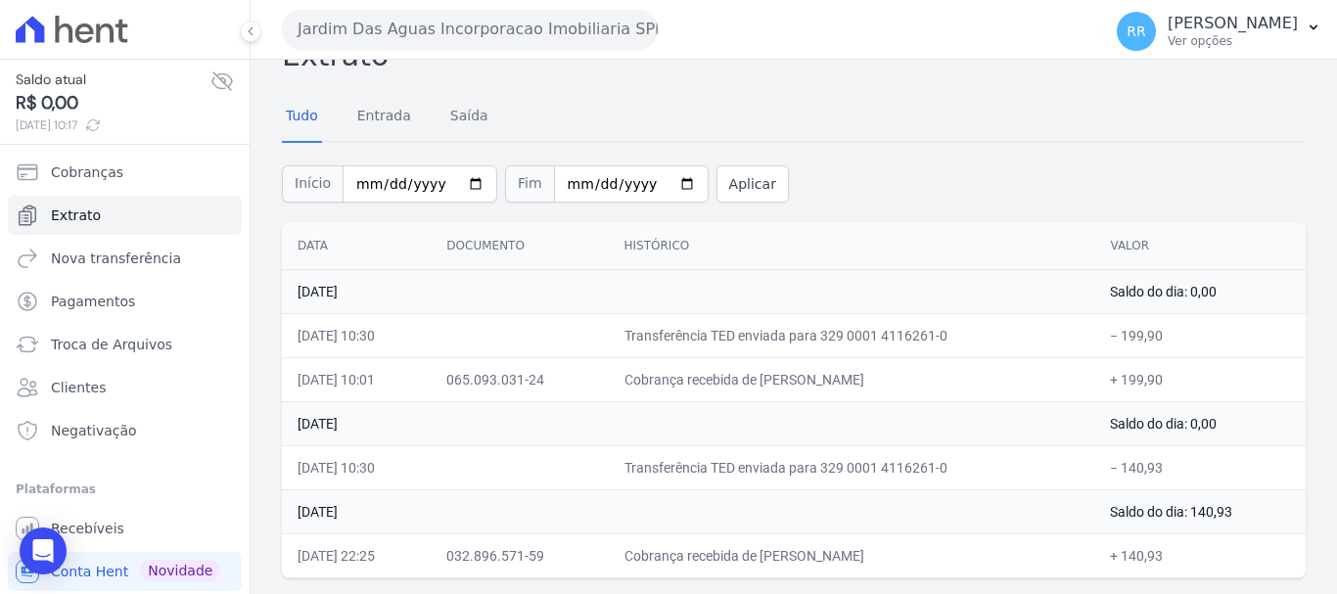
drag, startPoint x: 549, startPoint y: 14, endPoint x: 579, endPoint y: 30, distance: 33.8
click at [550, 14] on button "Jardim Das Aguas Incorporacao Imobiliaria SPE LTDA" at bounding box center [470, 29] width 376 height 39
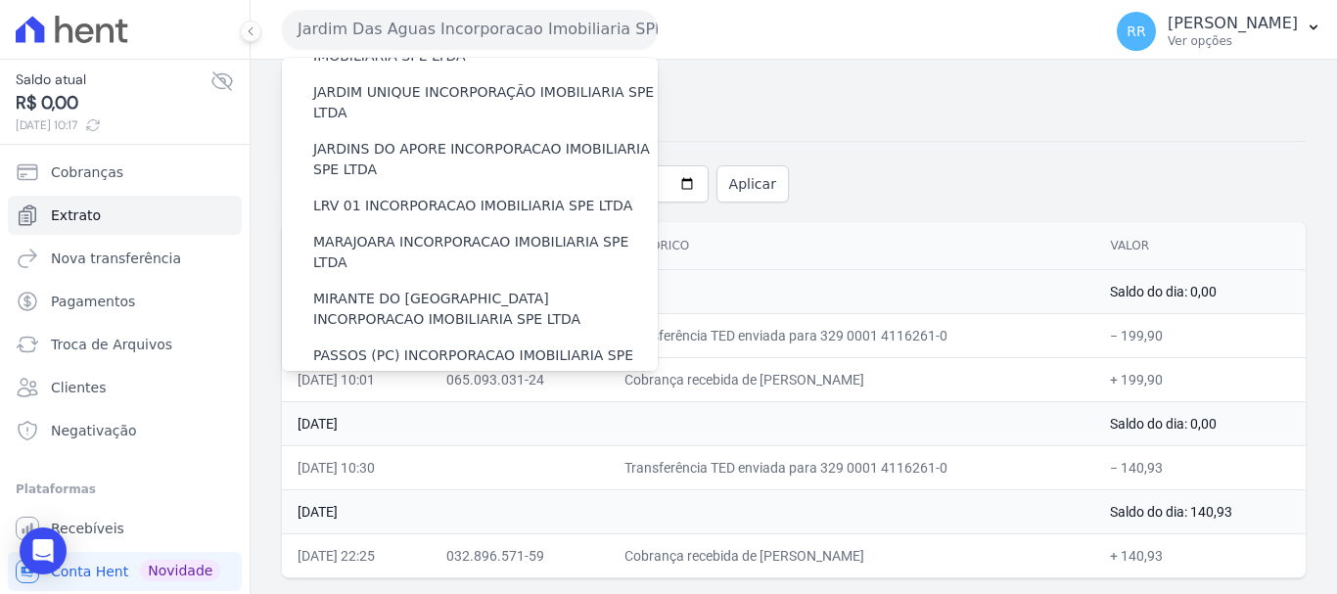
scroll to position [855, 0]
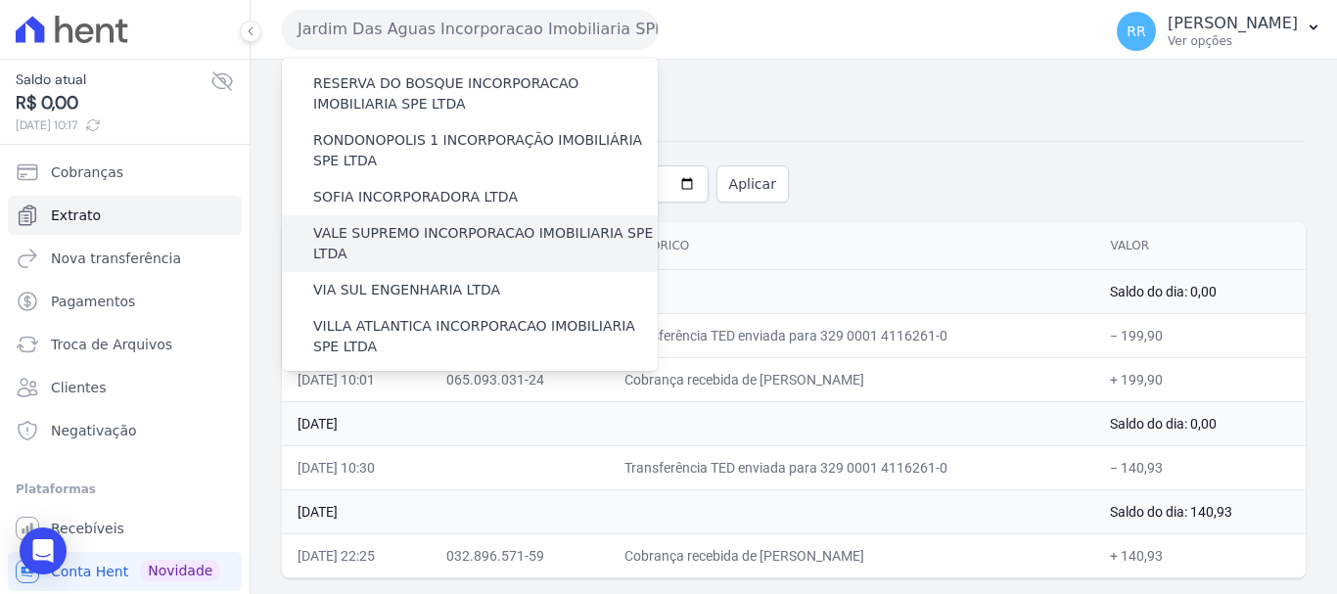
click at [412, 223] on label "VALE SUPREMO INCORPORACAO IMOBILIARIA SPE LTDA" at bounding box center [485, 243] width 345 height 41
click at [0, 0] on input "VALE SUPREMO INCORPORACAO IMOBILIARIA SPE LTDA" at bounding box center [0, 0] width 0 height 0
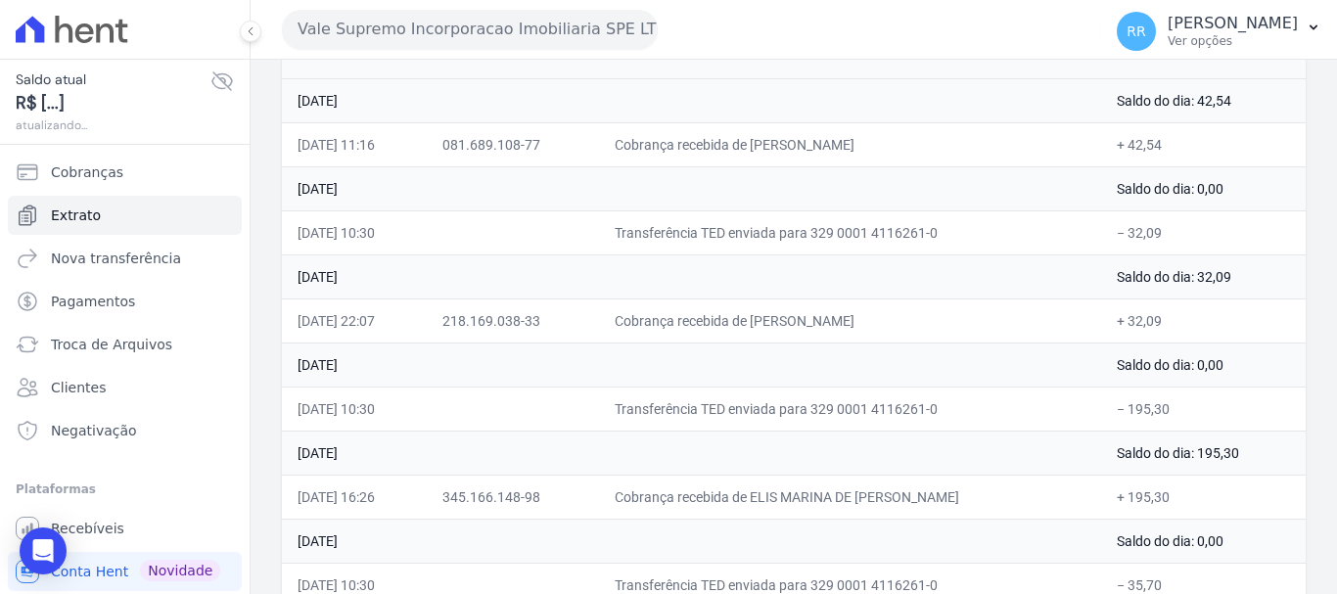
scroll to position [294, 0]
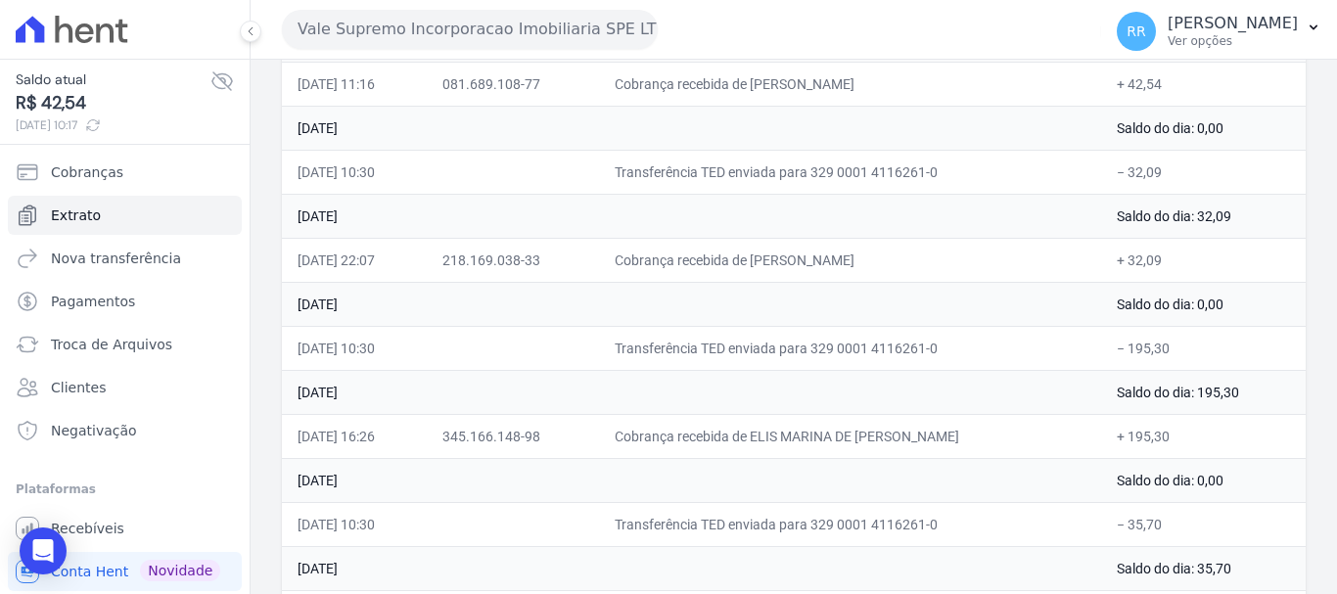
click at [480, 25] on button "Vale Supremo Incorporacao Imobiliaria SPE LTDA" at bounding box center [470, 29] width 376 height 39
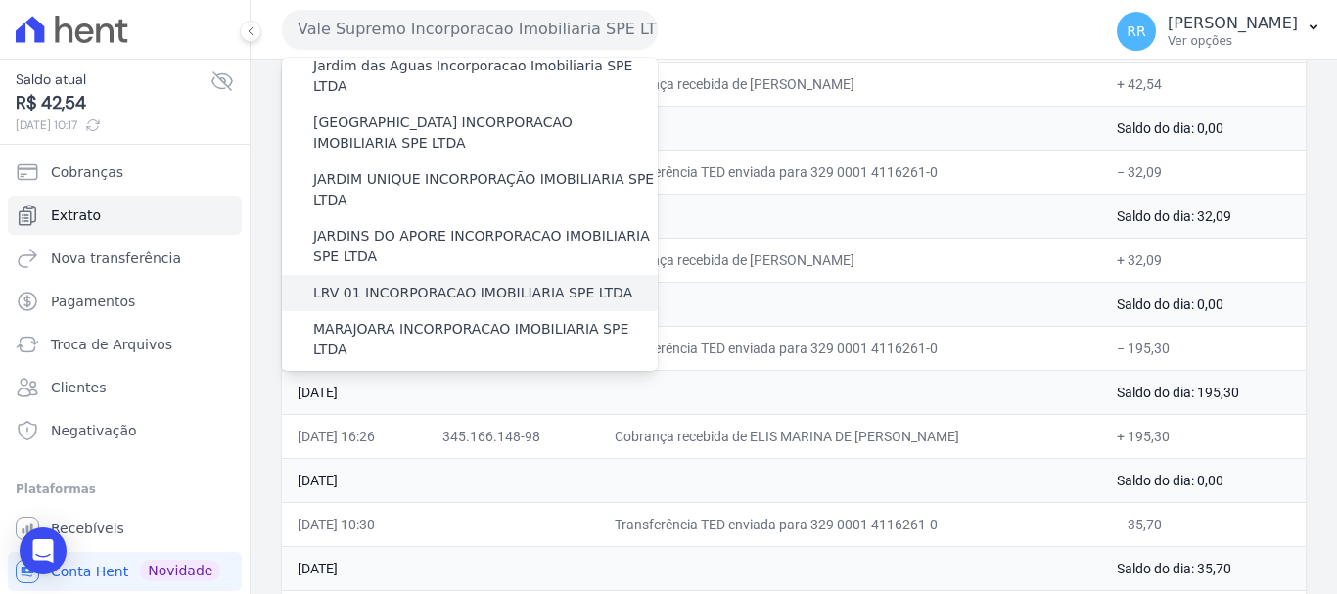
scroll to position [392, 0]
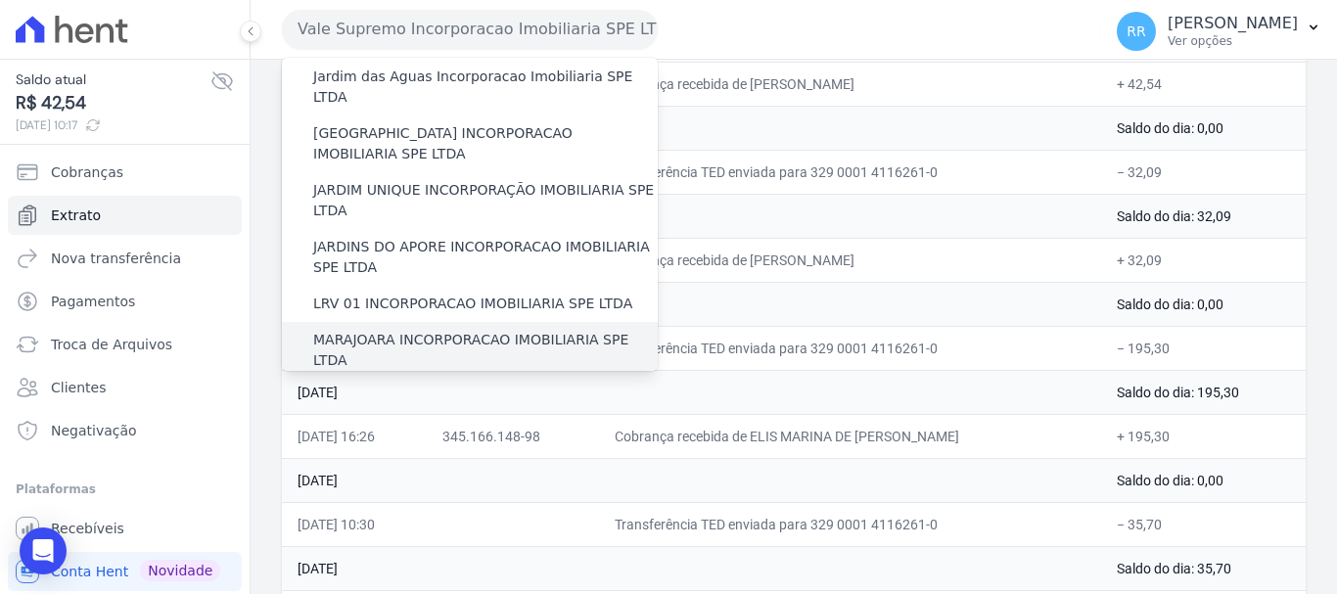
click at [392, 330] on label "MARAJOARA INCORPORACAO IMOBILIARIA SPE LTDA" at bounding box center [485, 350] width 345 height 41
click at [0, 0] on input "MARAJOARA INCORPORACAO IMOBILIARIA SPE LTDA" at bounding box center [0, 0] width 0 height 0
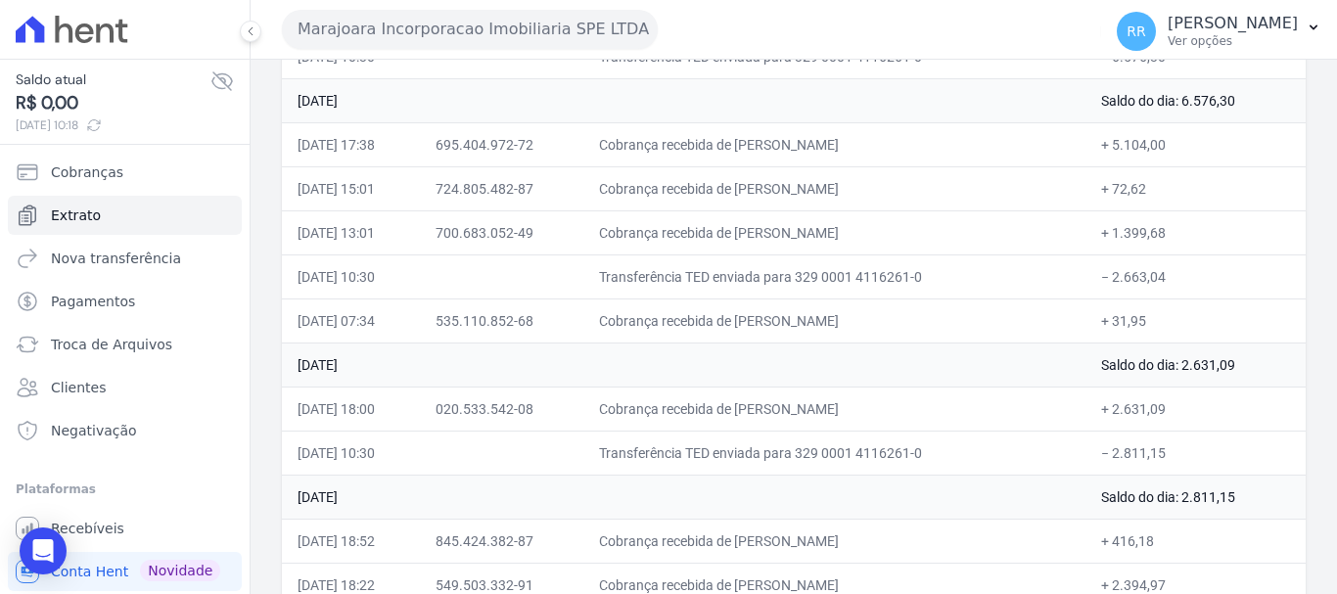
scroll to position [294, 0]
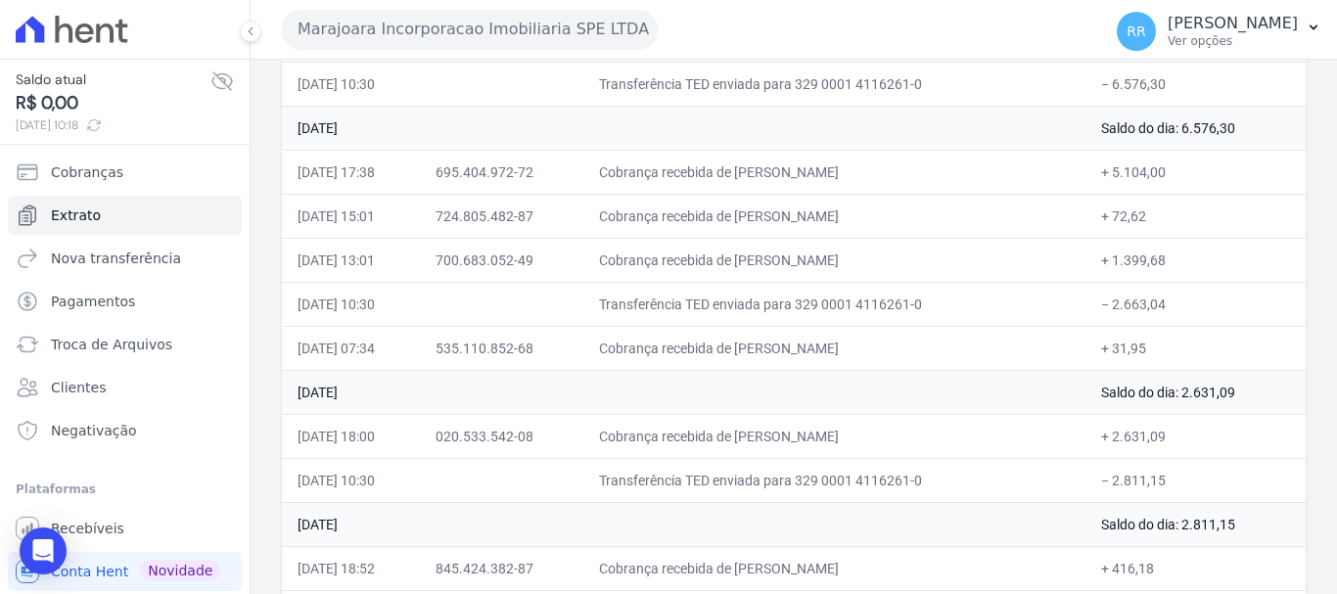
click at [603, 442] on td "Cobrança recebida de [PERSON_NAME]" at bounding box center [835, 436] width 502 height 44
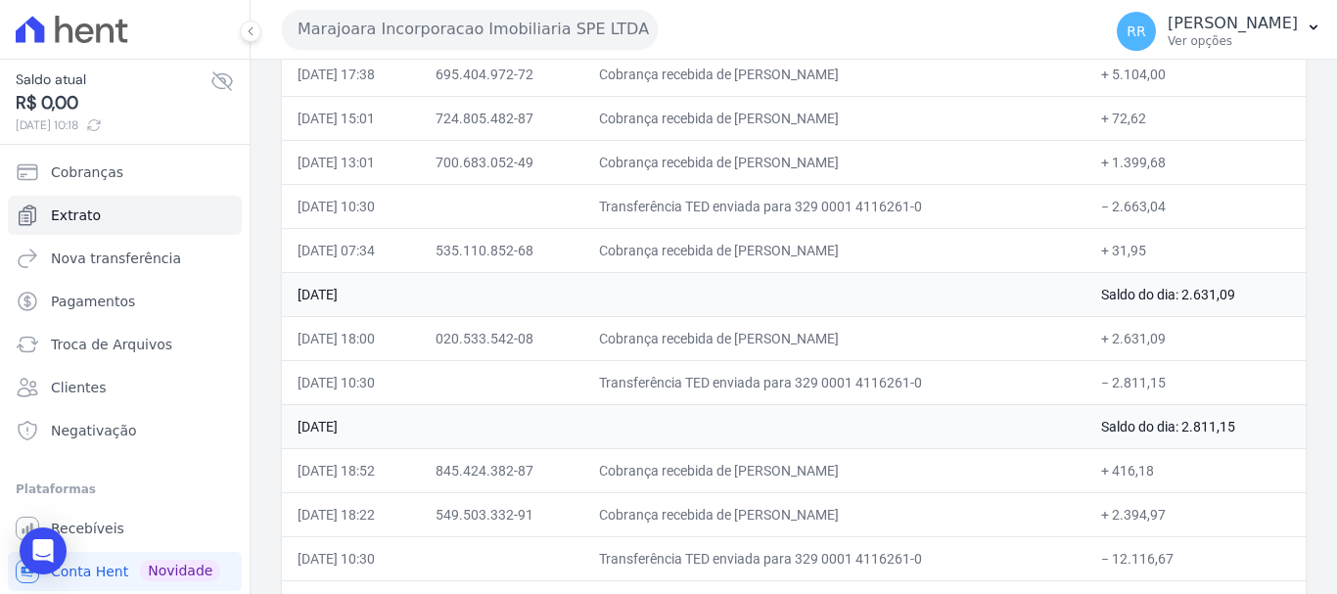
click at [411, 14] on button "Marajoara Incorporacao Imobiliaria SPE LTDA" at bounding box center [470, 29] width 376 height 39
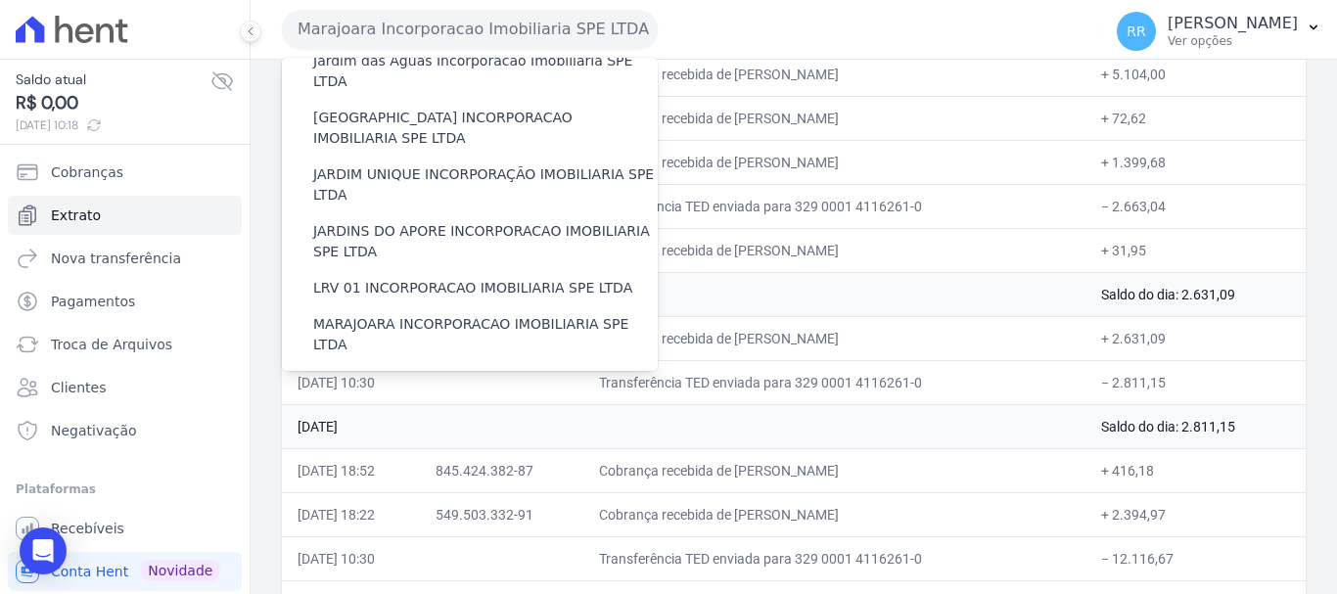
scroll to position [587, 0]
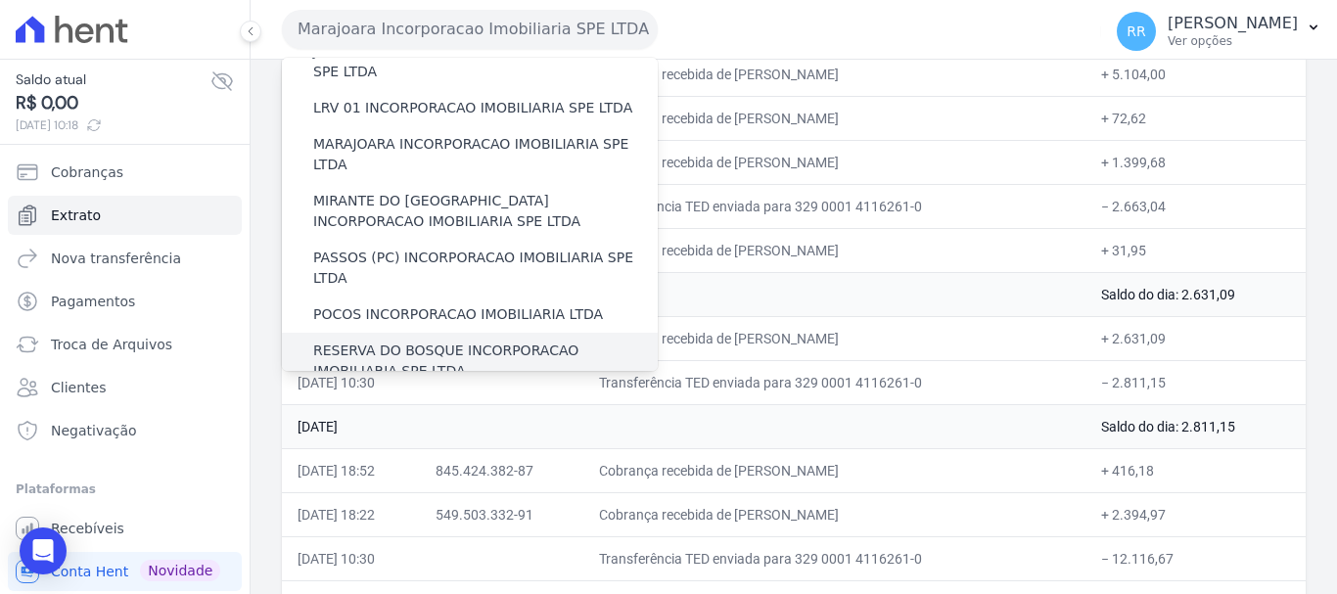
click at [376, 341] on label "RESERVA DO BOSQUE INCORPORACAO IMOBILIARIA SPE LTDA" at bounding box center [485, 361] width 345 height 41
click at [0, 0] on input "RESERVA DO BOSQUE INCORPORACAO IMOBILIARIA SPE LTDA" at bounding box center [0, 0] width 0 height 0
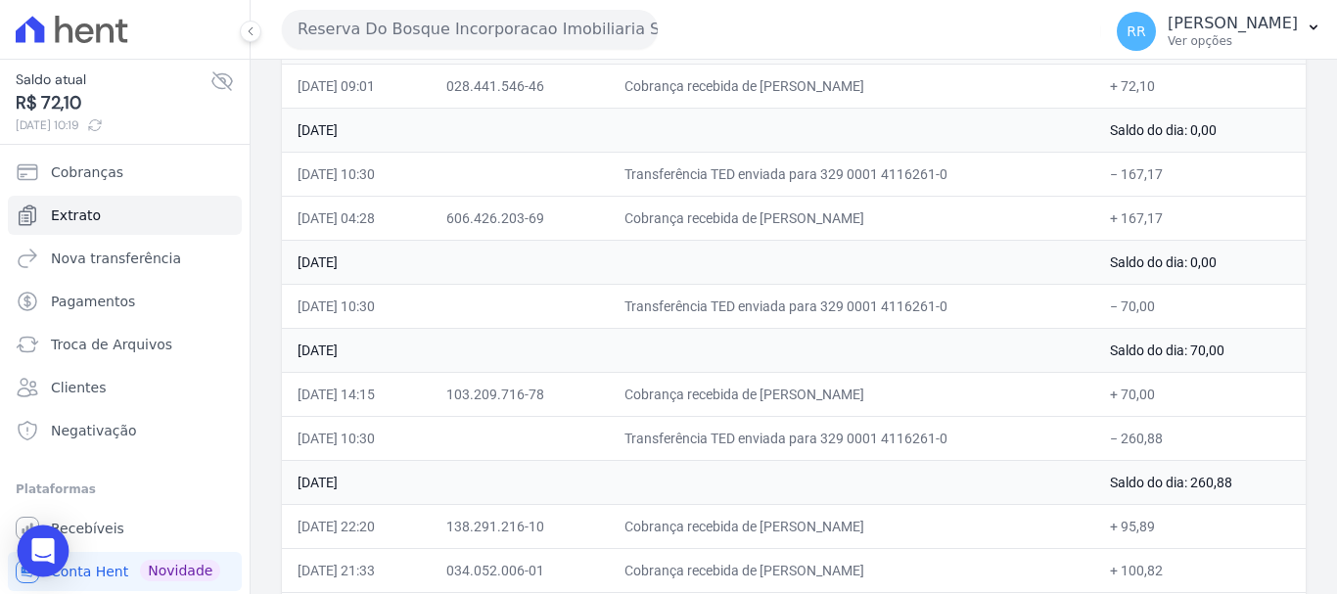
scroll to position [294, 0]
click at [334, 13] on button "Reserva Do Bosque Incorporacao Imobiliaria SPE LTDA" at bounding box center [470, 29] width 376 height 39
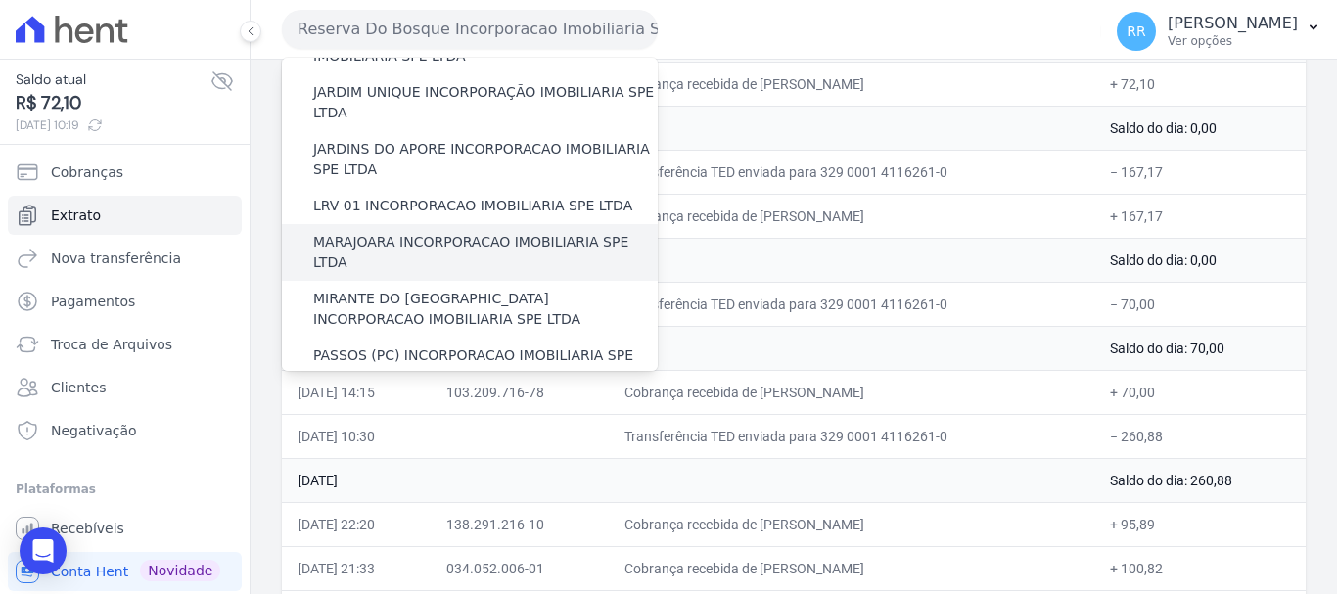
scroll to position [392, 0]
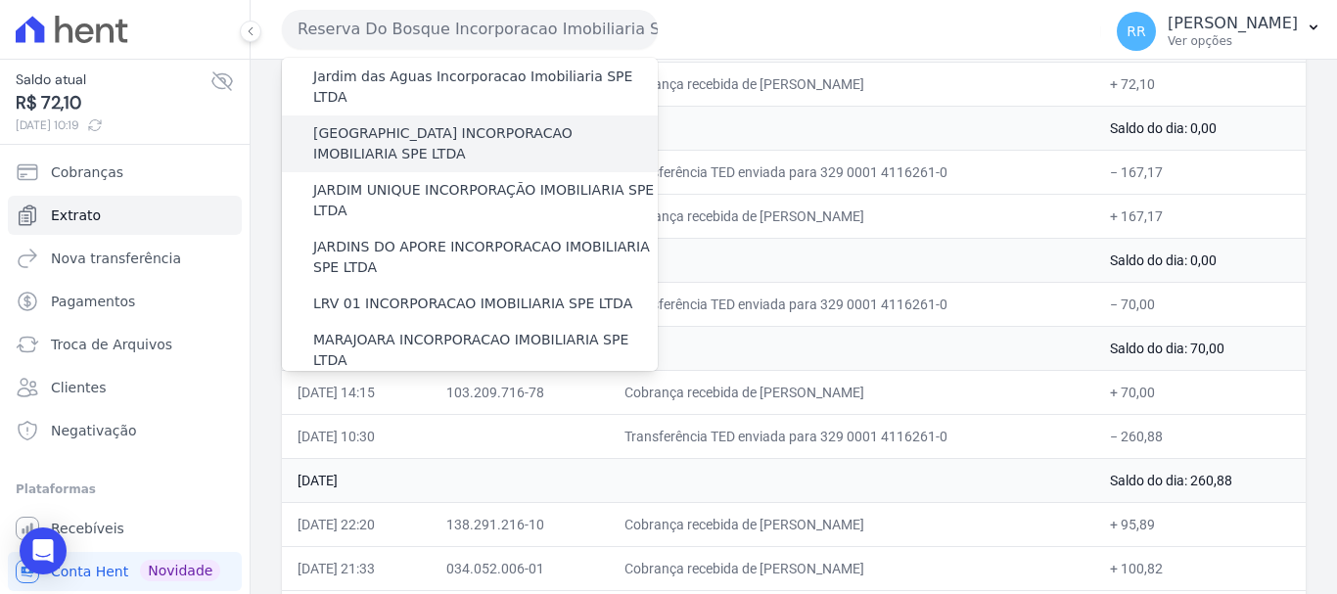
click at [426, 123] on label "[GEOGRAPHIC_DATA] INCORPORACAO IMOBILIARIA SPE LTDA" at bounding box center [485, 143] width 345 height 41
click at [0, 0] on input "[GEOGRAPHIC_DATA] INCORPORACAO IMOBILIARIA SPE LTDA" at bounding box center [0, 0] width 0 height 0
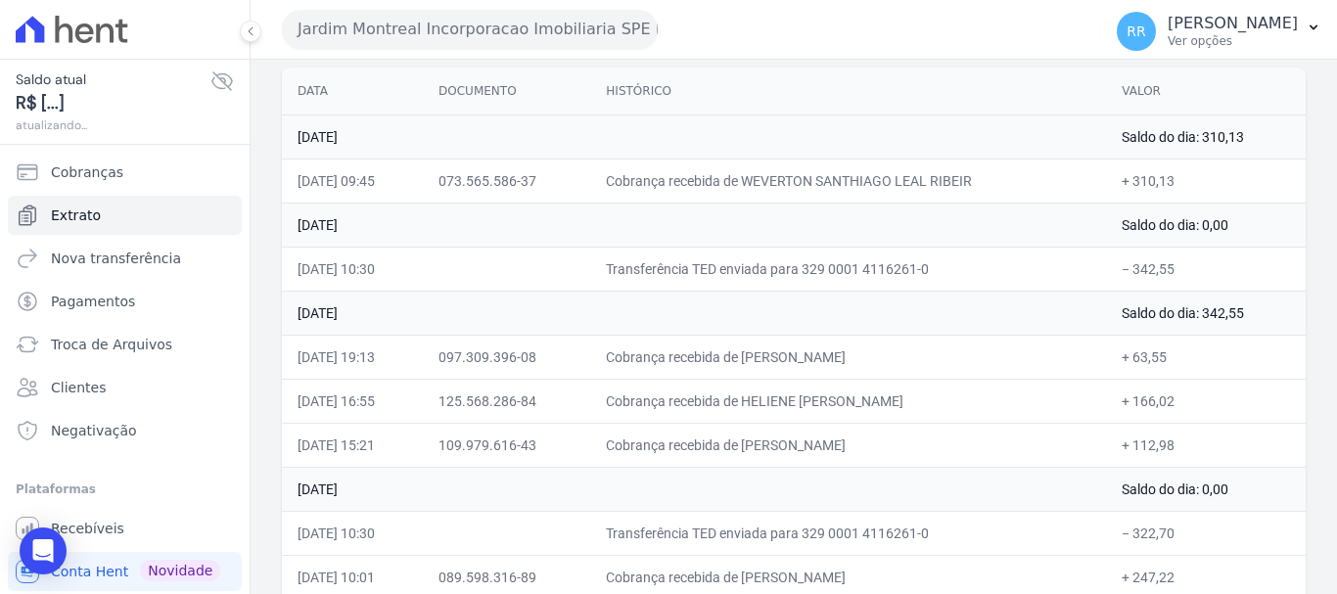
scroll to position [196, 0]
click at [440, 21] on button "Jardim Montreal Incorporacao Imobiliaria SPE LTDA" at bounding box center [470, 29] width 376 height 39
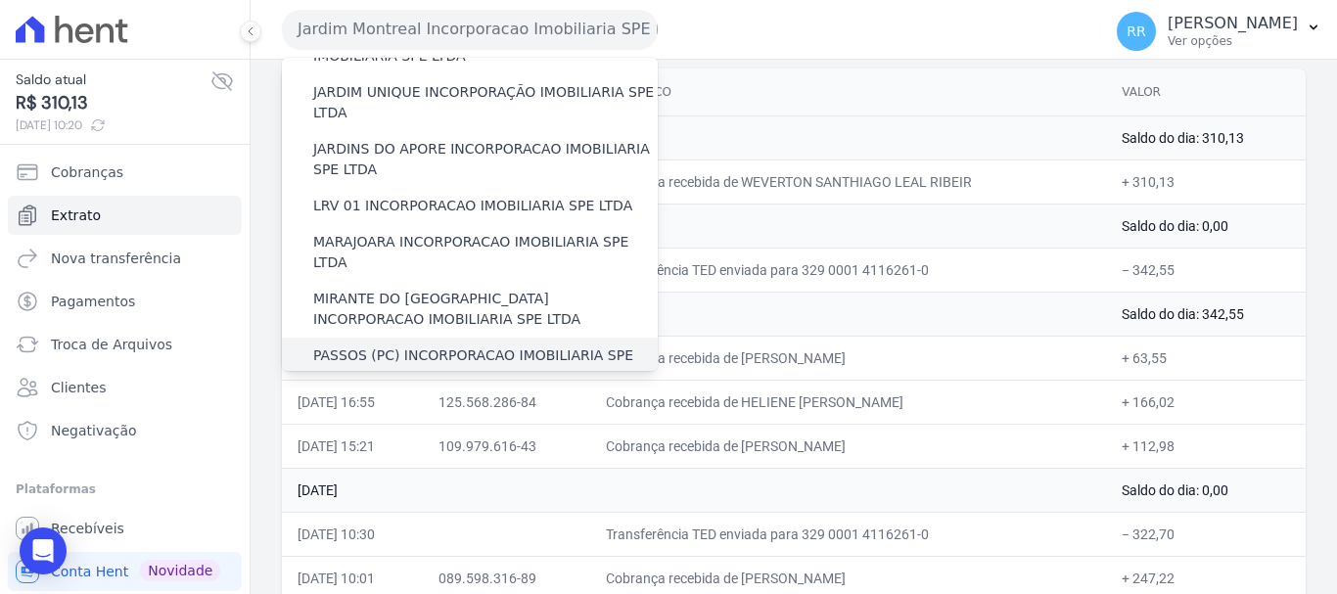
scroll to position [783, 0]
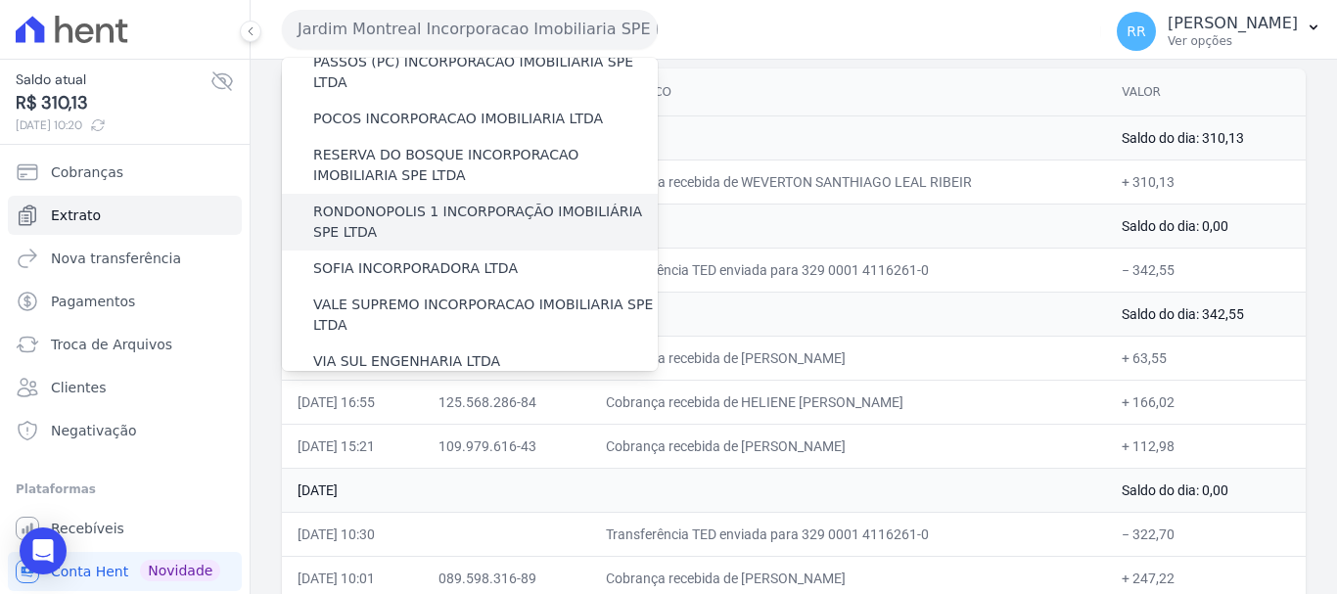
click at [417, 202] on label "RONDONOPOLIS 1 INCORPORAÇÃO IMOBILIÁRIA SPE LTDA" at bounding box center [485, 222] width 345 height 41
click at [0, 0] on input "RONDONOPOLIS 1 INCORPORAÇÃO IMOBILIÁRIA SPE LTDA" at bounding box center [0, 0] width 0 height 0
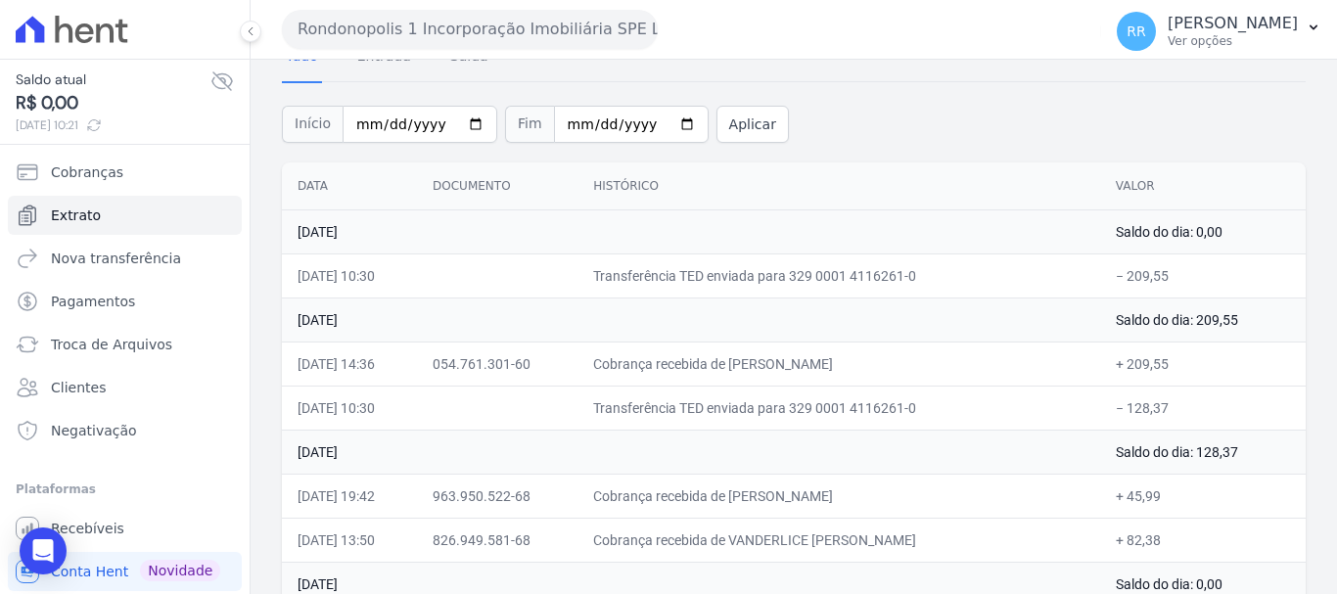
scroll to position [98, 0]
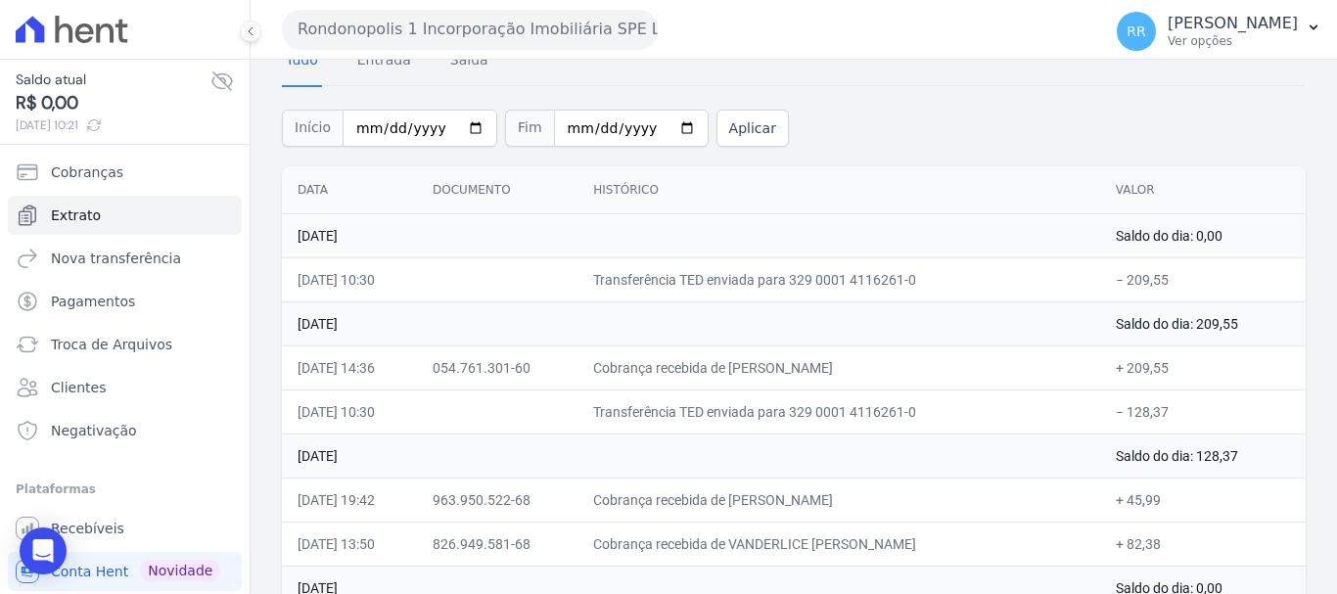
click at [408, 23] on button "Rondonopolis 1 Incorporação Imobiliária SPE LTDA" at bounding box center [470, 29] width 376 height 39
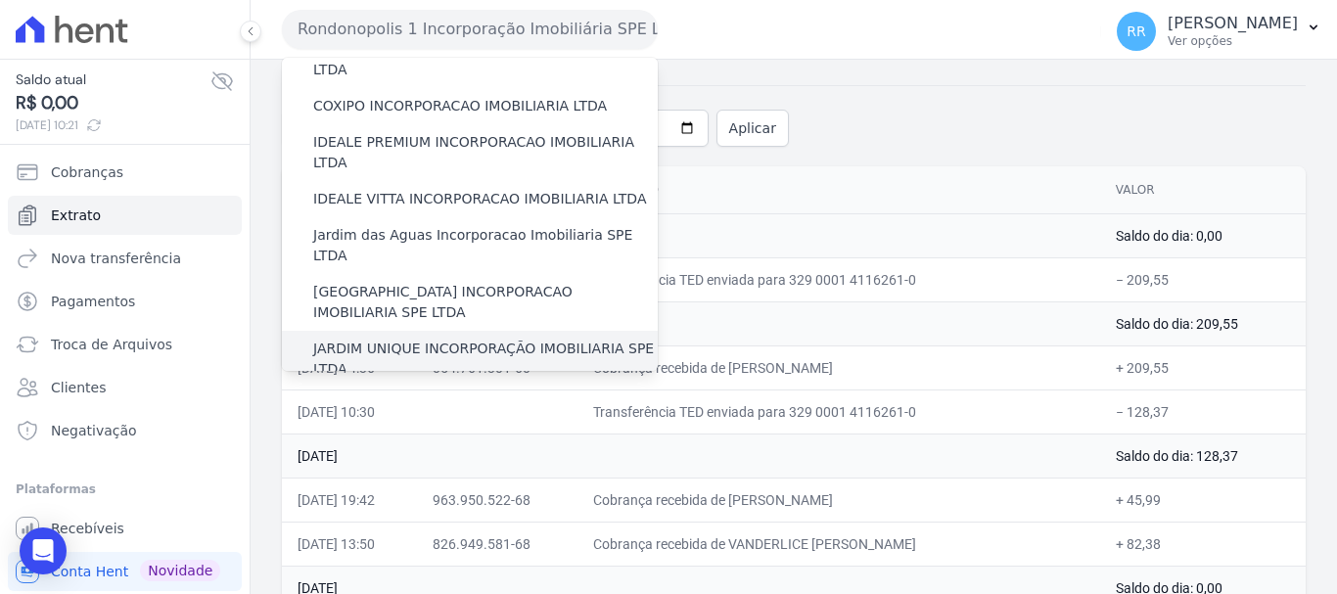
scroll to position [294, 0]
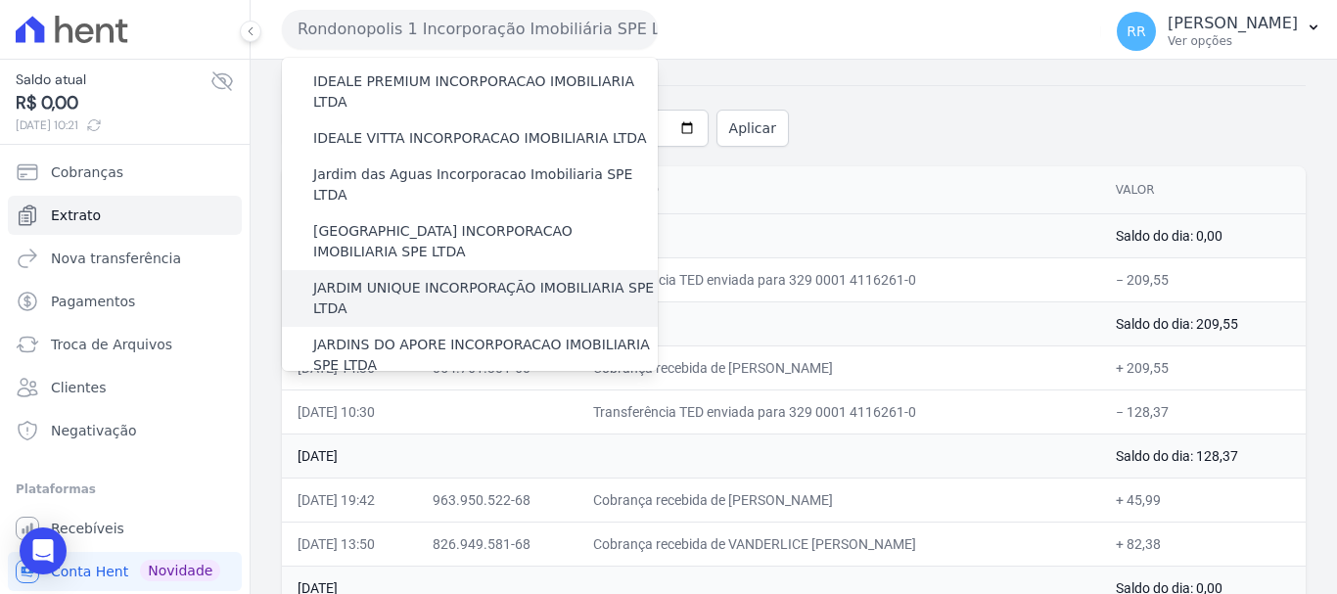
click at [431, 278] on label "JARDIM UNIQUE INCORPORAÇÃO IMOBILIARIA SPE LTDA" at bounding box center [485, 298] width 345 height 41
click at [0, 0] on input "JARDIM UNIQUE INCORPORAÇÃO IMOBILIARIA SPE LTDA" at bounding box center [0, 0] width 0 height 0
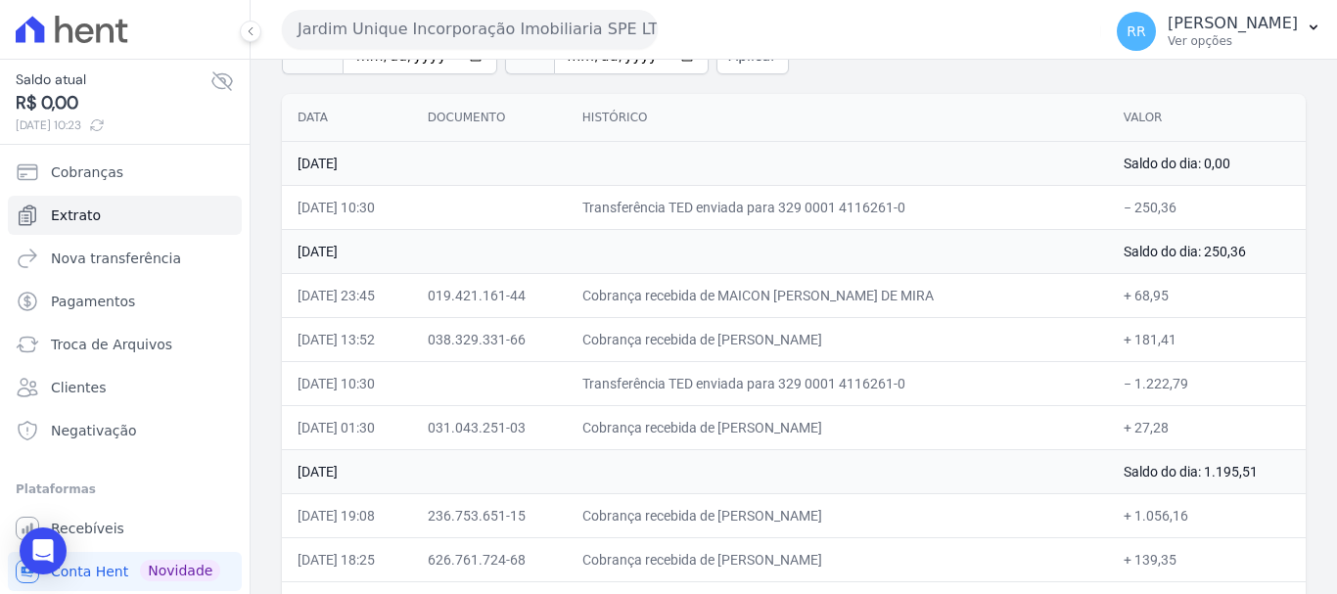
scroll to position [196, 0]
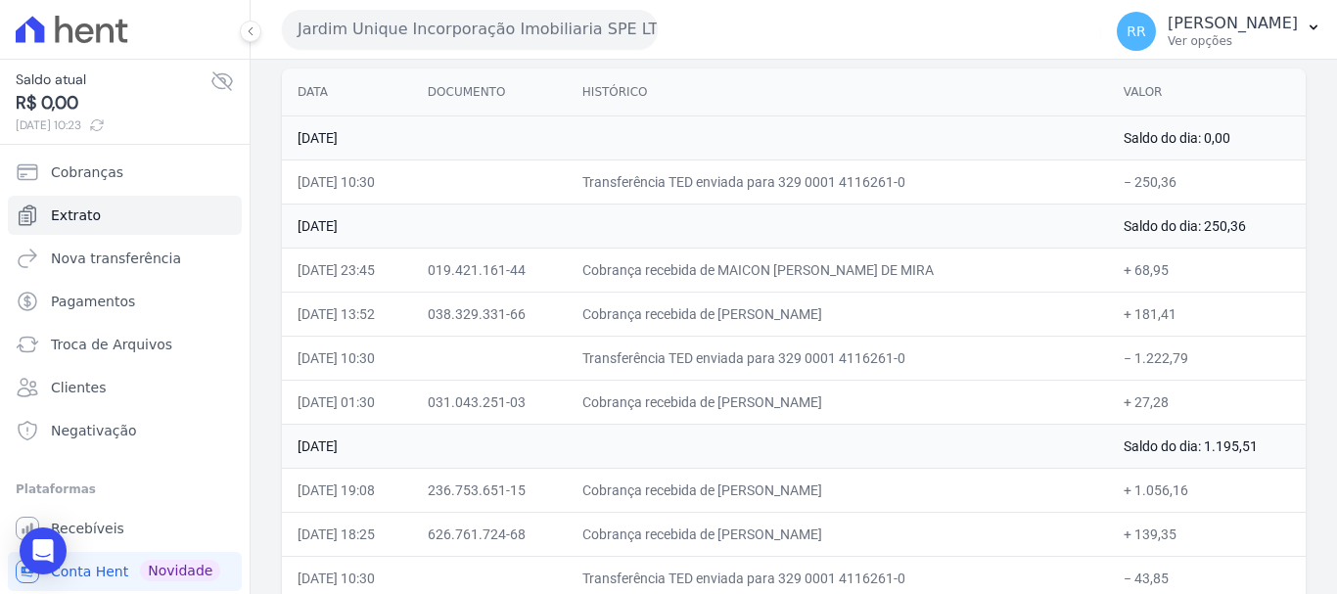
click at [567, 259] on td "019.421.161-44" at bounding box center [489, 270] width 155 height 44
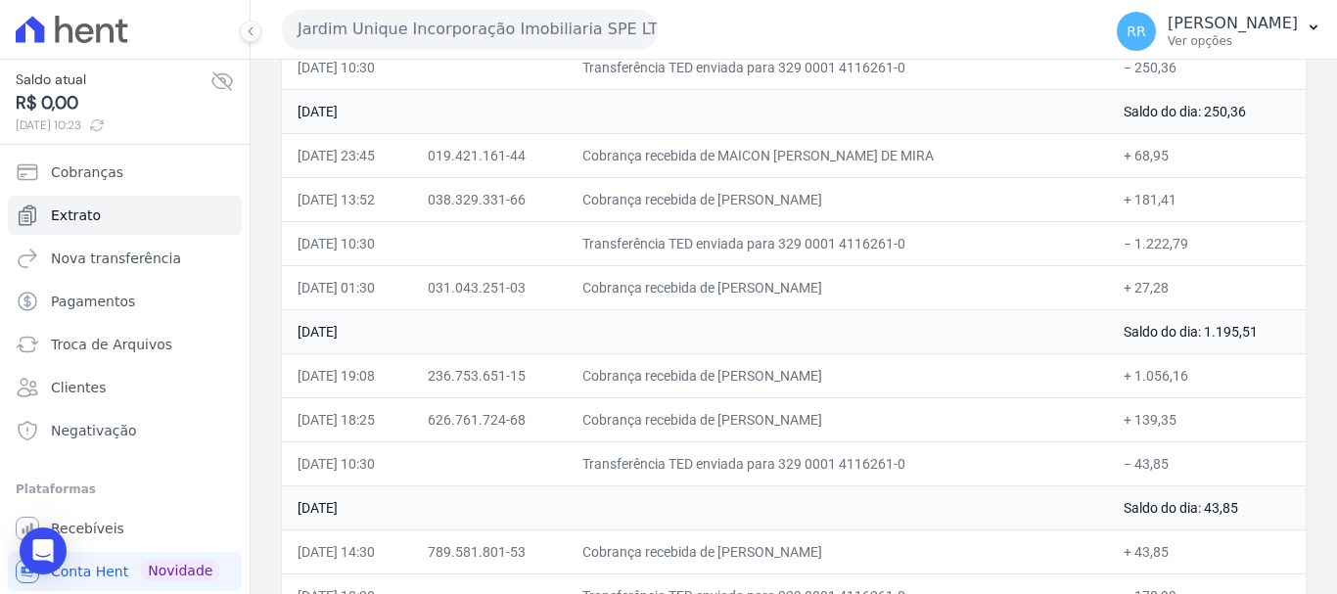
scroll to position [490, 0]
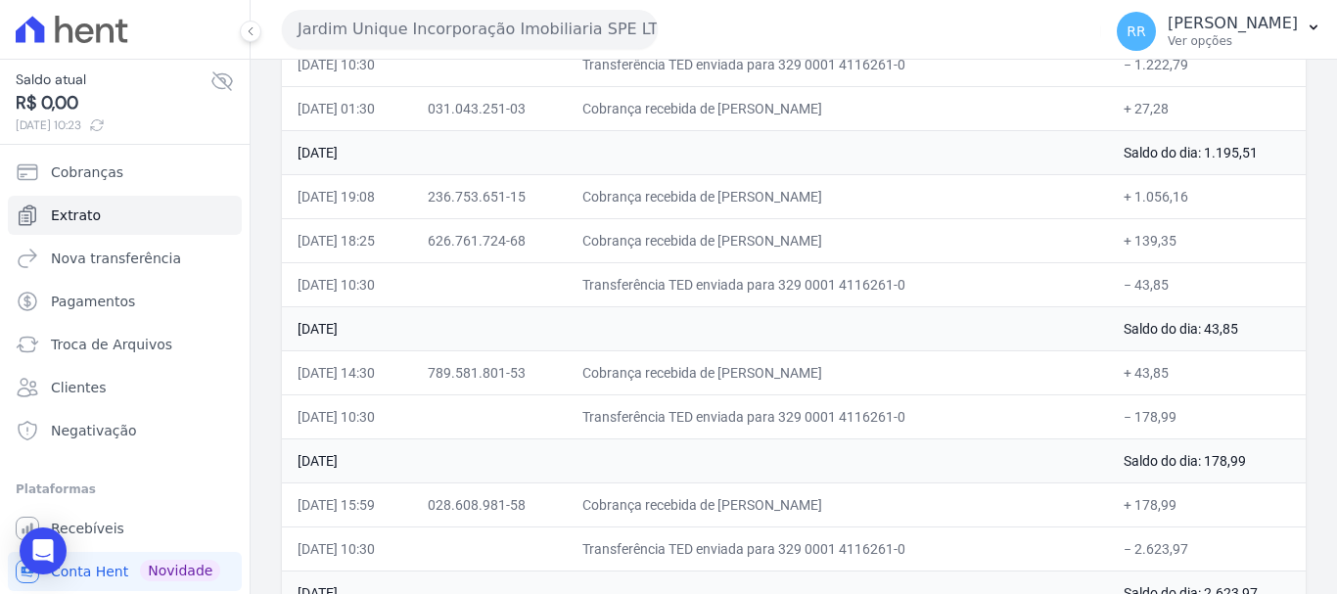
click at [543, 24] on button "Jardim Unique Incorporação Imobiliaria SPE LTDA" at bounding box center [470, 29] width 376 height 39
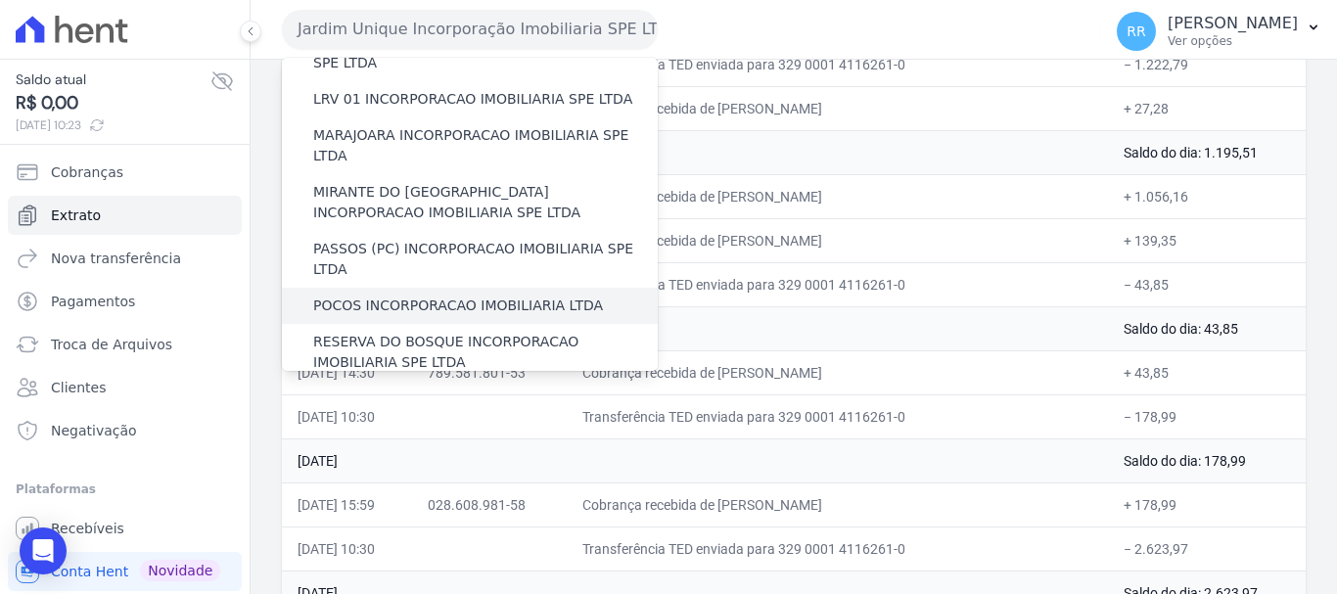
scroll to position [561, 0]
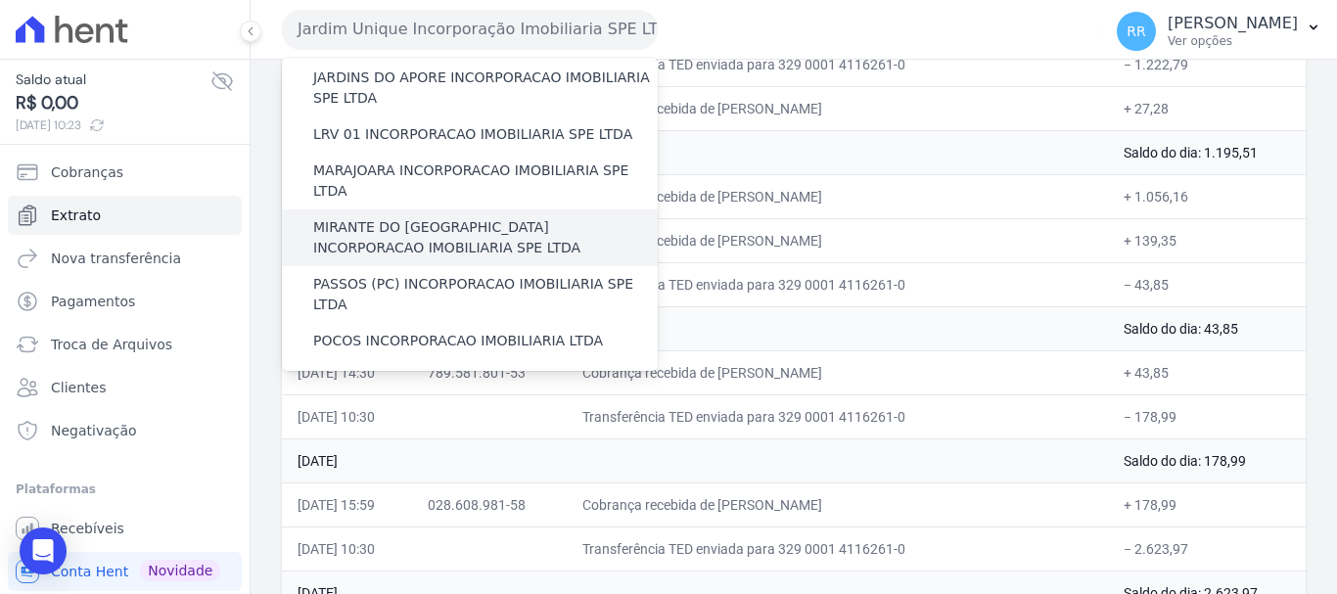
click at [429, 217] on label "MIRANTE DO [GEOGRAPHIC_DATA] INCORPORACAO IMOBILIARIA SPE LTDA" at bounding box center [485, 237] width 345 height 41
click at [0, 0] on input "MIRANTE DO [GEOGRAPHIC_DATA] INCORPORACAO IMOBILIARIA SPE LTDA" at bounding box center [0, 0] width 0 height 0
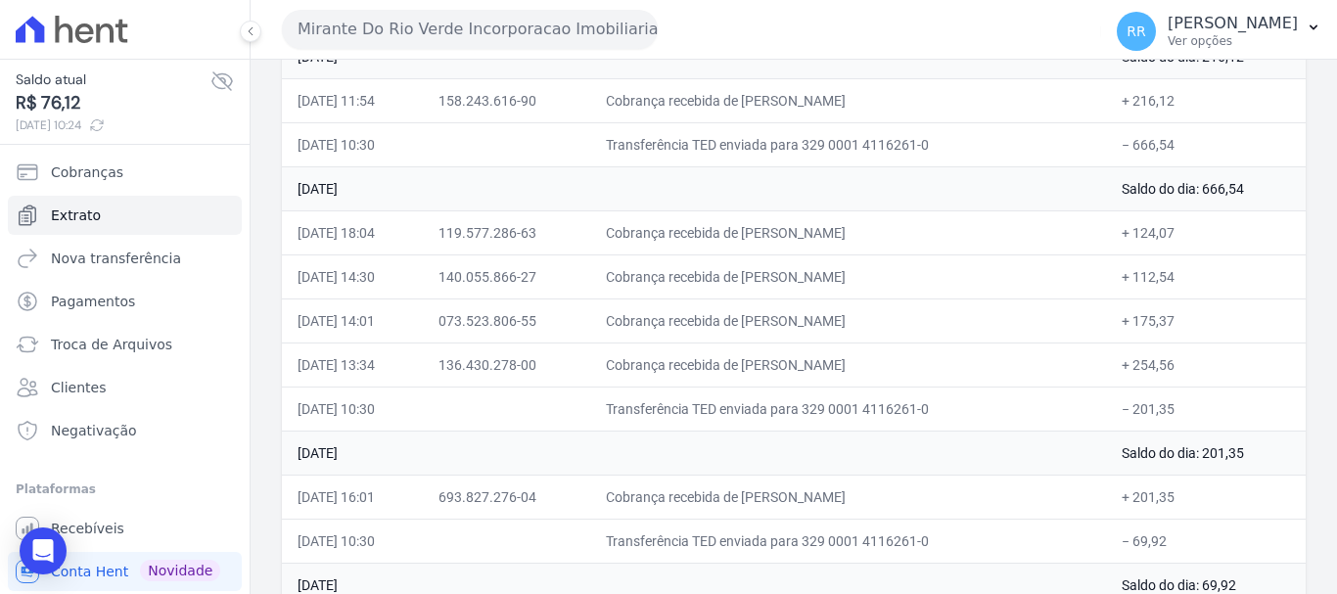
scroll to position [490, 0]
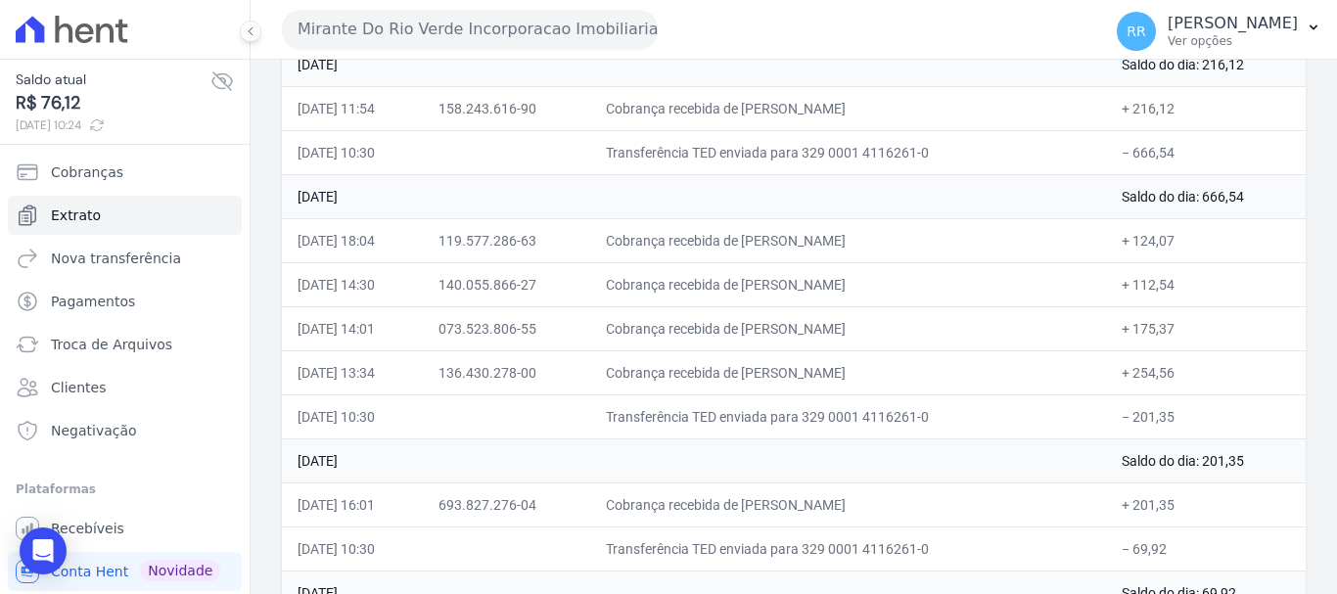
click at [899, 296] on td "Cobrança recebida de [PERSON_NAME]" at bounding box center [848, 284] width 517 height 44
click at [402, 16] on button "Mirante Do Rio Verde Incorporacao Imobiliaria SPE LTDA" at bounding box center [470, 29] width 376 height 39
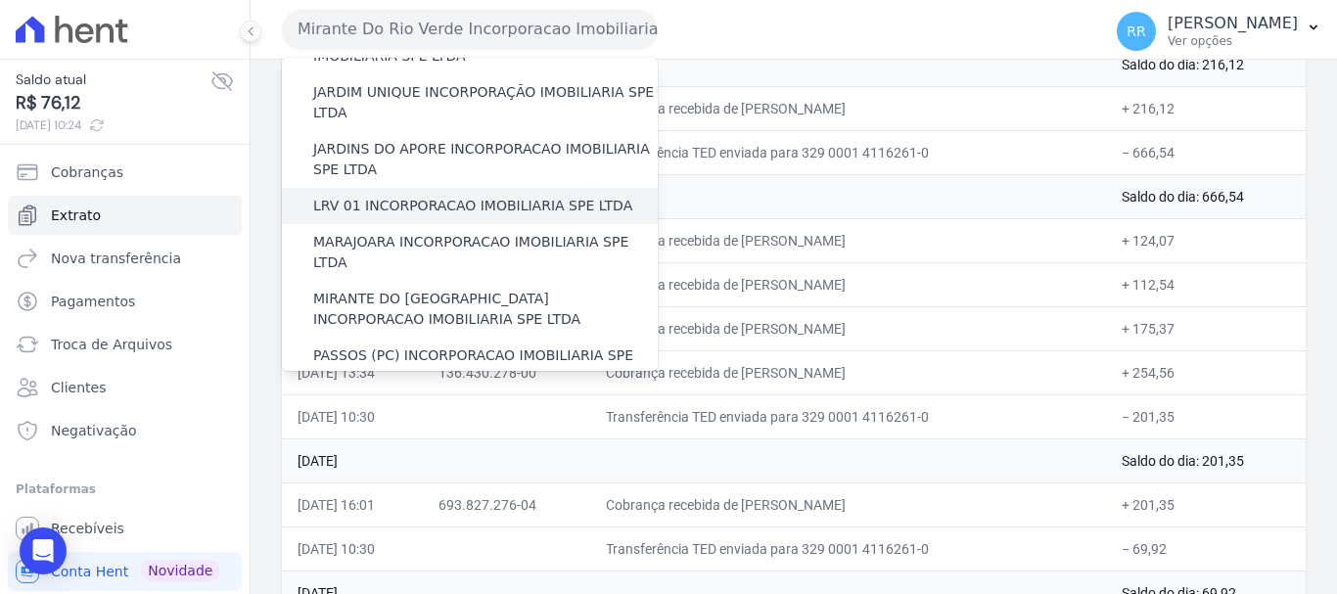
click at [395, 196] on label "LRV 01 INCORPORACAO IMOBILIARIA SPE LTDA" at bounding box center [472, 206] width 319 height 21
click at [0, 0] on input "LRV 01 INCORPORACAO IMOBILIARIA SPE LTDA" at bounding box center [0, 0] width 0 height 0
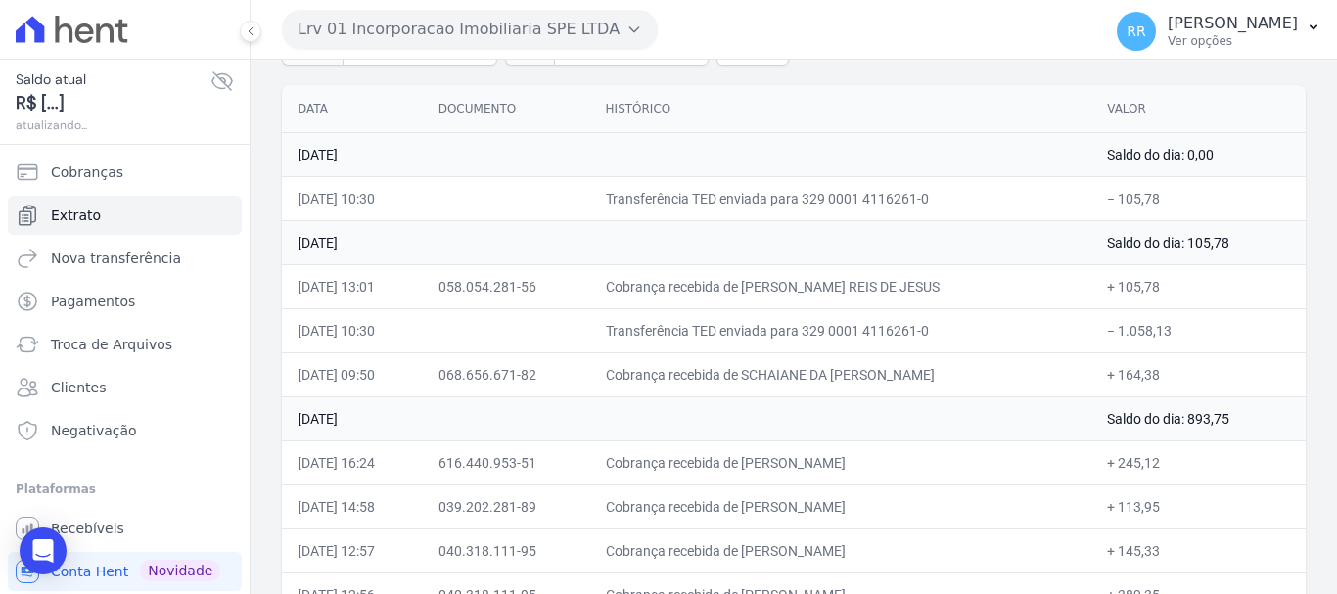
scroll to position [196, 0]
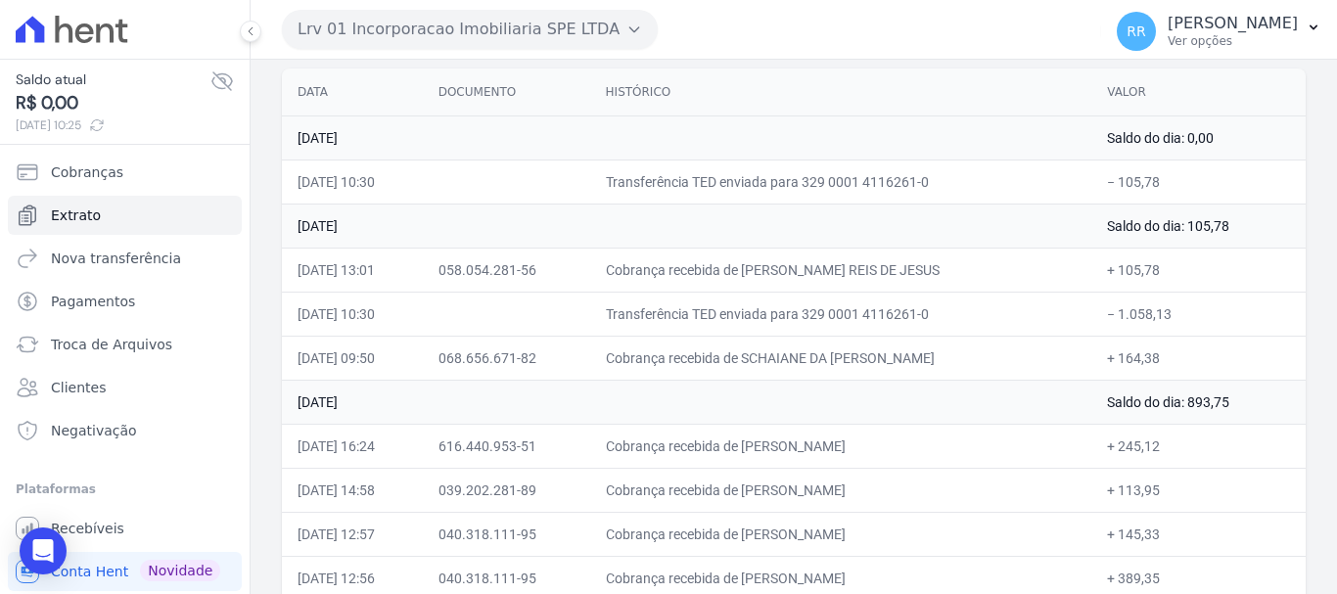
click at [666, 417] on td "[DATE]" at bounding box center [687, 402] width 810 height 44
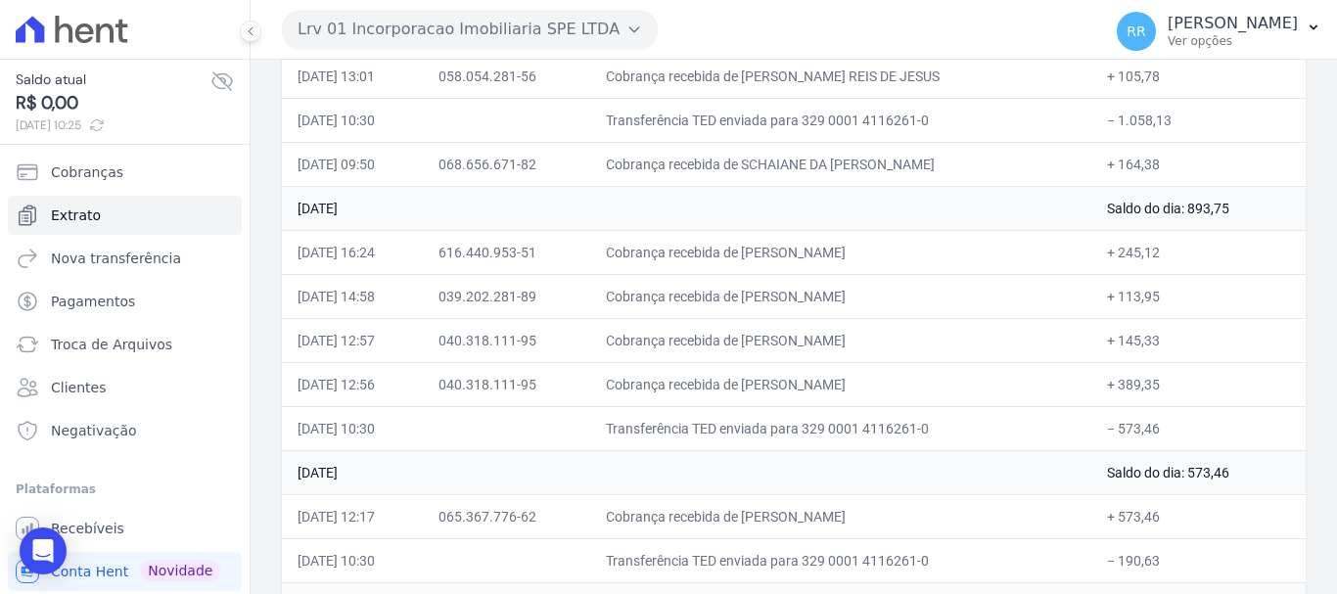
scroll to position [392, 0]
click at [522, 56] on div "Lrv 01 Incorporacao Imobiliaria SPE LTDA Via Sul Engenharia AGUAS DE [GEOGRAPHI…" at bounding box center [688, 29] width 812 height 61
click at [531, 27] on button "Lrv 01 Incorporacao Imobiliaria SPE LTDA" at bounding box center [470, 29] width 376 height 39
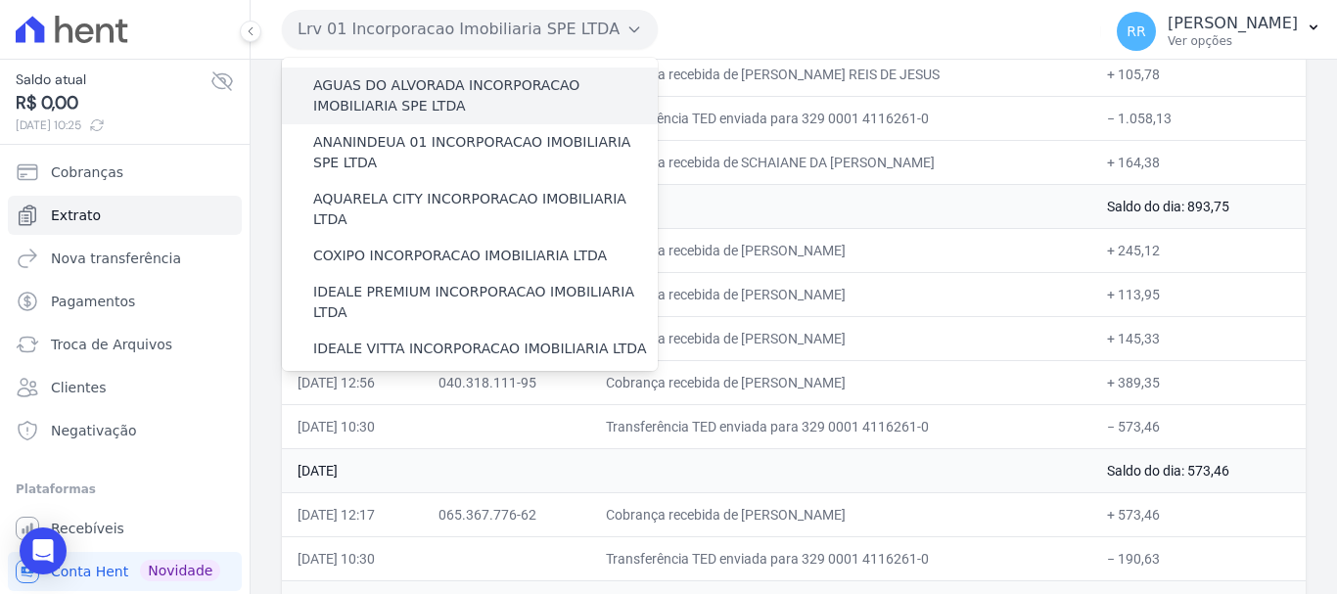
scroll to position [0, 0]
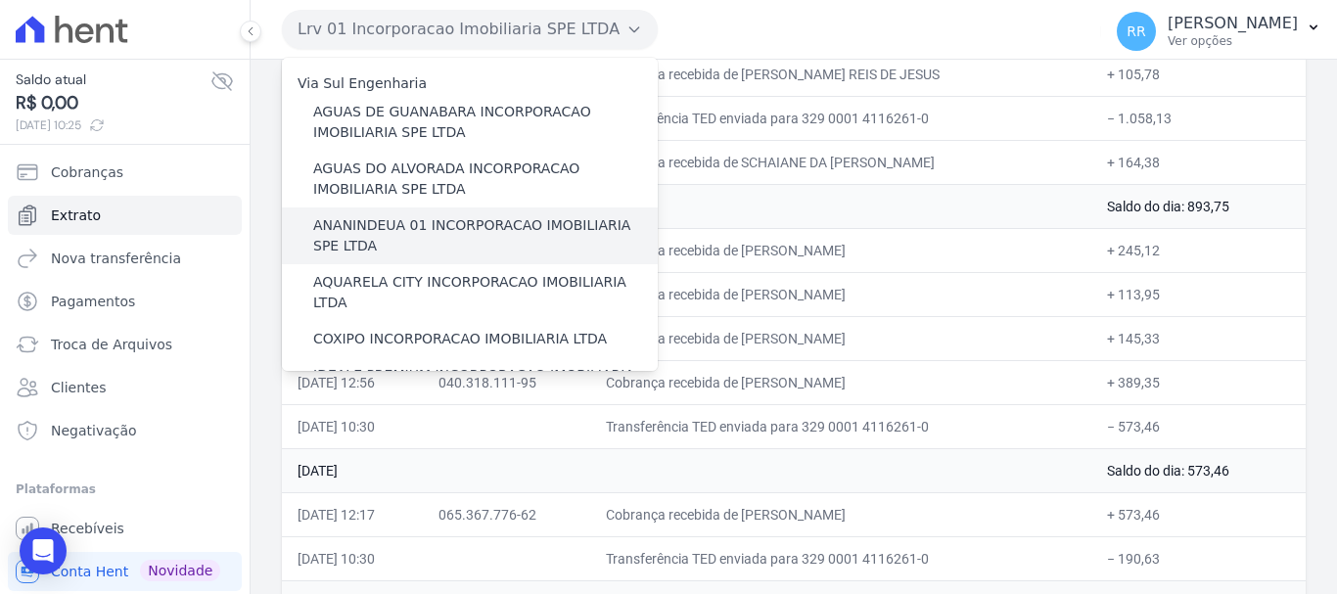
click at [420, 219] on label "ANANINDEUA 01 INCORPORACAO IMOBILIARIA SPE LTDA" at bounding box center [485, 235] width 345 height 41
click at [0, 0] on input "ANANINDEUA 01 INCORPORACAO IMOBILIARIA SPE LTDA" at bounding box center [0, 0] width 0 height 0
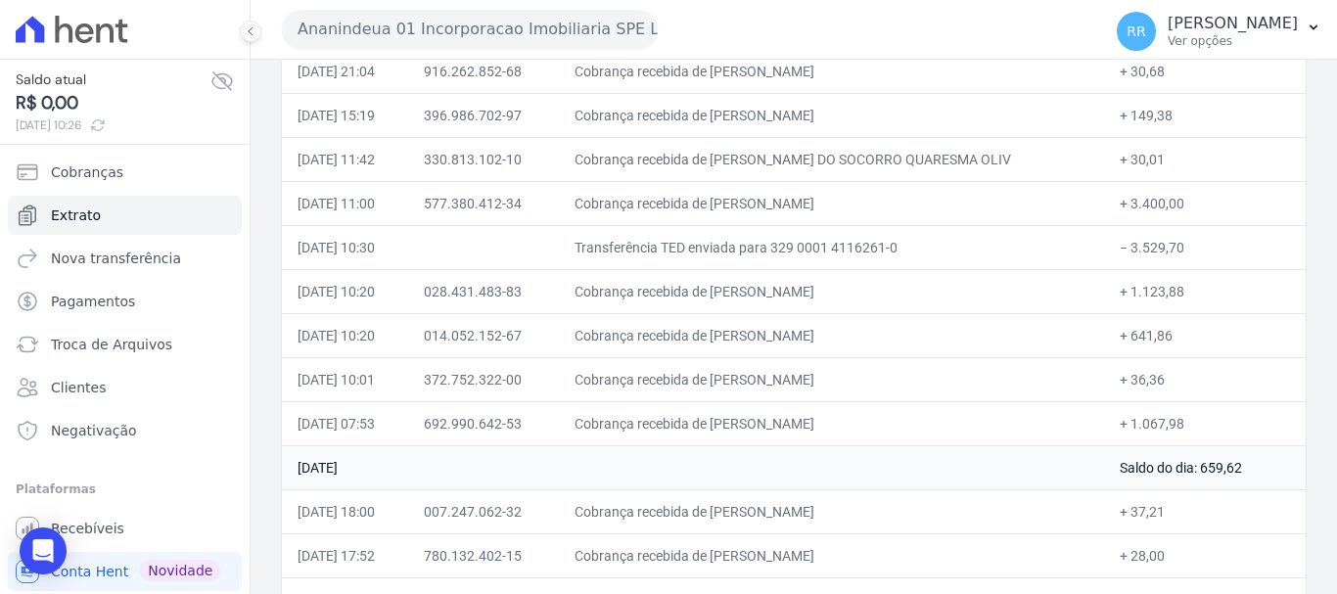
scroll to position [685, 0]
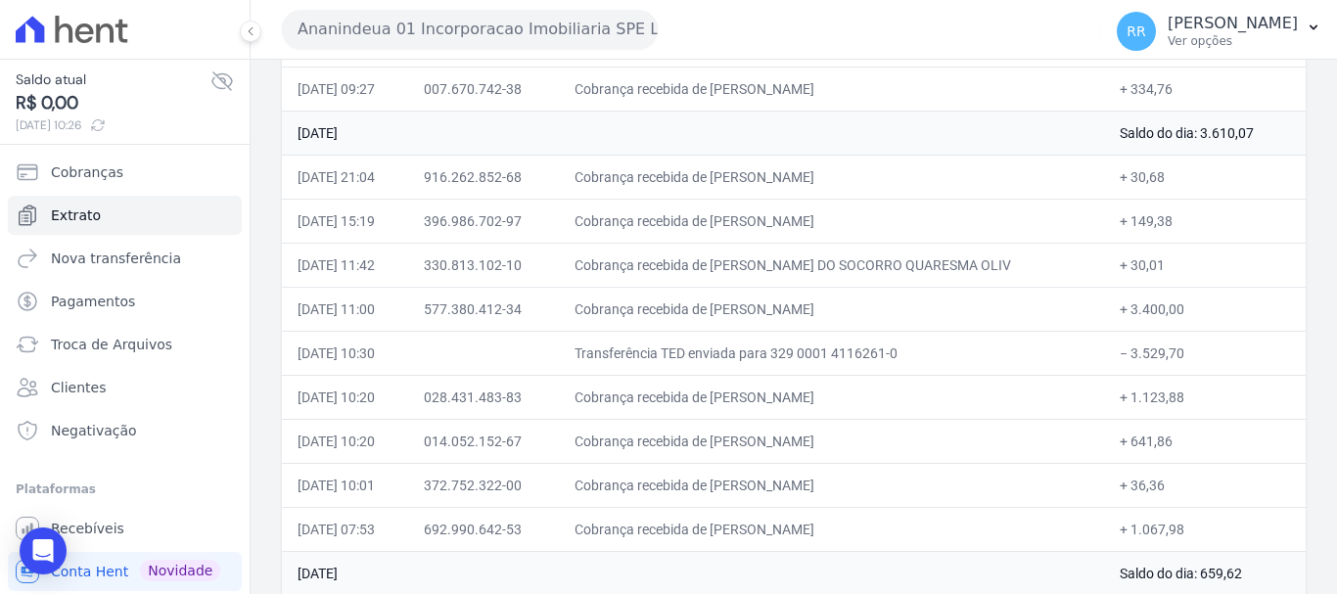
click at [939, 301] on td "Cobrança recebida de [PERSON_NAME]" at bounding box center [831, 309] width 545 height 44
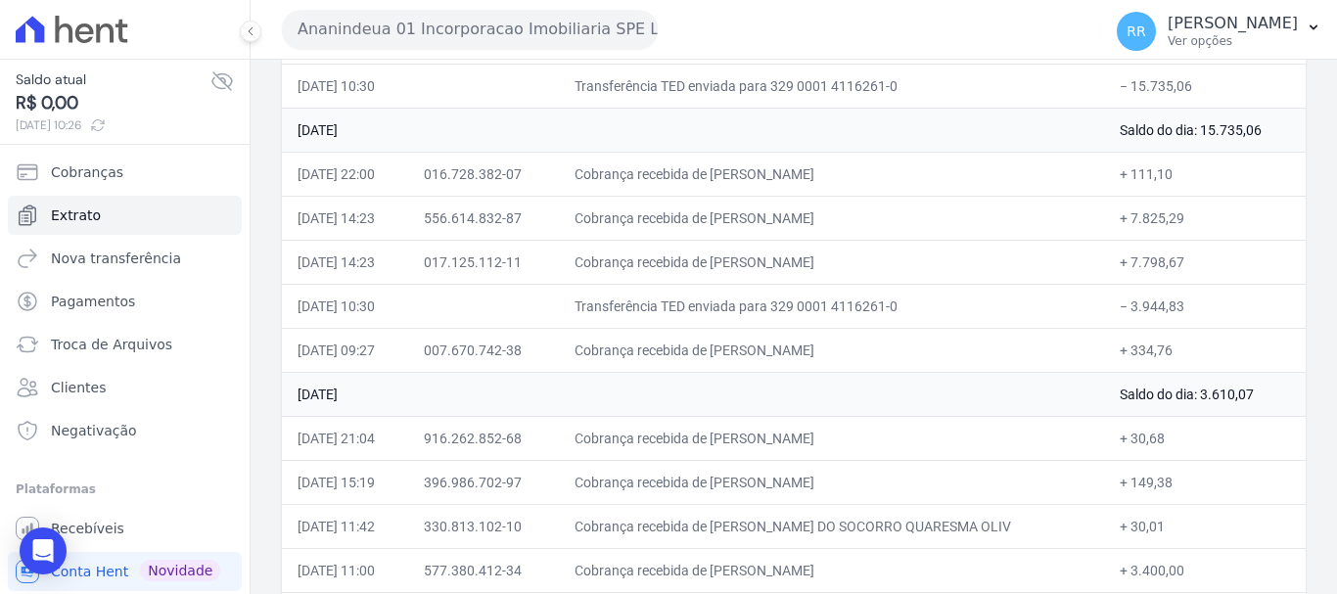
scroll to position [294, 0]
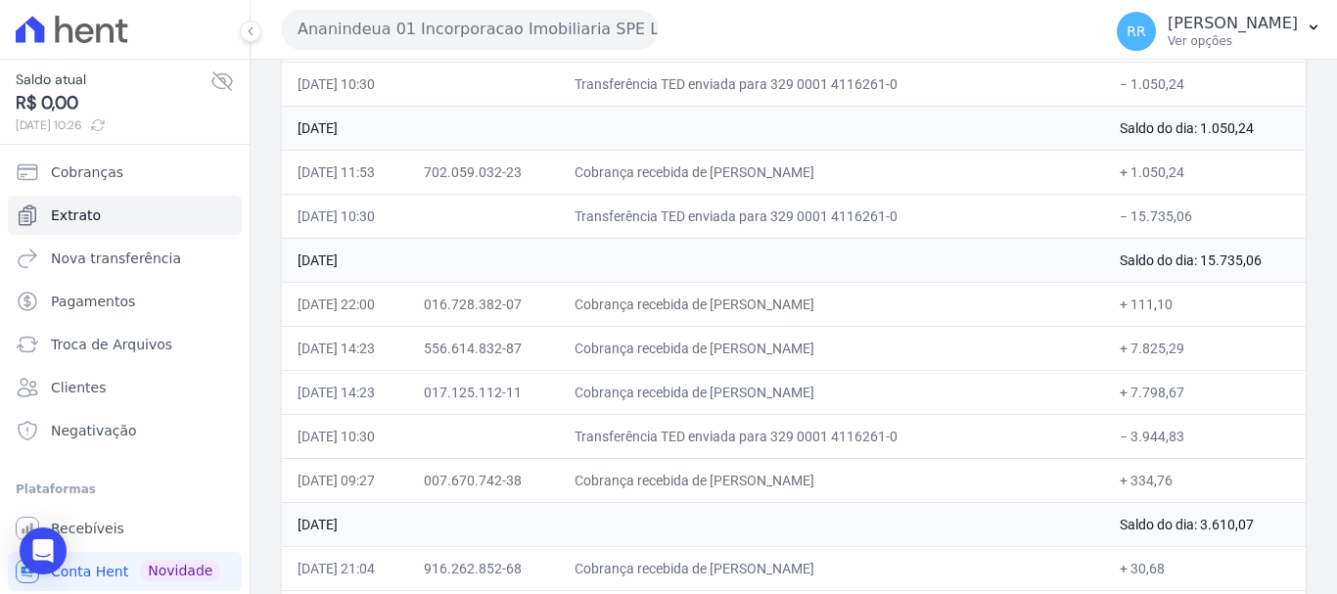
click at [586, 42] on button "Ananindeua 01 Incorporacao Imobiliaria SPE LTDA" at bounding box center [470, 29] width 376 height 39
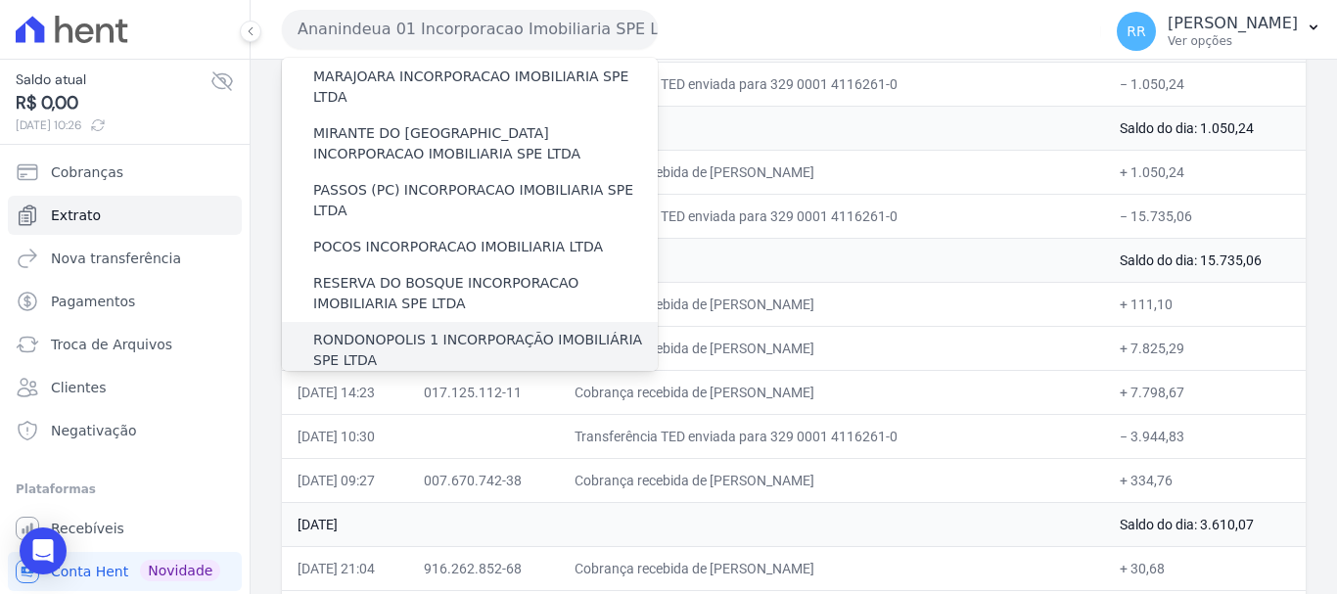
scroll to position [685, 0]
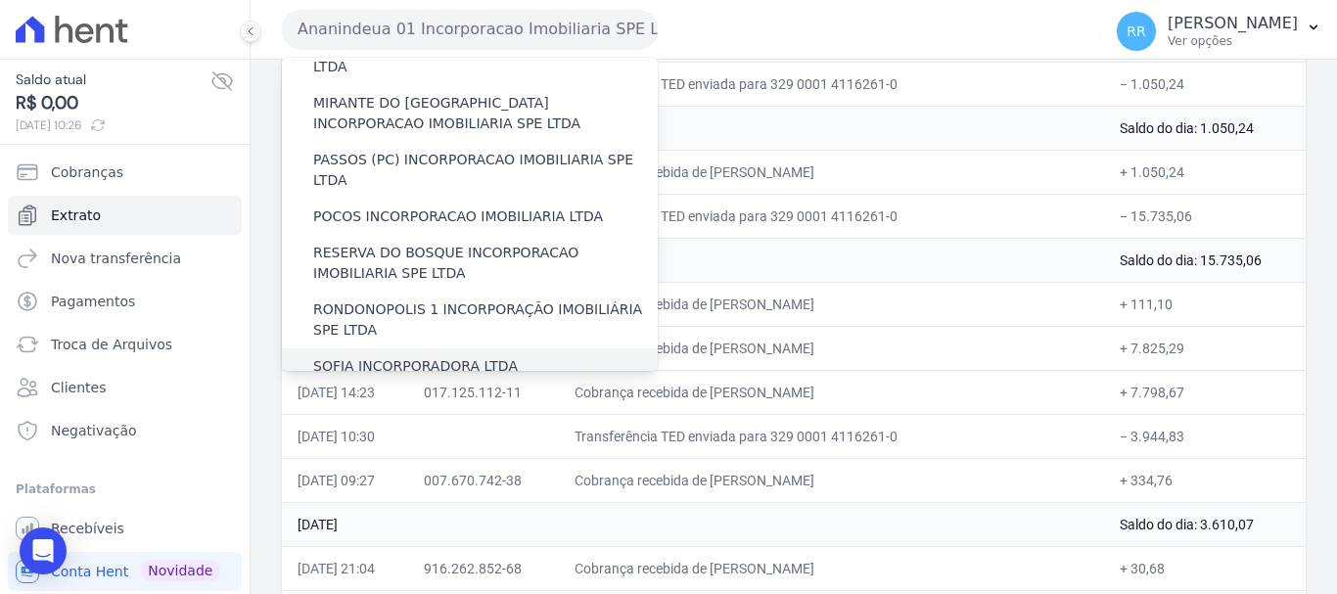
click at [376, 356] on label "SOFIA INCORPORADORA LTDA" at bounding box center [415, 366] width 205 height 21
click at [0, 0] on input "SOFIA INCORPORADORA LTDA" at bounding box center [0, 0] width 0 height 0
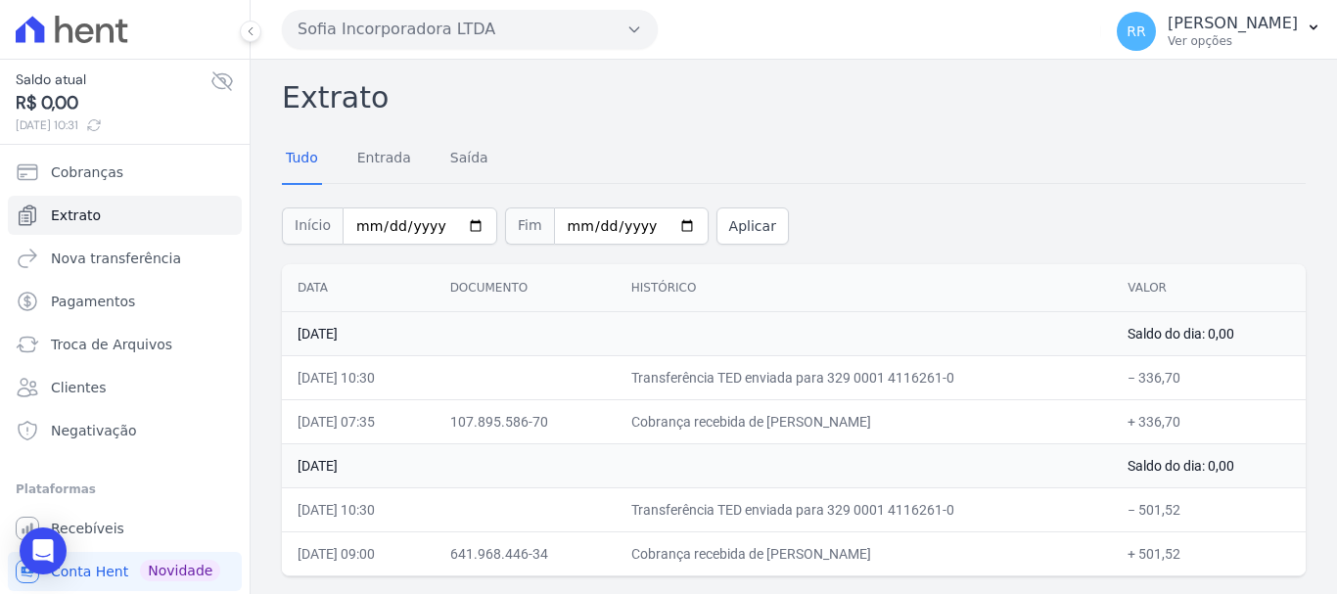
click at [546, 45] on button "Sofia Incorporadora LTDA" at bounding box center [470, 29] width 376 height 39
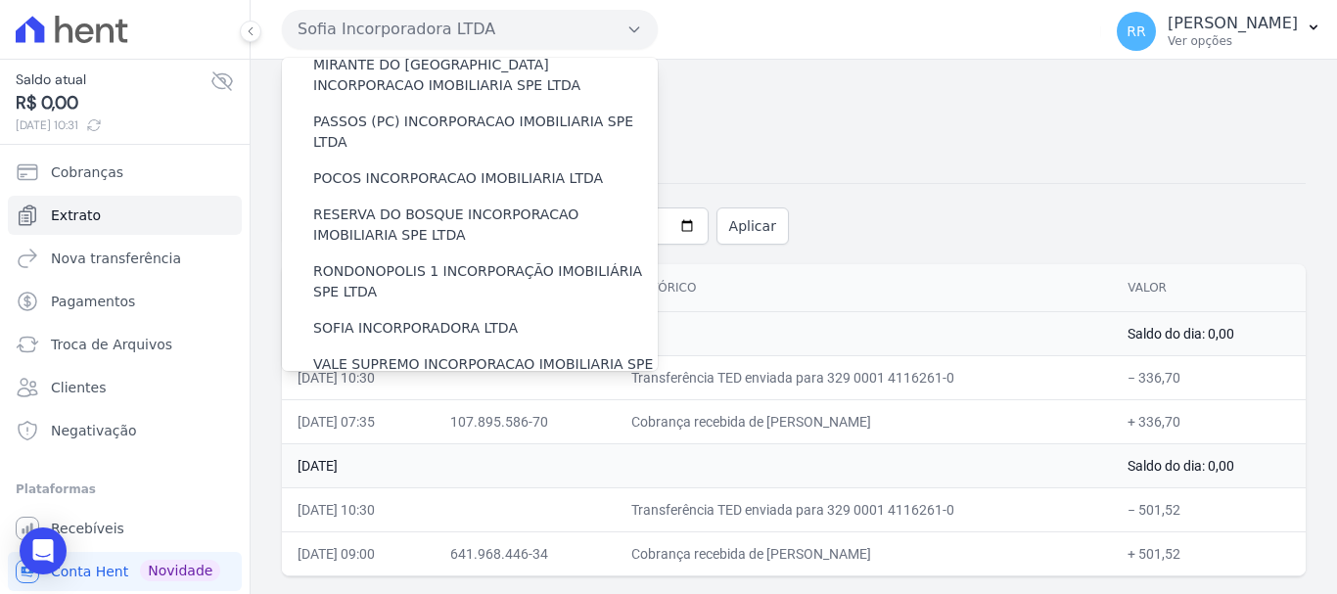
scroll to position [855, 0]
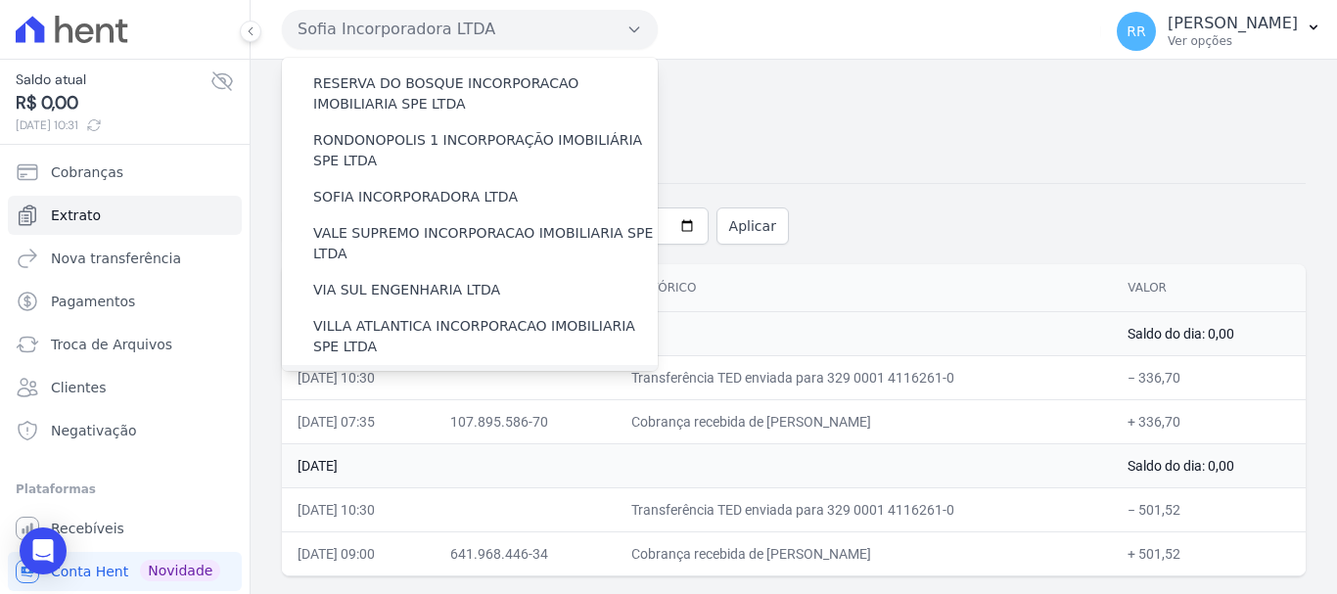
drag, startPoint x: 452, startPoint y: 325, endPoint x: 463, endPoint y: 289, distance: 37.8
click at [451, 422] on div "VILLA TROPICAL INCORPORAÇÃO IMOBILIÁRIA SPE LTDA" at bounding box center [470, 450] width 376 height 57
click at [466, 373] on label "[GEOGRAPHIC_DATA] INCORPORACAO IMOBILIARIA SPE LTDA" at bounding box center [485, 393] width 345 height 41
click at [0, 0] on input "[GEOGRAPHIC_DATA] INCORPORACAO IMOBILIARIA SPE LTDA" at bounding box center [0, 0] width 0 height 0
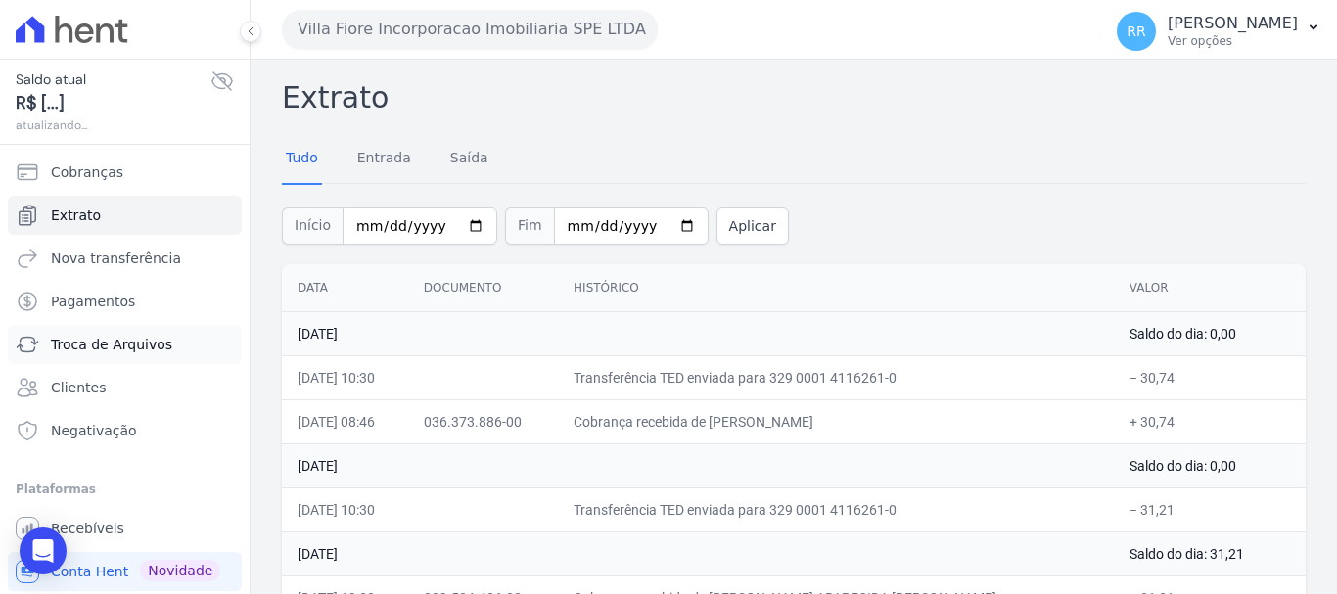
click at [117, 352] on span "Troca de Arquivos" at bounding box center [111, 345] width 121 height 20
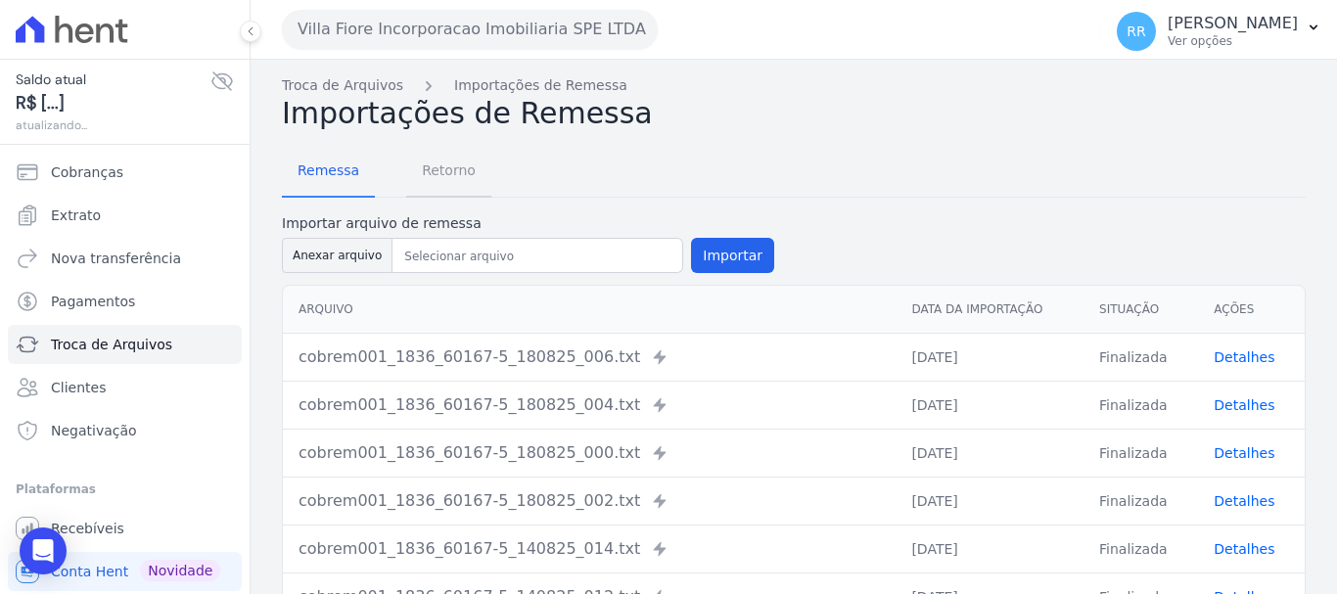
click at [436, 173] on span "Retorno" at bounding box center [448, 170] width 77 height 39
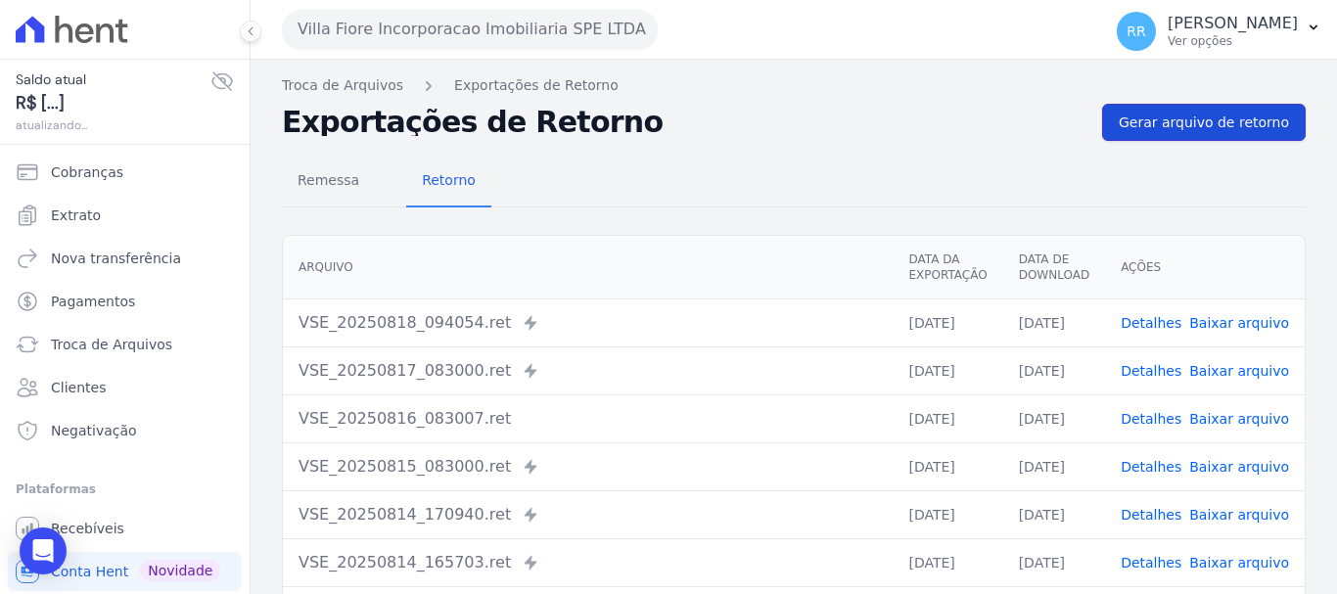
click at [1194, 132] on link "Gerar arquivo de retorno" at bounding box center [1204, 122] width 204 height 37
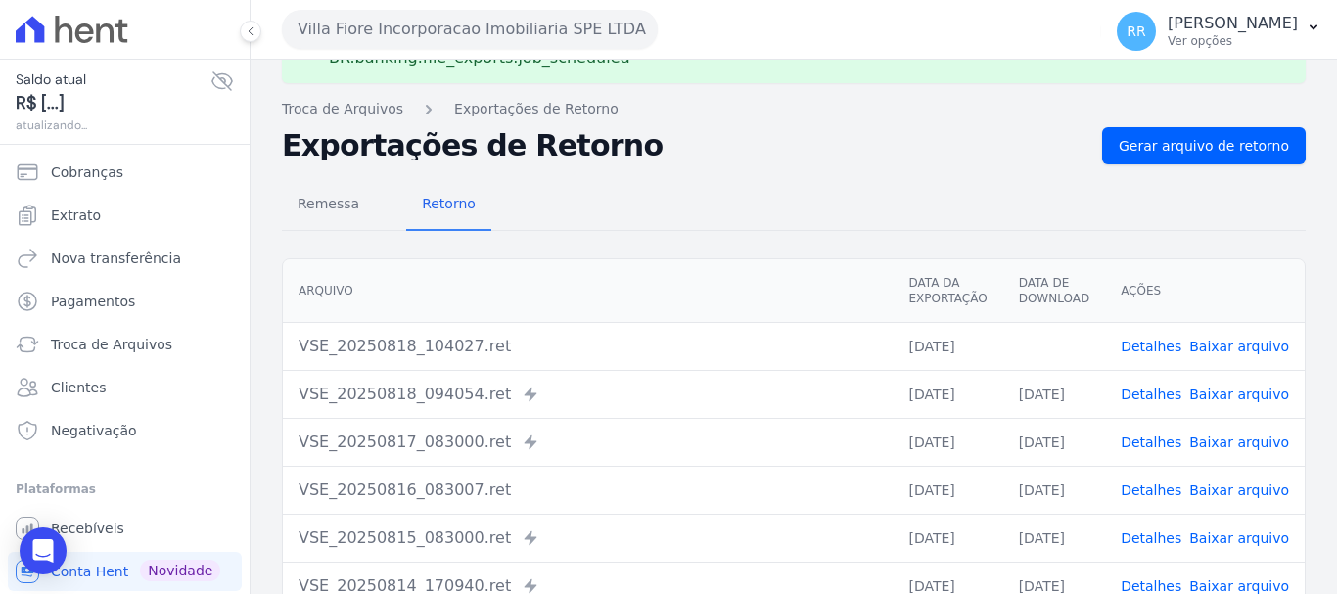
scroll to position [98, 0]
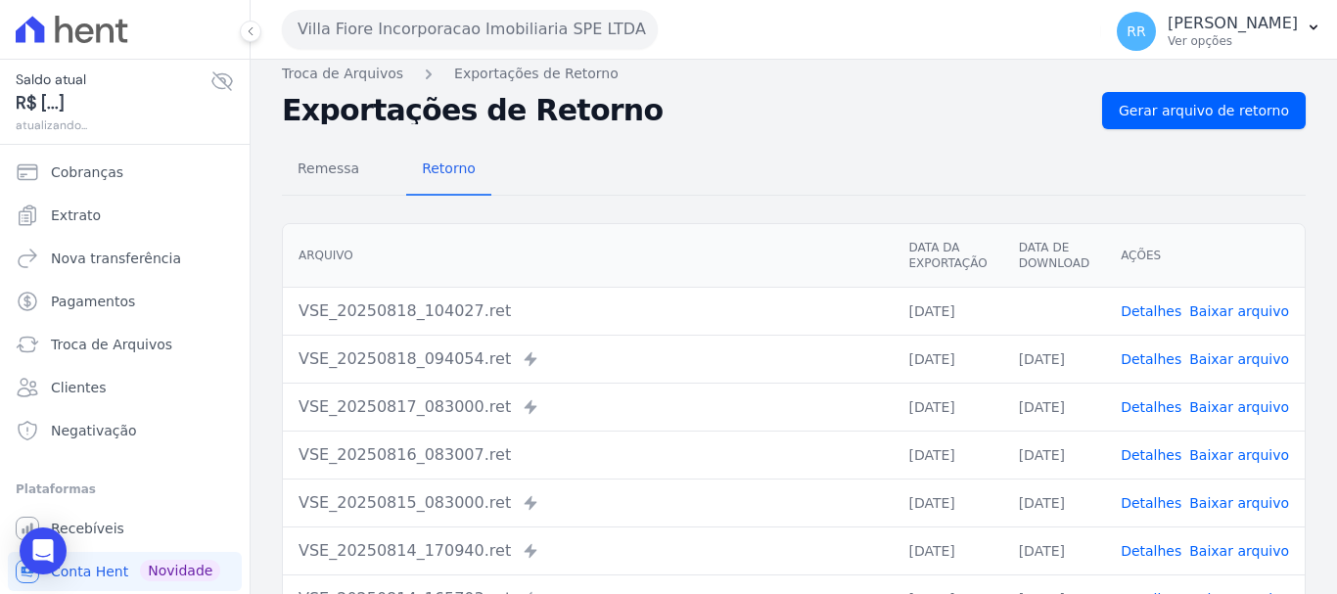
click at [1238, 304] on link "Baixar arquivo" at bounding box center [1240, 312] width 100 height 16
drag, startPoint x: 739, startPoint y: 332, endPoint x: 751, endPoint y: 327, distance: 12.7
click at [739, 332] on td "VSE_20250818_104027.ret" at bounding box center [588, 311] width 610 height 48
click at [1207, 366] on link "Baixar arquivo" at bounding box center [1240, 360] width 100 height 16
click at [1206, 407] on link "Baixar arquivo" at bounding box center [1240, 407] width 100 height 16
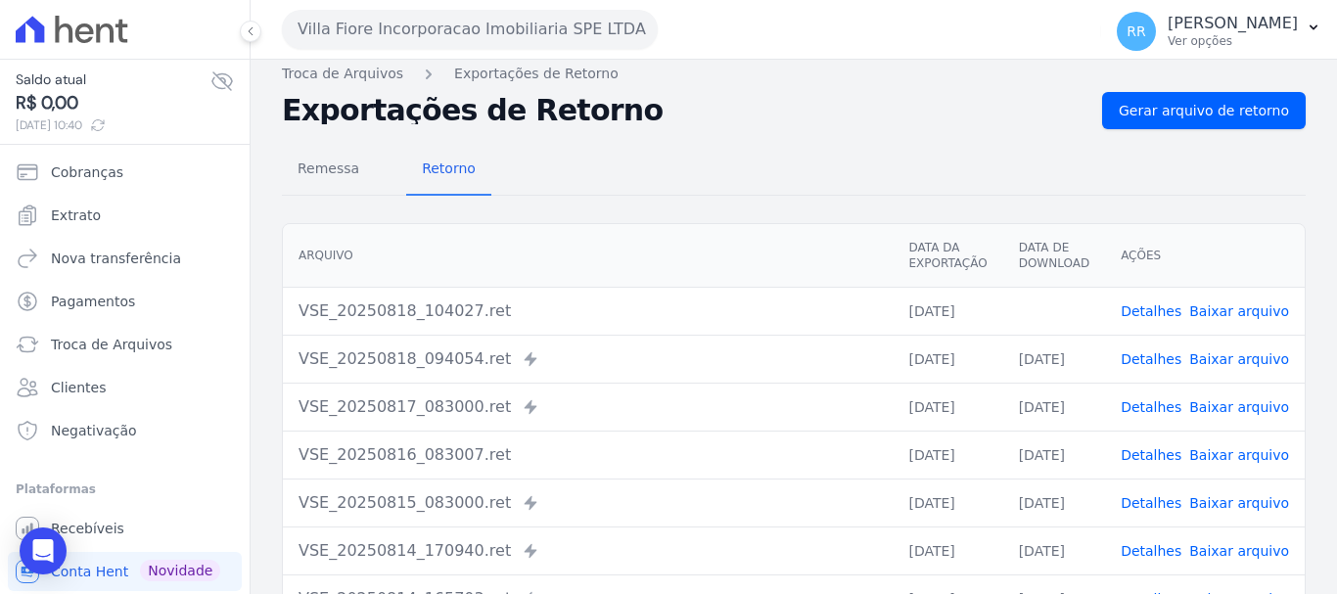
click at [1249, 459] on link "Baixar arquivo" at bounding box center [1240, 455] width 100 height 16
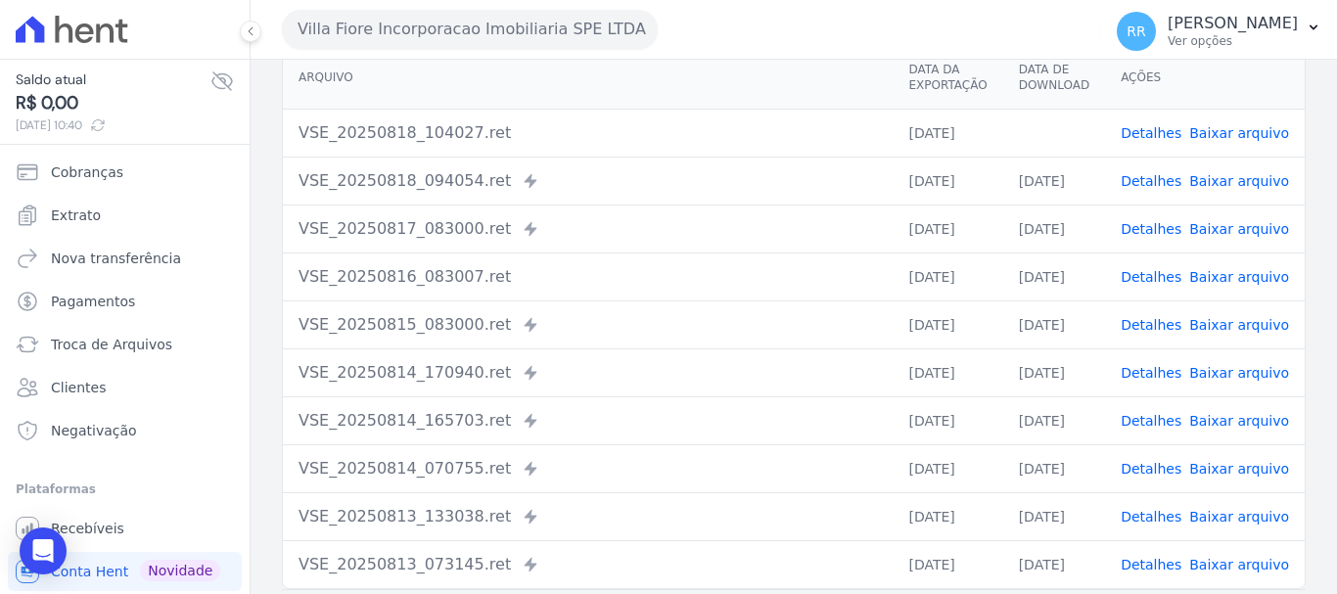
scroll to position [294, 0]
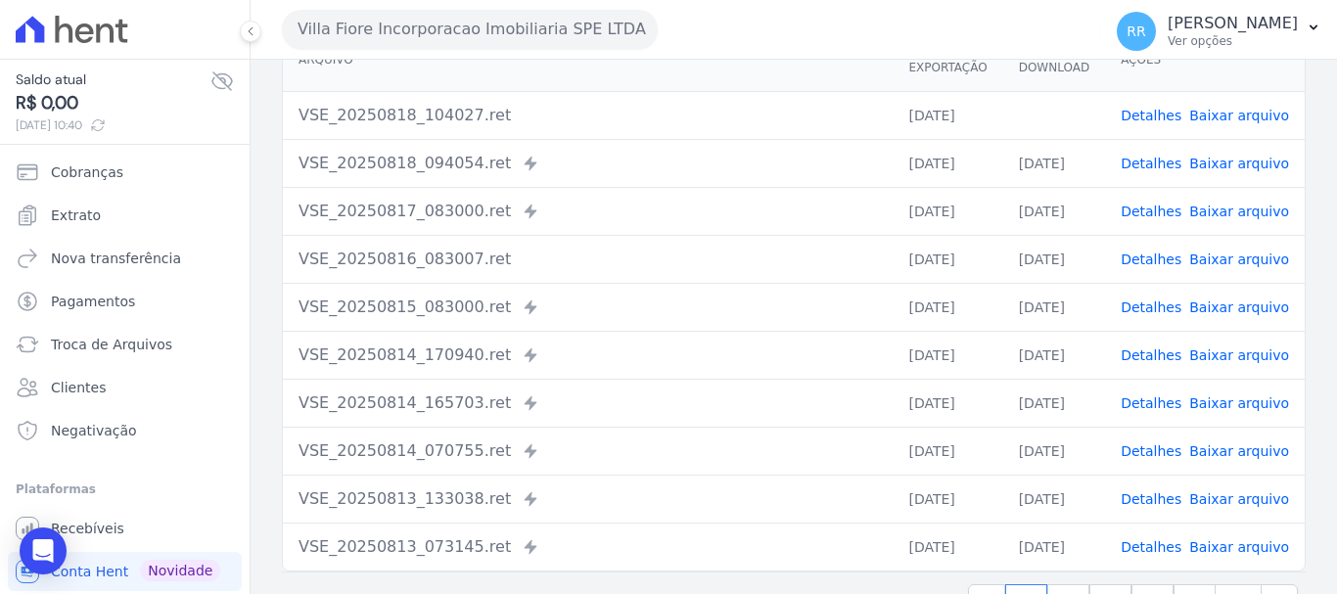
click at [1217, 258] on link "Baixar arquivo" at bounding box center [1240, 260] width 100 height 16
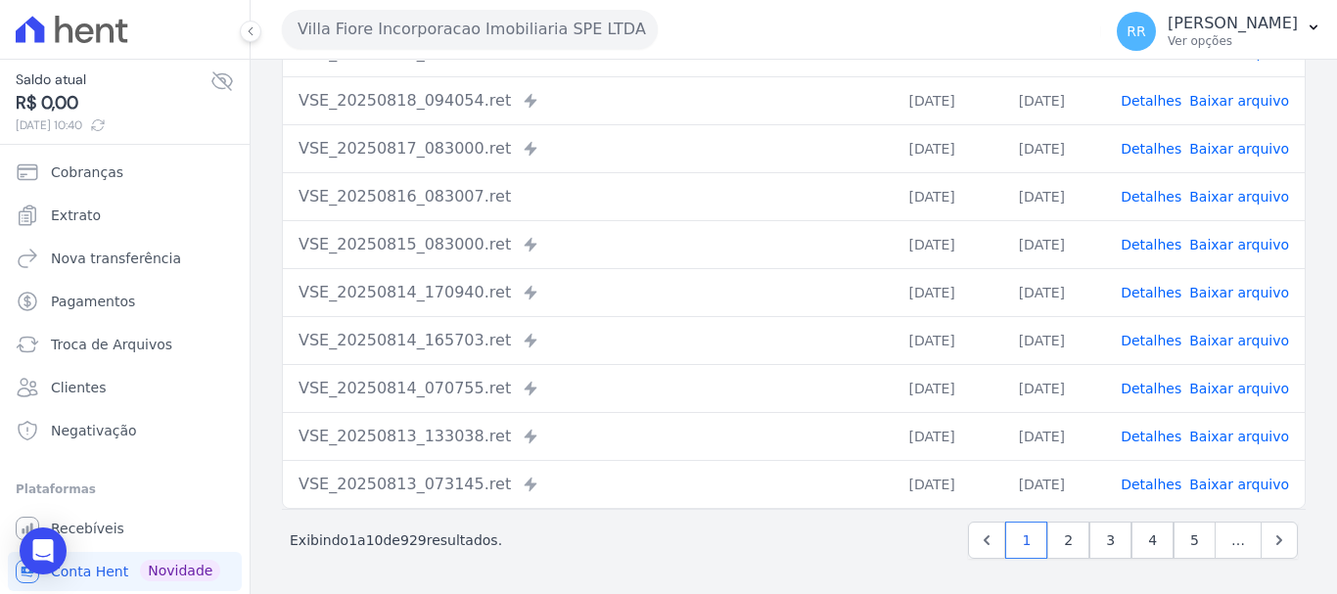
scroll to position [208, 0]
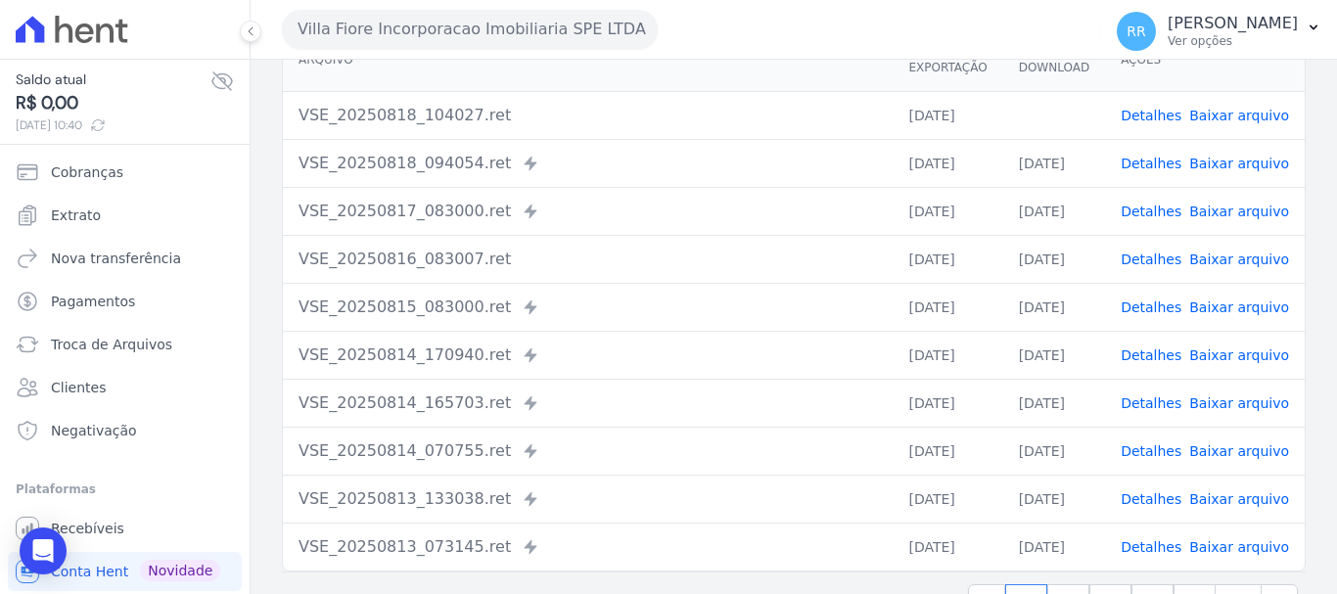
click at [1215, 303] on link "Baixar arquivo" at bounding box center [1240, 308] width 100 height 16
drag, startPoint x: 1228, startPoint y: 354, endPoint x: 1216, endPoint y: 380, distance: 28.0
click at [1228, 354] on link "Baixar arquivo" at bounding box center [1240, 356] width 100 height 16
click at [1213, 404] on link "Baixar arquivo" at bounding box center [1240, 404] width 100 height 16
click at [1212, 451] on link "Baixar arquivo" at bounding box center [1240, 452] width 100 height 16
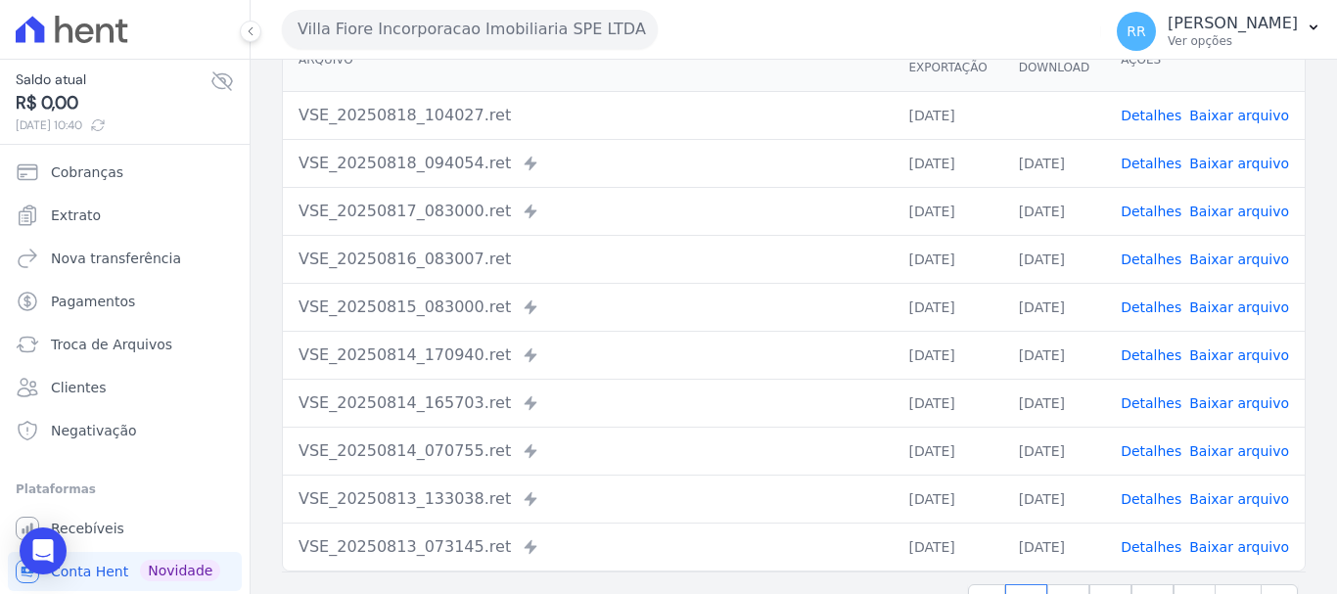
click at [389, 29] on button "Villa Fiore Incorporacao Imobiliaria SPE LTDA" at bounding box center [470, 29] width 376 height 39
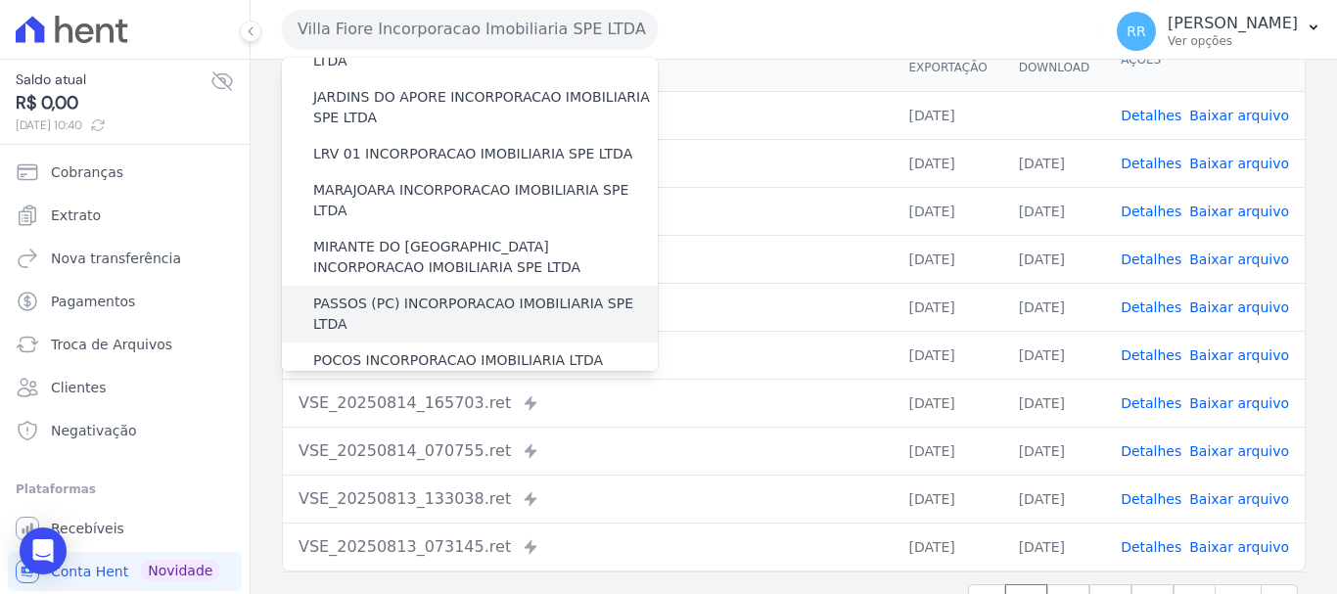
scroll to position [587, 0]
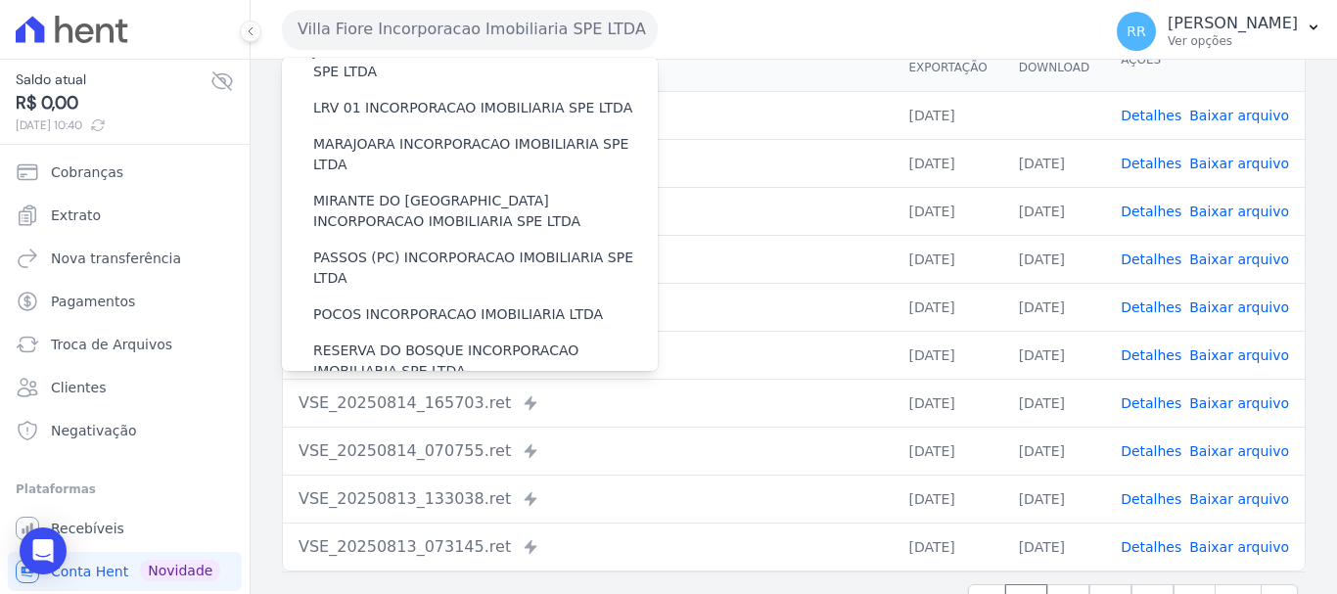
click at [399, 398] on label "RONDONOPOLIS 1 INCORPORAÇÃO IMOBILIÁRIA SPE LTDA" at bounding box center [485, 418] width 345 height 41
click at [0, 0] on input "RONDONOPOLIS 1 INCORPORAÇÃO IMOBILIÁRIA SPE LTDA" at bounding box center [0, 0] width 0 height 0
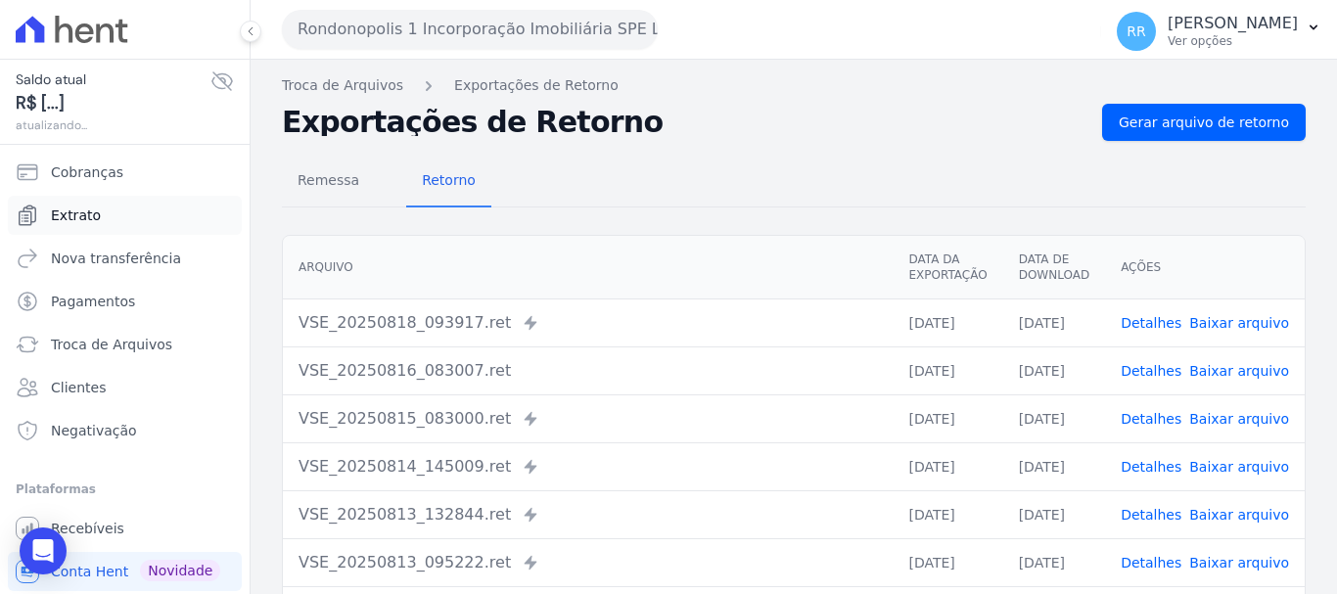
click at [86, 218] on span "Extrato" at bounding box center [76, 216] width 50 height 20
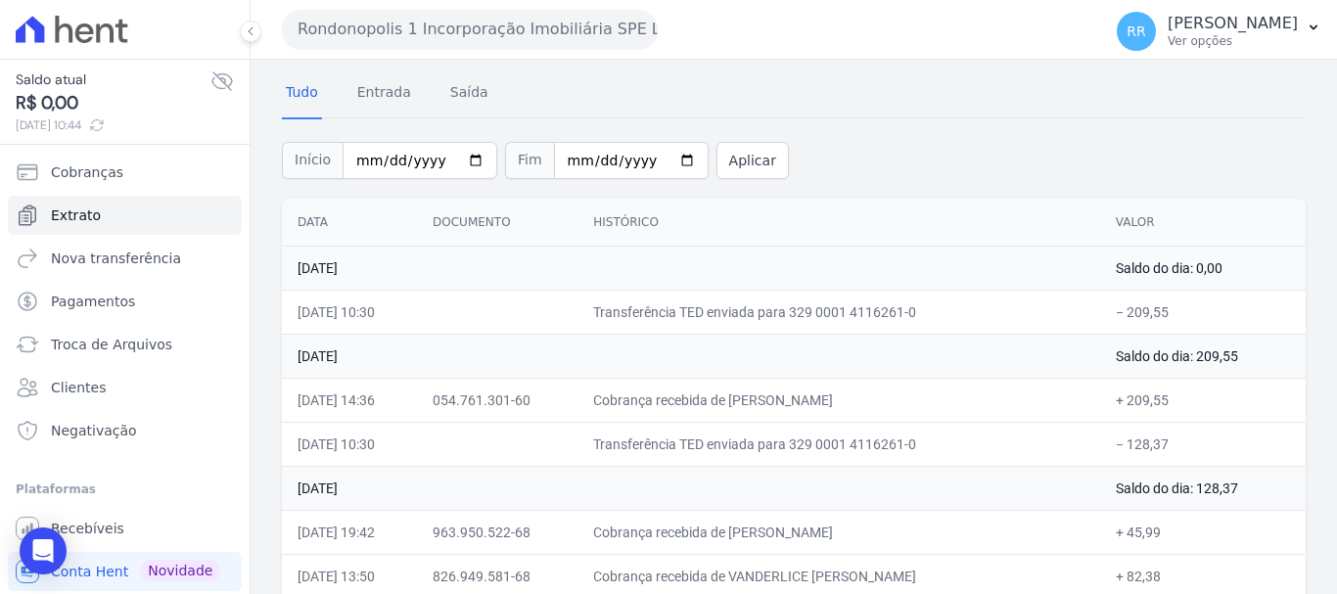
scroll to position [196, 0]
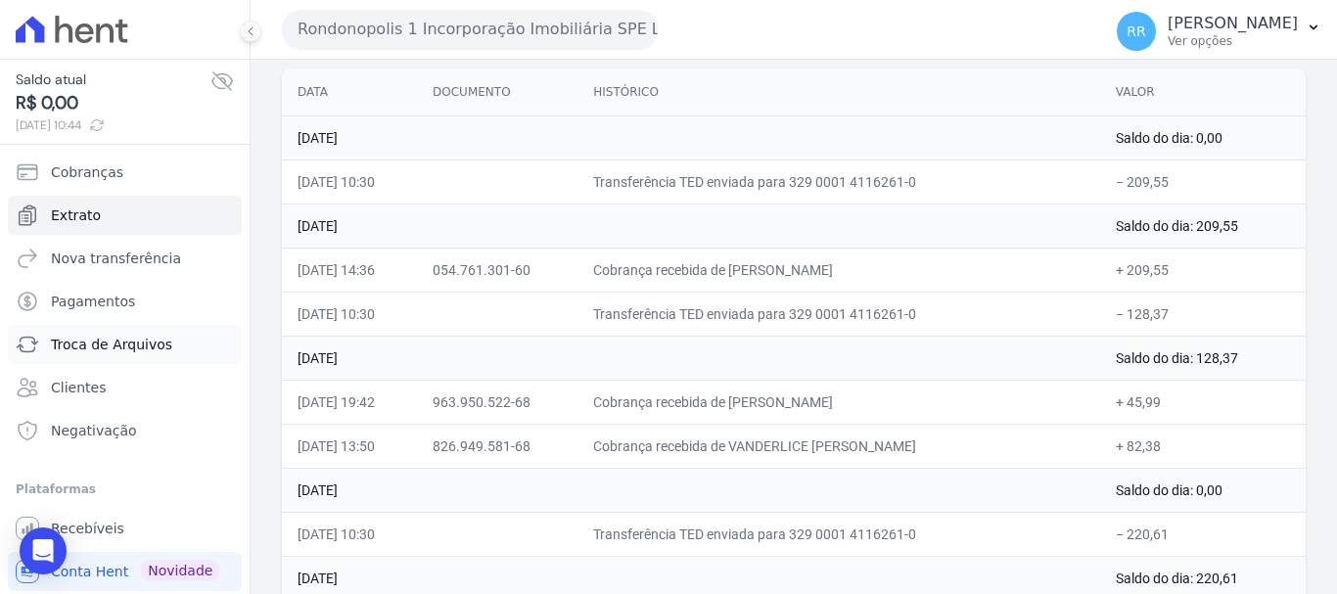
click at [80, 341] on span "Troca de Arquivos" at bounding box center [111, 345] width 121 height 20
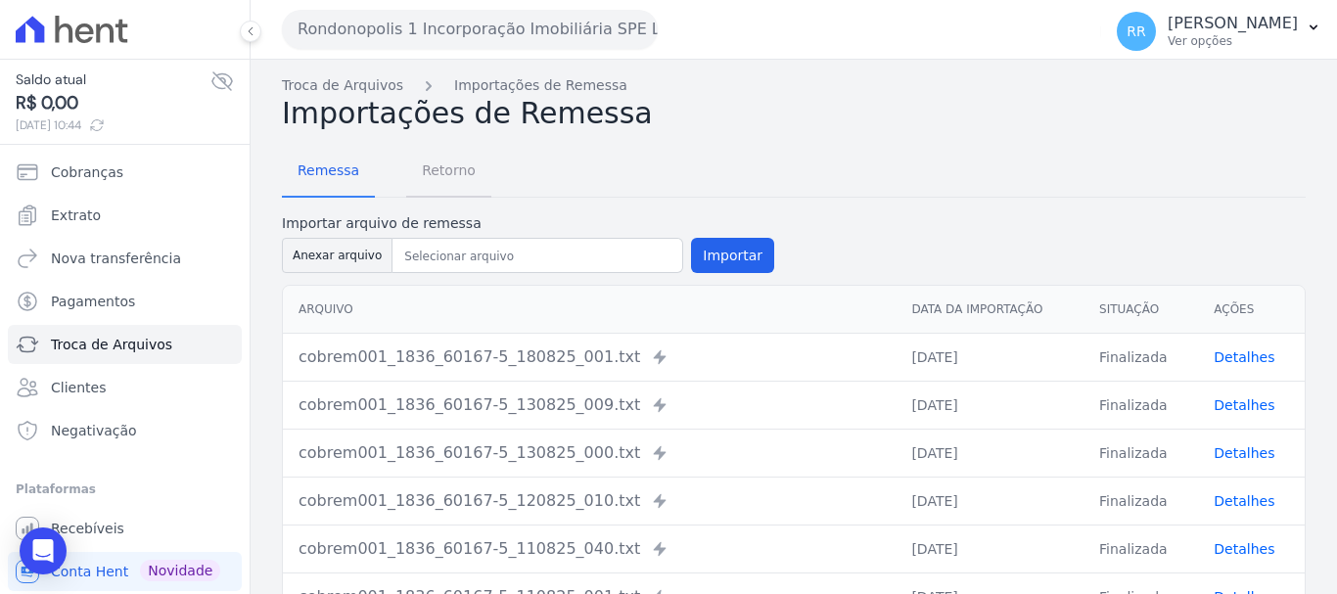
click at [457, 178] on span "Retorno" at bounding box center [448, 170] width 77 height 39
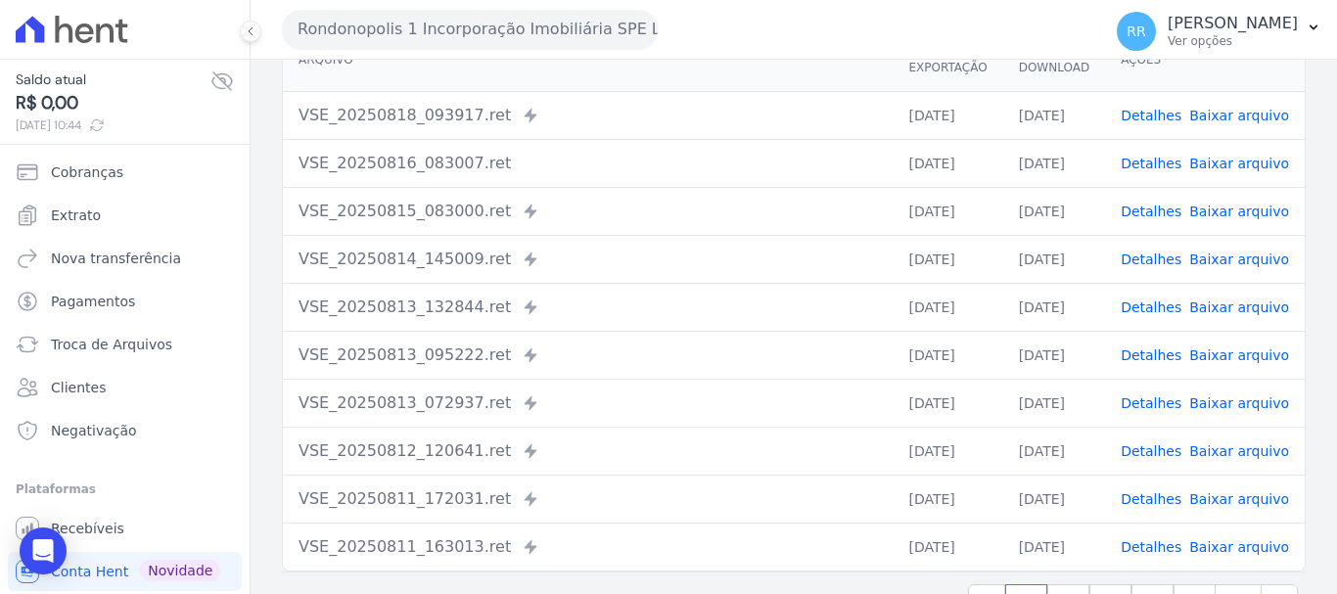
scroll to position [172, 0]
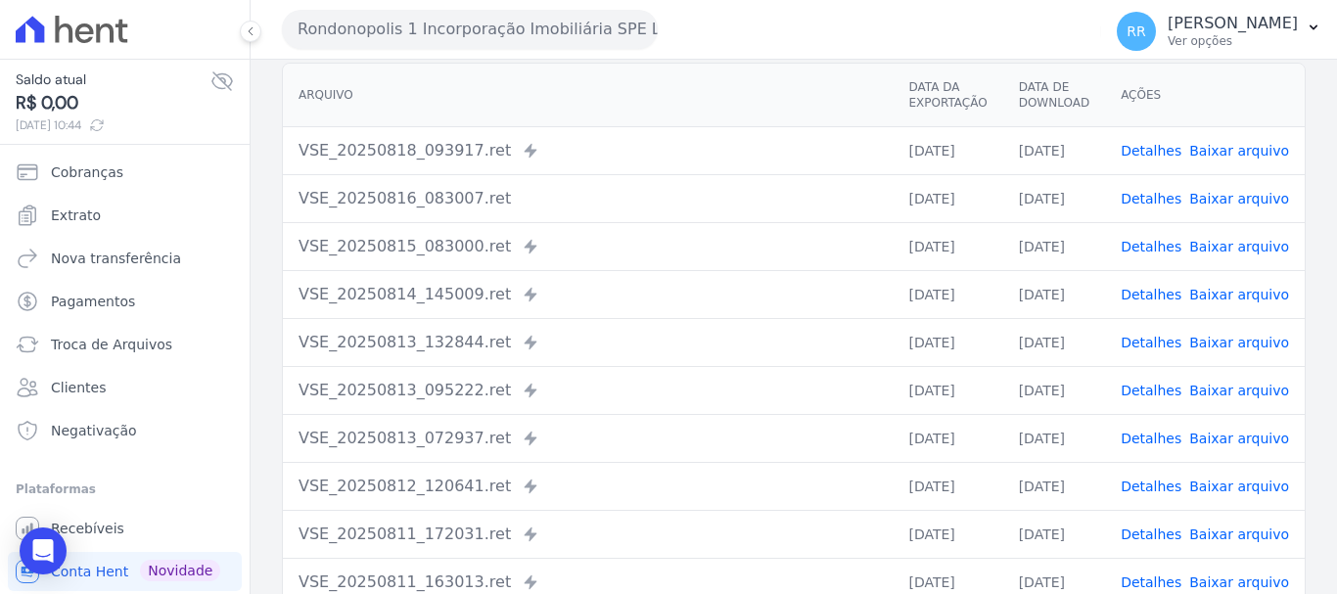
click at [1158, 300] on link "Detalhes" at bounding box center [1151, 295] width 61 height 16
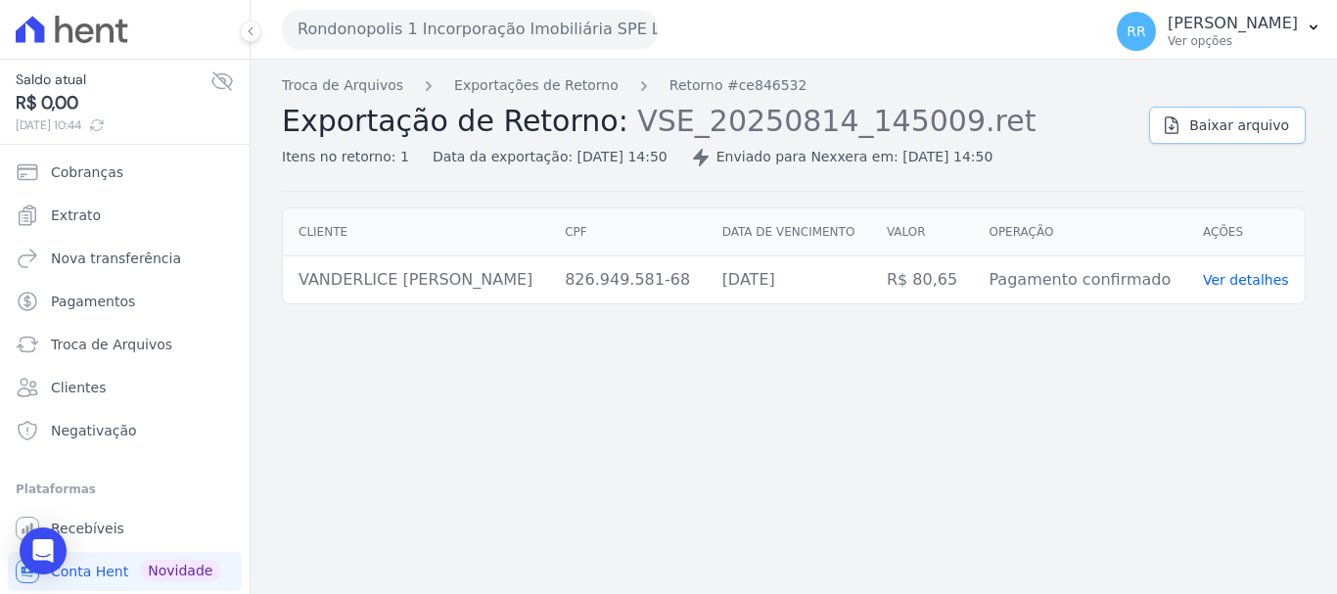
click at [1219, 134] on span "Baixar arquivo" at bounding box center [1240, 126] width 100 height 20
click at [632, 465] on div "Troca de Arquivos Exportações de Retorno Retorno #ce846532 Exportação de Retorn…" at bounding box center [794, 327] width 1087 height 535
click at [545, 79] on link "Exportações de Retorno" at bounding box center [536, 85] width 164 height 21
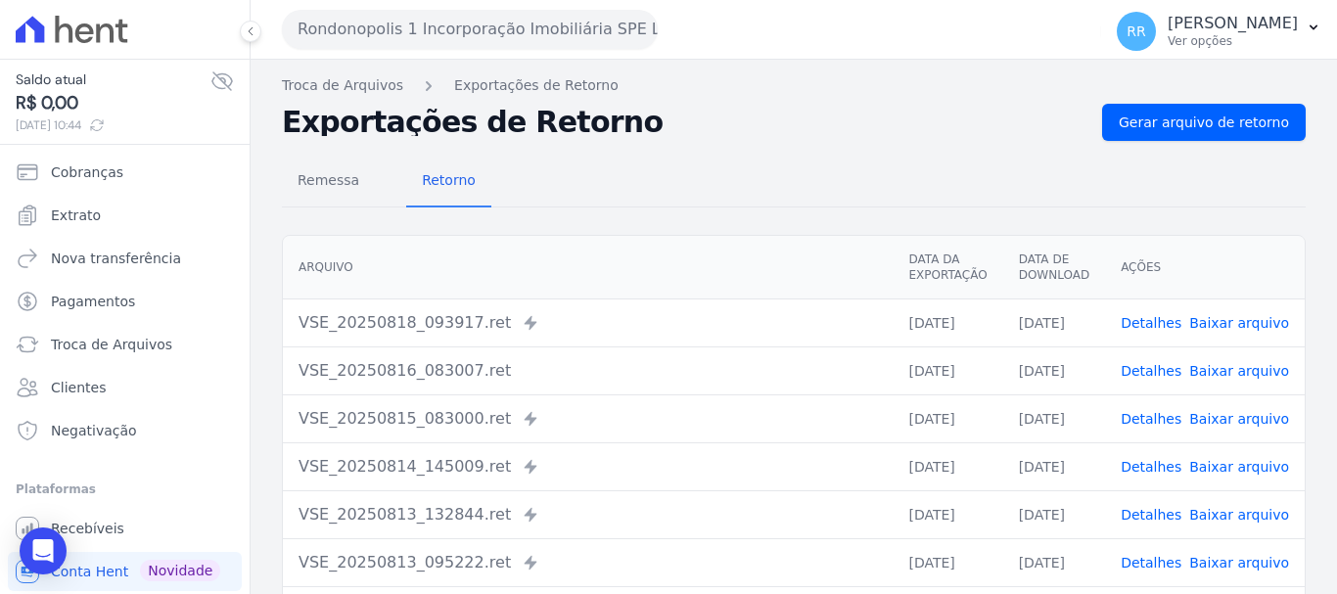
click at [514, 59] on div "Rondonopolis 1 Incorporação Imobiliária SPE LTDA Via Sul Engenharia AGUAS DE [G…" at bounding box center [688, 29] width 812 height 61
click at [528, 37] on button "Rondonopolis 1 Incorporação Imobiliária SPE LTDA" at bounding box center [470, 29] width 376 height 39
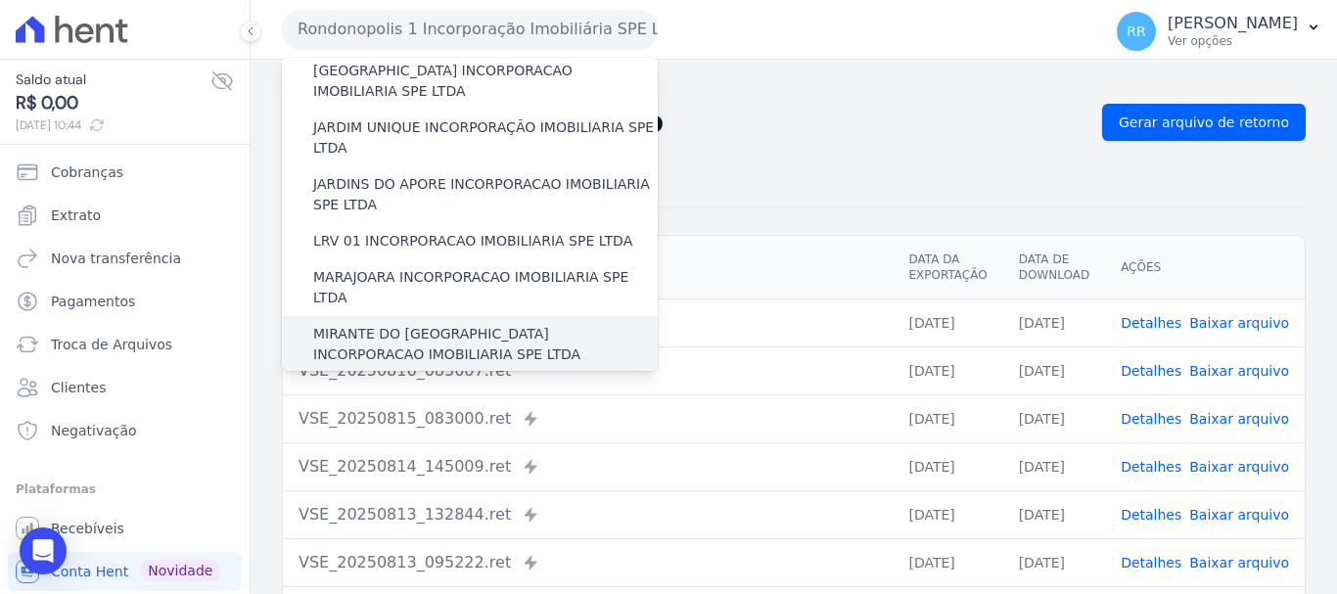
scroll to position [490, 0]
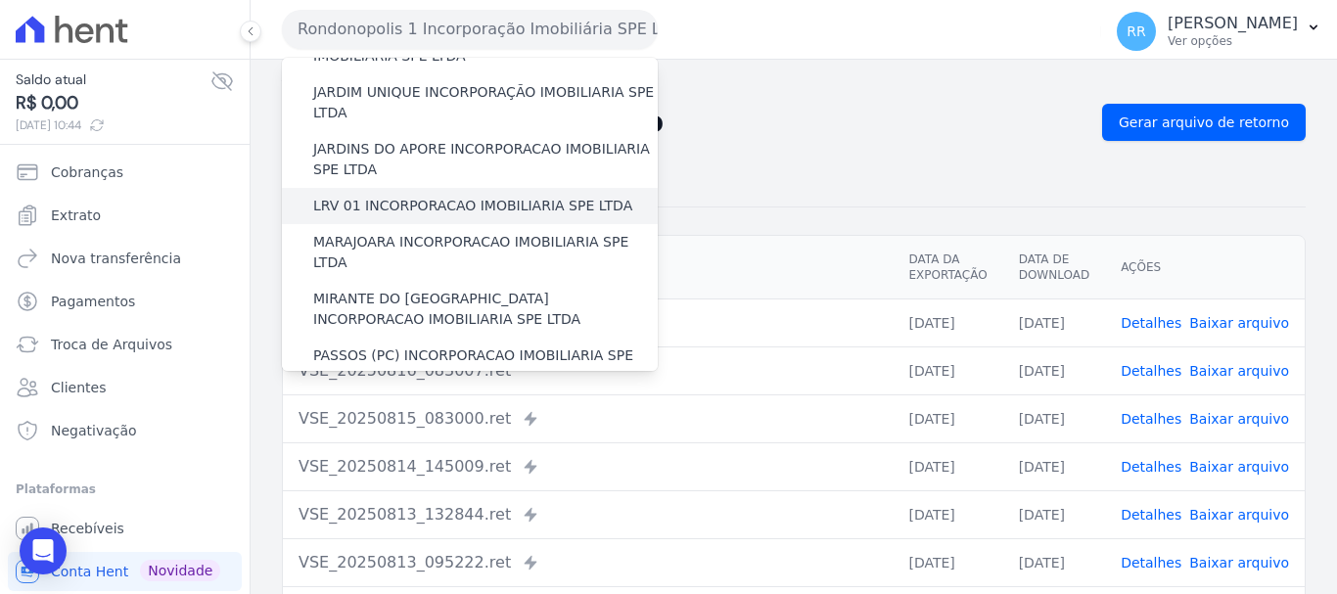
click at [406, 196] on label "LRV 01 INCORPORACAO IMOBILIARIA SPE LTDA" at bounding box center [472, 206] width 319 height 21
click at [0, 0] on input "LRV 01 INCORPORACAO IMOBILIARIA SPE LTDA" at bounding box center [0, 0] width 0 height 0
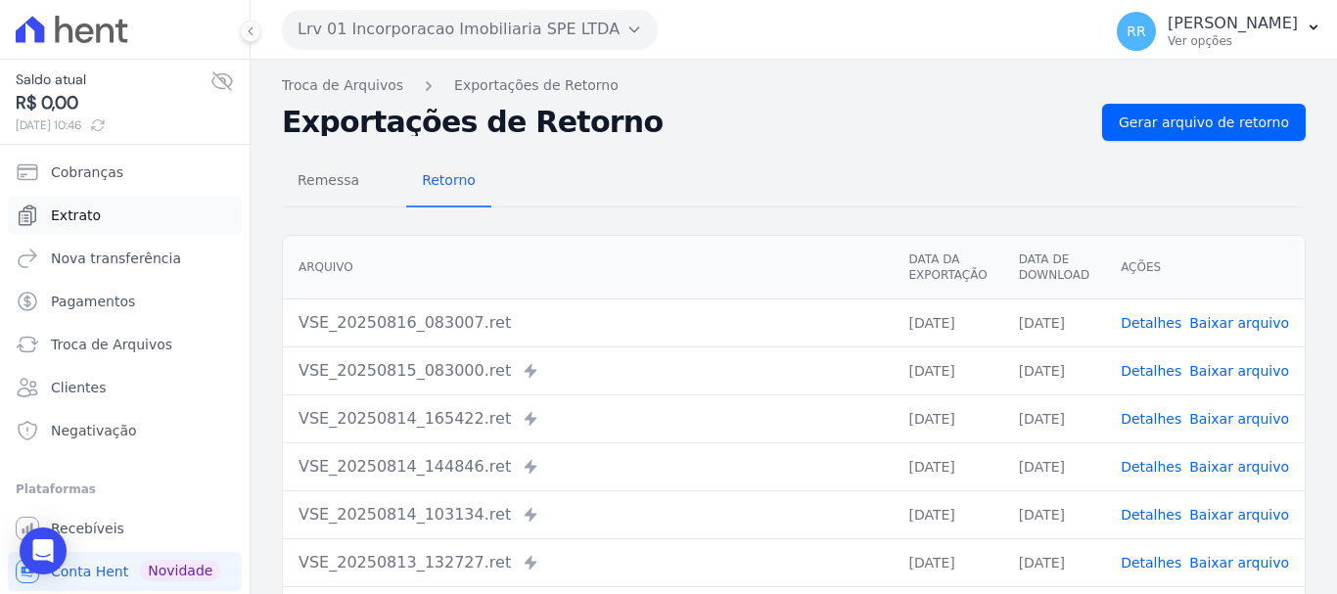
drag, startPoint x: 86, startPoint y: 214, endPoint x: 13, endPoint y: 214, distance: 73.4
click at [85, 214] on span "Extrato" at bounding box center [76, 216] width 50 height 20
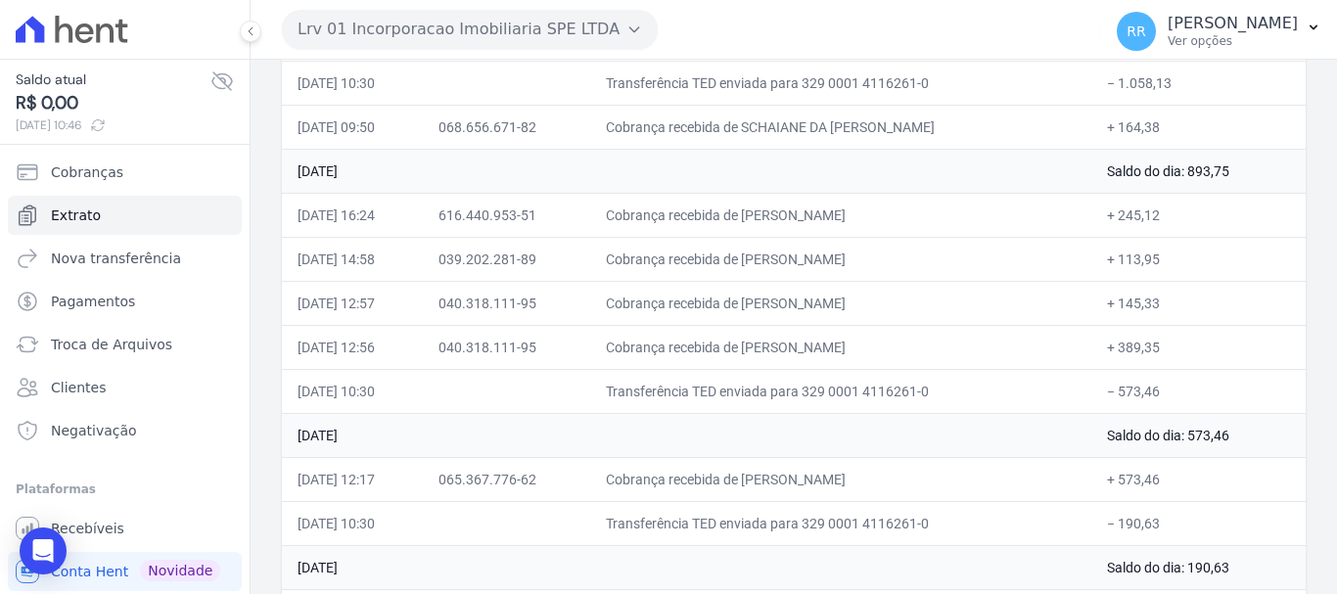
scroll to position [392, 0]
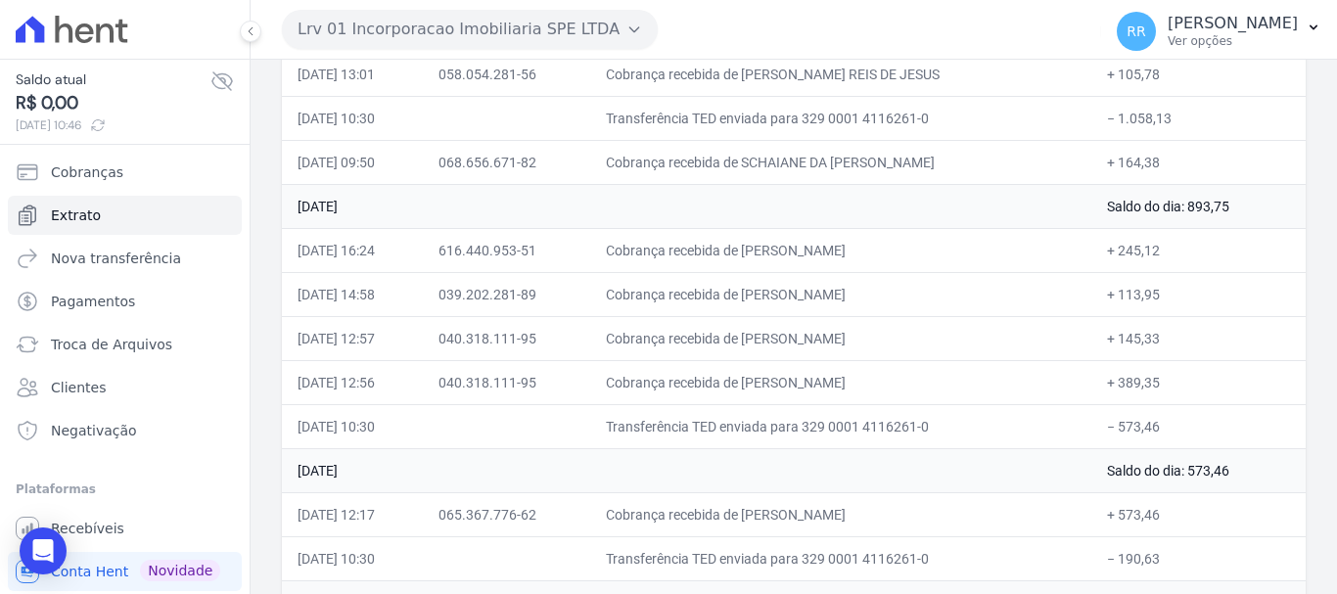
click at [875, 237] on td "Cobrança recebida de [PERSON_NAME]" at bounding box center [841, 250] width 502 height 44
click at [129, 333] on link "Troca de Arquivos" at bounding box center [125, 344] width 234 height 39
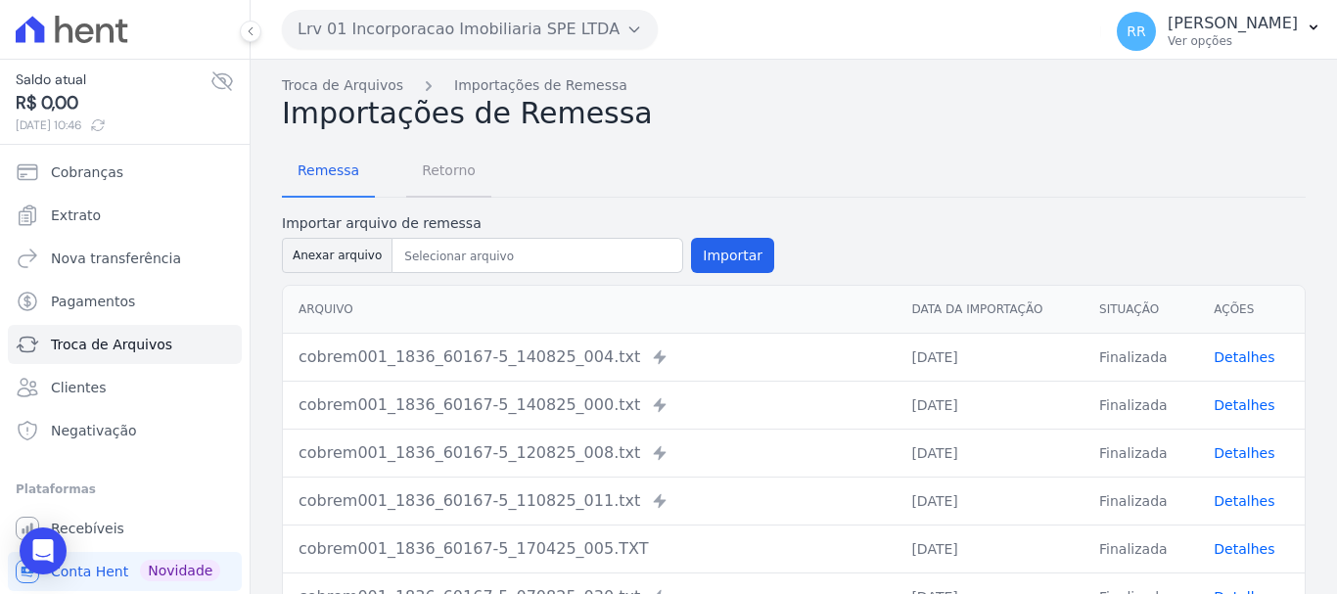
click at [453, 166] on span "Retorno" at bounding box center [448, 170] width 77 height 39
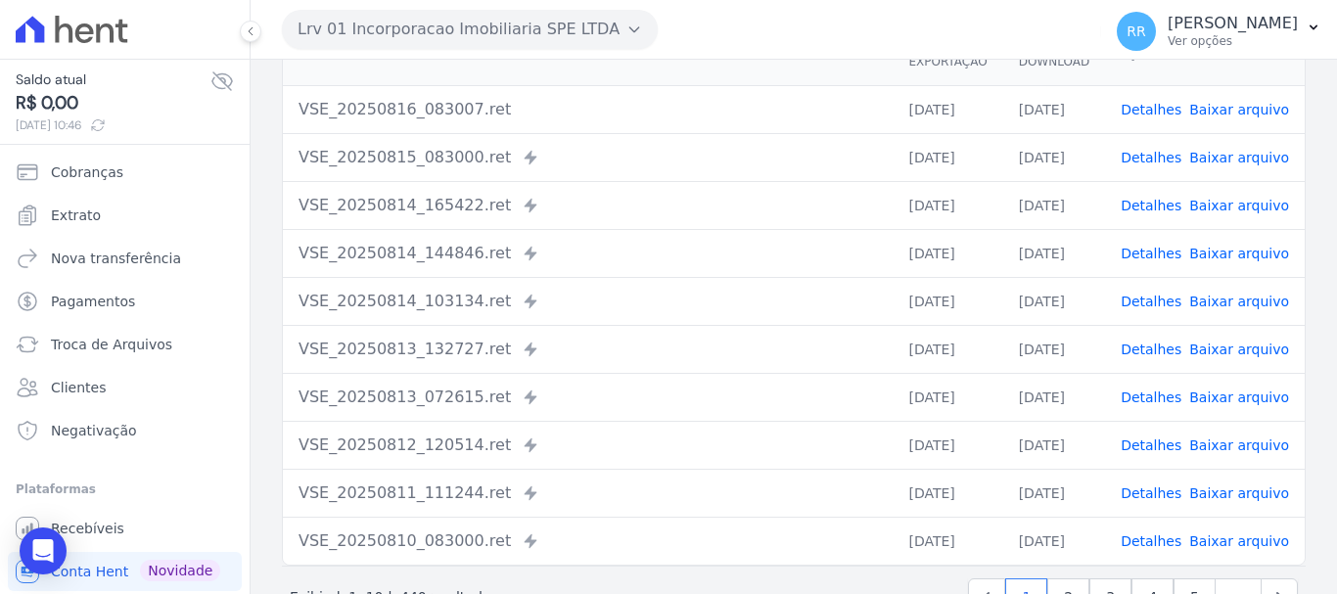
scroll to position [270, 0]
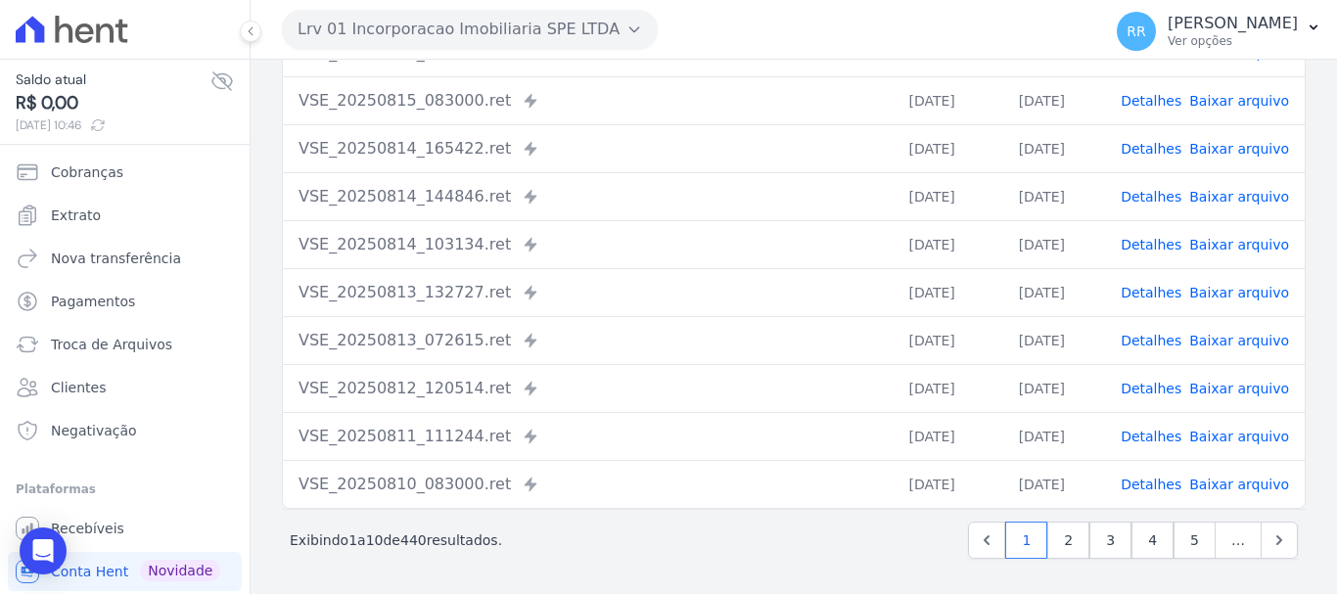
click at [1154, 244] on link "Detalhes" at bounding box center [1151, 245] width 61 height 16
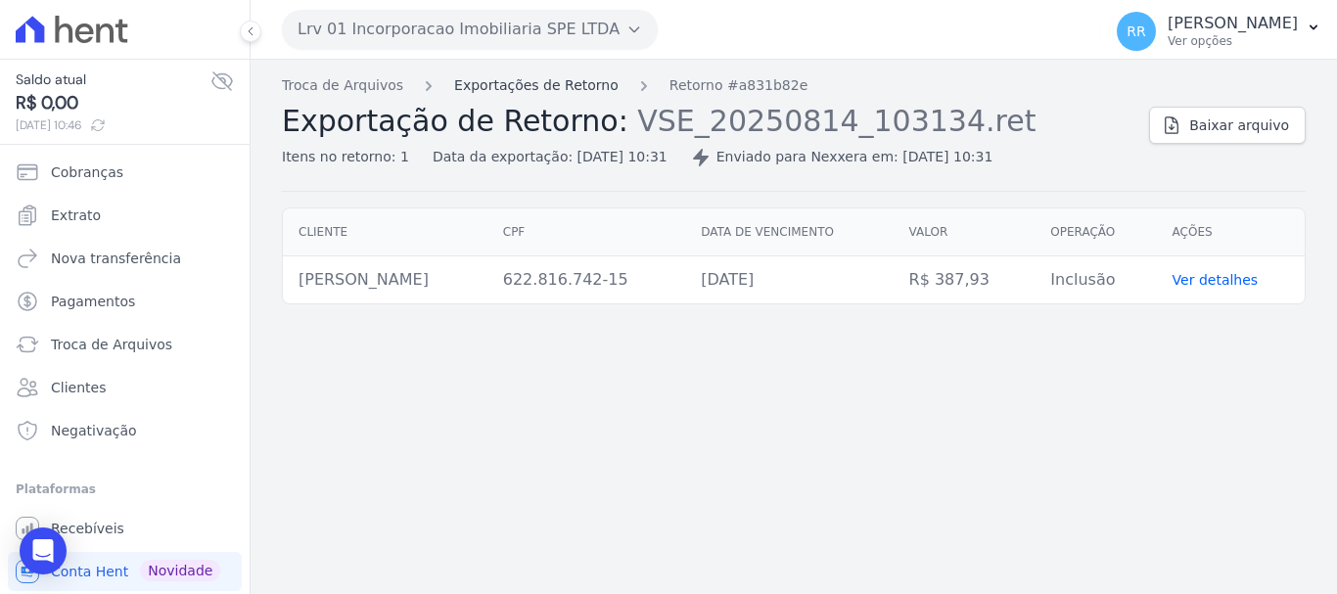
click at [581, 88] on link "Exportações de Retorno" at bounding box center [536, 85] width 164 height 21
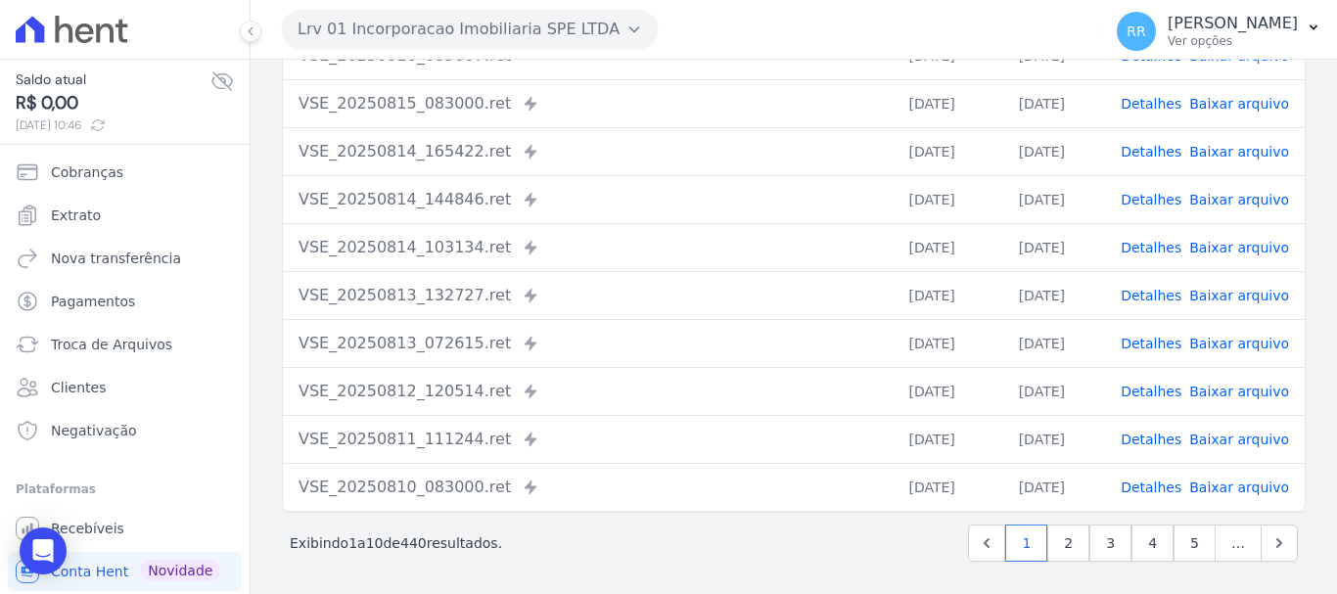
scroll to position [270, 0]
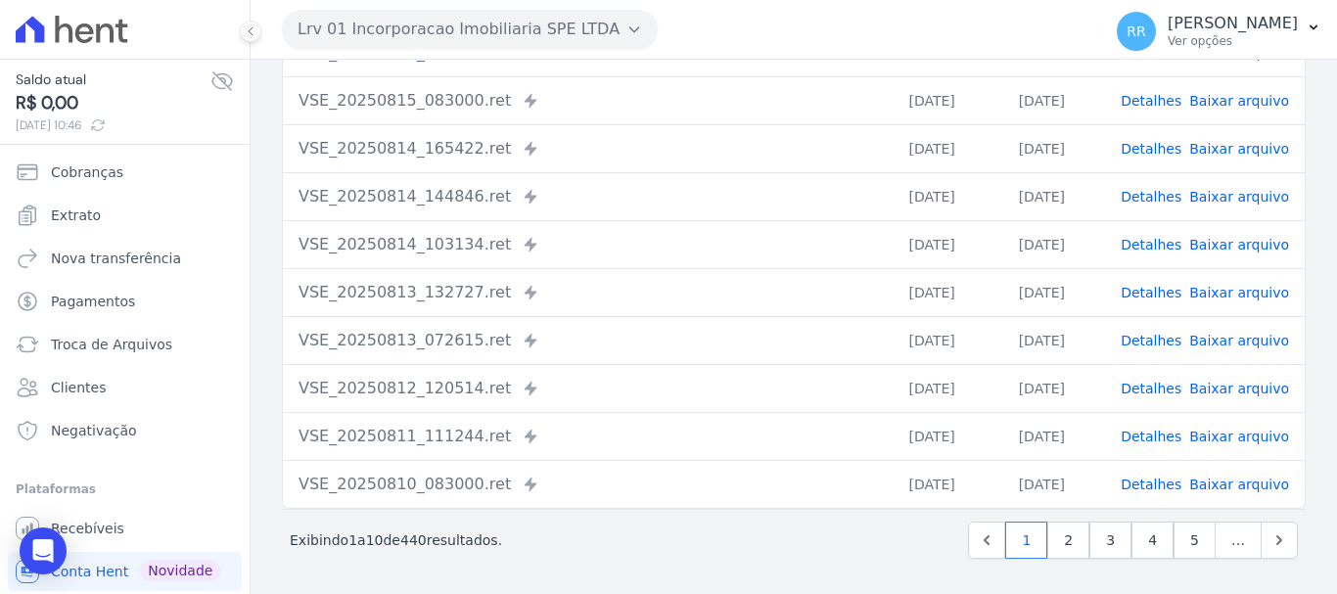
click at [1149, 199] on link "Detalhes" at bounding box center [1151, 197] width 61 height 16
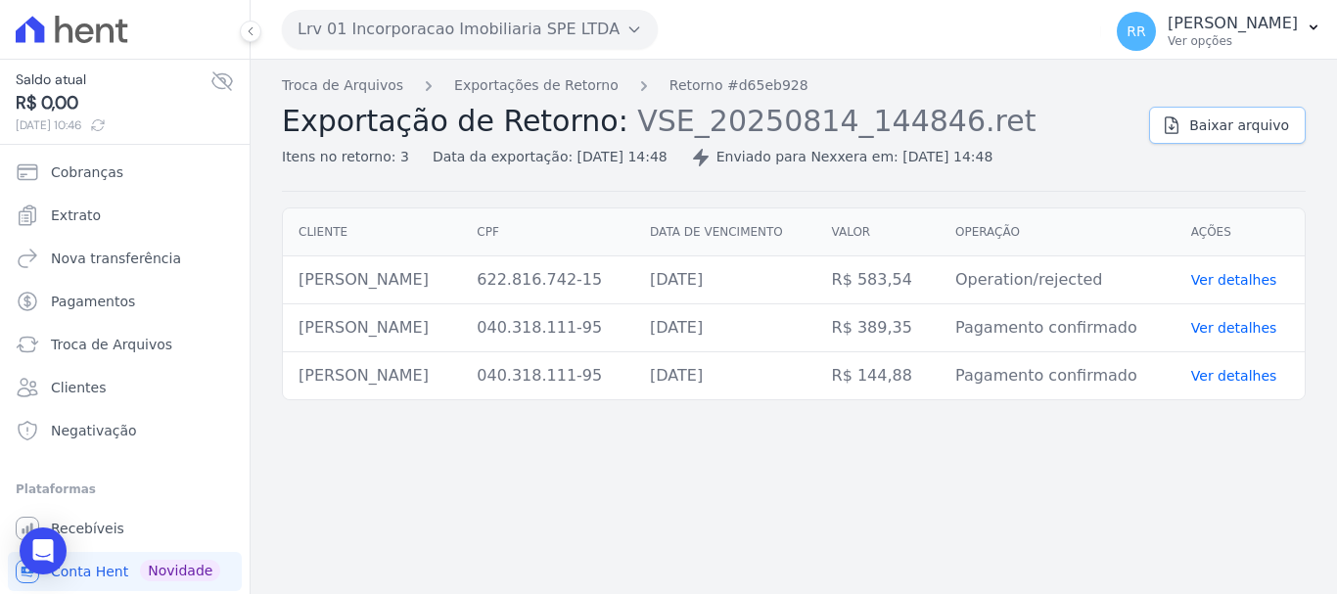
click at [1241, 117] on span "Baixar arquivo" at bounding box center [1240, 126] width 100 height 20
click at [546, 81] on link "Exportações de Retorno" at bounding box center [536, 85] width 164 height 21
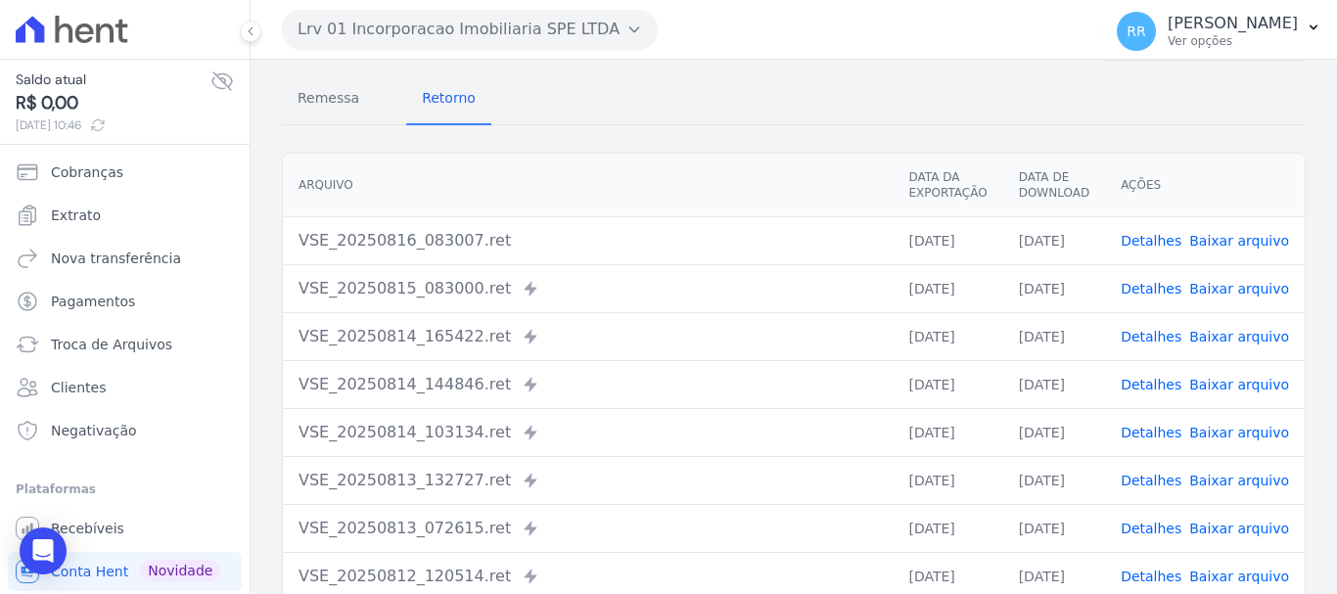
scroll to position [196, 0]
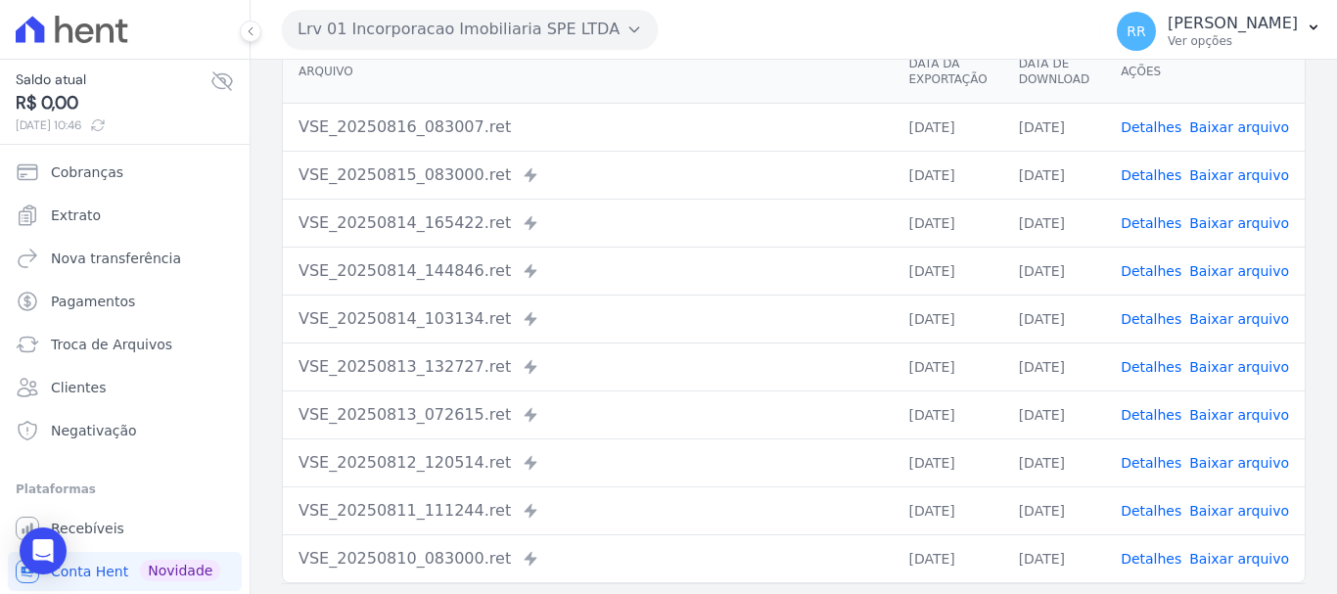
click at [1160, 221] on link "Detalhes" at bounding box center [1151, 223] width 61 height 16
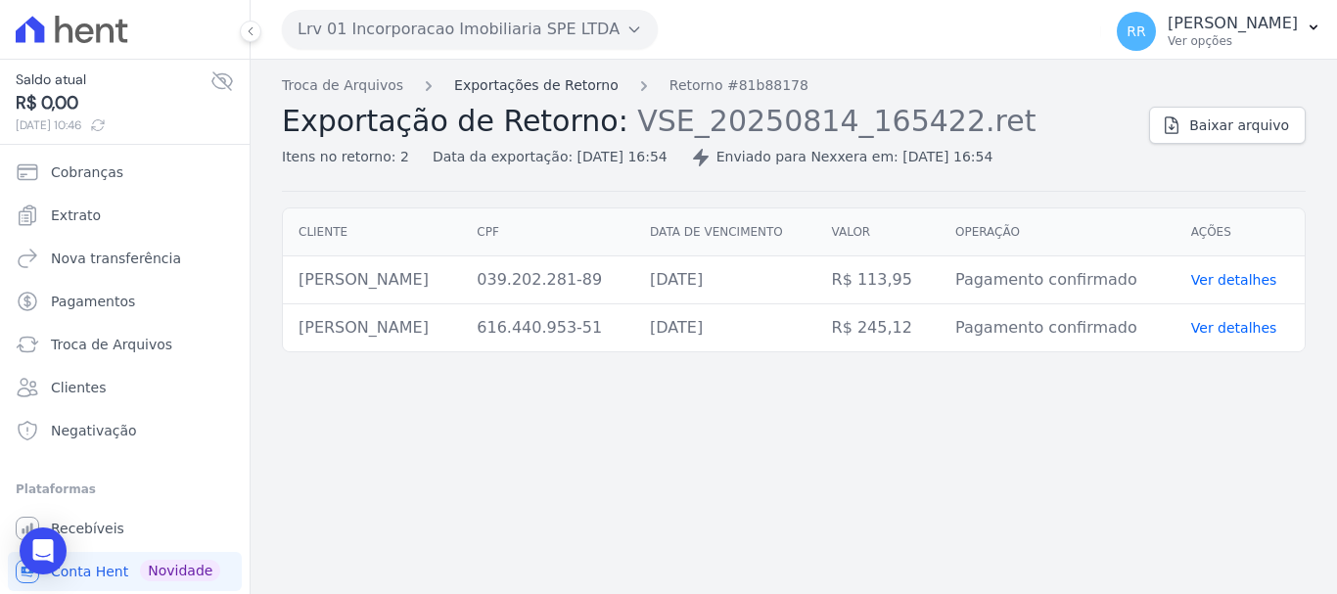
click at [554, 84] on link "Exportações de Retorno" at bounding box center [536, 85] width 164 height 21
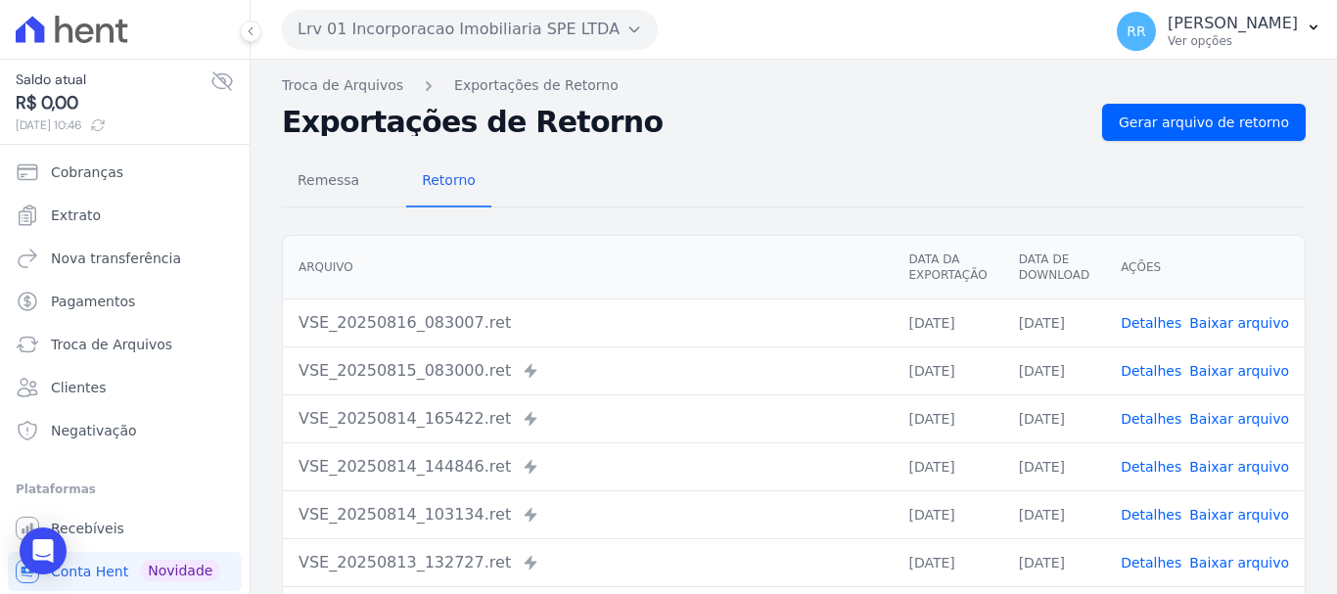
click at [1143, 422] on link "Detalhes" at bounding box center [1151, 419] width 61 height 16
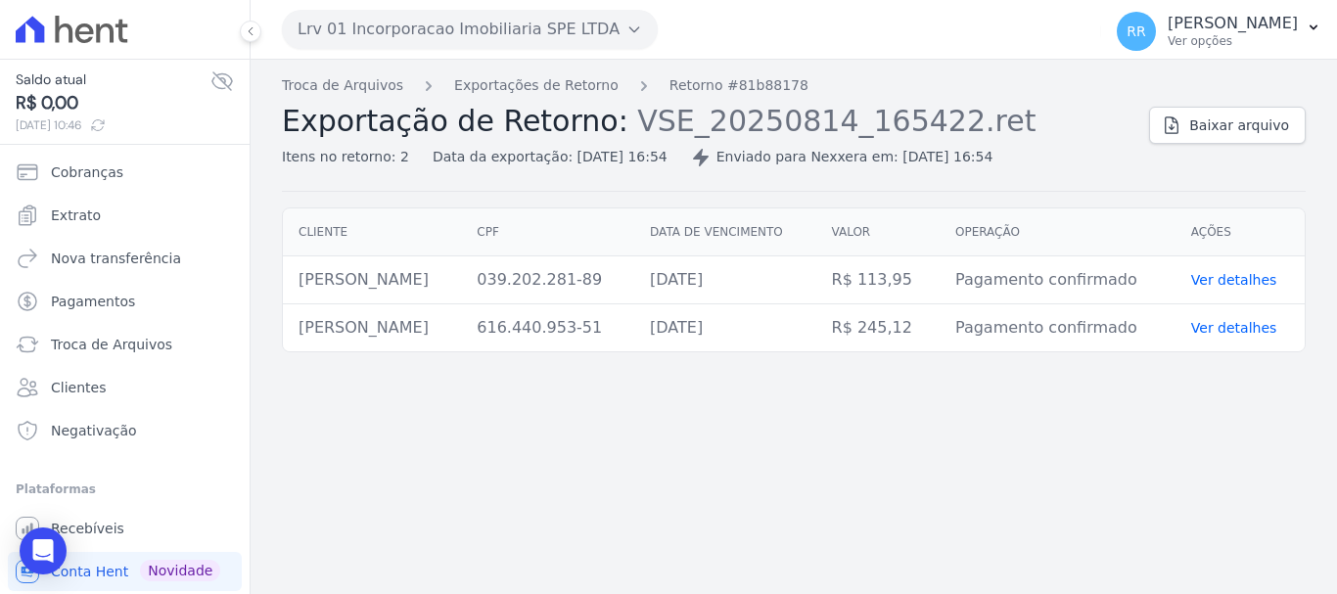
click at [402, 92] on ol "Troca de Arquivos Exportações de Retorno Retorno #81b88178" at bounding box center [545, 85] width 527 height 21
click at [381, 84] on link "Troca de Arquivos" at bounding box center [342, 85] width 121 height 21
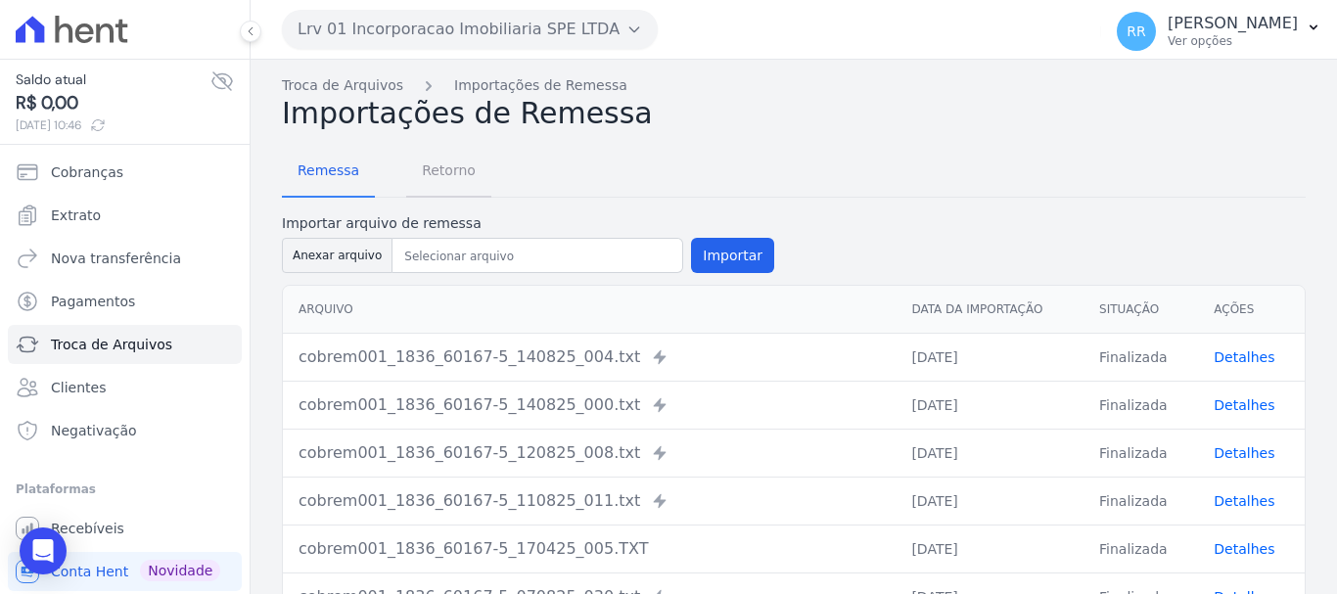
click at [441, 168] on span "Retorno" at bounding box center [448, 170] width 77 height 39
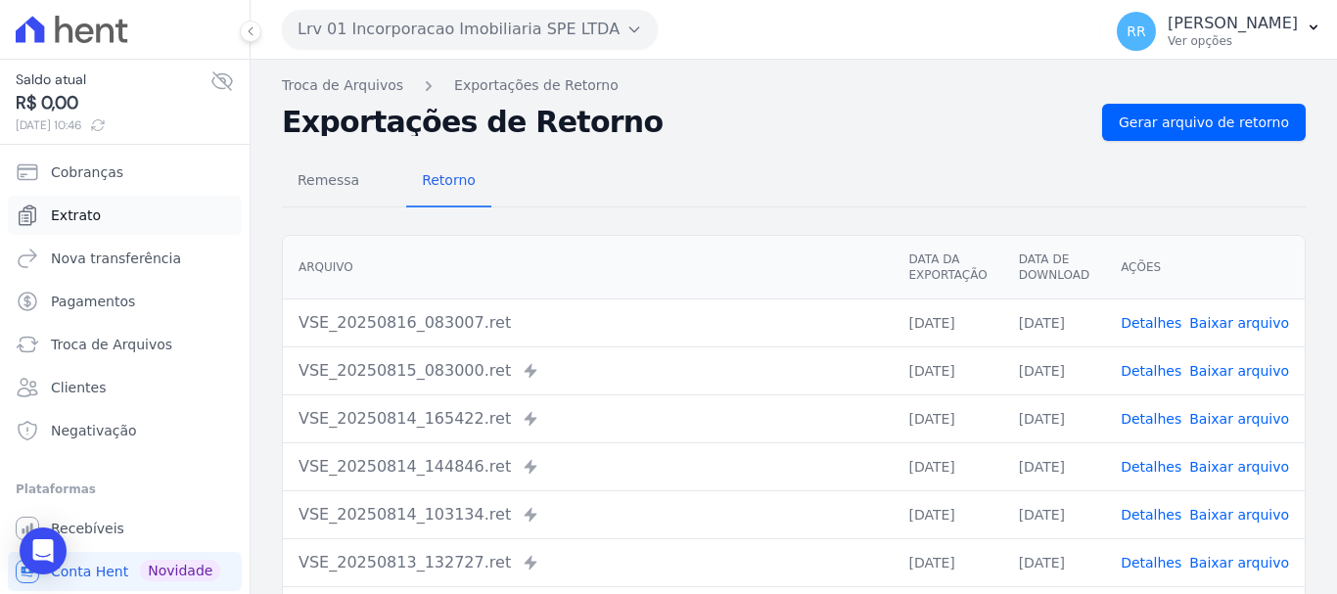
click at [86, 215] on span "Extrato" at bounding box center [76, 216] width 50 height 20
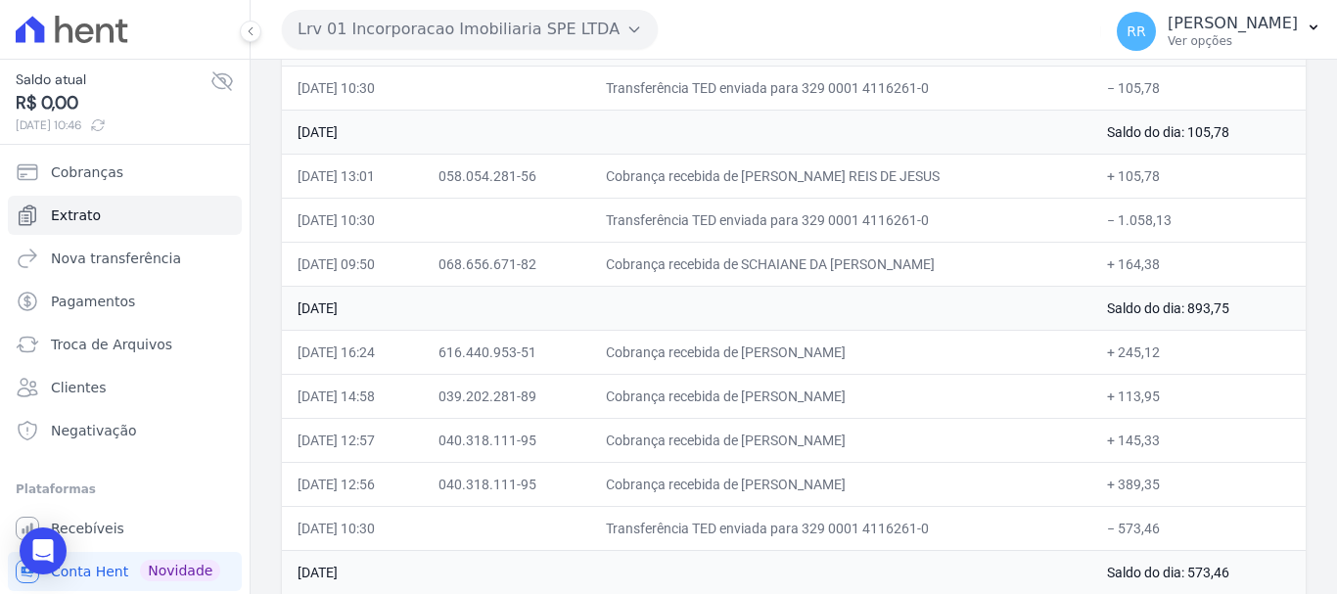
scroll to position [294, 0]
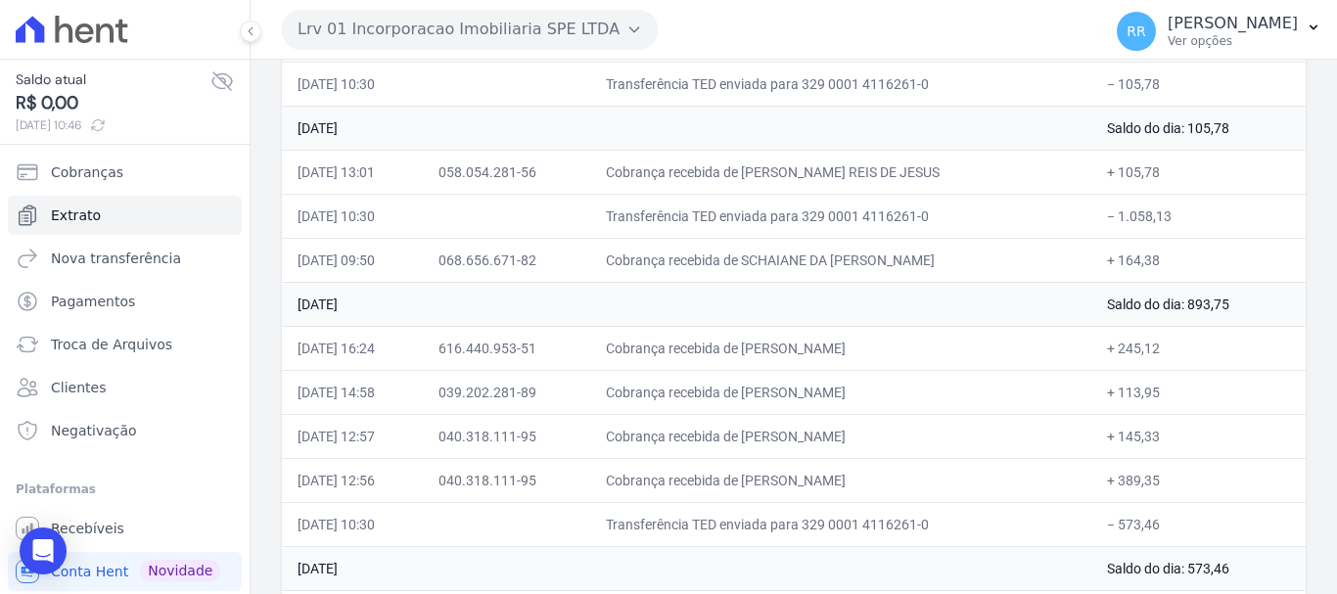
drag, startPoint x: 762, startPoint y: 437, endPoint x: 936, endPoint y: 446, distance: 174.6
click at [936, 446] on td "Cobrança recebida de [PERSON_NAME]" at bounding box center [841, 436] width 502 height 44
drag, startPoint x: 946, startPoint y: 437, endPoint x: 759, endPoint y: 438, distance: 187.0
click at [759, 438] on td "Cobrança recebida de [PERSON_NAME]" at bounding box center [841, 436] width 502 height 44
copy td "[PERSON_NAME]"
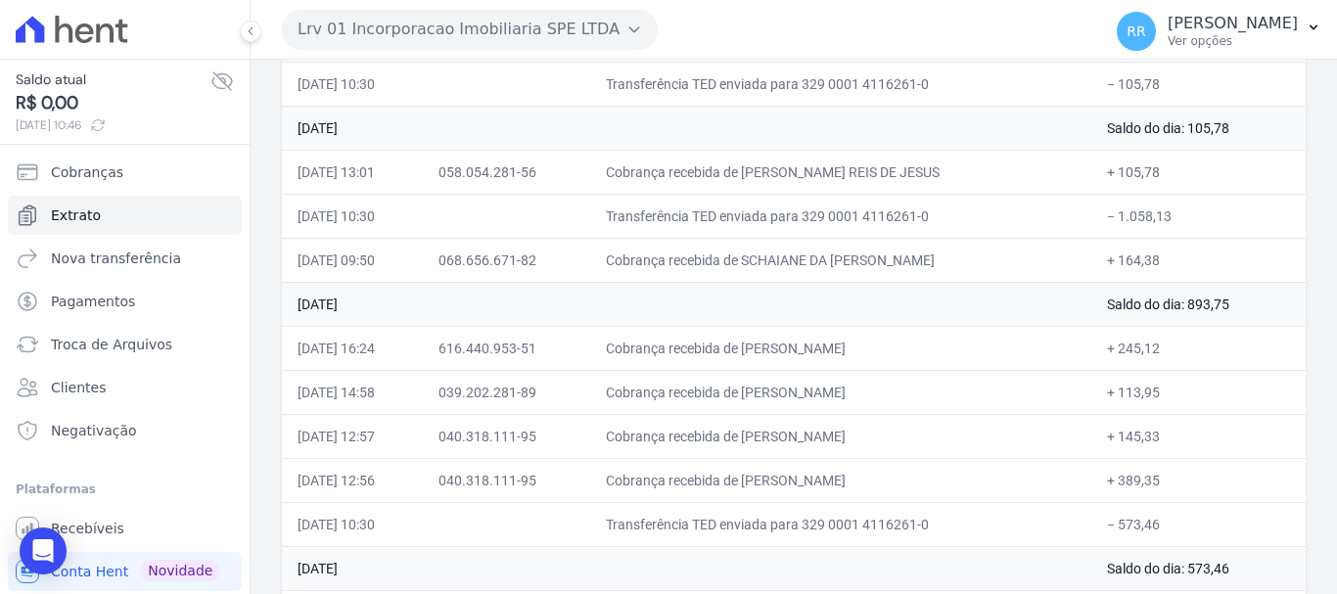
click at [951, 339] on td "Cobrança recebida de [PERSON_NAME]" at bounding box center [841, 348] width 502 height 44
click at [410, 43] on button "Lrv 01 Incorporacao Imobiliaria SPE LTDA" at bounding box center [470, 29] width 376 height 39
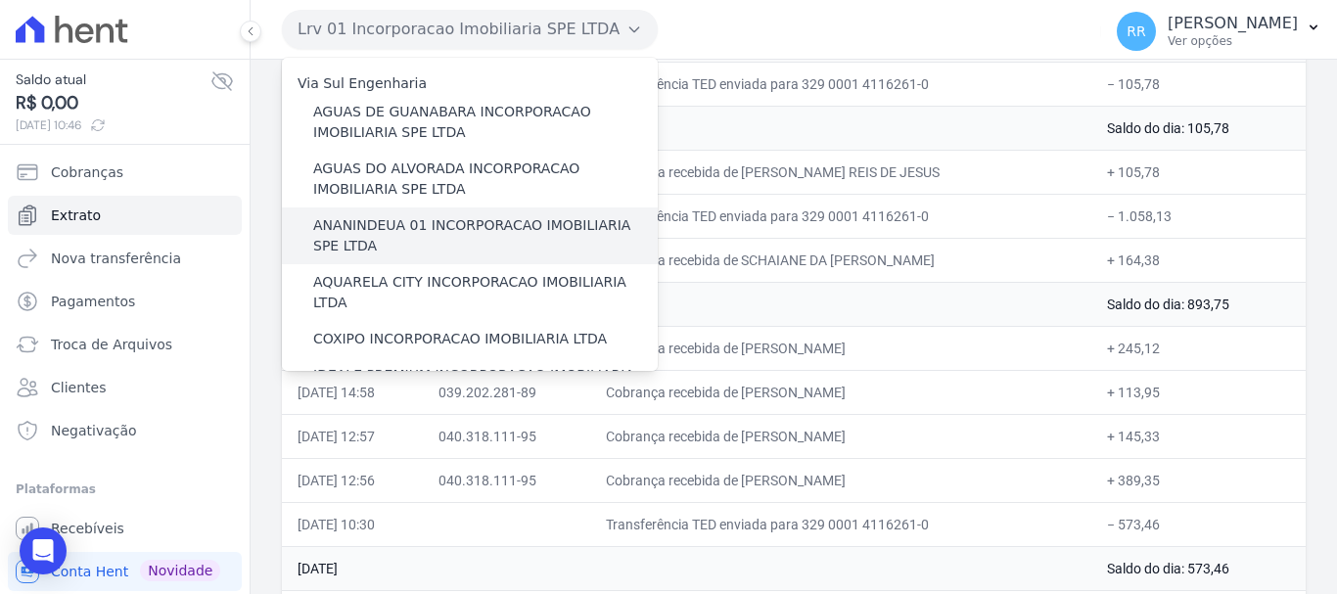
click at [406, 231] on label "ANANINDEUA 01 INCORPORACAO IMOBILIARIA SPE LTDA" at bounding box center [485, 235] width 345 height 41
click at [0, 0] on input "ANANINDEUA 01 INCORPORACAO IMOBILIARIA SPE LTDA" at bounding box center [0, 0] width 0 height 0
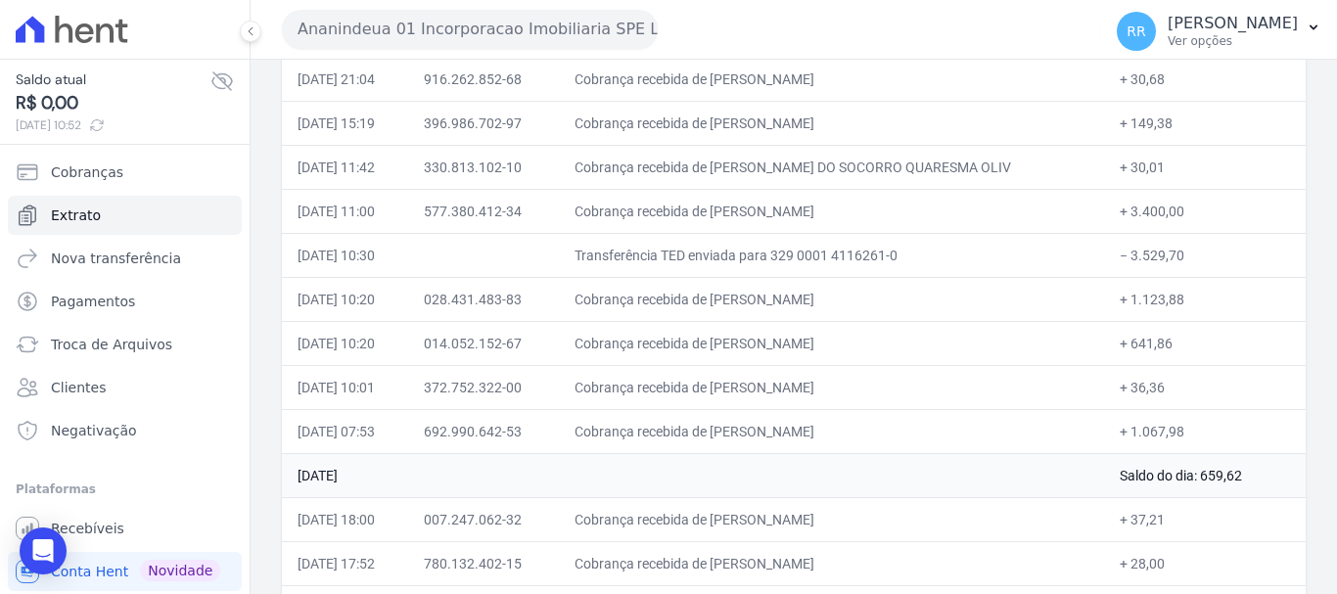
scroll to position [685, 0]
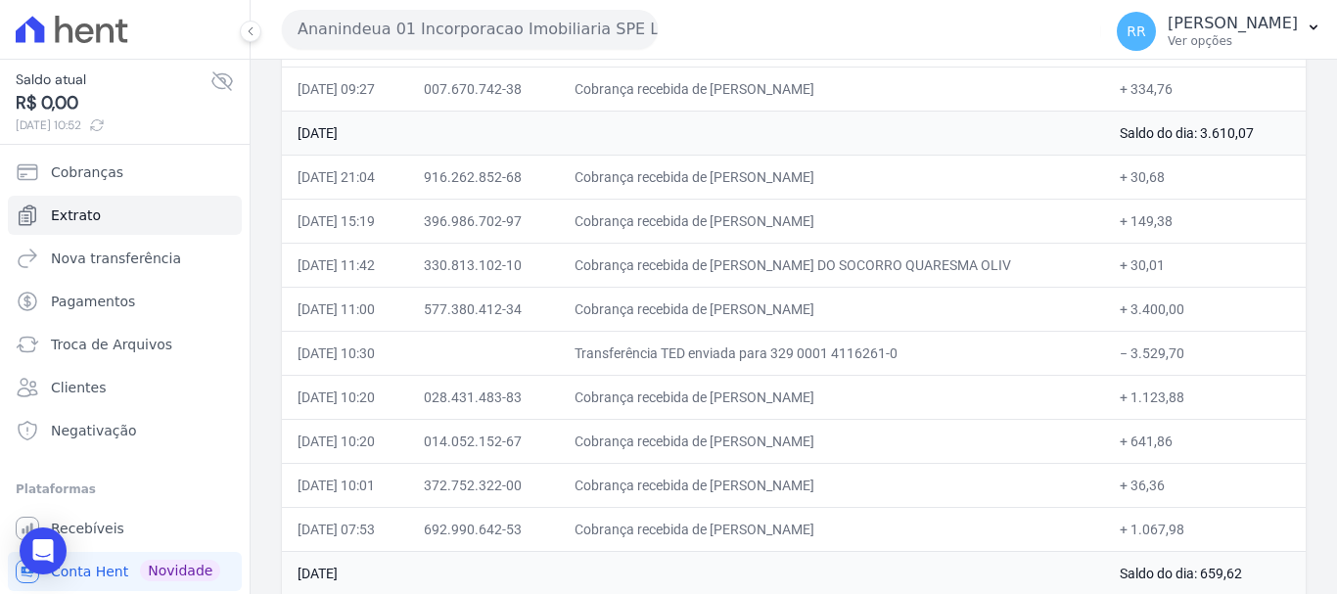
drag, startPoint x: 760, startPoint y: 532, endPoint x: 1154, endPoint y: 534, distance: 394.6
click at [1197, 539] on tr "[DATE] 07:53 692.990.642-53 Cobrança recebida de [PERSON_NAME] + 1.067,98" at bounding box center [794, 529] width 1024 height 44
drag, startPoint x: 887, startPoint y: 563, endPoint x: 851, endPoint y: 546, distance: 39.9
click at [887, 564] on td "[DATE]" at bounding box center [693, 573] width 822 height 44
drag, startPoint x: 748, startPoint y: 534, endPoint x: 977, endPoint y: 541, distance: 229.2
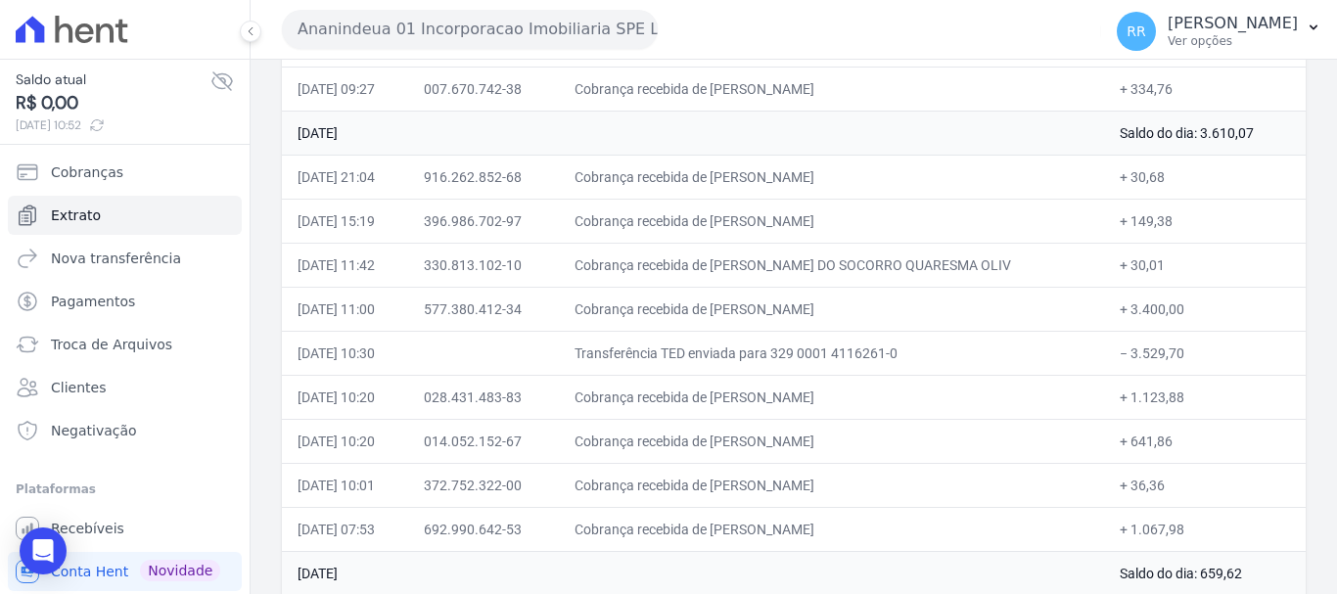
click at [977, 541] on td "Cobrança recebida de [PERSON_NAME]" at bounding box center [831, 529] width 545 height 44
copy td "[PERSON_NAME]"
drag, startPoint x: 766, startPoint y: 392, endPoint x: 1054, endPoint y: 397, distance: 287.9
click at [1054, 397] on td "Cobrança recebida de [PERSON_NAME]" at bounding box center [831, 397] width 545 height 44
drag, startPoint x: 796, startPoint y: 524, endPoint x: 1117, endPoint y: 520, distance: 321.2
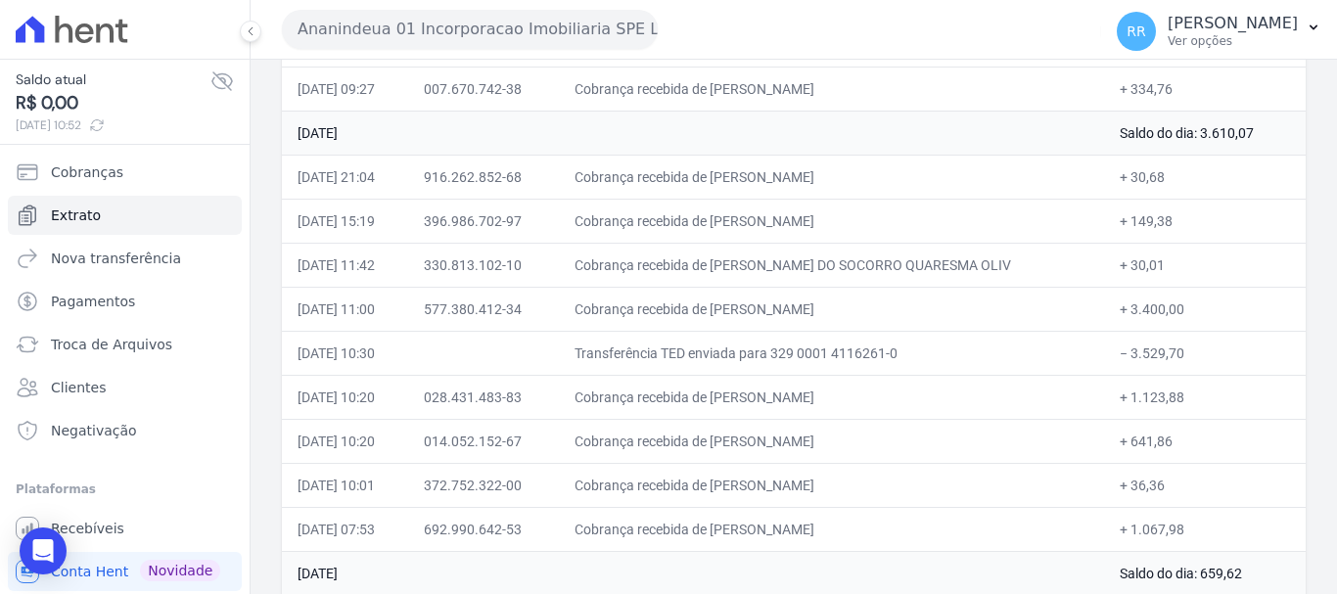
click at [1133, 523] on tr "[DATE] 07:53 692.990.642-53 Cobrança recebida de [PERSON_NAME] + 1.067,98" at bounding box center [794, 529] width 1024 height 44
drag, startPoint x: 804, startPoint y: 480, endPoint x: 1160, endPoint y: 483, distance: 356.4
click at [1160, 483] on tr "[DATE] 10:01 372.752.322-00 Cobrança recebida de [PERSON_NAME] + 36,36" at bounding box center [794, 485] width 1024 height 44
drag, startPoint x: 770, startPoint y: 210, endPoint x: 1108, endPoint y: 230, distance: 339.4
click at [1108, 230] on tr "[DATE] 15:19 396.986.702-97 Cobrança recebida de [PERSON_NAME] + 149,38" at bounding box center [794, 221] width 1024 height 44
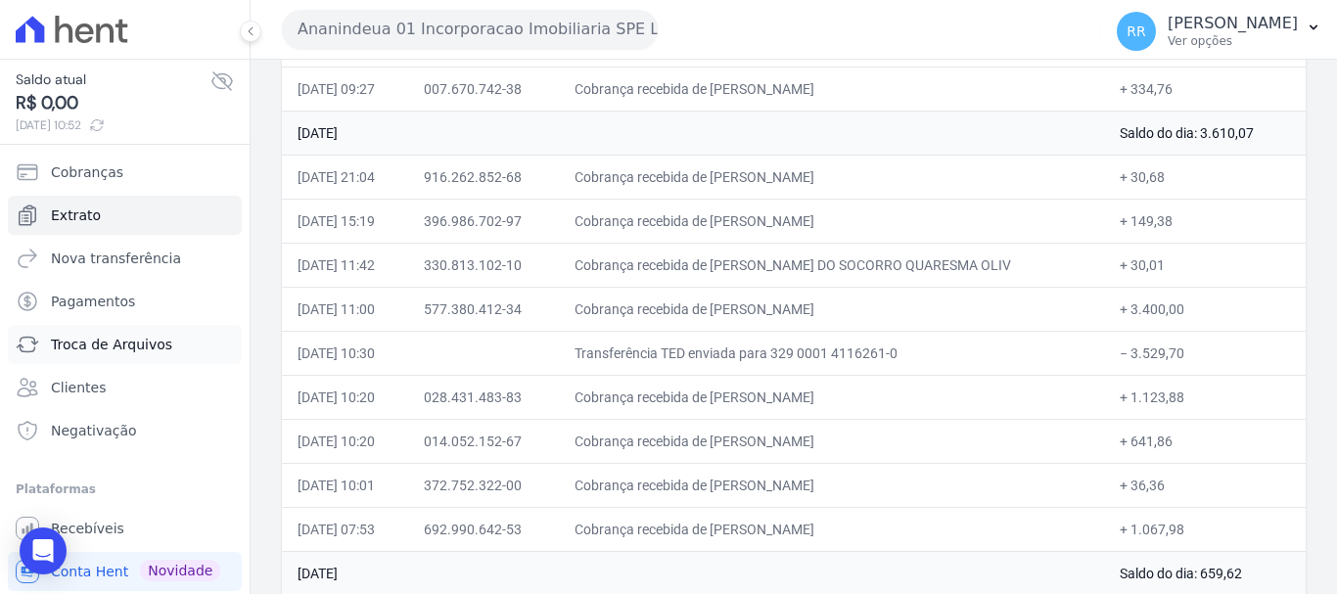
click at [90, 336] on span "Troca de Arquivos" at bounding box center [111, 345] width 121 height 20
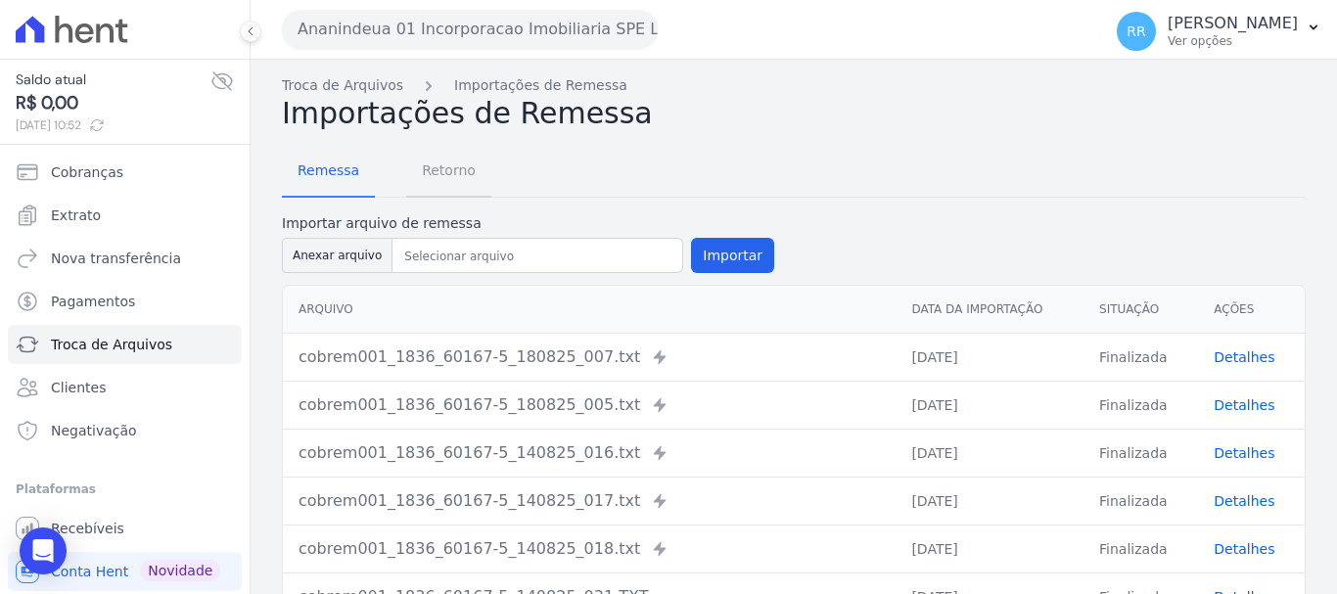
click at [446, 167] on span "Retorno" at bounding box center [448, 170] width 77 height 39
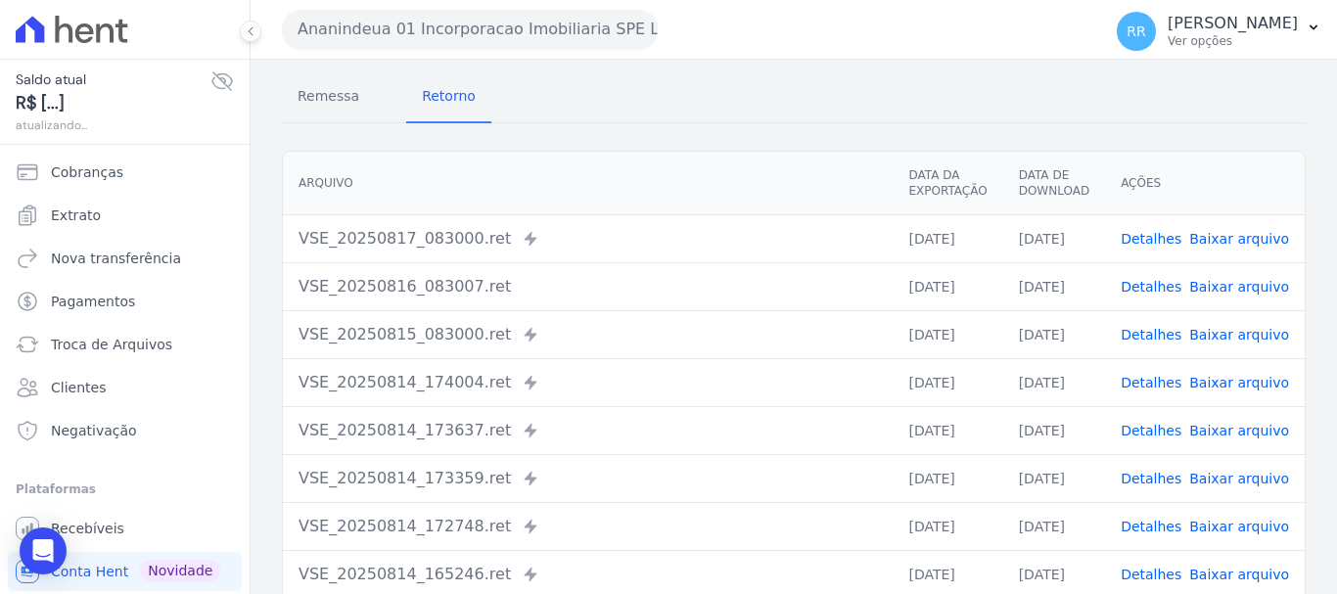
scroll to position [270, 0]
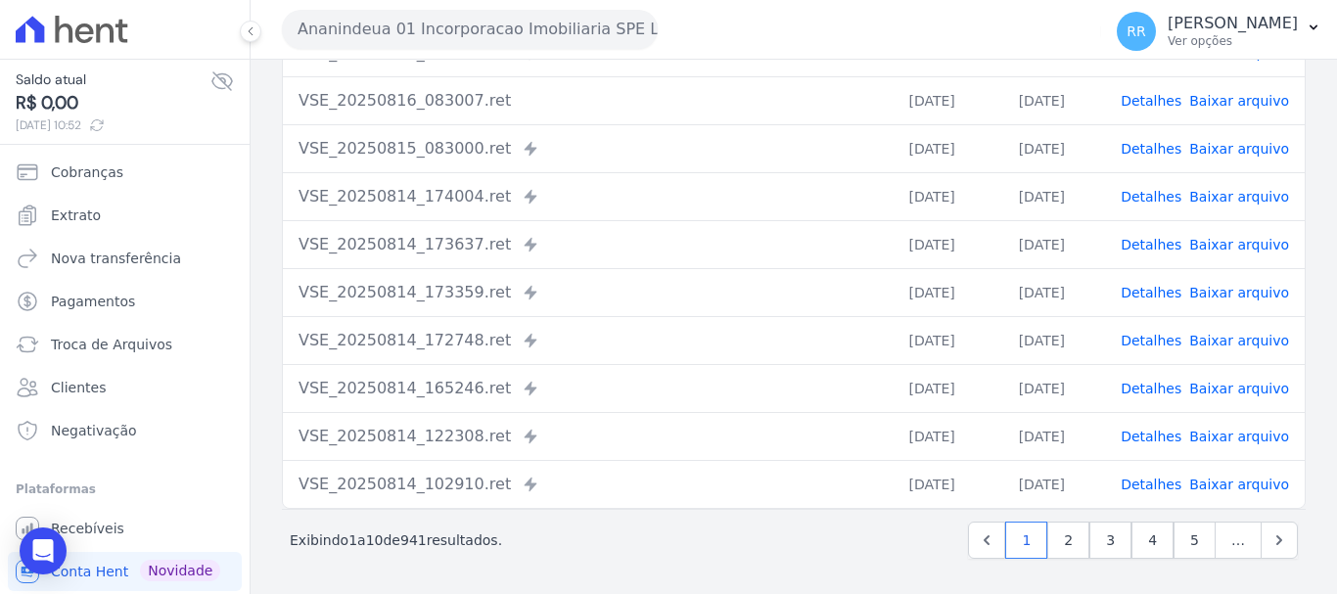
click at [1168, 436] on link "Detalhes" at bounding box center [1151, 437] width 61 height 16
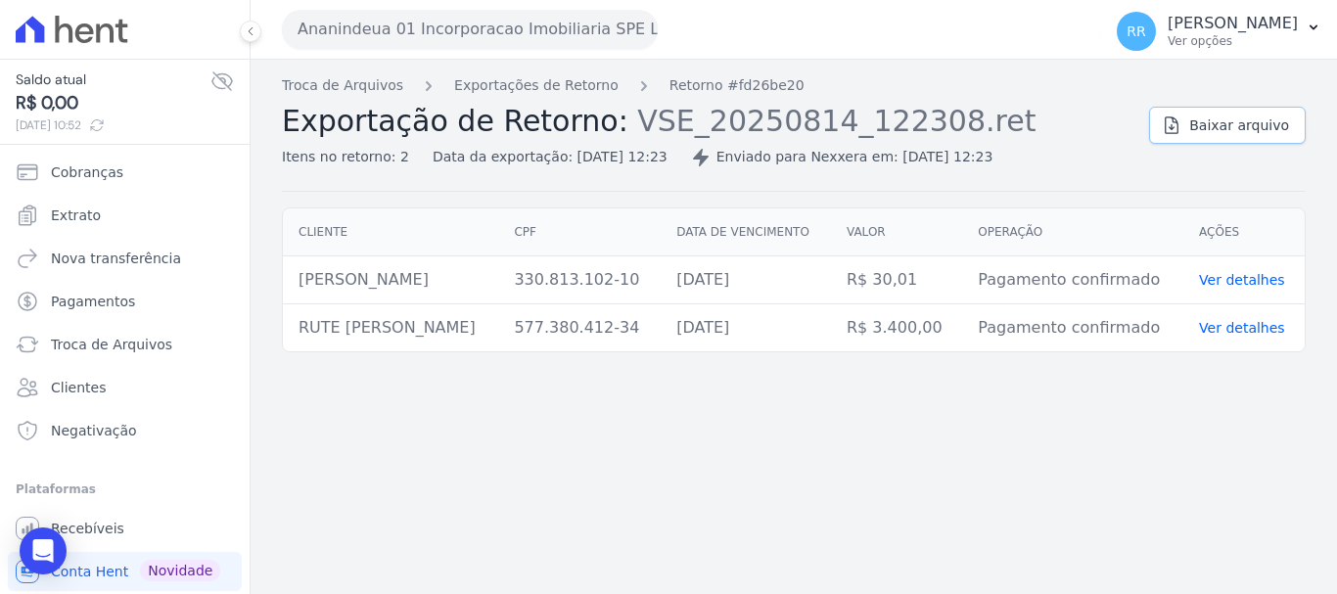
click at [1228, 130] on span "Baixar arquivo" at bounding box center [1240, 126] width 100 height 20
click at [585, 83] on link "Exportações de Retorno" at bounding box center [536, 85] width 164 height 21
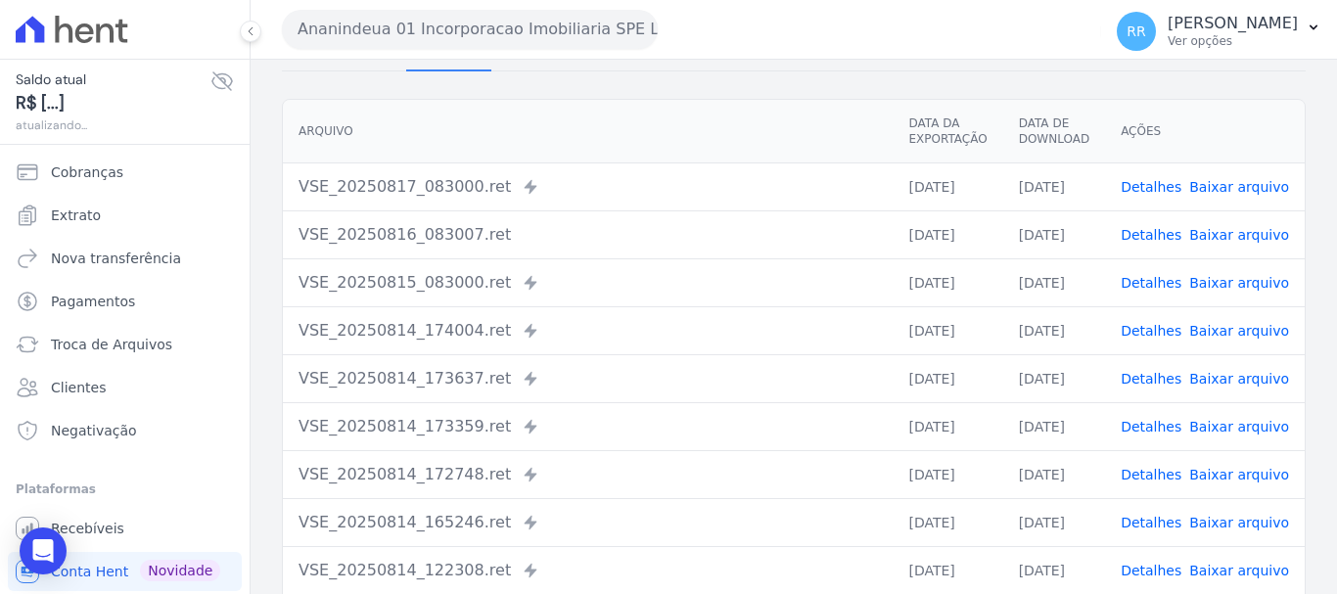
scroll to position [270, 0]
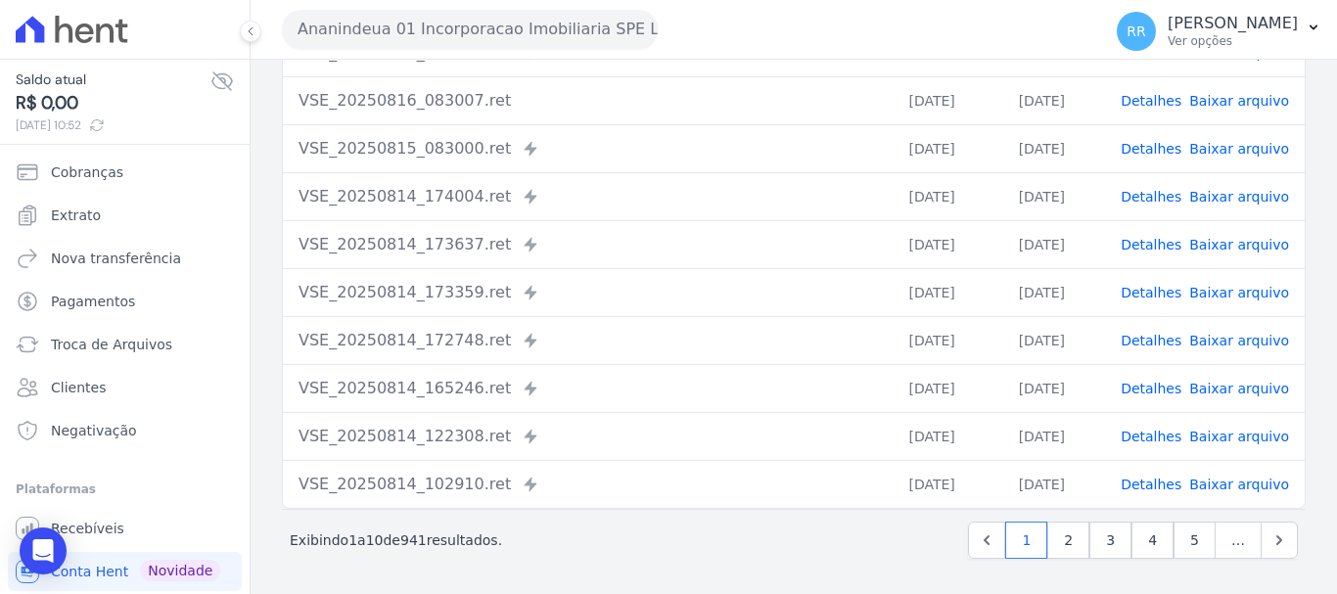
click at [1150, 429] on link "Detalhes" at bounding box center [1151, 437] width 61 height 16
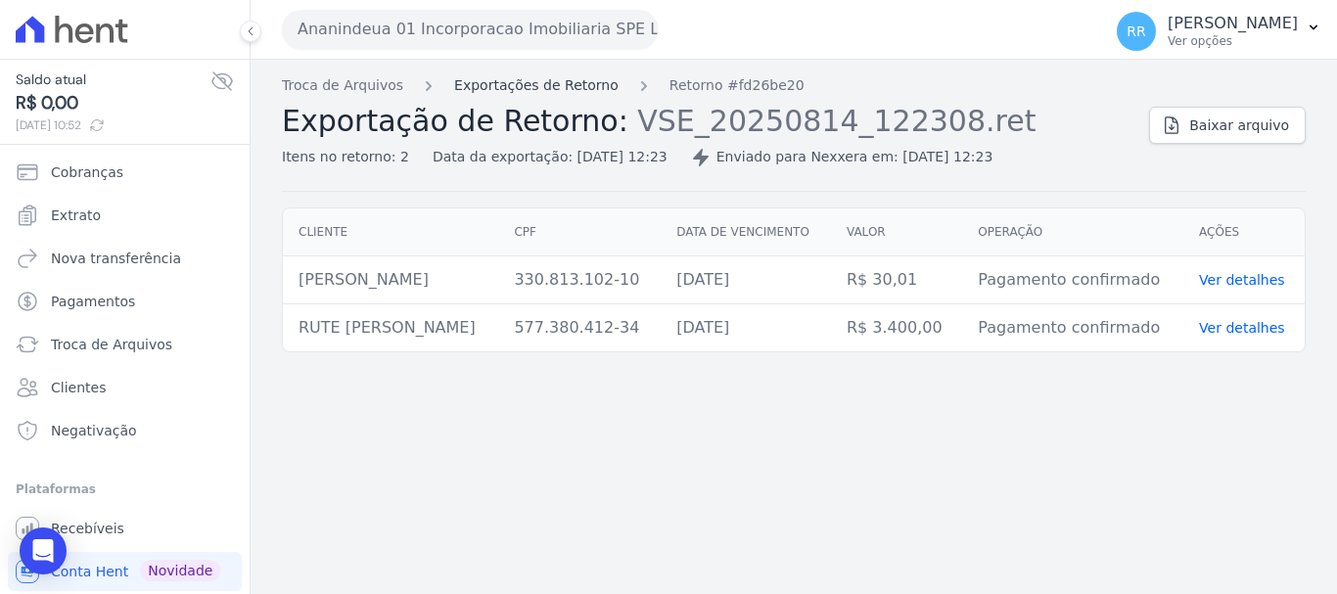
click at [573, 88] on link "Exportações de Retorno" at bounding box center [536, 85] width 164 height 21
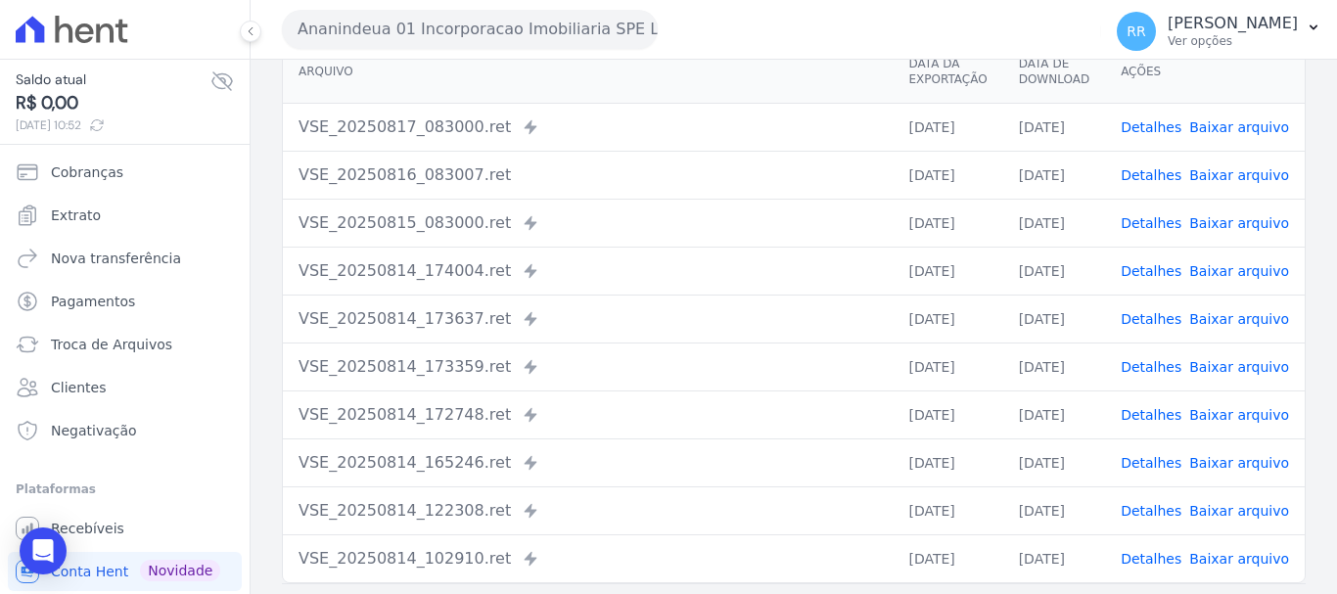
scroll to position [270, 0]
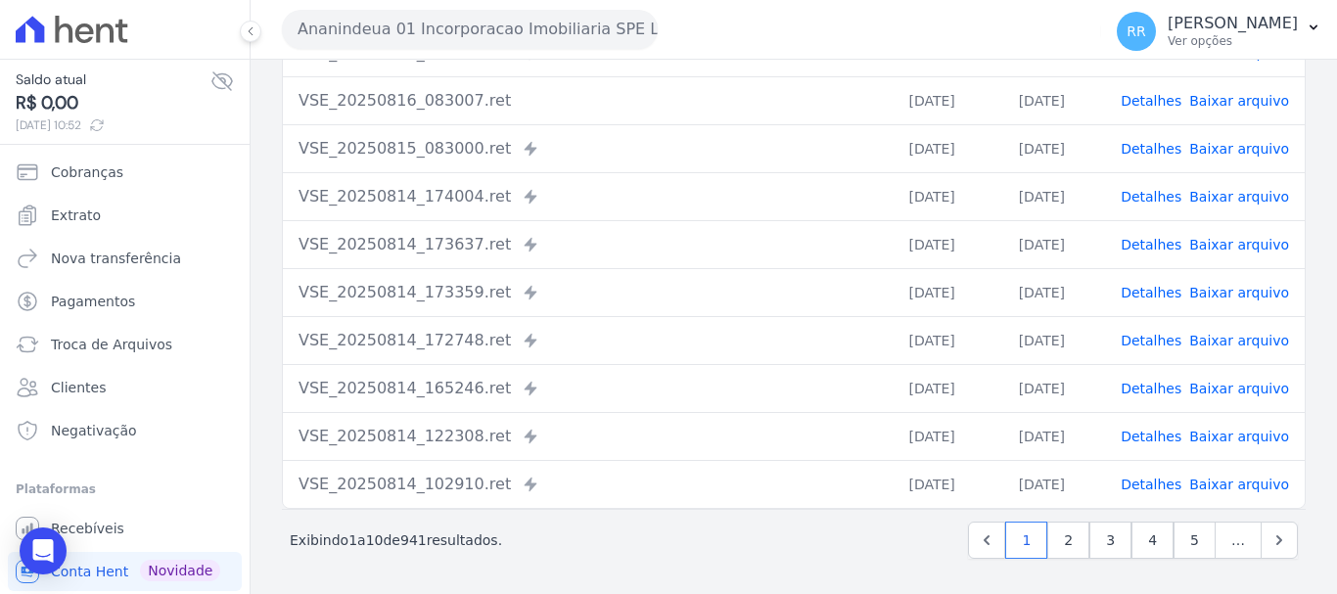
click at [1148, 487] on link "Detalhes" at bounding box center [1151, 485] width 61 height 16
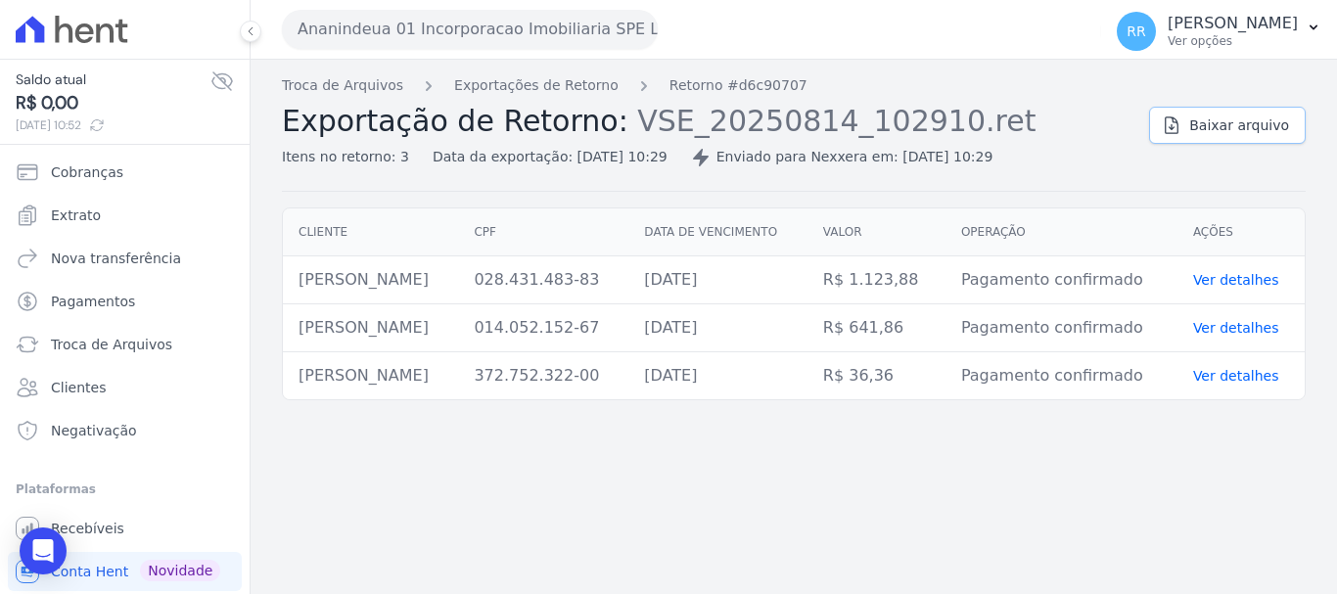
click at [1227, 108] on link "Baixar arquivo" at bounding box center [1227, 125] width 157 height 37
click at [518, 86] on link "Exportações de Retorno" at bounding box center [536, 85] width 164 height 21
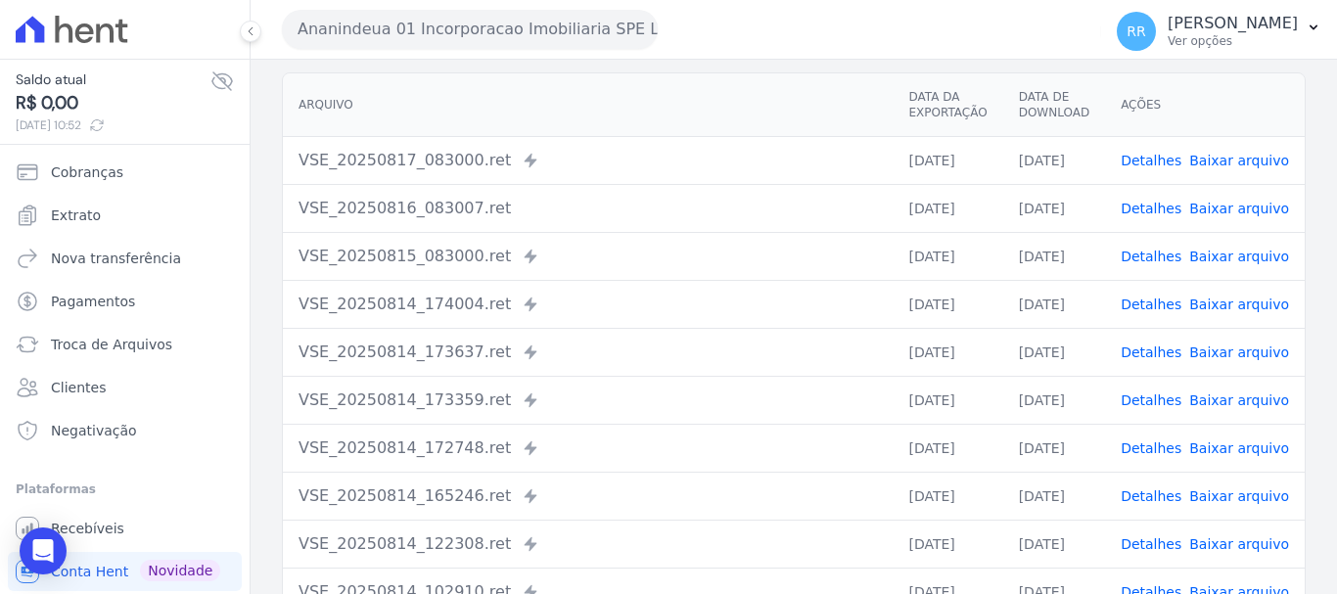
scroll to position [270, 0]
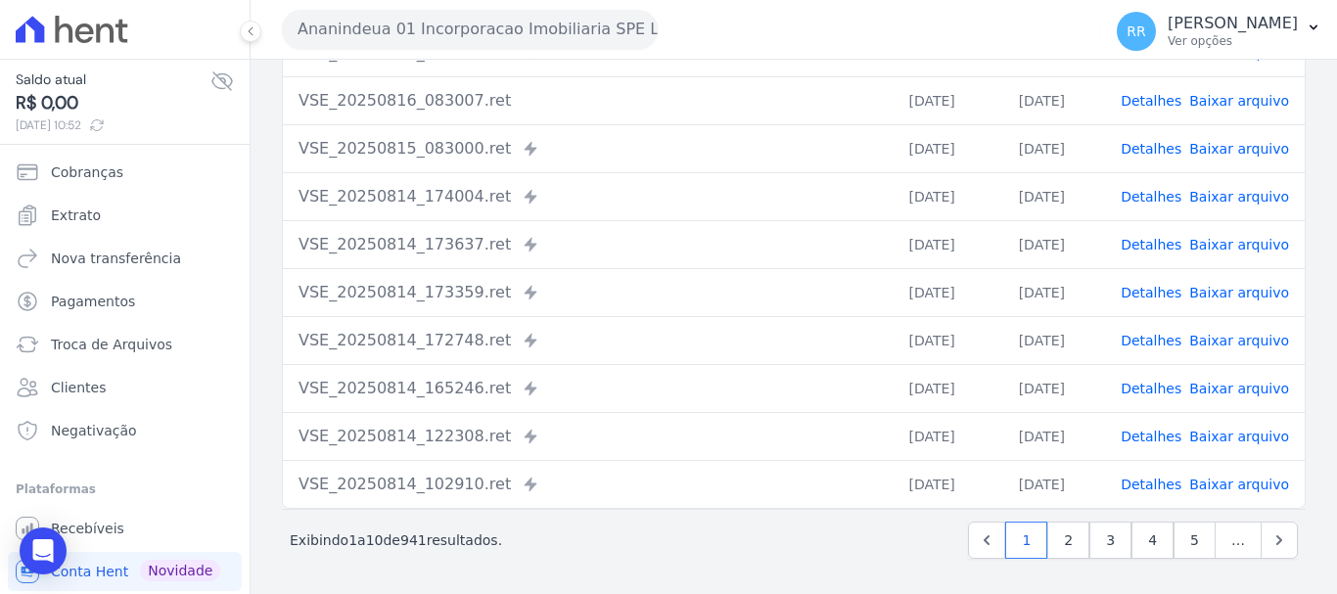
click at [1156, 388] on link "Detalhes" at bounding box center [1151, 389] width 61 height 16
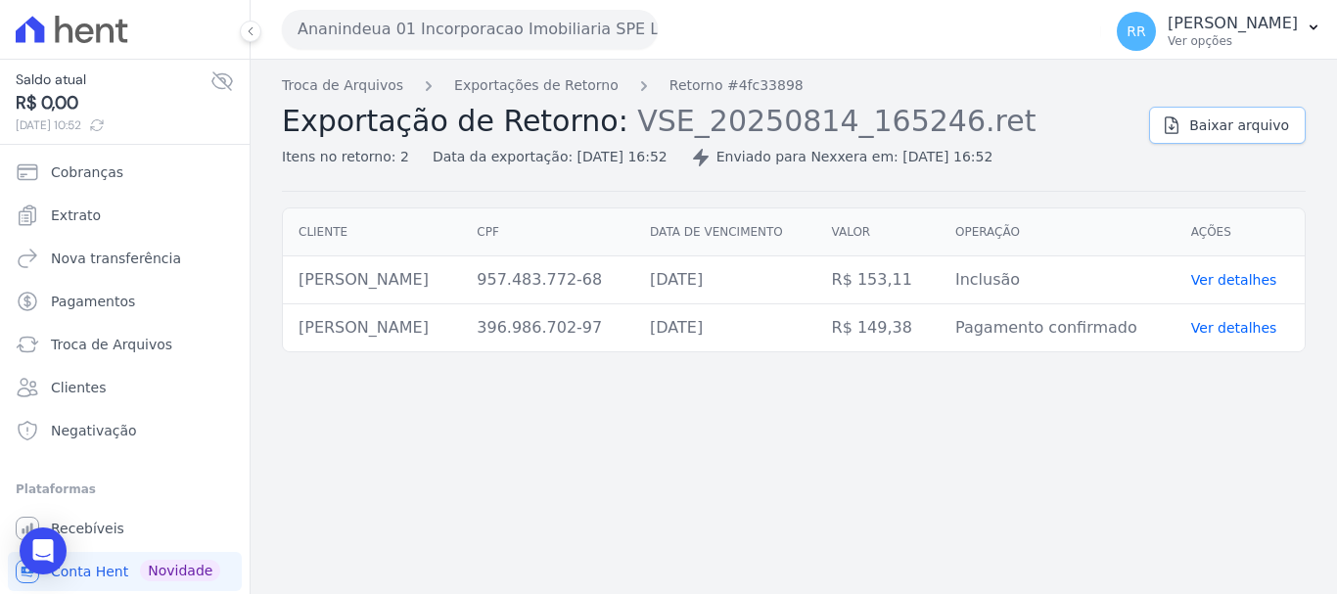
click at [1206, 133] on span "Baixar arquivo" at bounding box center [1240, 126] width 100 height 20
click at [502, 84] on link "Exportações de Retorno" at bounding box center [536, 85] width 164 height 21
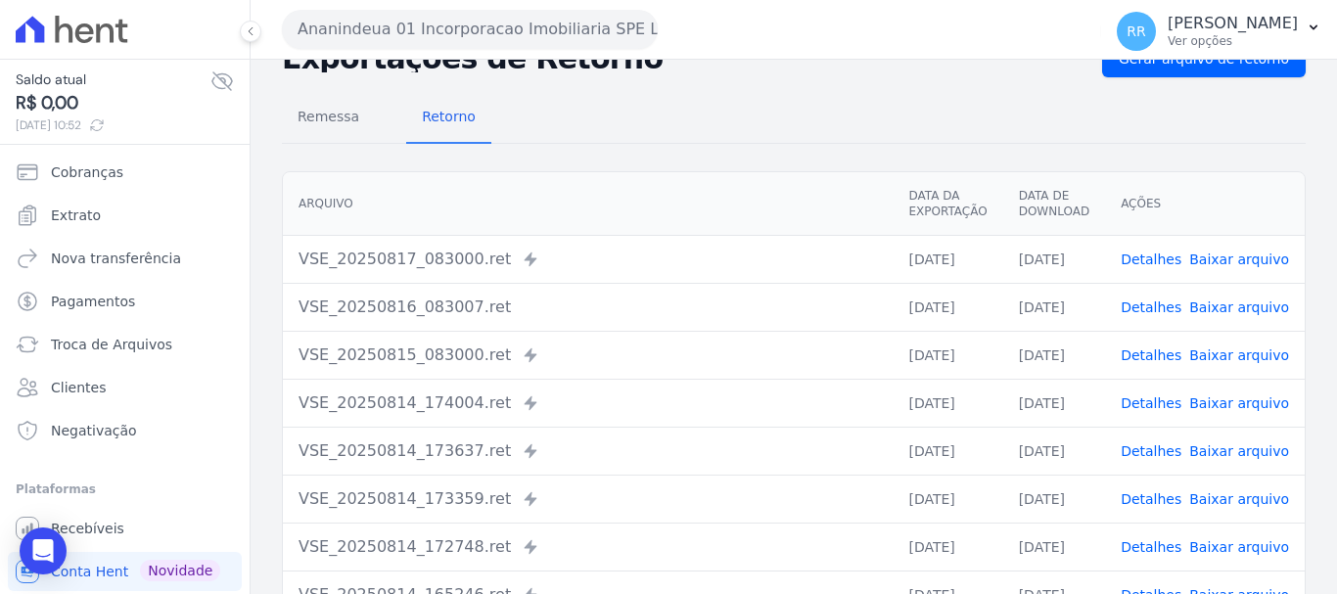
scroll to position [98, 0]
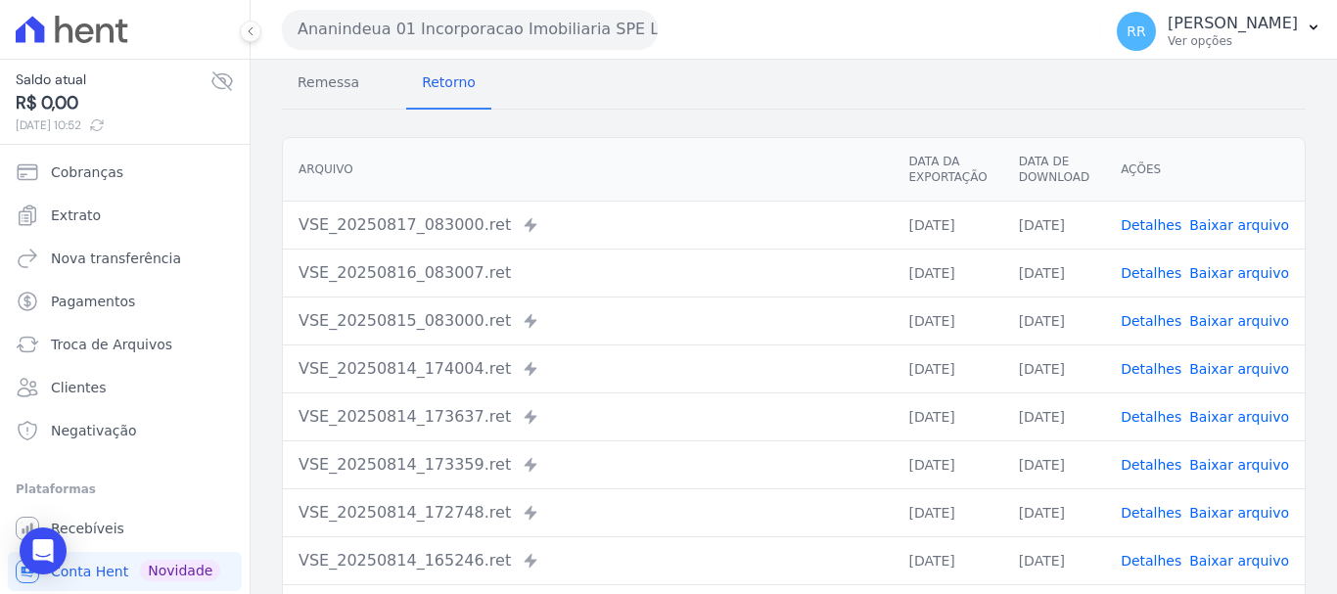
click at [1145, 410] on link "Detalhes" at bounding box center [1151, 417] width 61 height 16
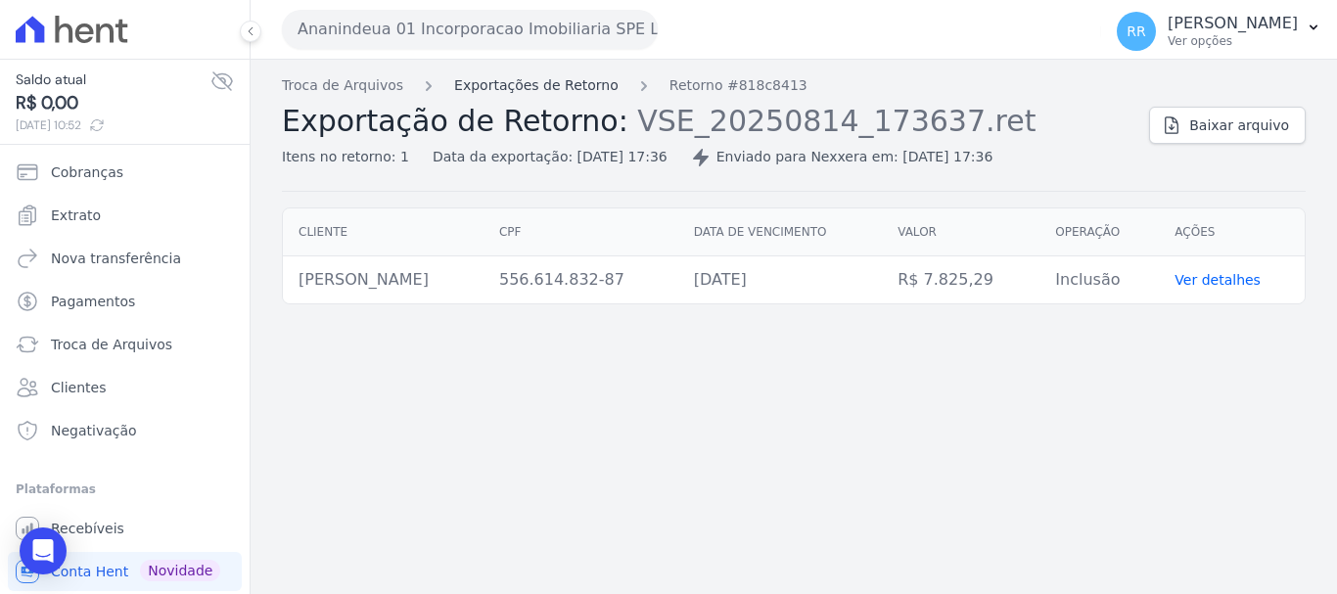
click at [586, 88] on link "Exportações de Retorno" at bounding box center [536, 85] width 164 height 21
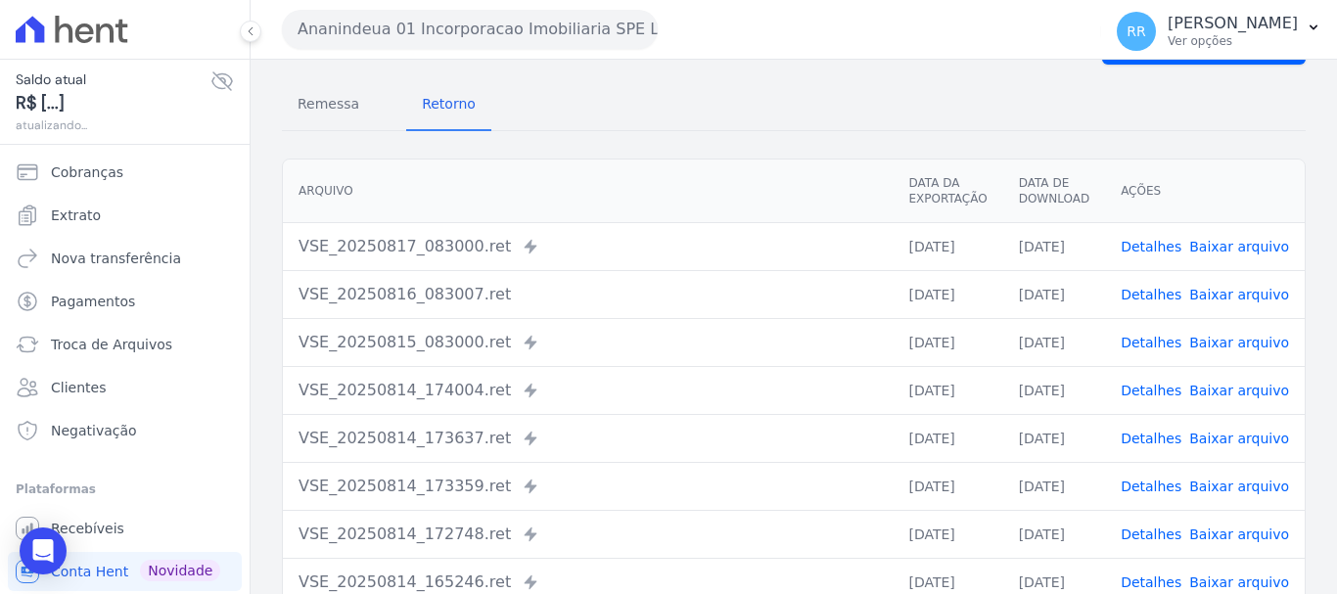
scroll to position [196, 0]
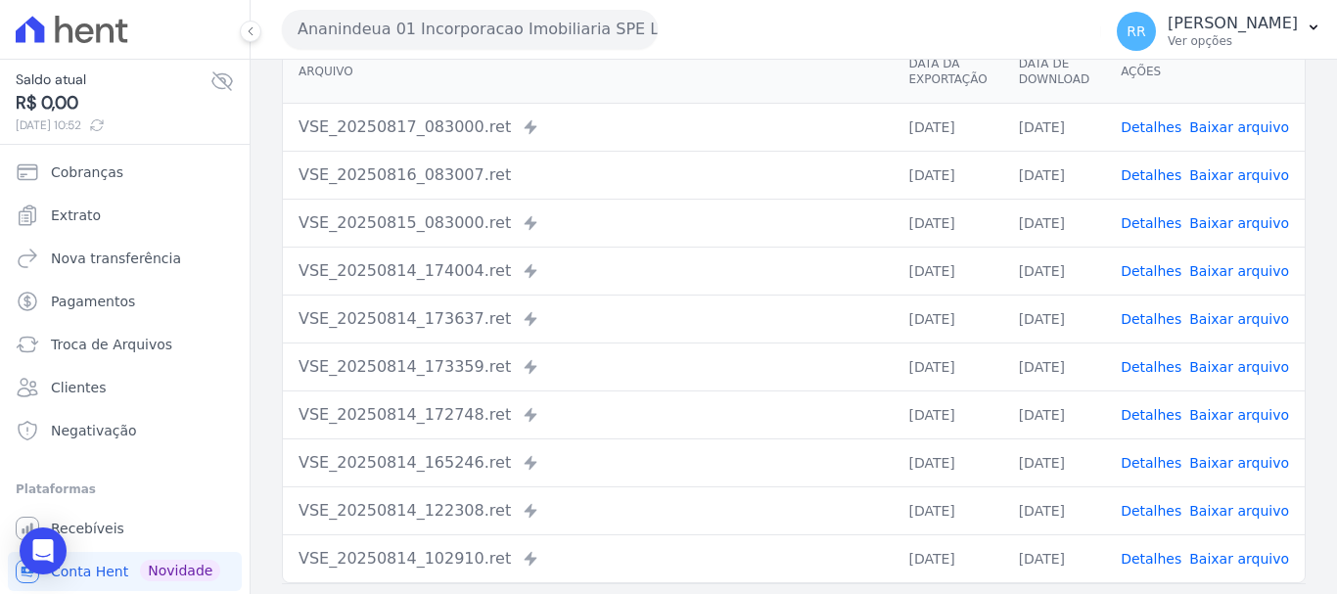
click at [1161, 369] on link "Detalhes" at bounding box center [1151, 367] width 61 height 16
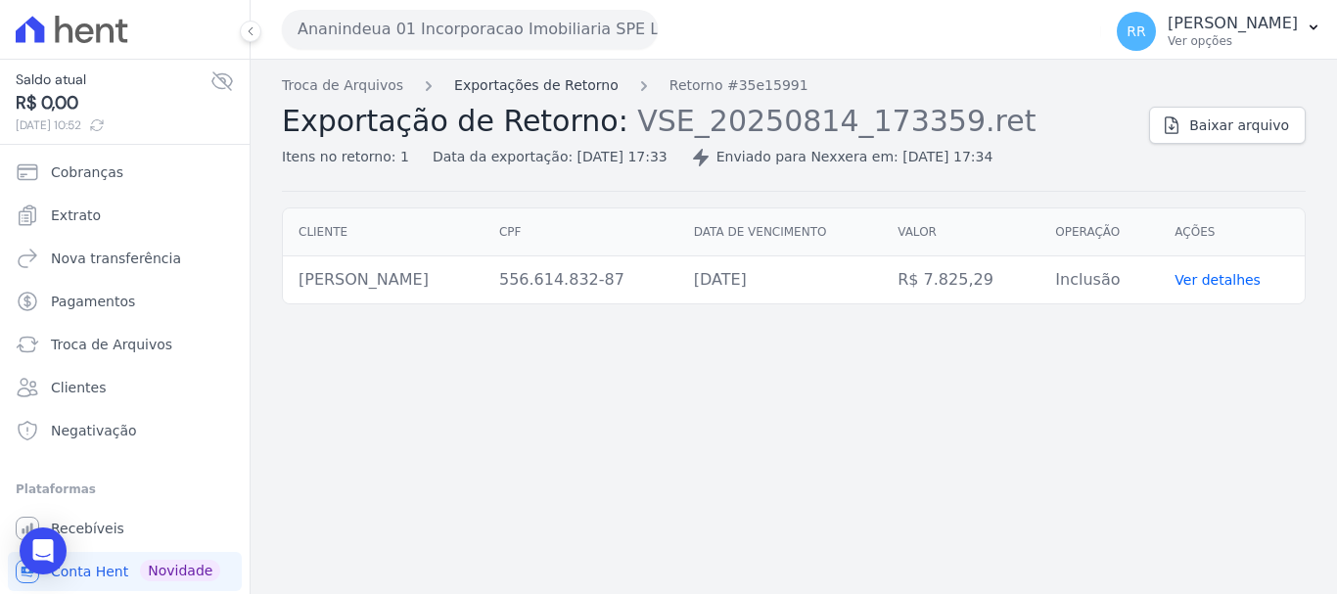
click at [581, 87] on link "Exportações de Retorno" at bounding box center [536, 85] width 164 height 21
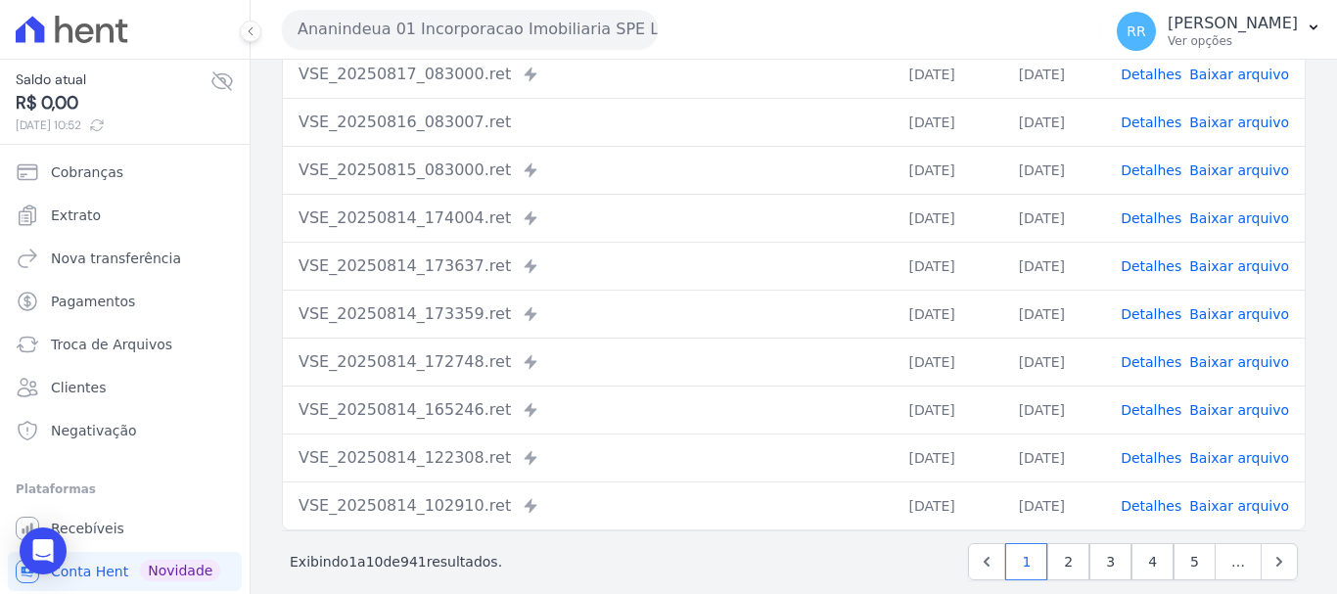
scroll to position [270, 0]
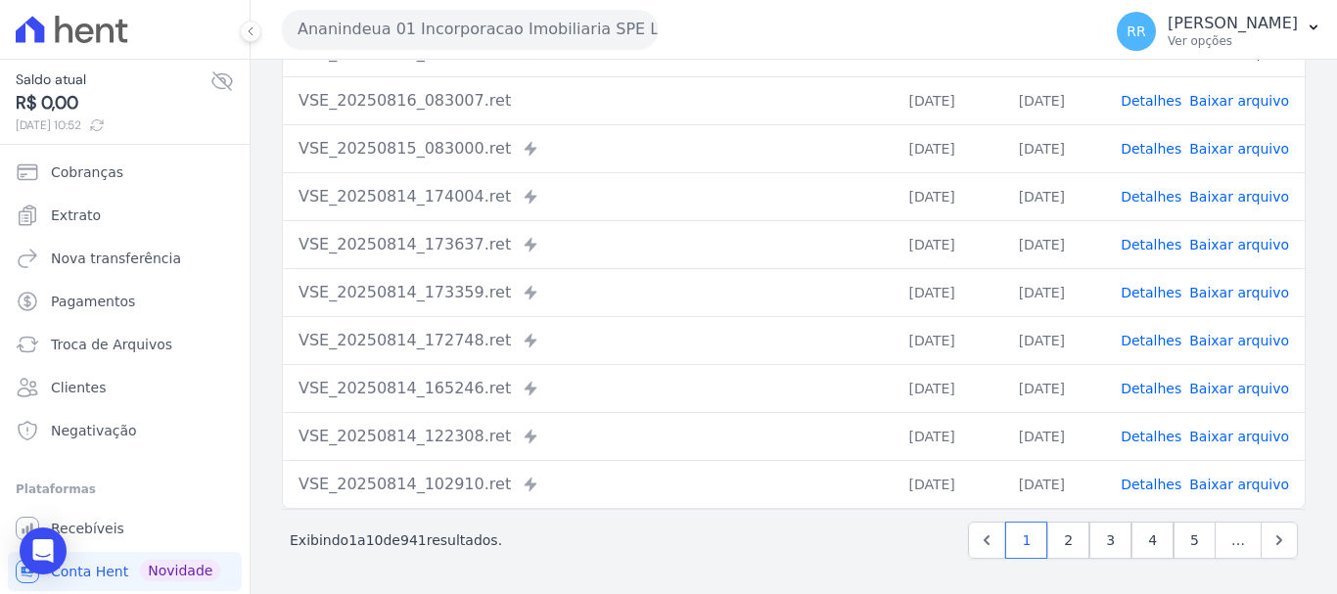
click at [1152, 251] on link "Detalhes" at bounding box center [1151, 245] width 61 height 16
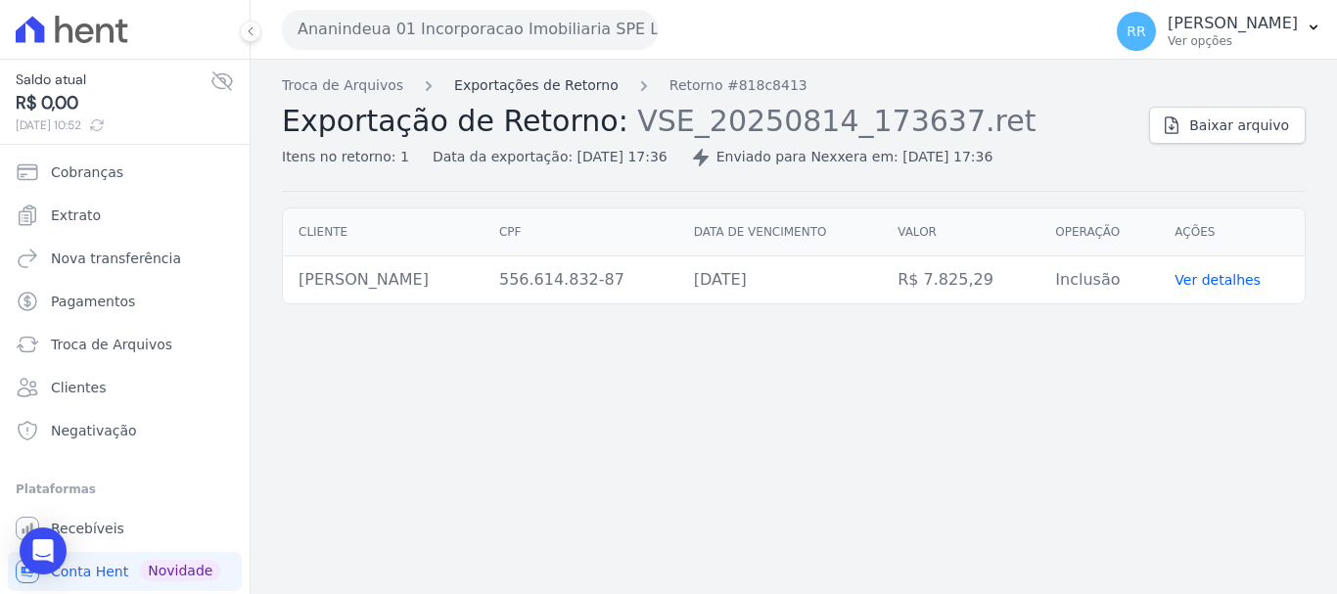
click at [528, 79] on link "Exportações de Retorno" at bounding box center [536, 85] width 164 height 21
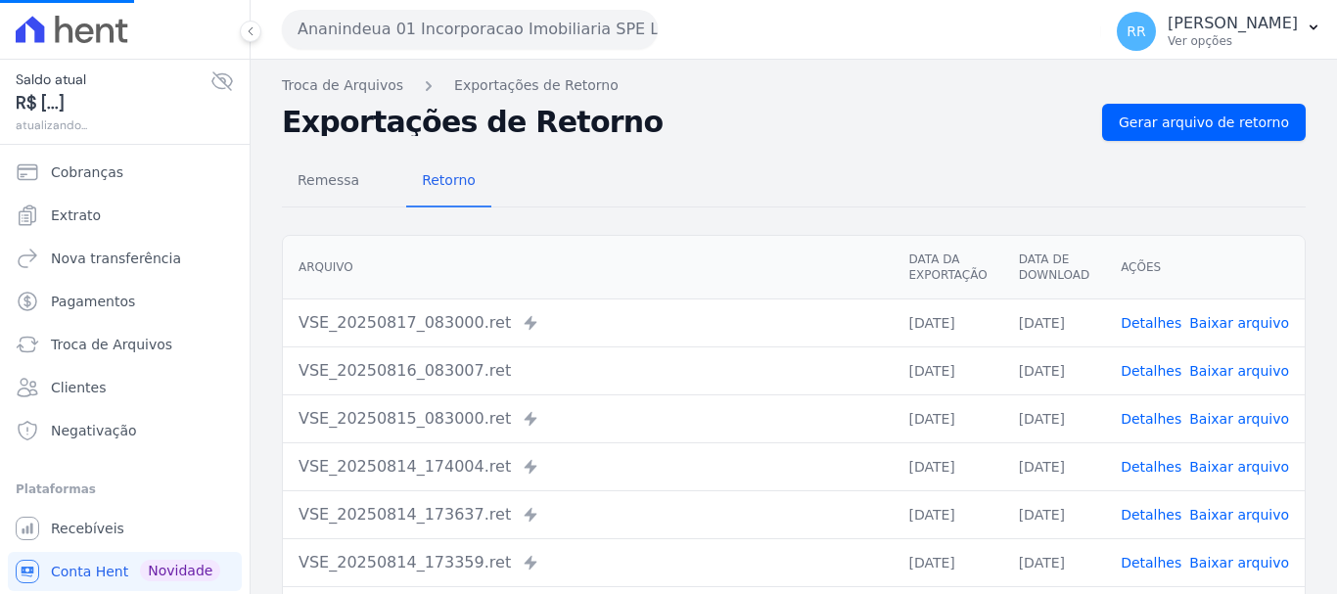
scroll to position [164, 0]
click at [1146, 461] on link "Detalhes" at bounding box center [1151, 467] width 61 height 16
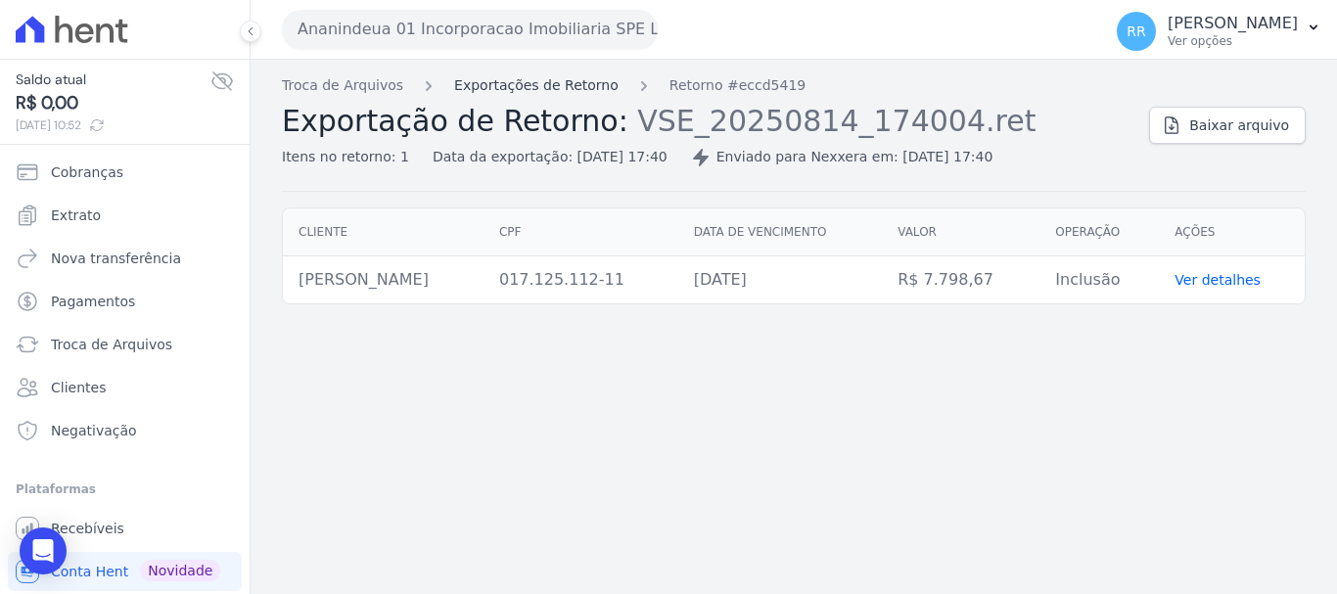
click at [576, 82] on link "Exportações de Retorno" at bounding box center [536, 85] width 164 height 21
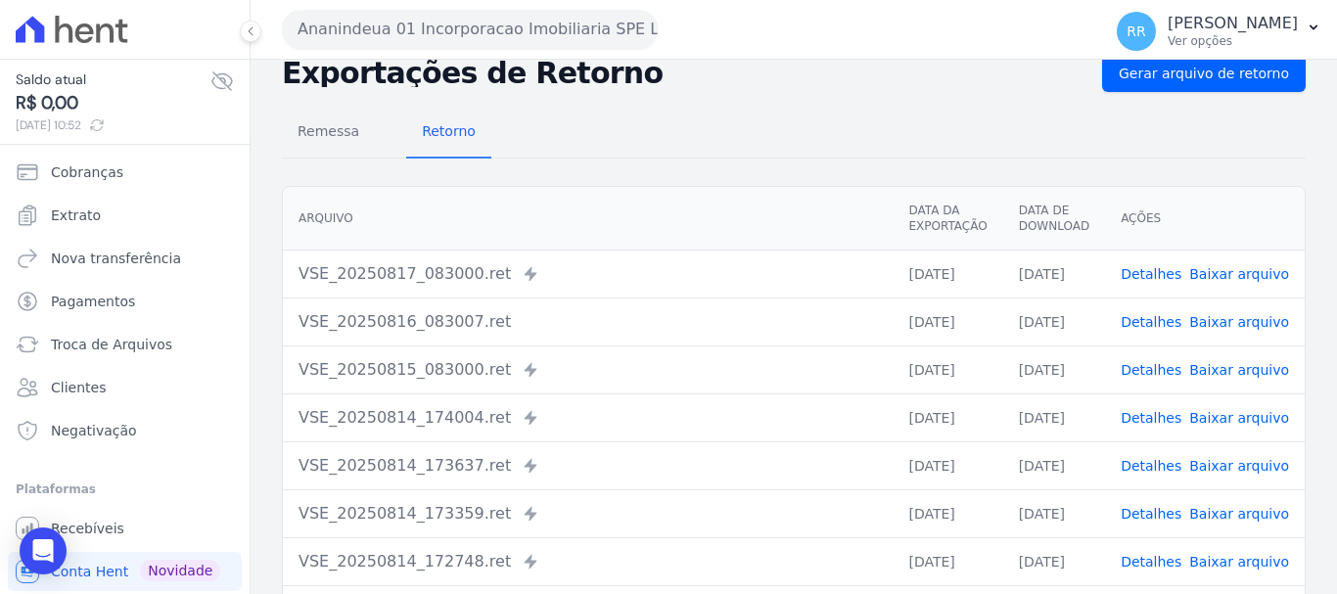
scroll to position [98, 0]
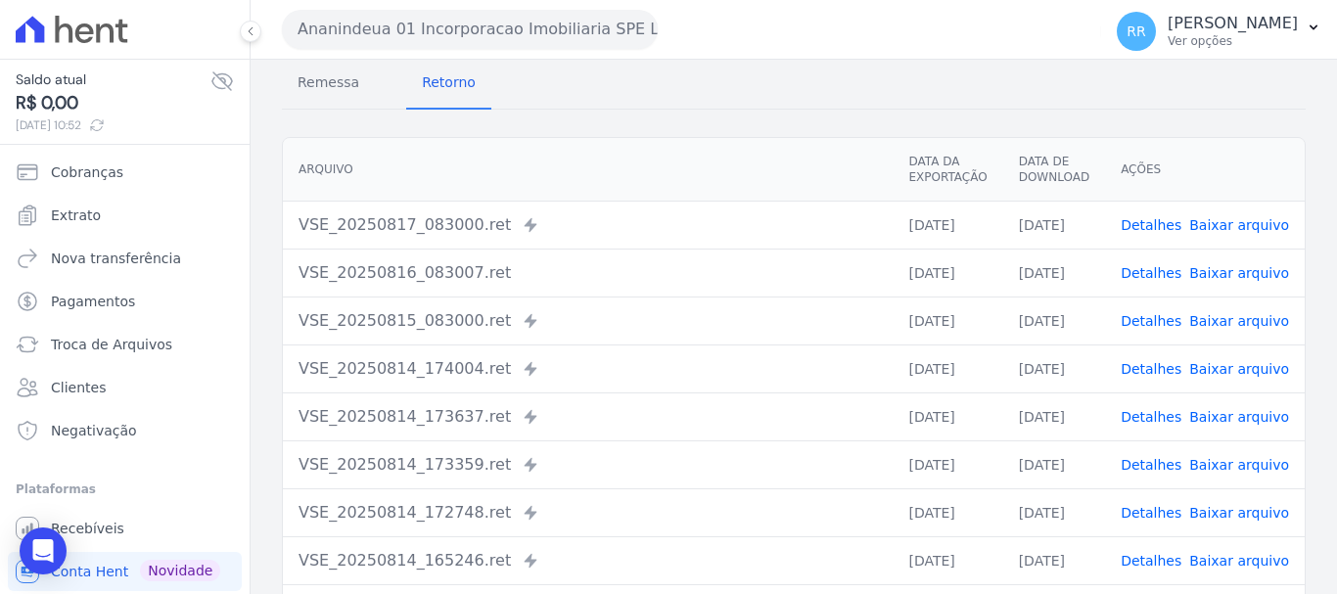
click at [1161, 465] on link "Detalhes" at bounding box center [1151, 465] width 61 height 16
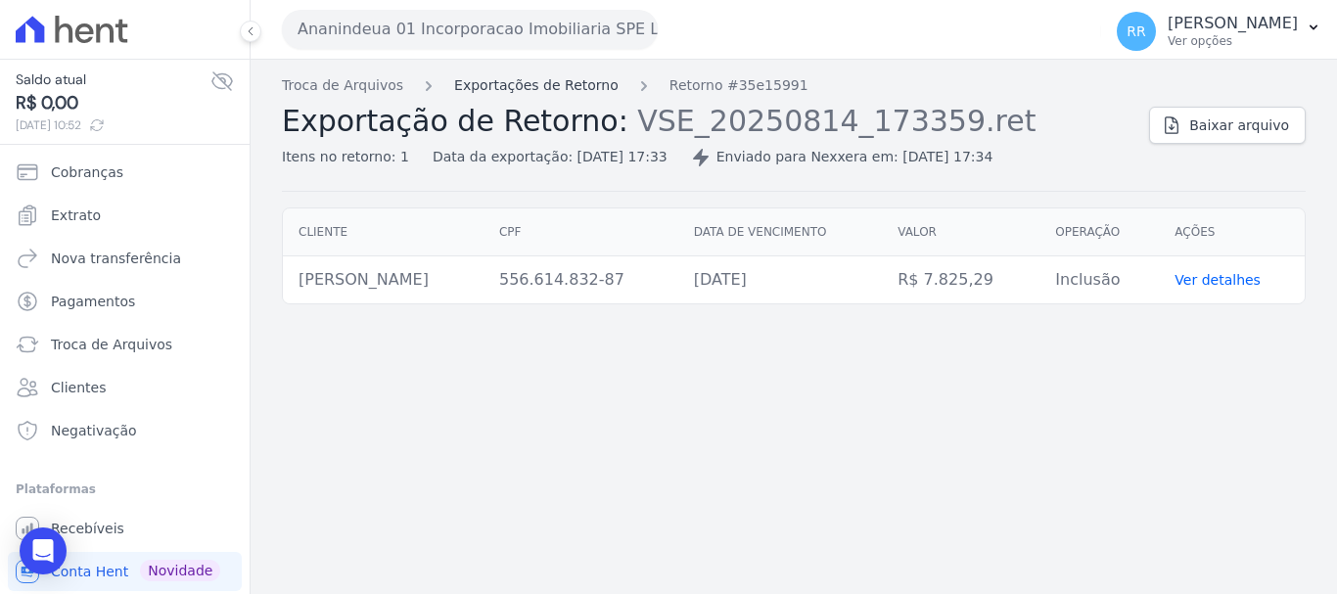
click at [514, 84] on link "Exportações de Retorno" at bounding box center [536, 85] width 164 height 21
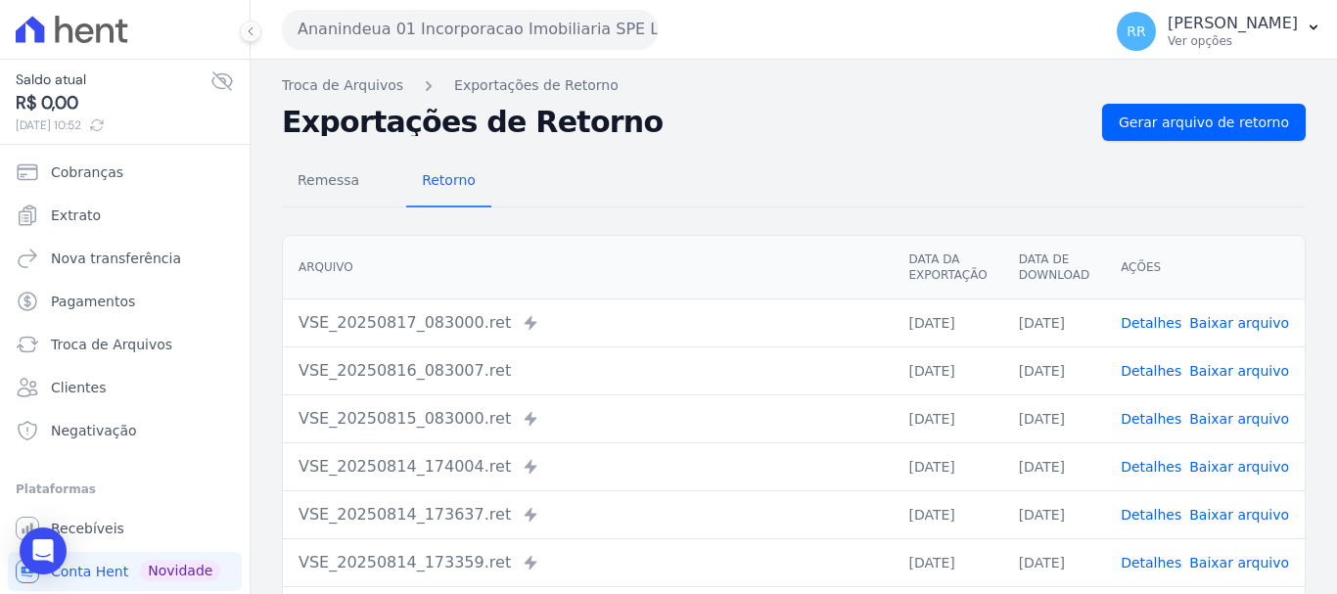
click at [1159, 422] on link "Detalhes" at bounding box center [1151, 419] width 61 height 16
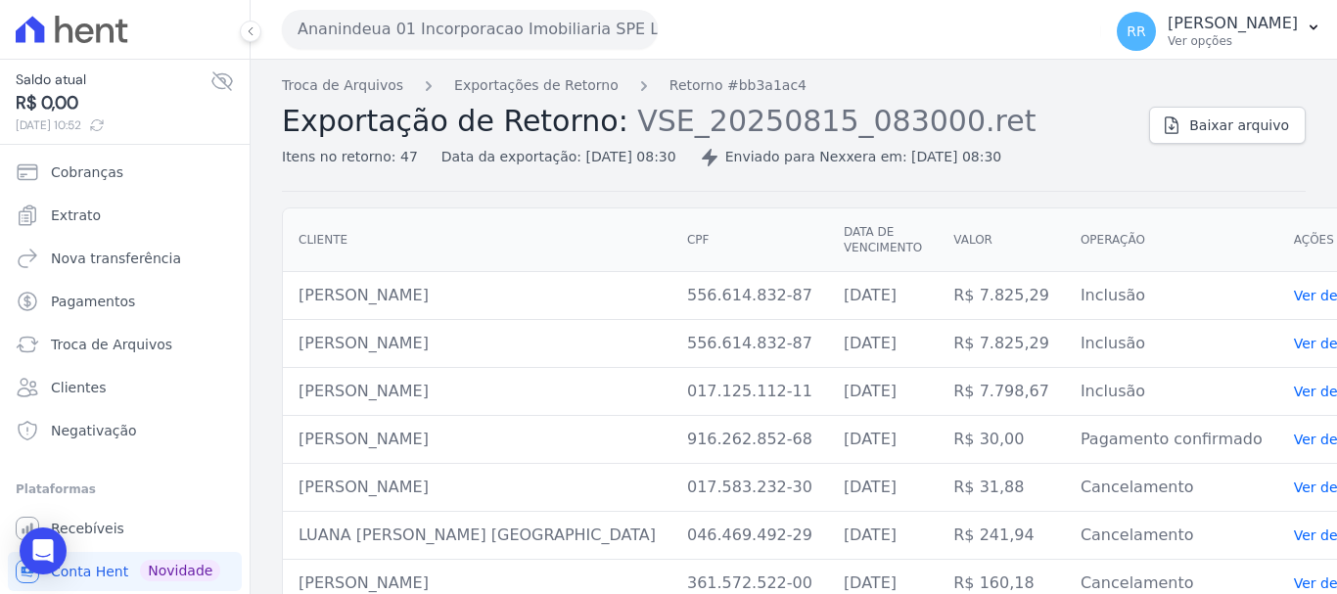
click at [1294, 443] on link "Ver detalhes" at bounding box center [1337, 440] width 86 height 16
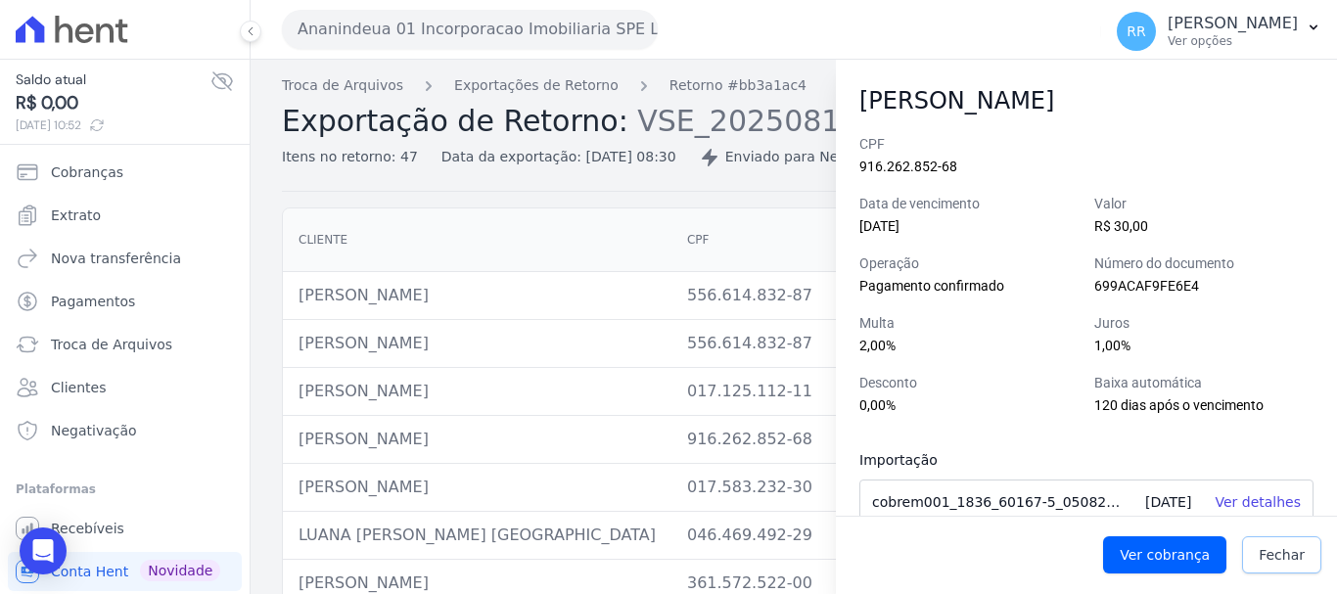
click at [1295, 565] on link "Fechar" at bounding box center [1282, 555] width 79 height 37
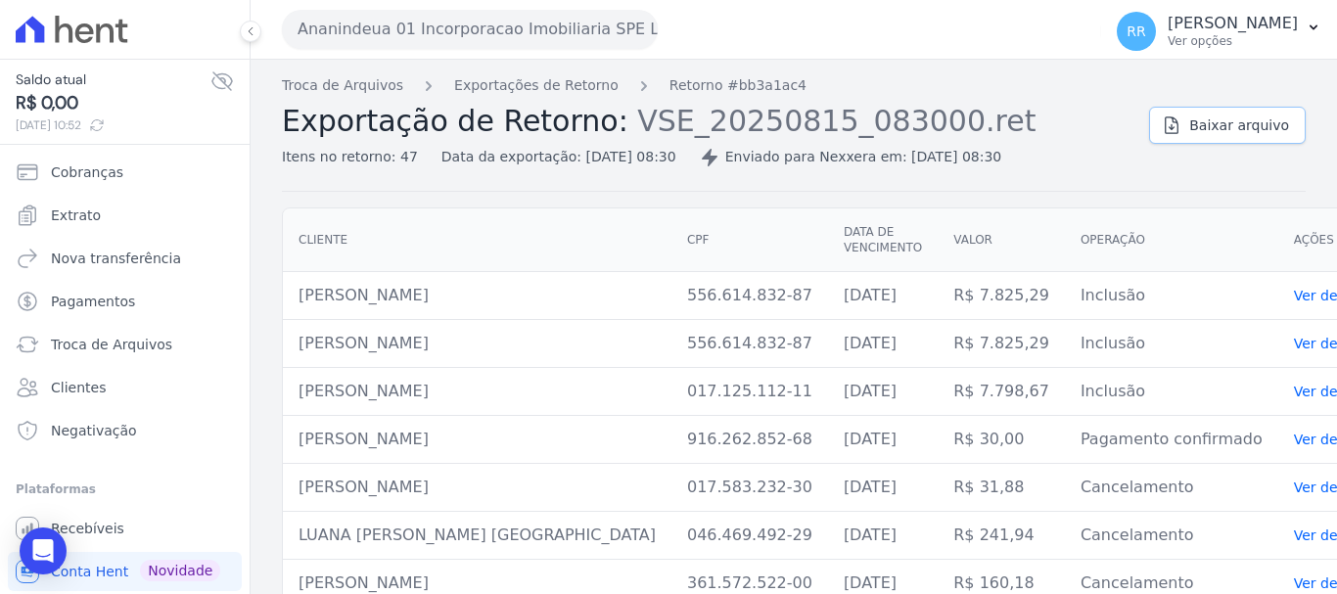
click at [1212, 109] on link "Baixar arquivo" at bounding box center [1227, 125] width 157 height 37
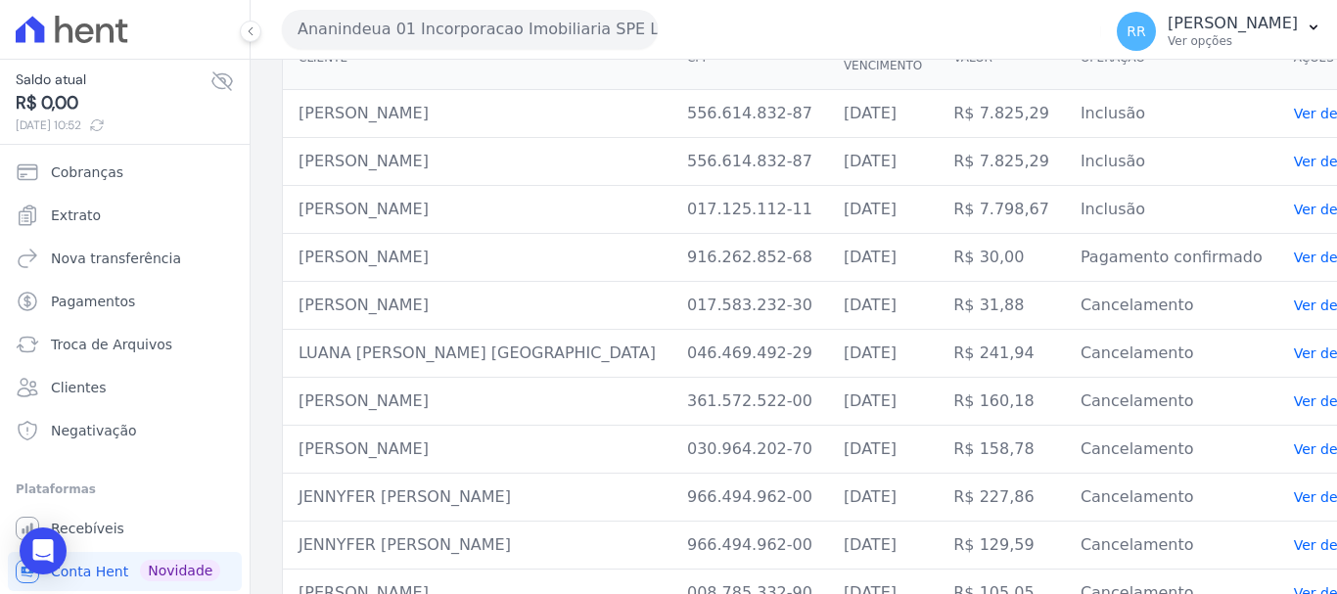
scroll to position [294, 0]
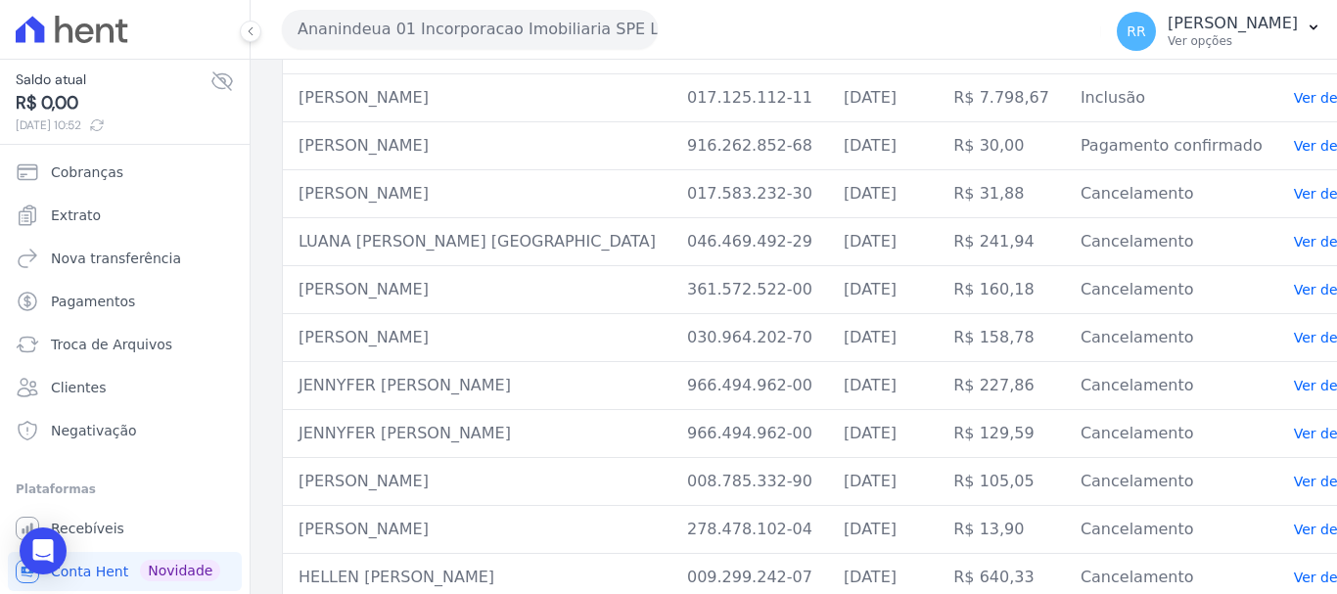
click at [828, 65] on td "[DATE]" at bounding box center [883, 50] width 110 height 48
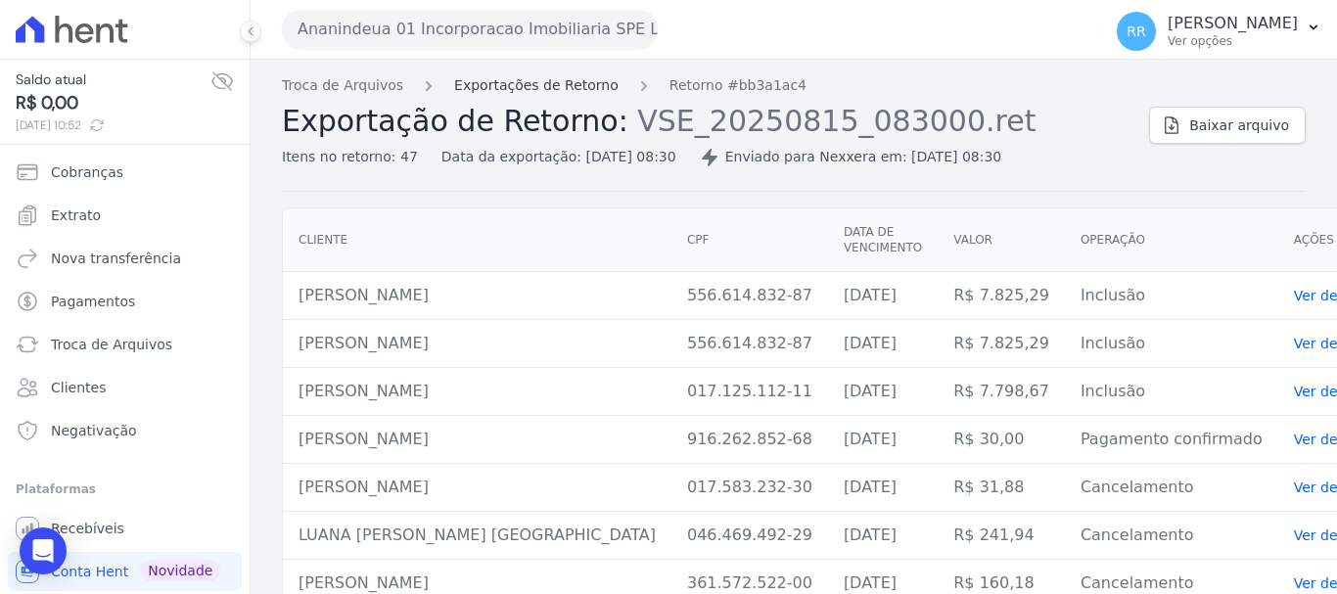
click at [566, 95] on link "Exportações de Retorno" at bounding box center [536, 85] width 164 height 21
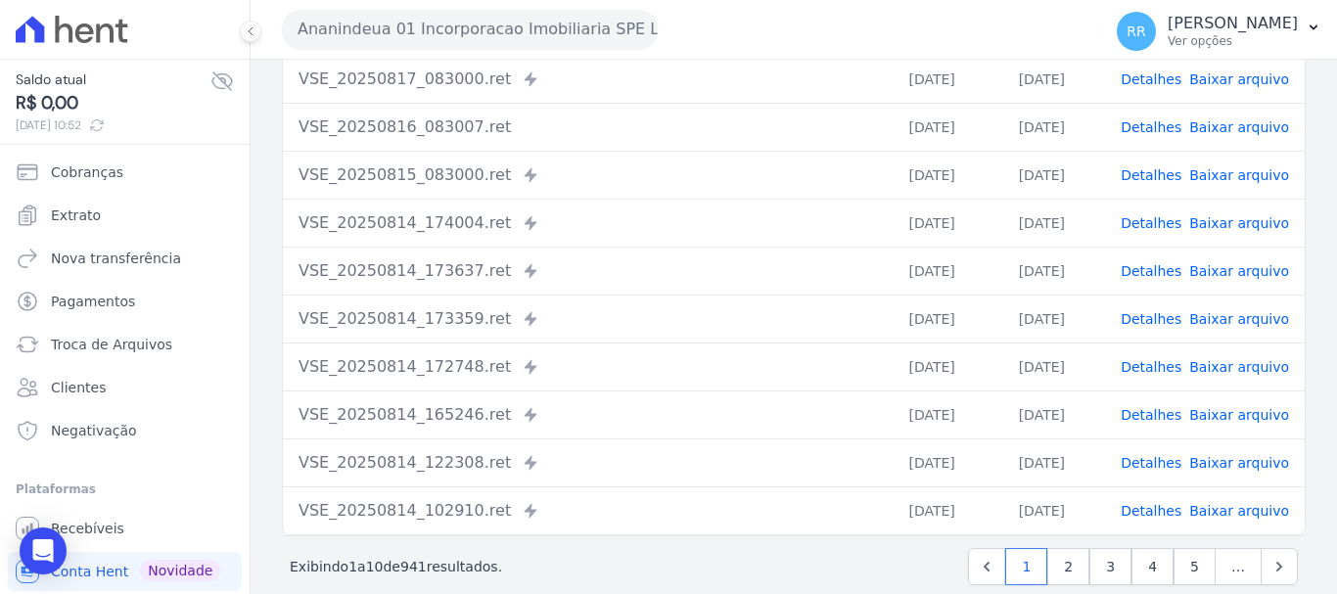
scroll to position [270, 0]
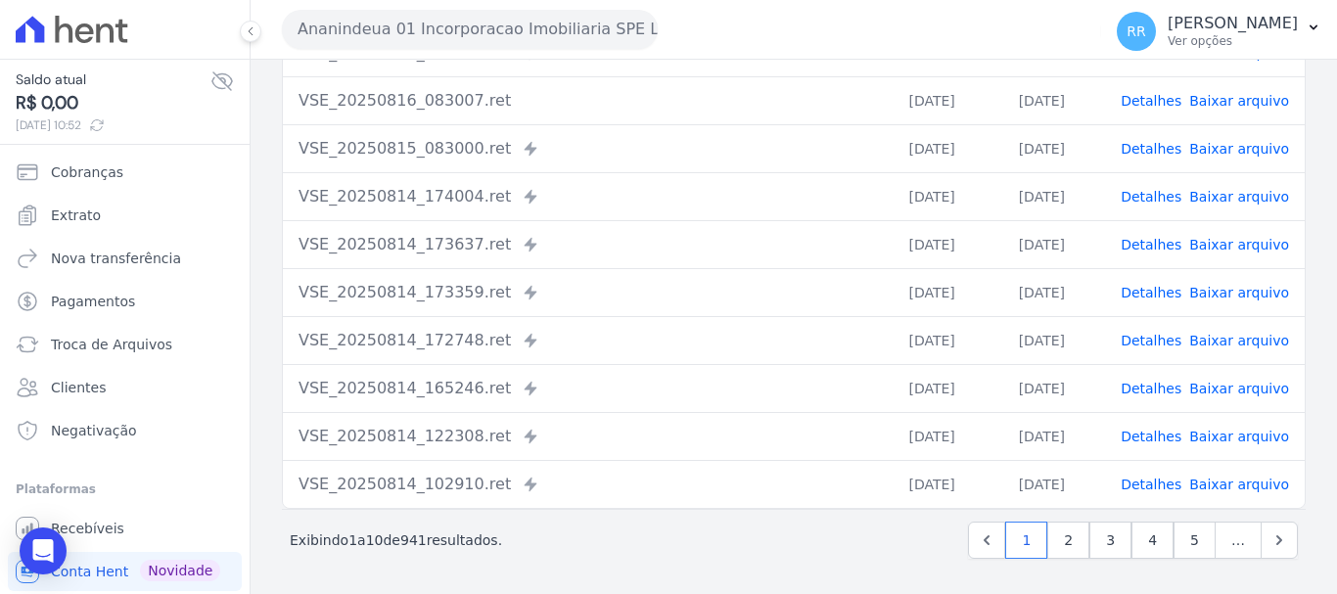
click at [1160, 289] on link "Detalhes" at bounding box center [1151, 293] width 61 height 16
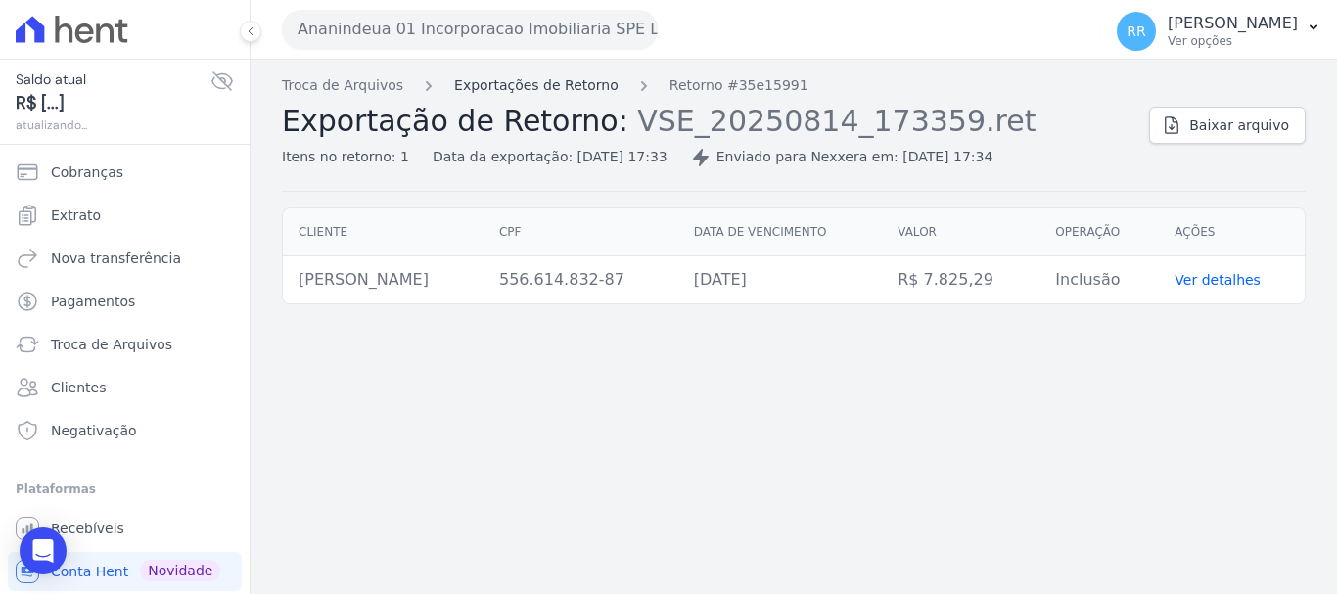
click at [567, 82] on link "Exportações de Retorno" at bounding box center [536, 85] width 164 height 21
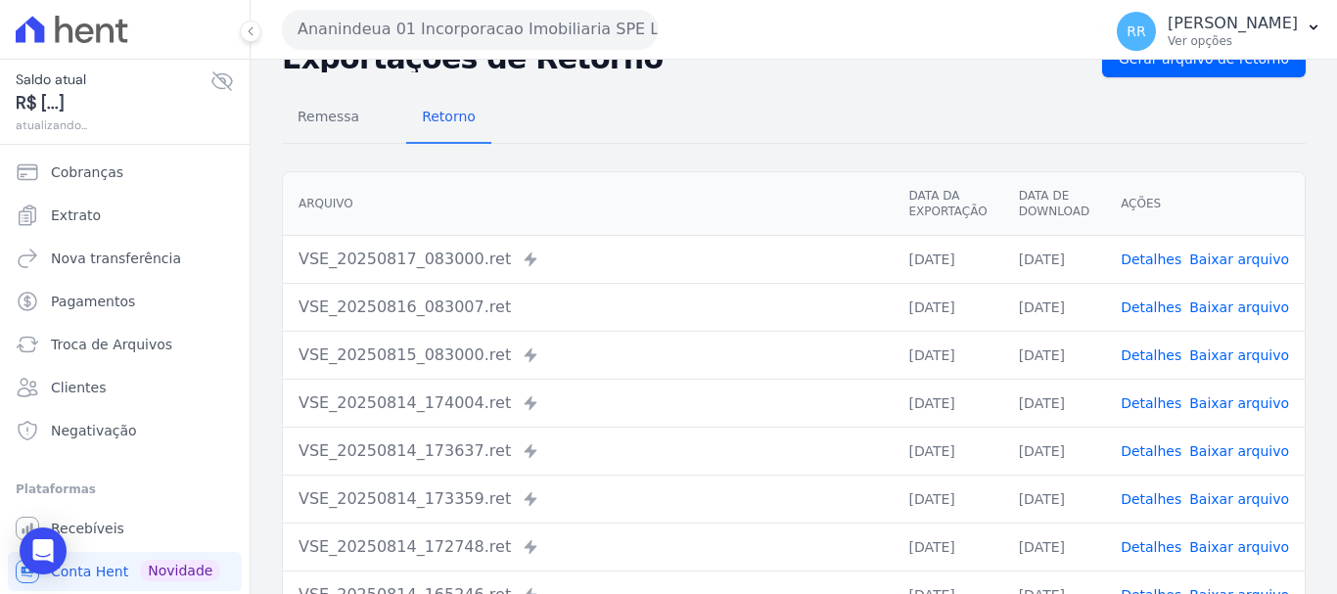
scroll to position [98, 0]
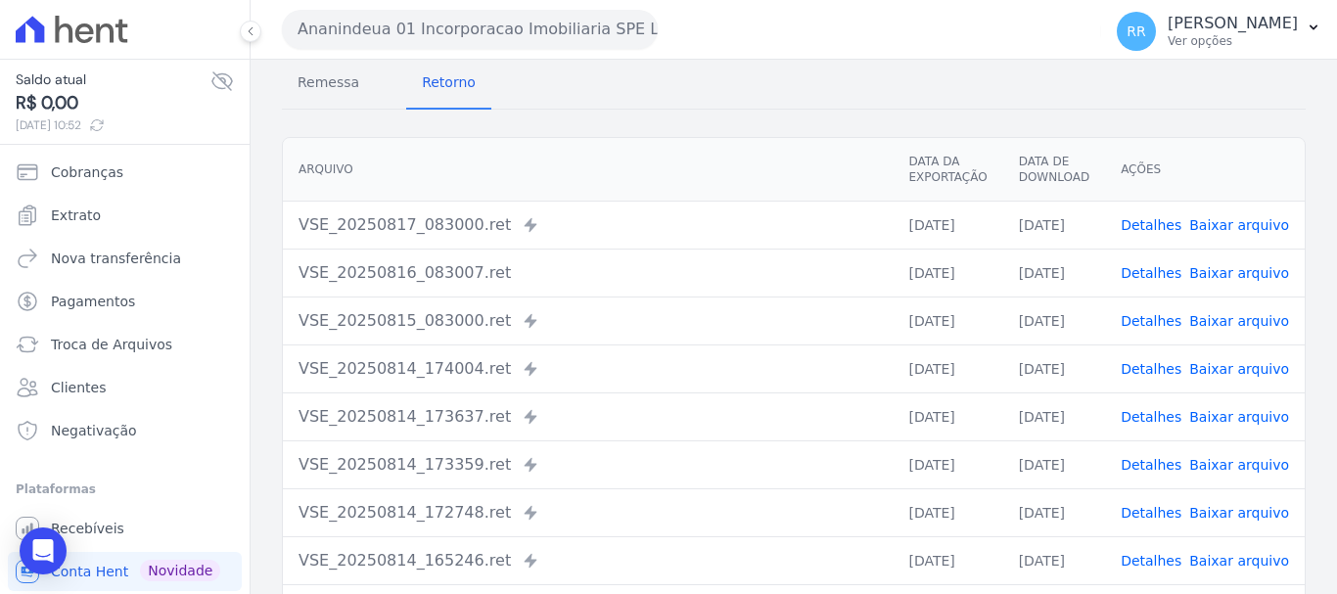
click at [1159, 412] on link "Detalhes" at bounding box center [1151, 417] width 61 height 16
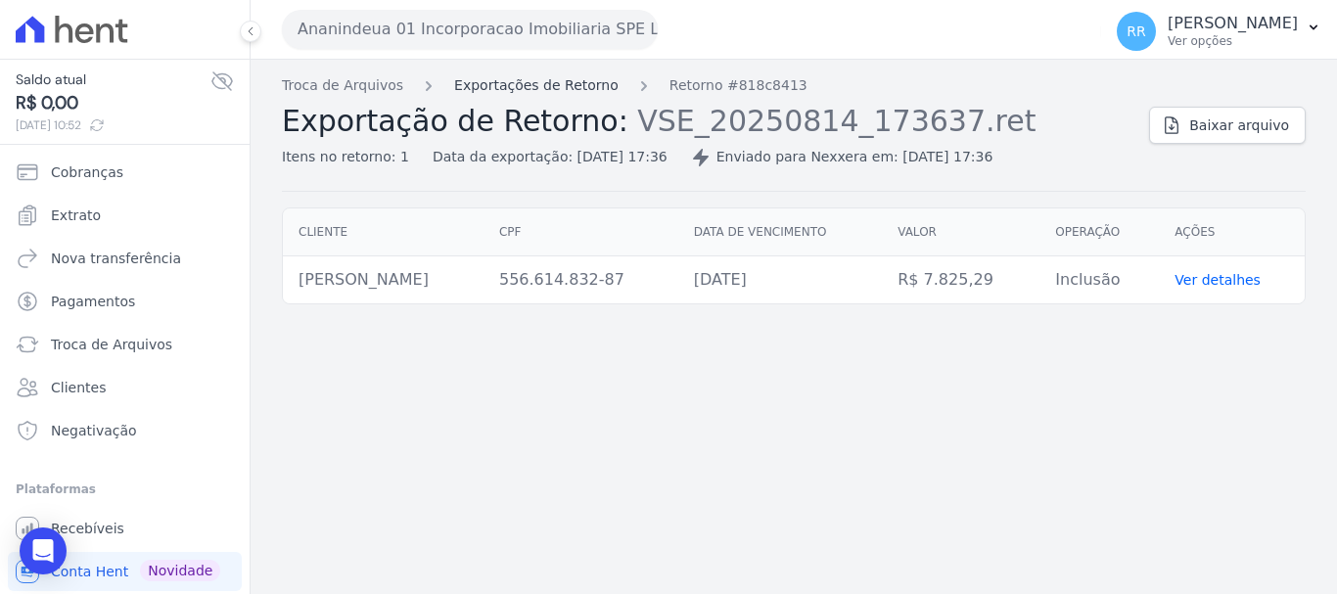
click at [584, 78] on link "Exportações de Retorno" at bounding box center [536, 85] width 164 height 21
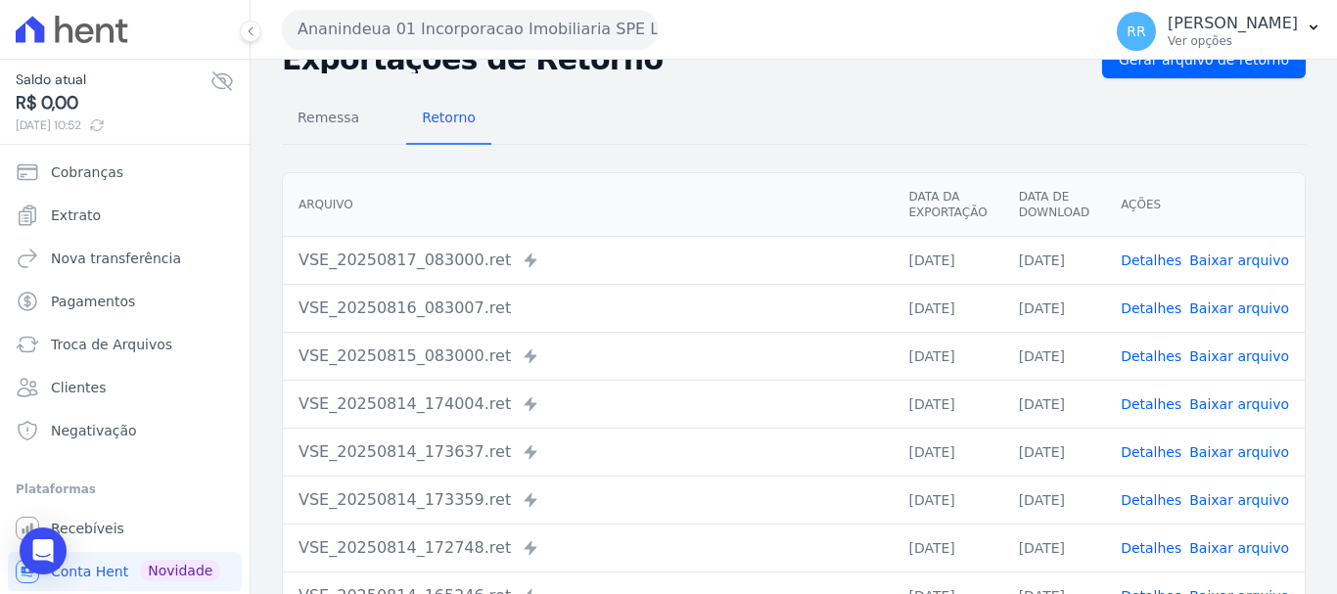
scroll to position [98, 0]
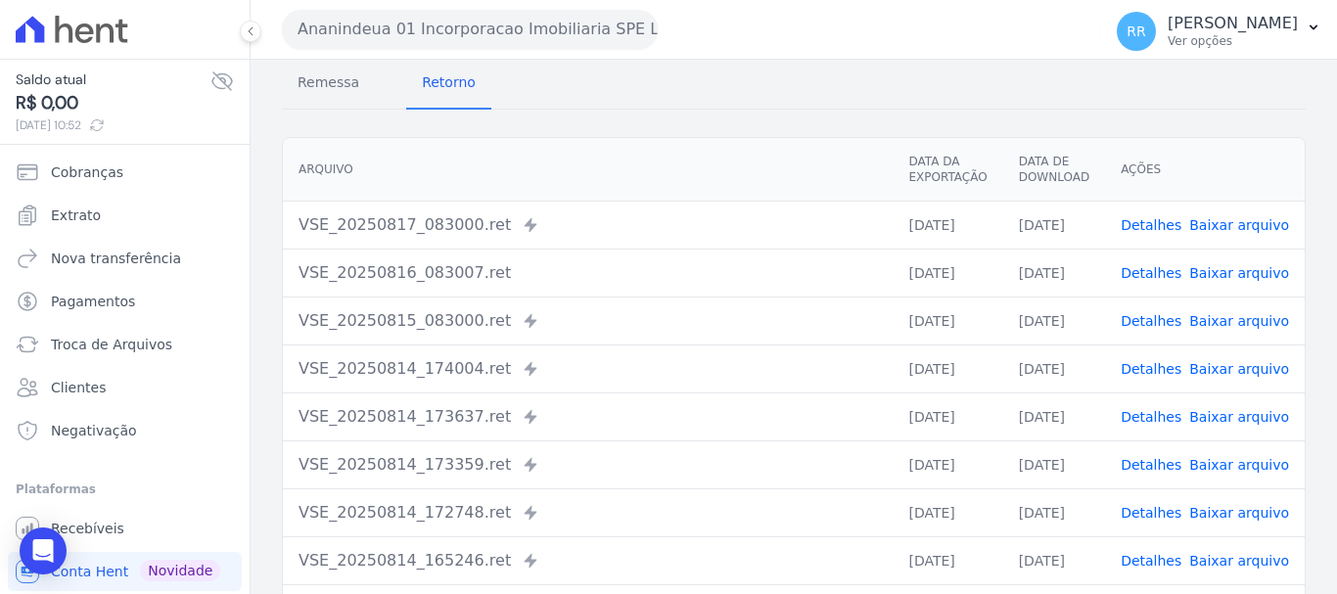
click at [1164, 514] on link "Detalhes" at bounding box center [1151, 513] width 61 height 16
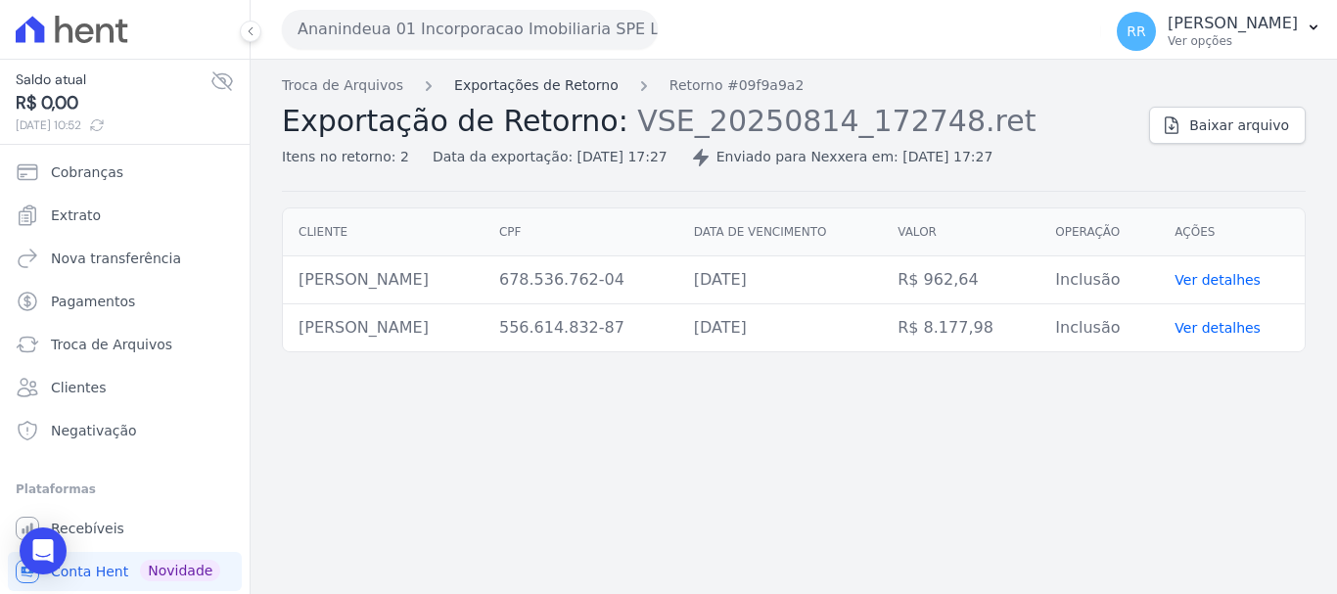
click at [577, 87] on link "Exportações de Retorno" at bounding box center [536, 85] width 164 height 21
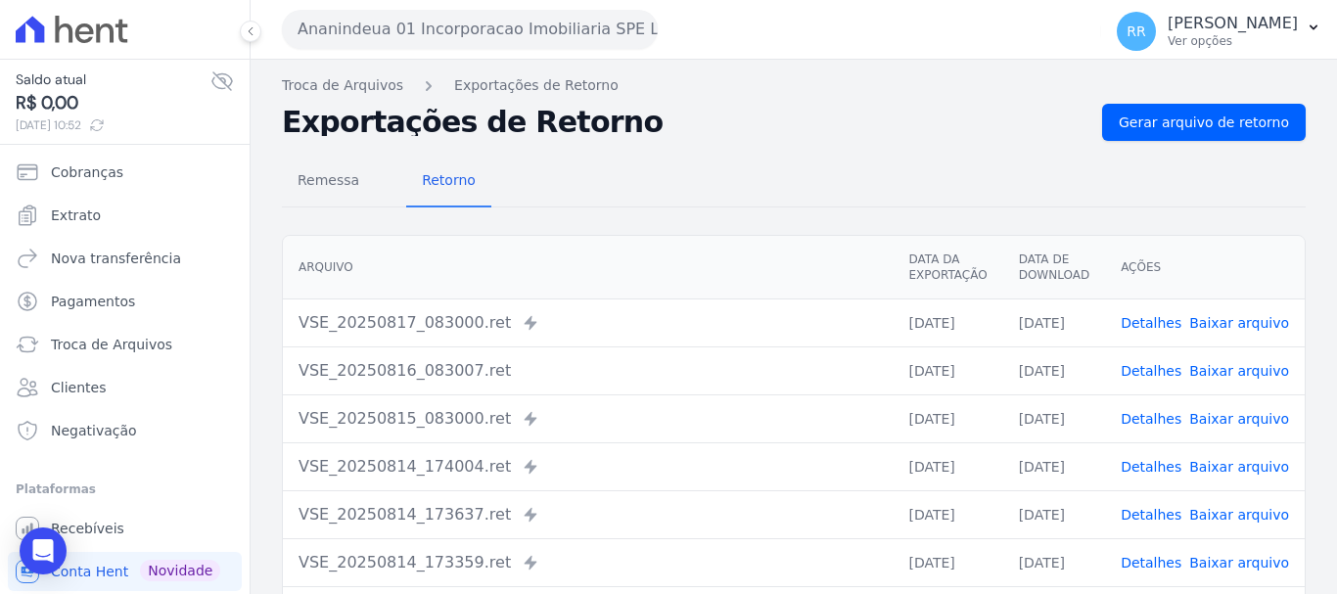
click at [1160, 414] on link "Detalhes" at bounding box center [1151, 419] width 61 height 16
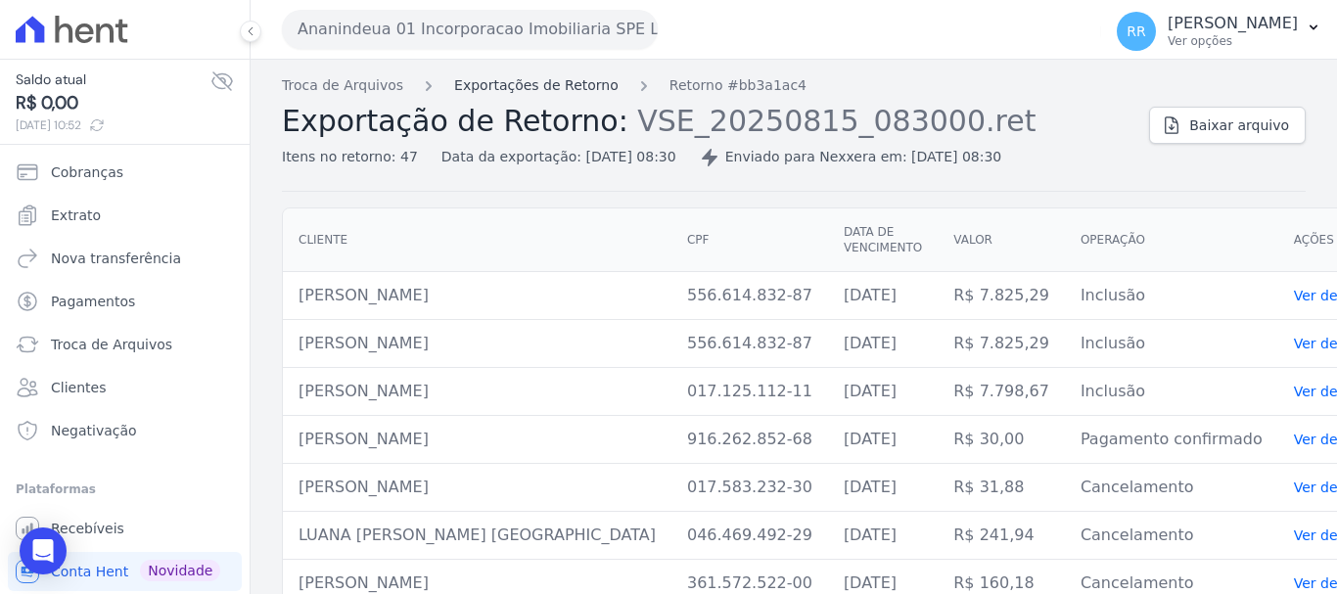
click at [567, 83] on link "Exportações de Retorno" at bounding box center [536, 85] width 164 height 21
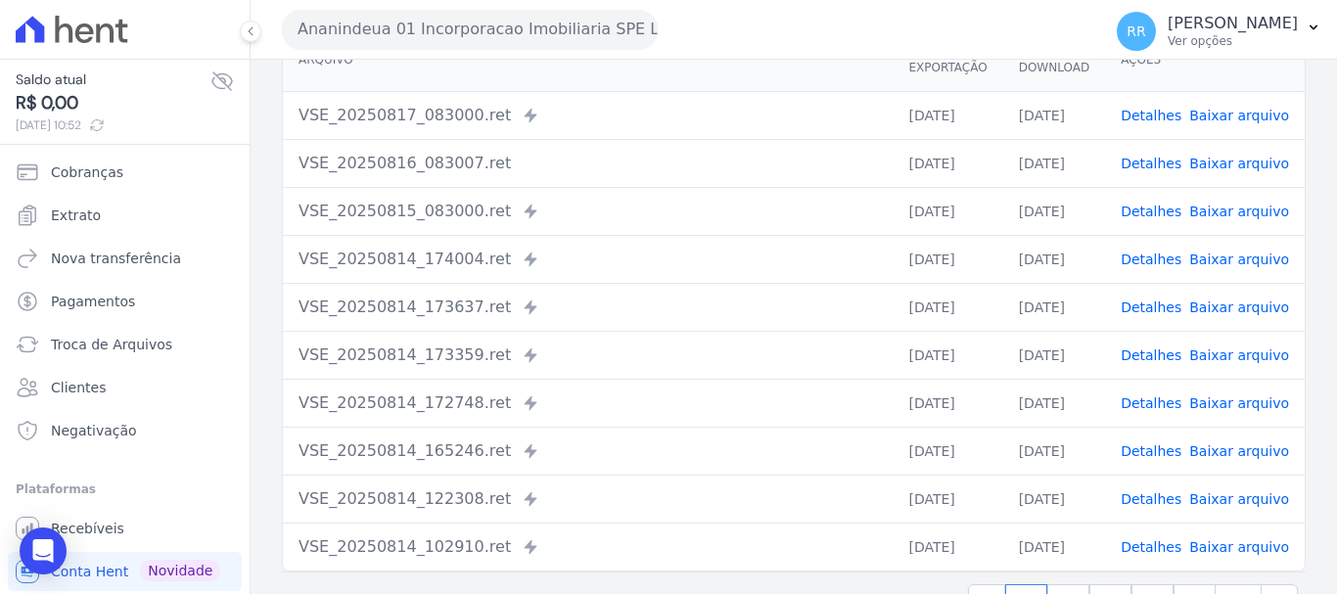
scroll to position [172, 0]
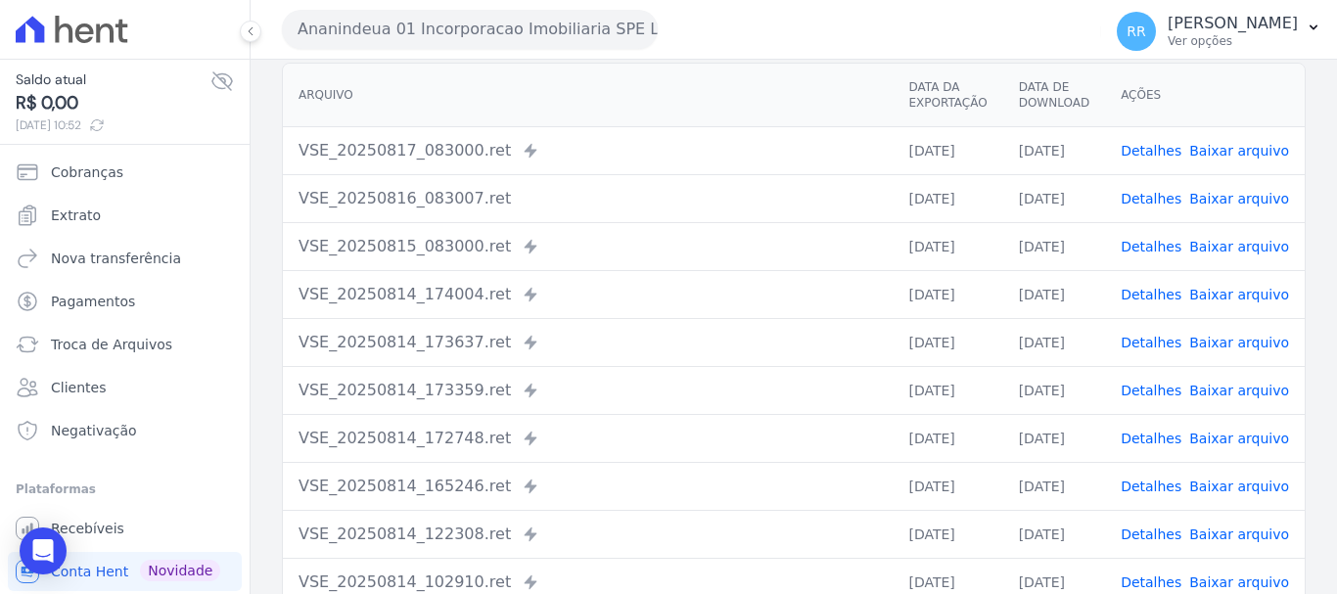
click at [1139, 192] on link "Detalhes" at bounding box center [1151, 199] width 61 height 16
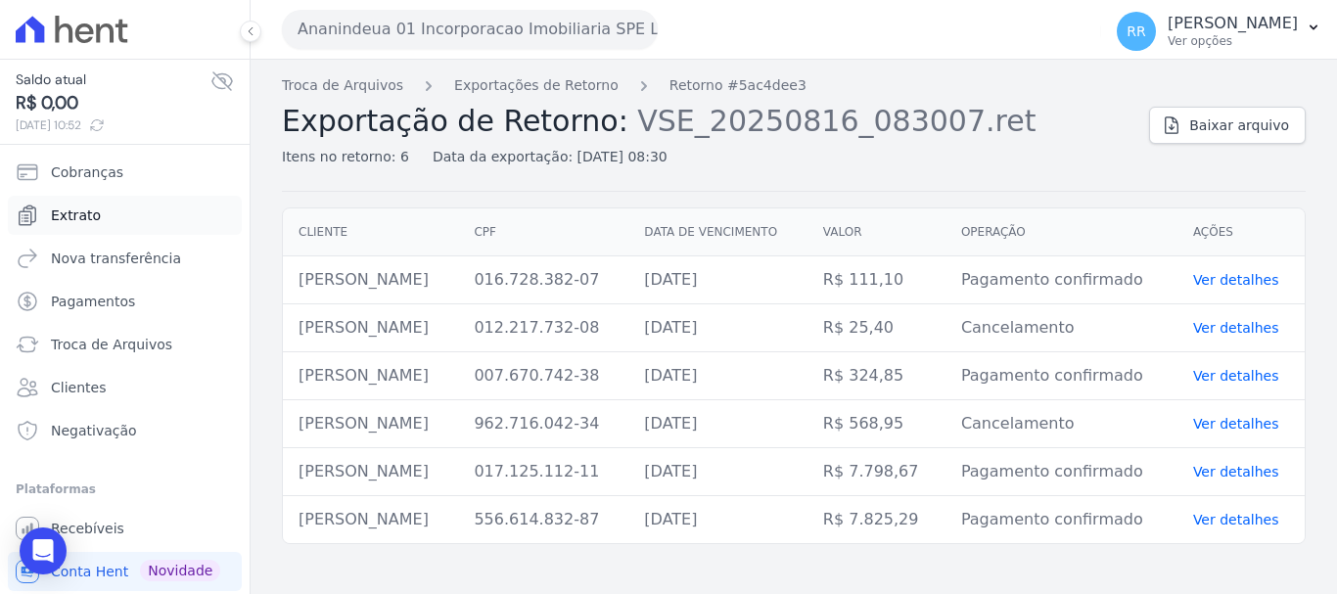
click at [89, 228] on link "Extrato" at bounding box center [125, 215] width 234 height 39
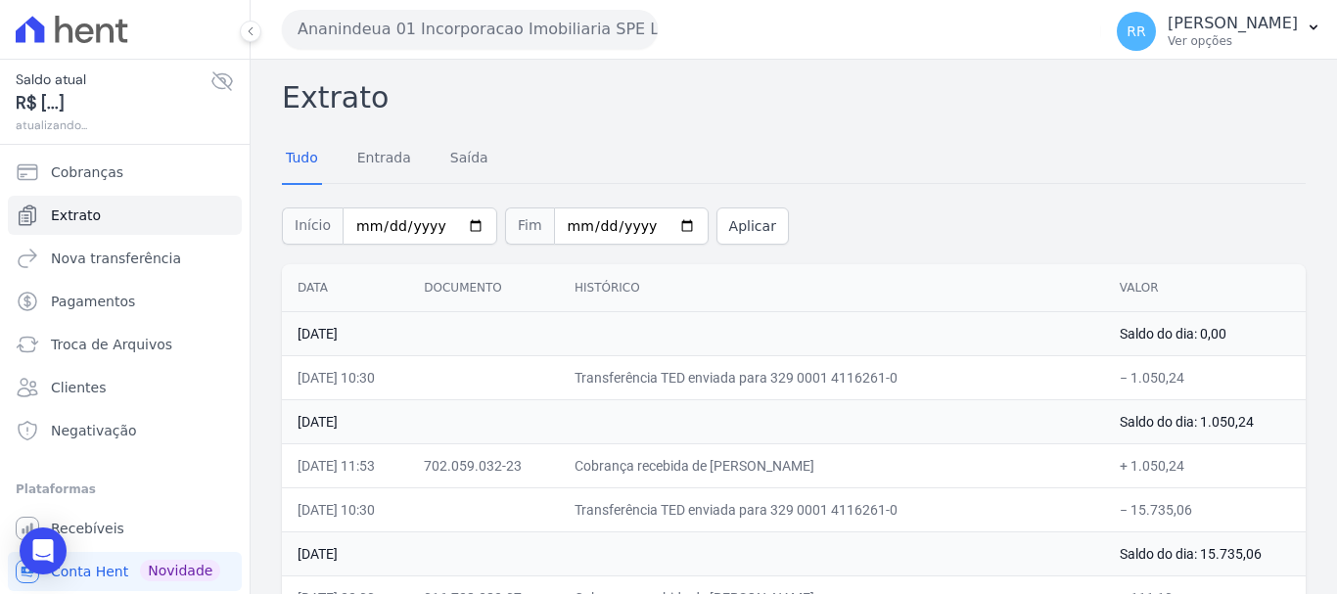
click at [443, 35] on button "Ananindeua 01 Incorporacao Imobiliaria SPE LTDA" at bounding box center [470, 29] width 376 height 39
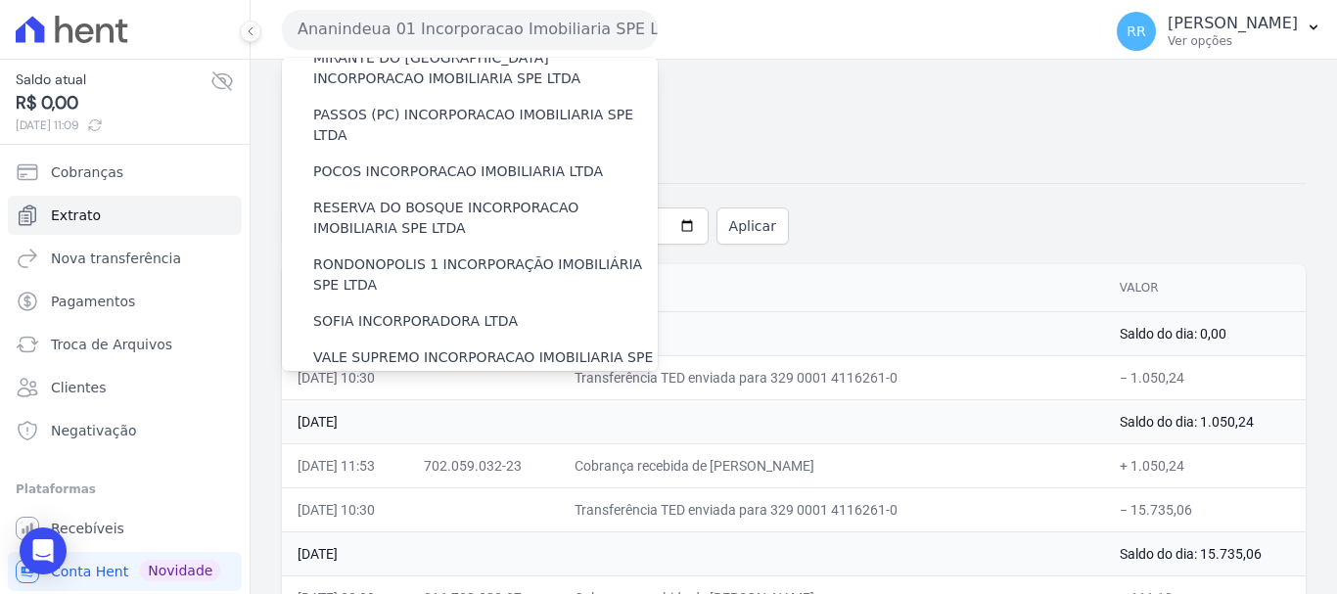
scroll to position [855, 0]
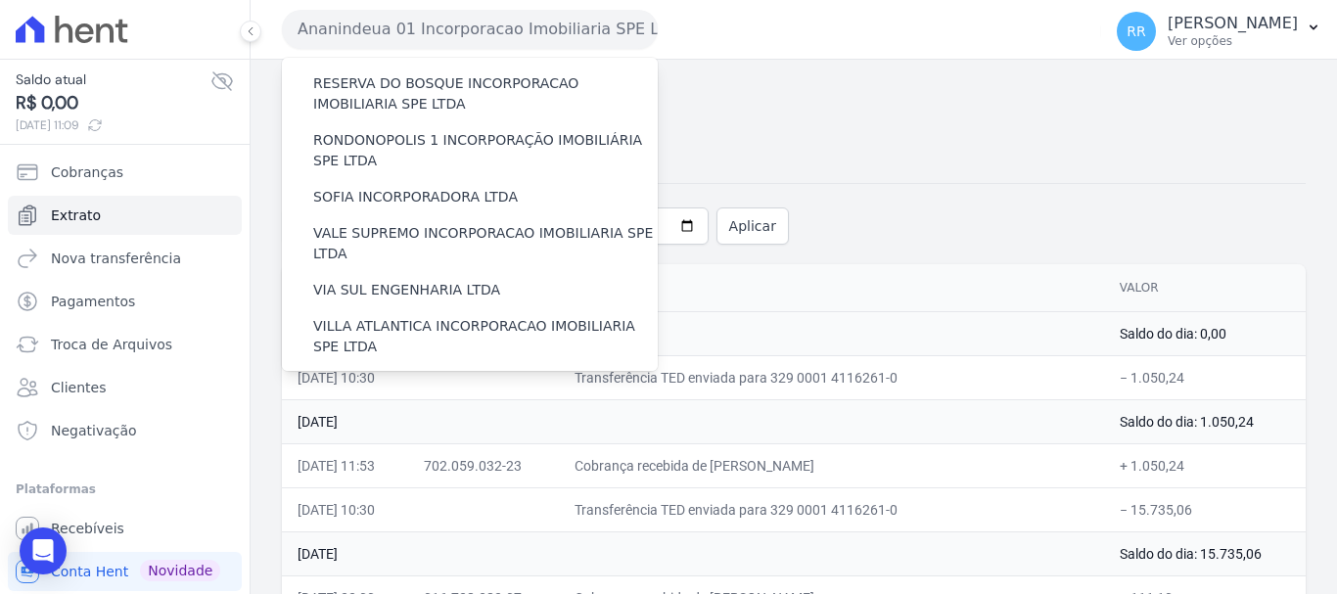
click at [416, 430] on label "VILLA TROPICAL INCORPORAÇÃO IMOBILIÁRIA SPE LTDA" at bounding box center [485, 450] width 345 height 41
click at [0, 0] on input "VILLA TROPICAL INCORPORAÇÃO IMOBILIÁRIA SPE LTDA" at bounding box center [0, 0] width 0 height 0
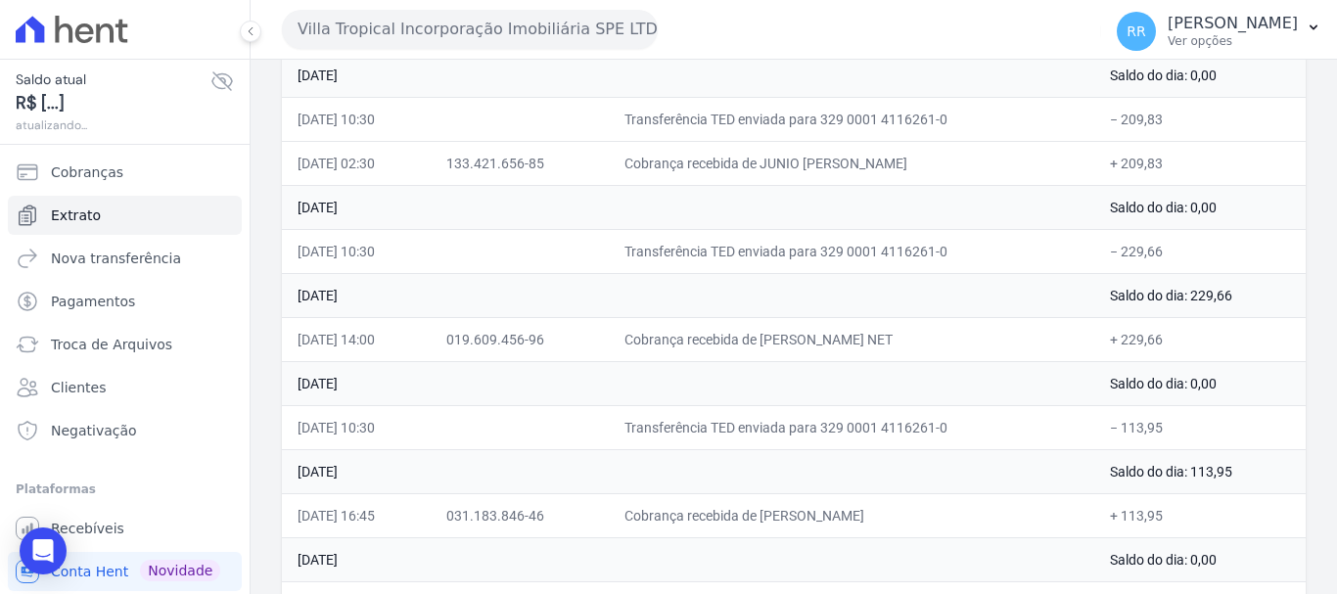
scroll to position [294, 0]
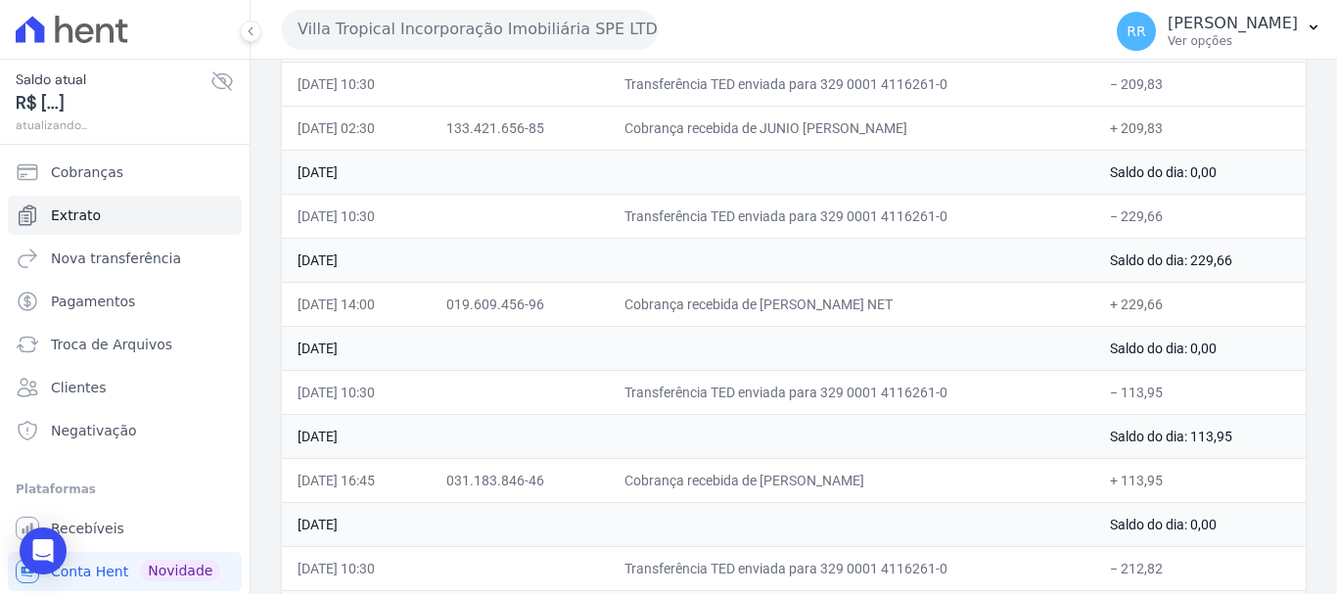
click at [894, 307] on td "Cobrança recebida de [PERSON_NAME] NET" at bounding box center [852, 304] width 487 height 44
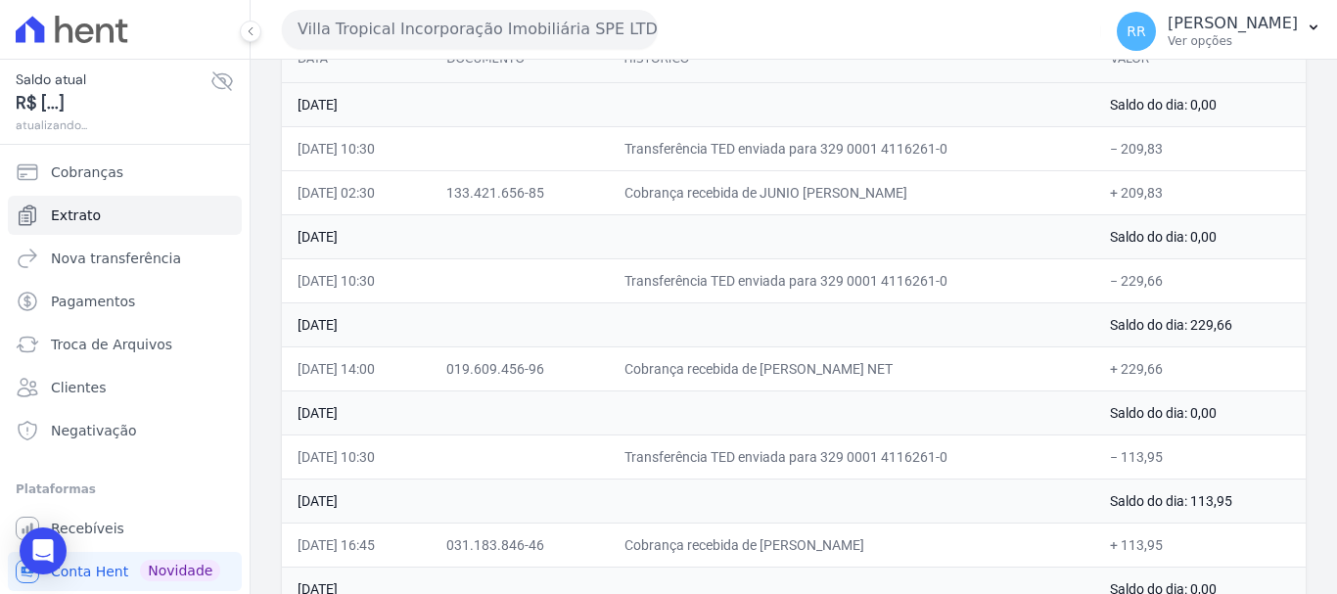
scroll to position [196, 0]
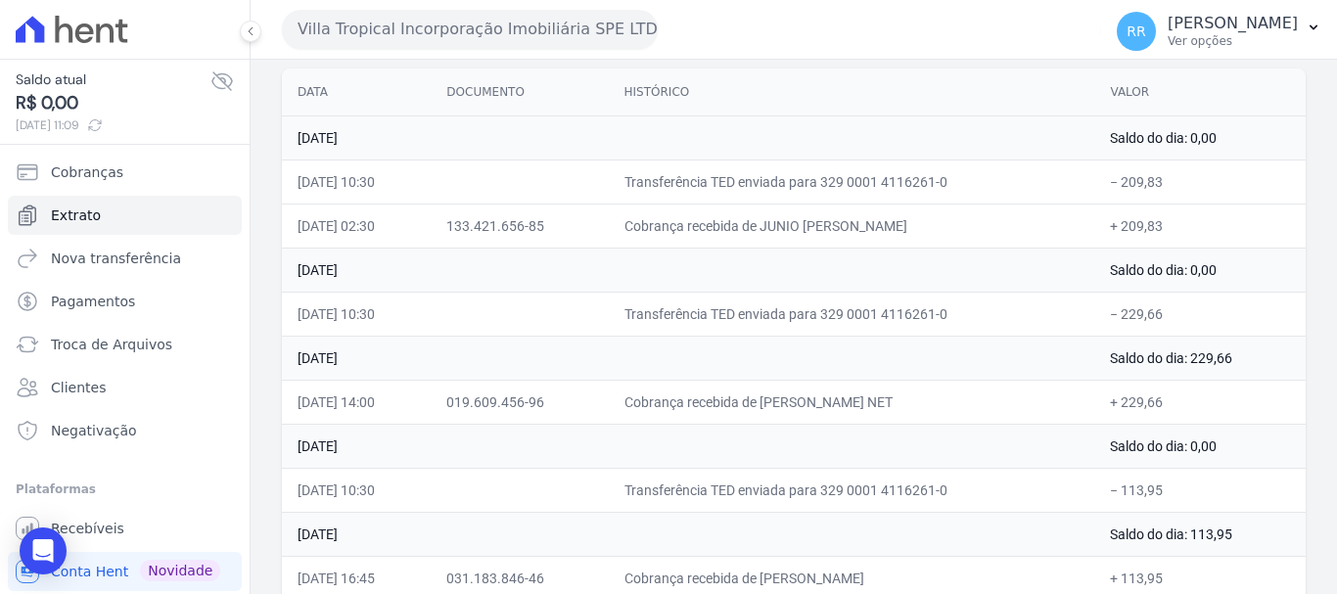
drag, startPoint x: 880, startPoint y: 238, endPoint x: 1001, endPoint y: 257, distance: 121.9
click at [994, 256] on tbody "[DATE] Saldo do dia: 0,00 [DATE] 10:30 Transferência TED enviada para 329 0001 …" at bounding box center [794, 578] width 1024 height 925
click at [1011, 258] on td "[DATE]" at bounding box center [688, 270] width 813 height 44
click at [809, 222] on td "Cobrança recebida de JUNIO [PERSON_NAME]" at bounding box center [852, 226] width 487 height 44
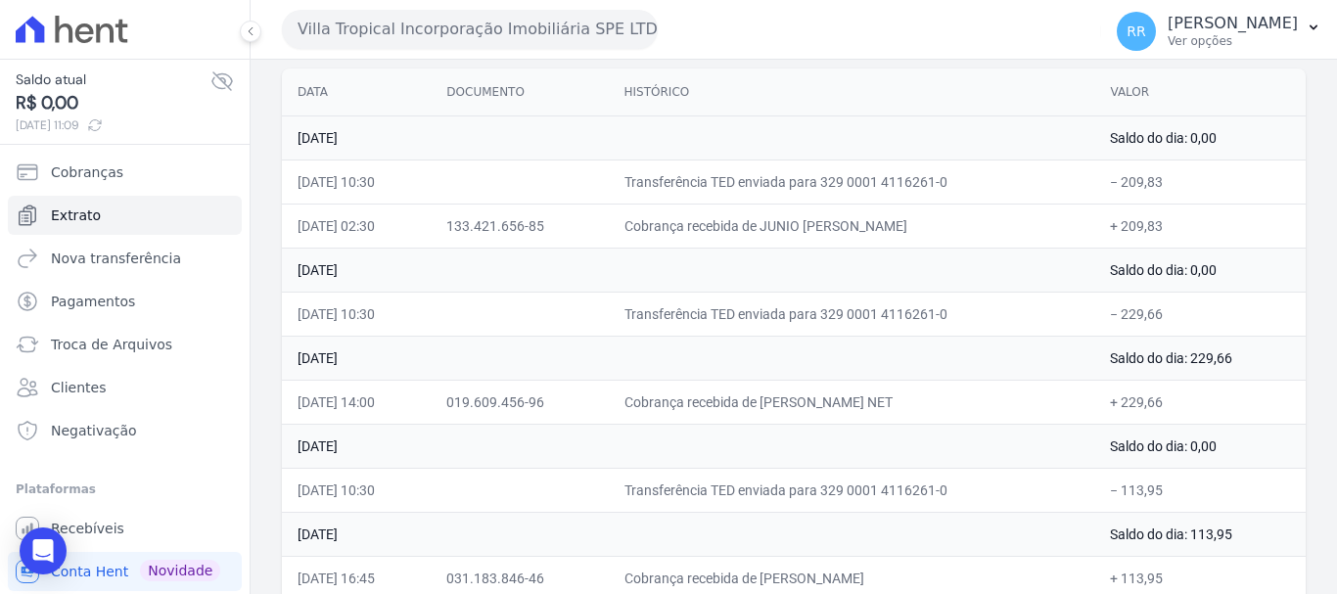
click at [508, 31] on button "Villa Tropical Incorporação Imobiliária SPE LTDA" at bounding box center [470, 29] width 376 height 39
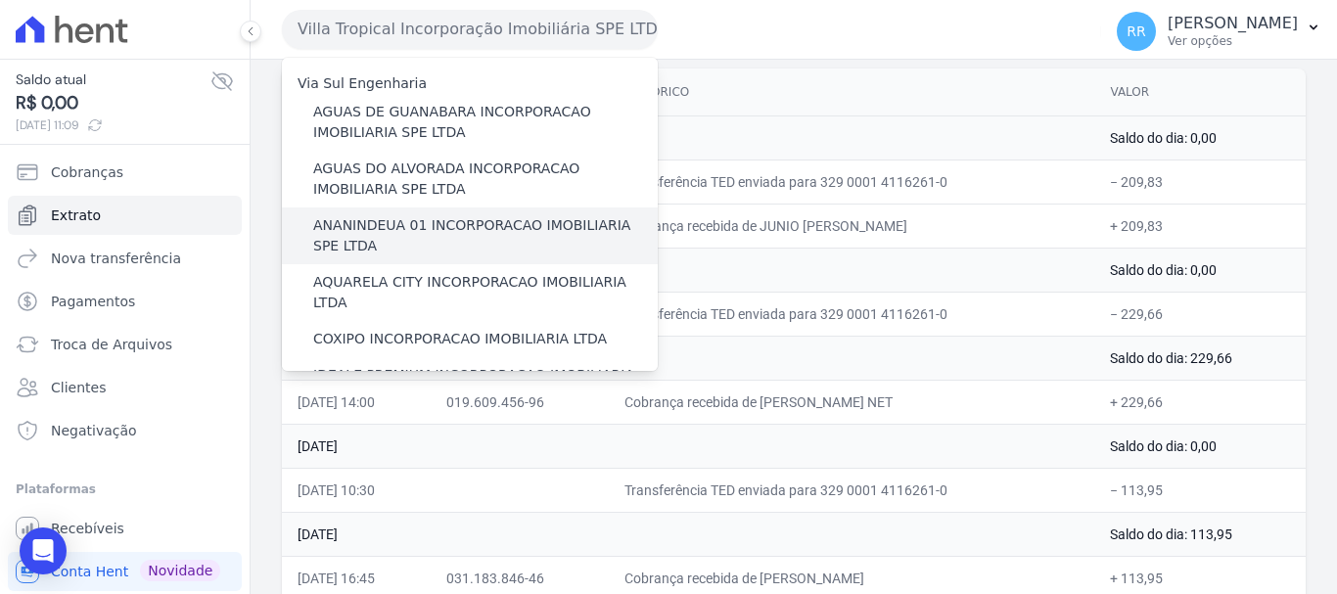
click at [413, 232] on label "ANANINDEUA 01 INCORPORACAO IMOBILIARIA SPE LTDA" at bounding box center [485, 235] width 345 height 41
click at [0, 0] on input "ANANINDEUA 01 INCORPORACAO IMOBILIARIA SPE LTDA" at bounding box center [0, 0] width 0 height 0
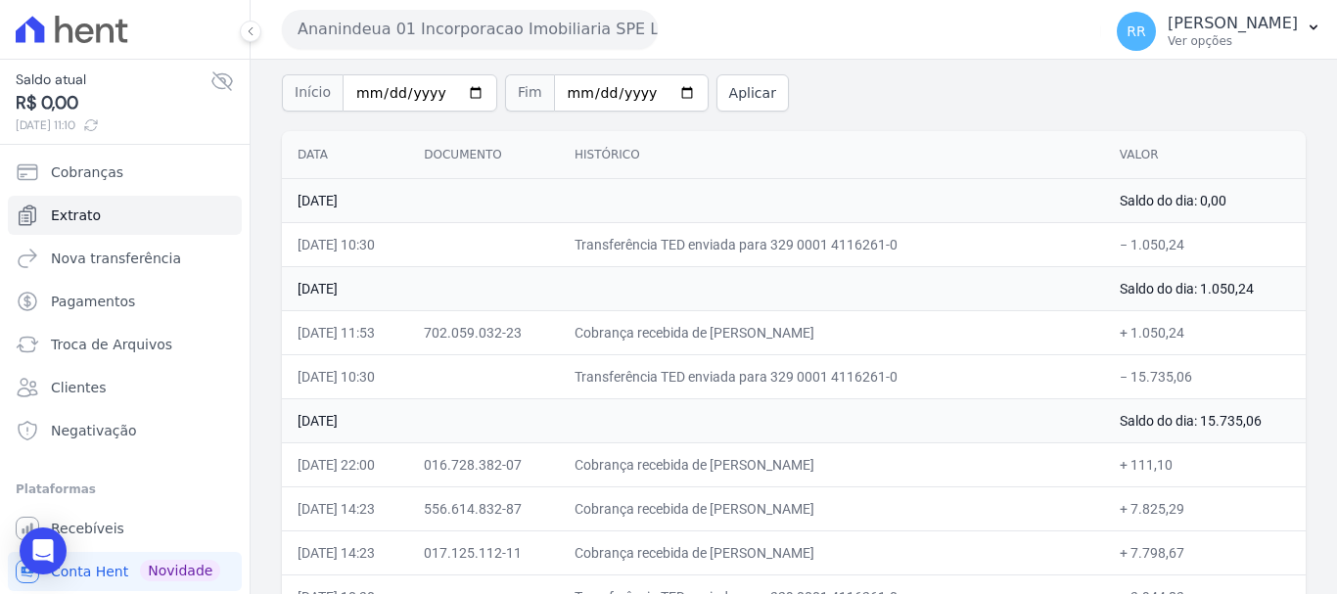
scroll to position [0, 0]
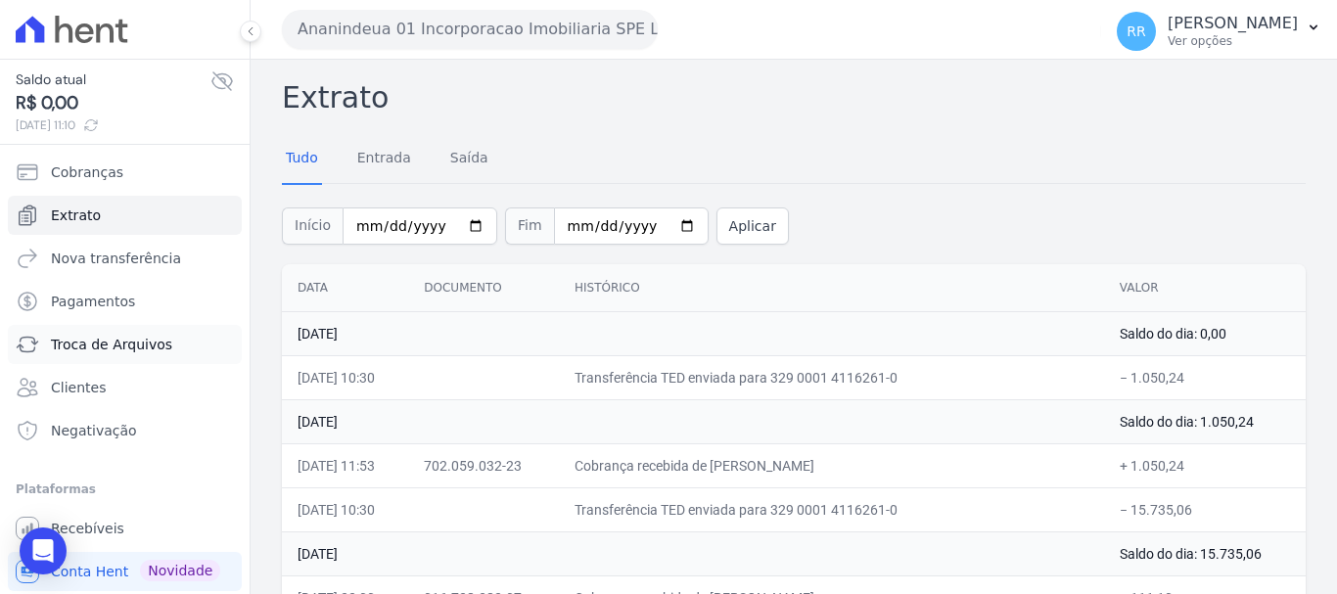
click at [79, 331] on link "Troca de Arquivos" at bounding box center [125, 344] width 234 height 39
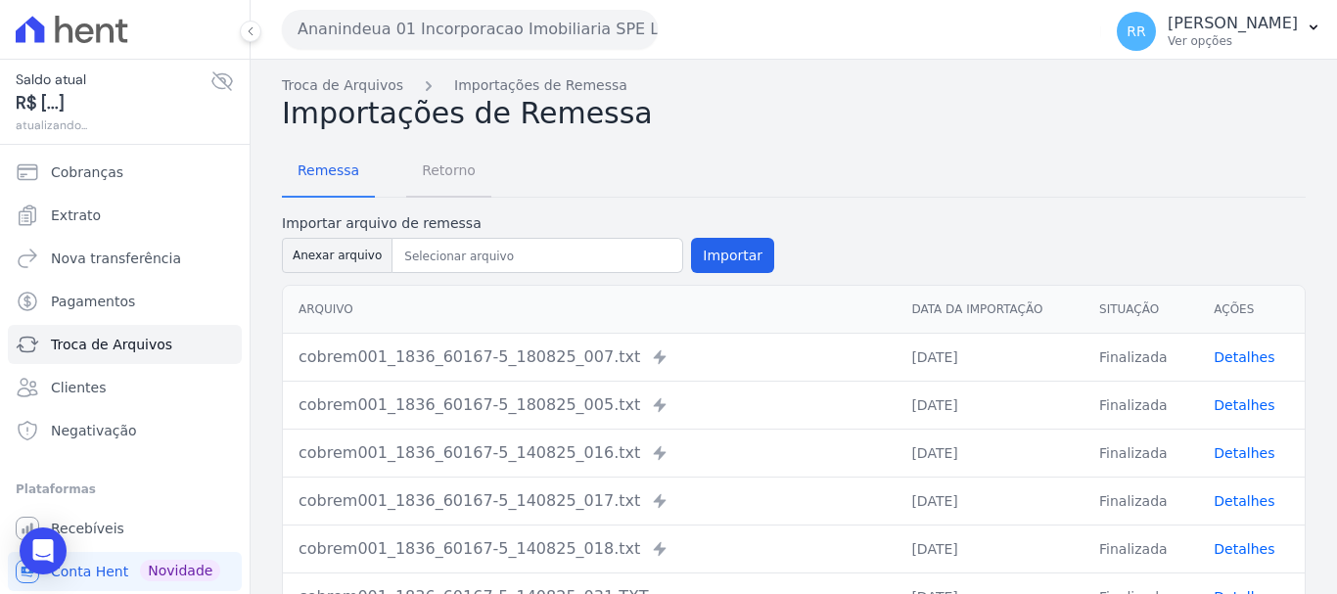
click at [434, 172] on span "Retorno" at bounding box center [448, 170] width 77 height 39
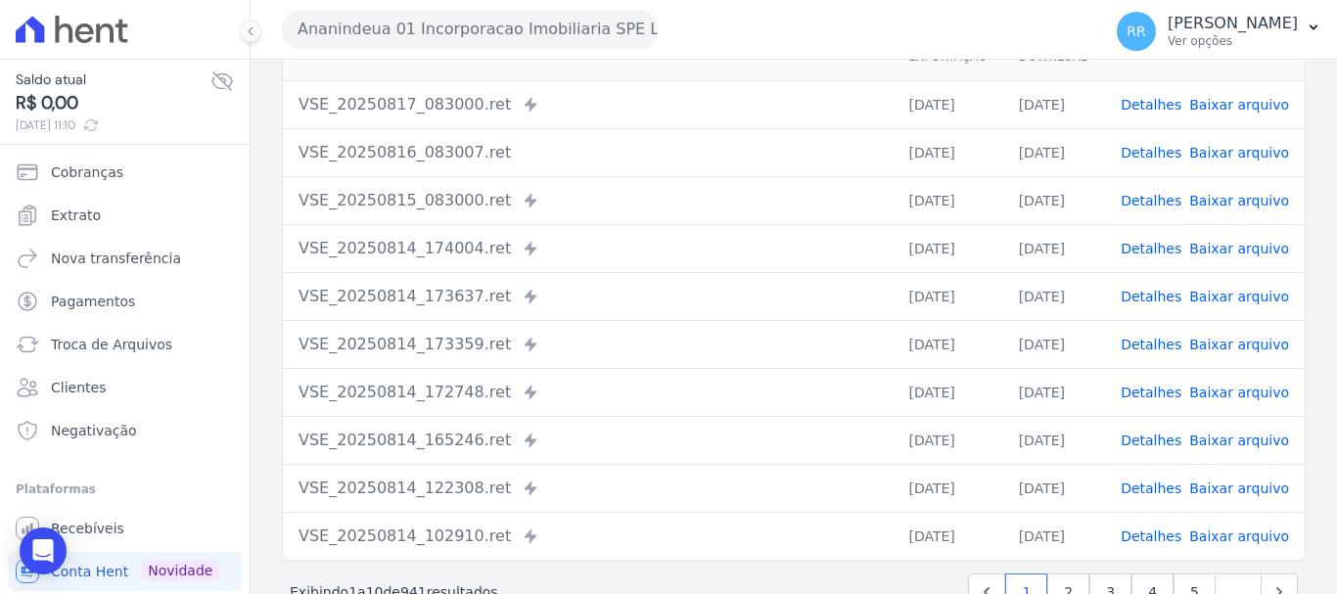
scroll to position [172, 0]
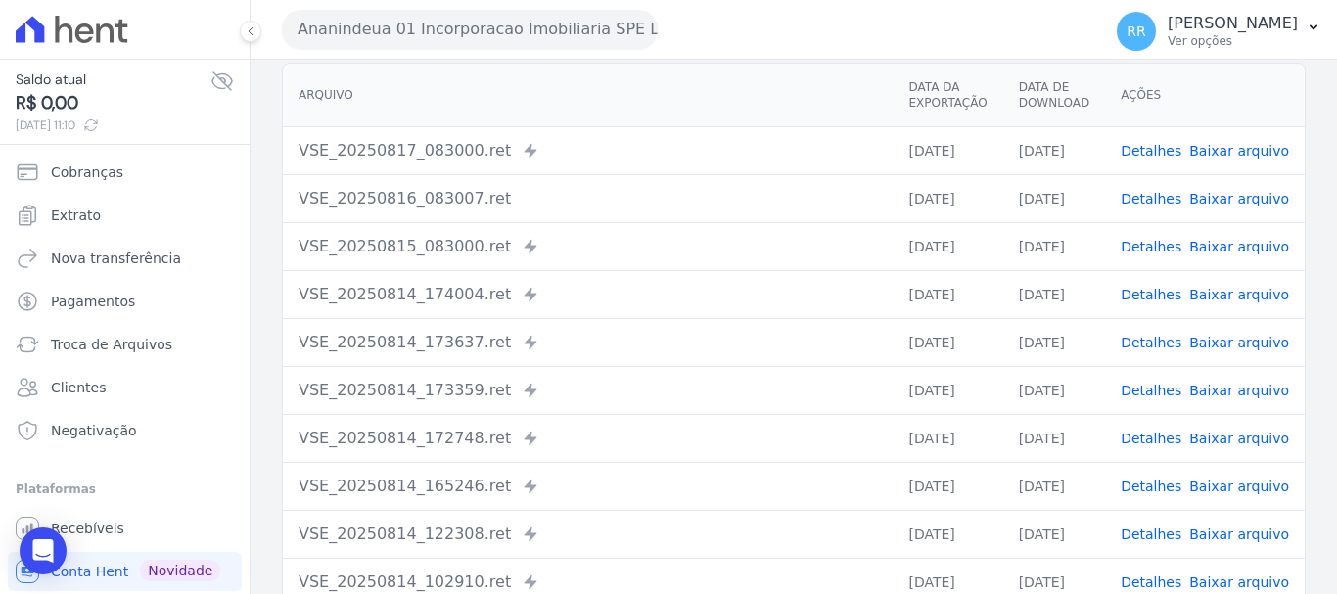
click at [1152, 159] on link "Detalhes" at bounding box center [1151, 151] width 61 height 16
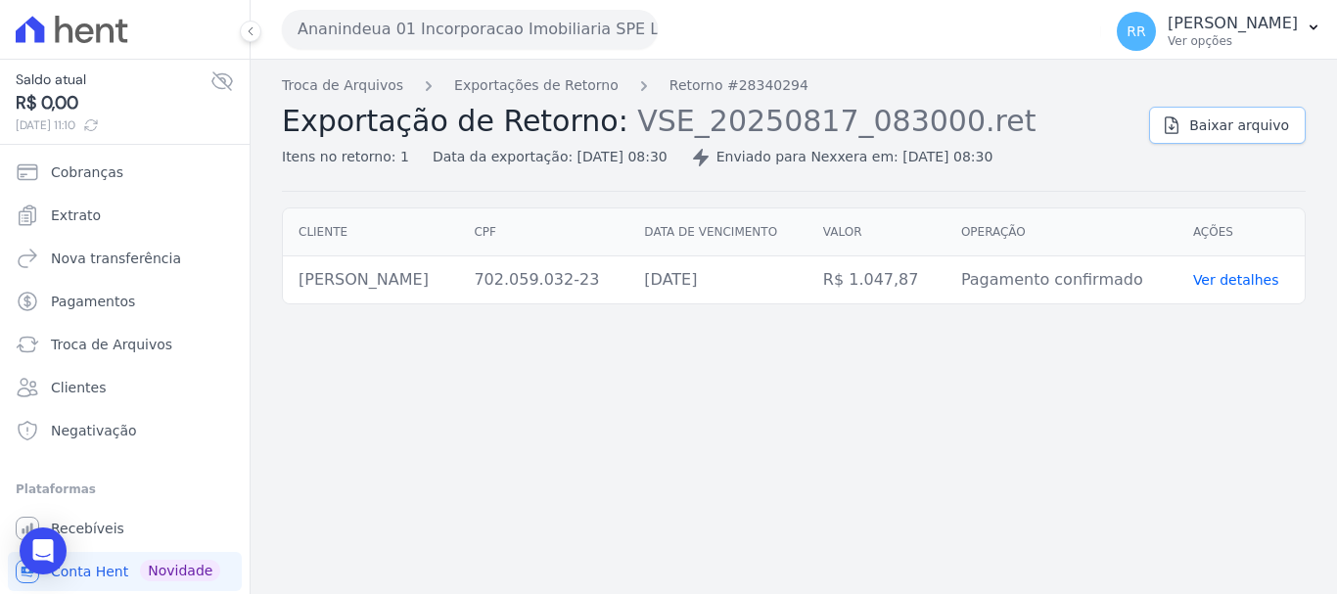
click at [1259, 116] on span "Baixar arquivo" at bounding box center [1240, 126] width 100 height 20
click at [574, 80] on link "Exportações de Retorno" at bounding box center [536, 85] width 164 height 21
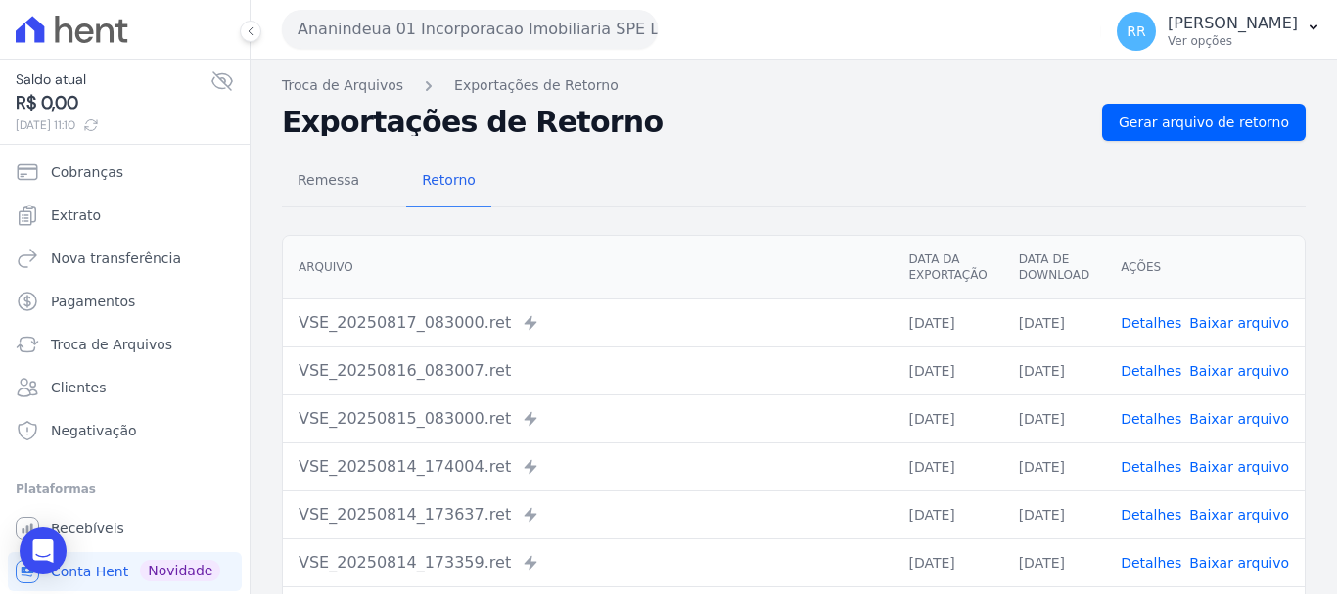
drag, startPoint x: 771, startPoint y: 316, endPoint x: 807, endPoint y: 312, distance: 36.4
click at [771, 316] on div "VSE_20250817_083000.ret Enviado para Nexxera em: [DATE] 08:30" at bounding box center [588, 322] width 579 height 23
click at [1153, 366] on link "Detalhes" at bounding box center [1151, 371] width 61 height 16
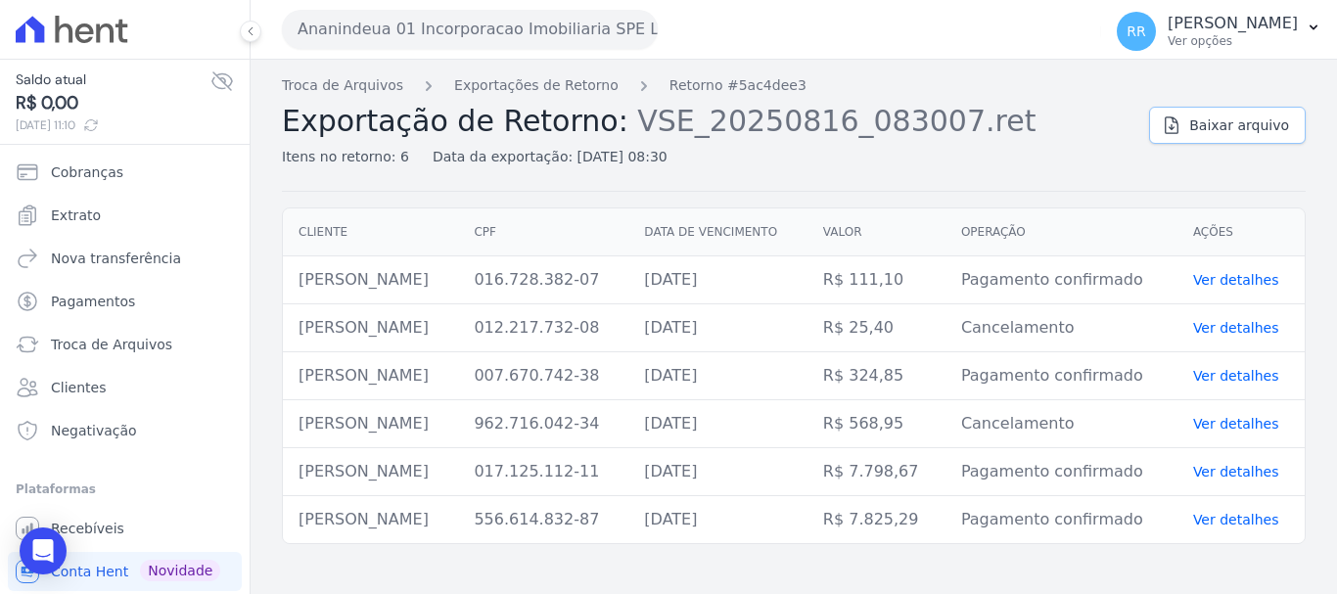
click at [1270, 126] on span "Baixar arquivo" at bounding box center [1240, 126] width 100 height 20
click at [94, 216] on span "Extrato" at bounding box center [76, 216] width 50 height 20
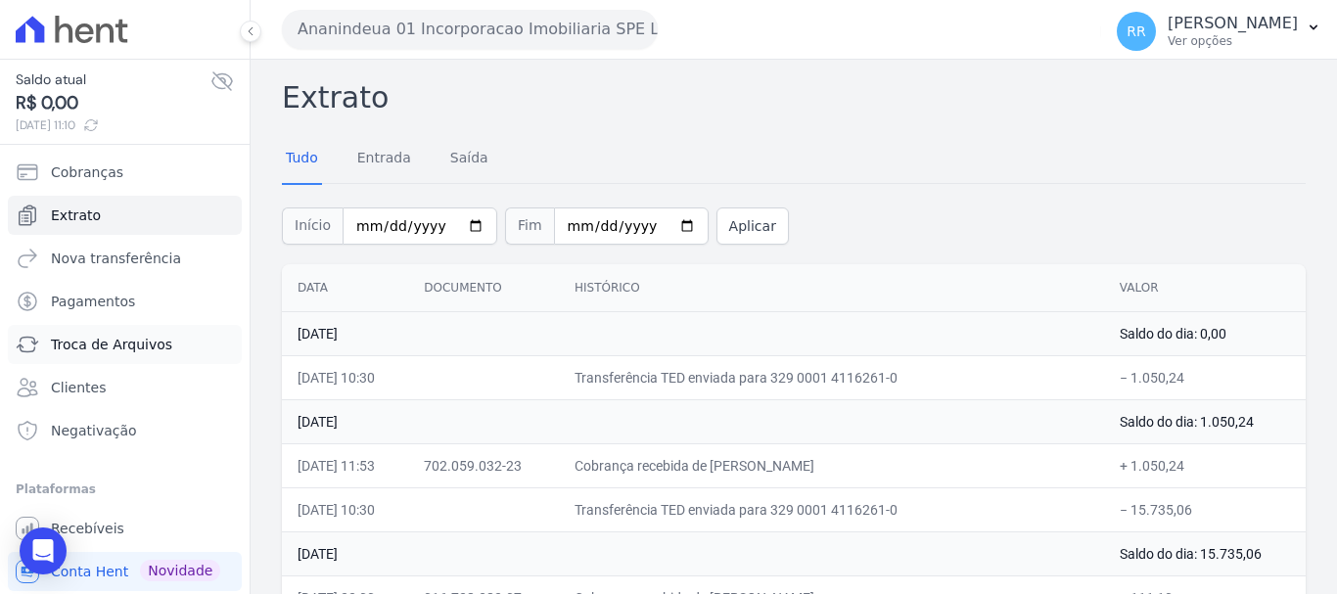
click at [139, 344] on span "Troca de Arquivos" at bounding box center [111, 345] width 121 height 20
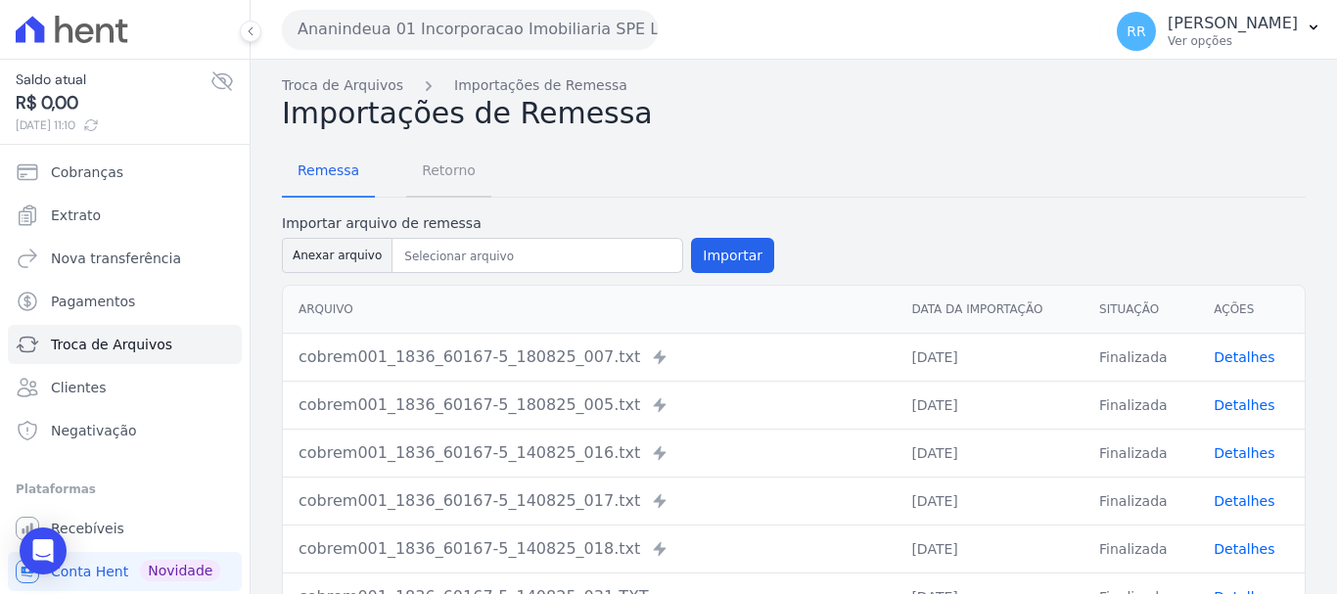
click at [462, 162] on span "Retorno" at bounding box center [448, 170] width 77 height 39
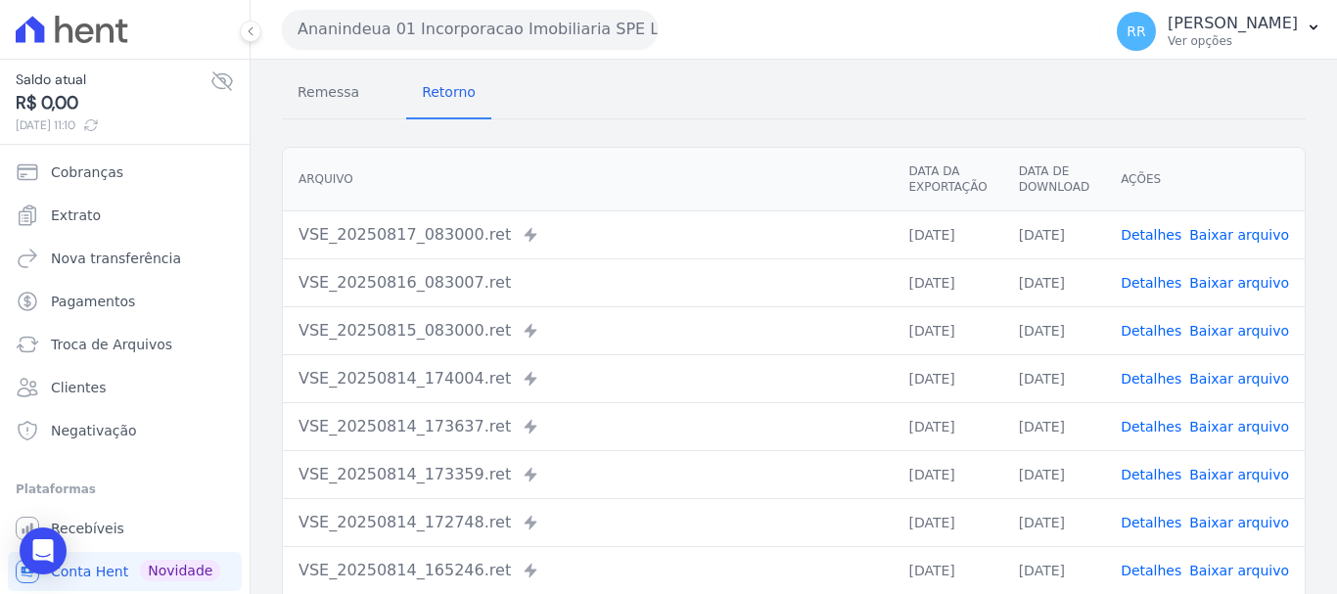
scroll to position [196, 0]
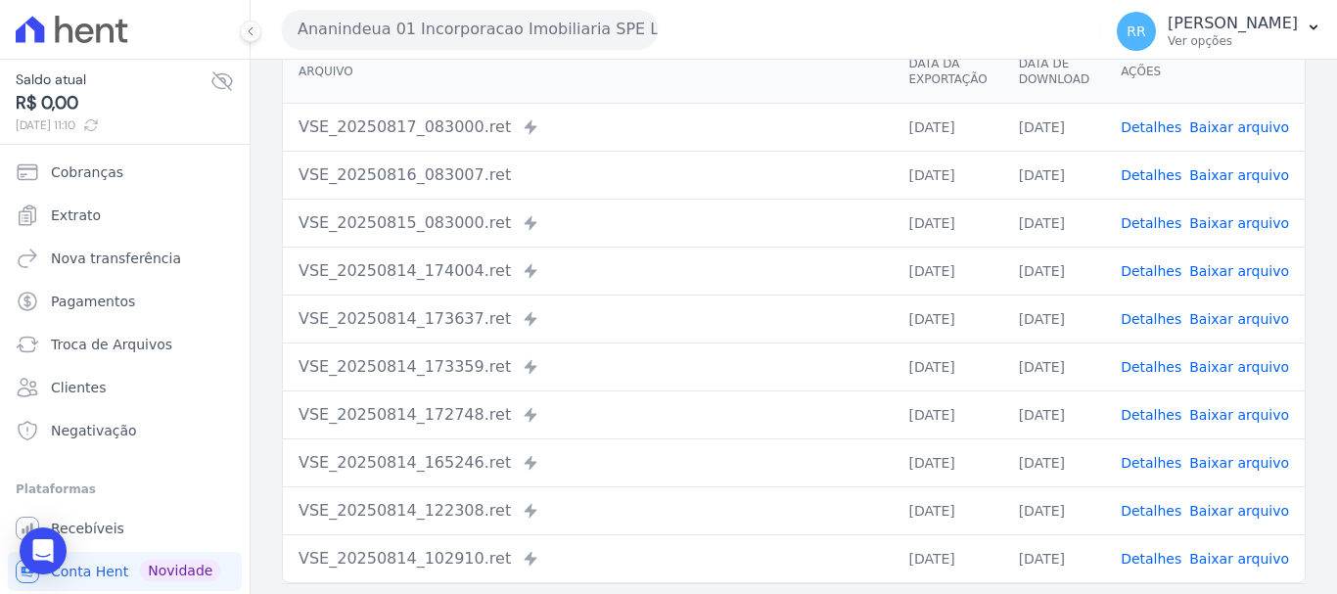
click at [1156, 274] on link "Detalhes" at bounding box center [1151, 271] width 61 height 16
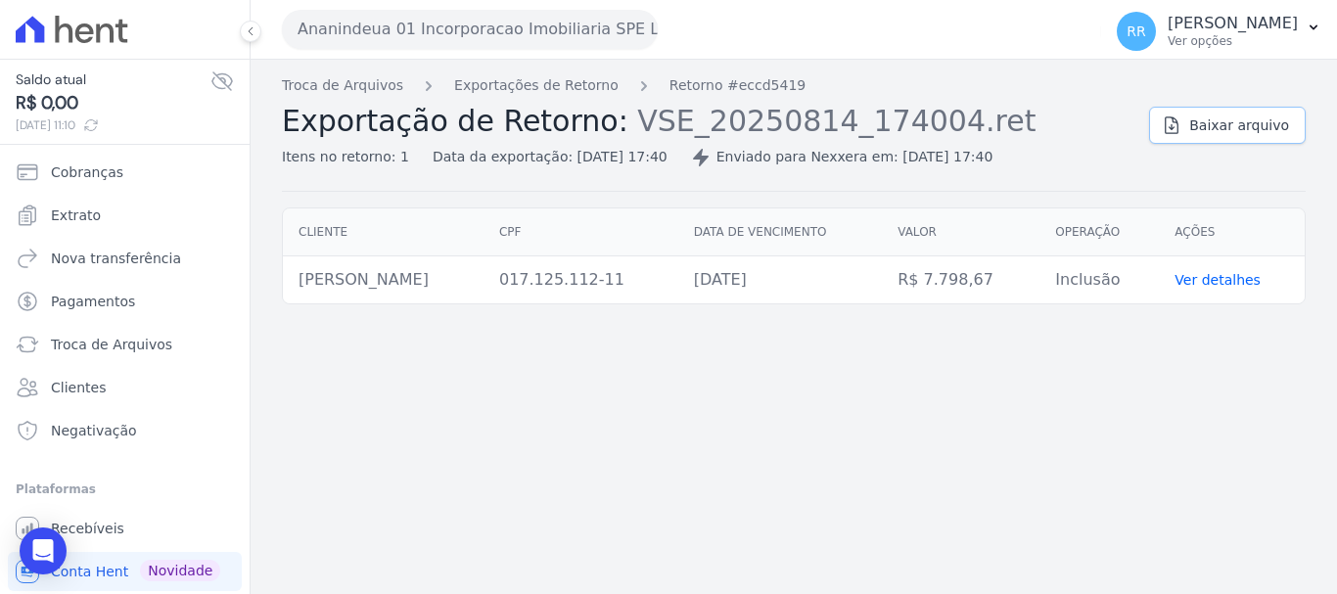
click at [1228, 138] on link "Baixar arquivo" at bounding box center [1227, 125] width 157 height 37
click at [555, 89] on link "Exportações de Retorno" at bounding box center [536, 85] width 164 height 21
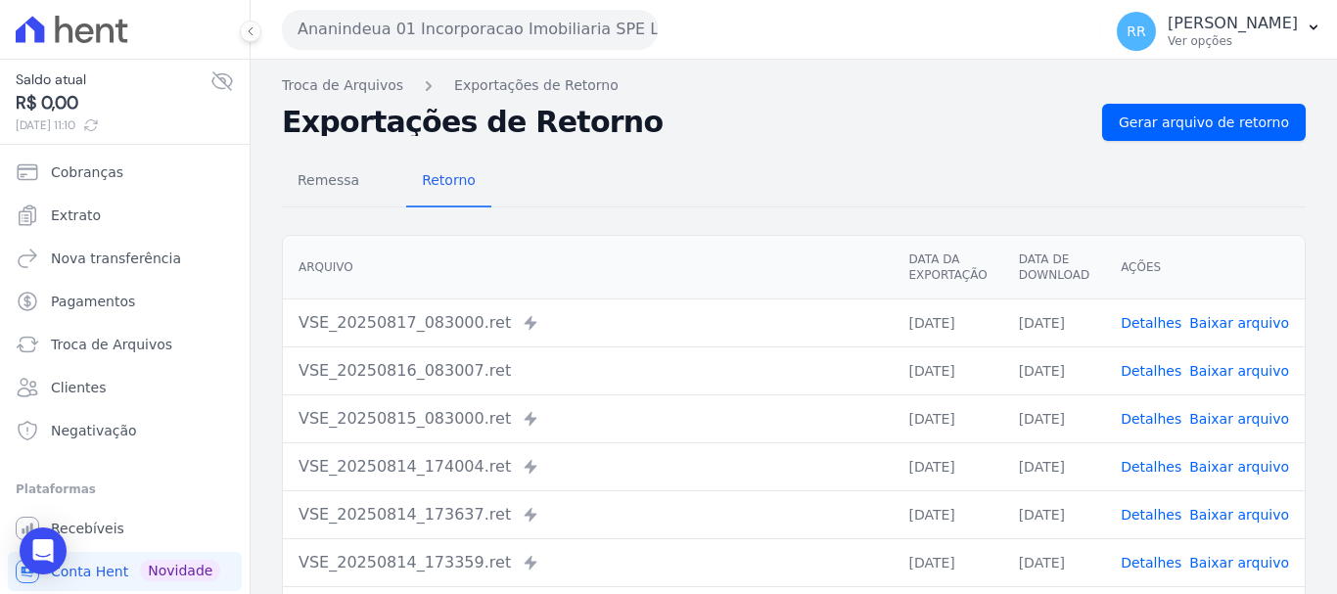
click at [1147, 422] on link "Detalhes" at bounding box center [1151, 419] width 61 height 16
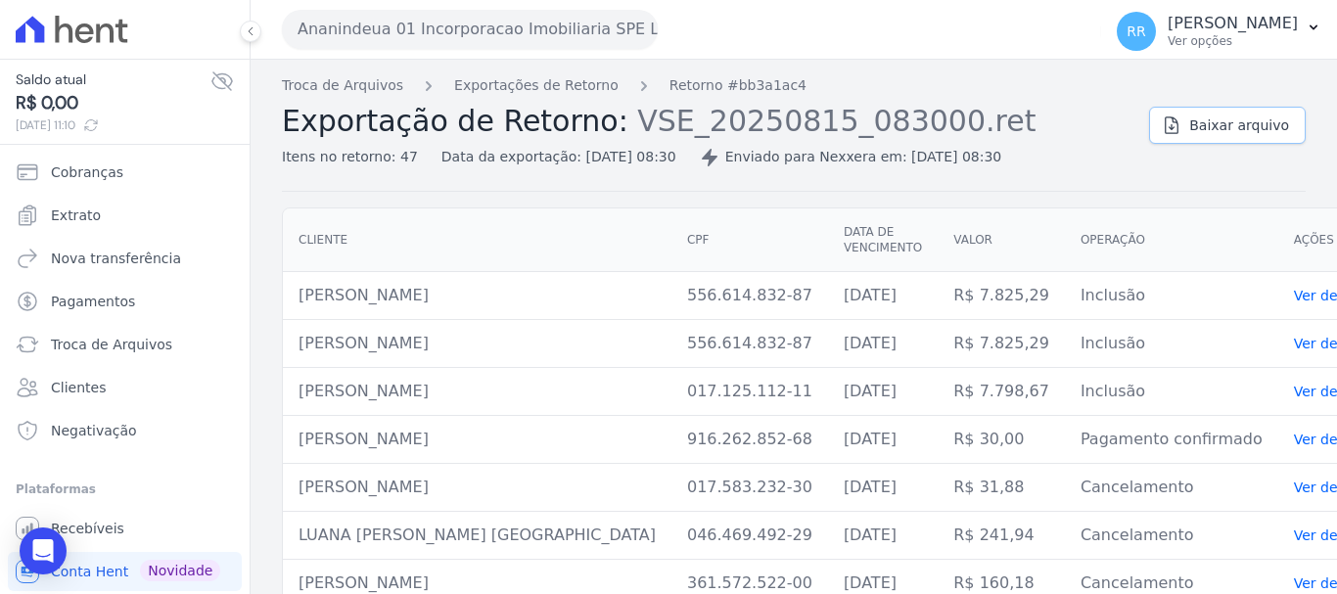
click at [1209, 117] on span "Baixar arquivo" at bounding box center [1240, 126] width 100 height 20
click at [528, 87] on link "Exportações de Retorno" at bounding box center [536, 85] width 164 height 21
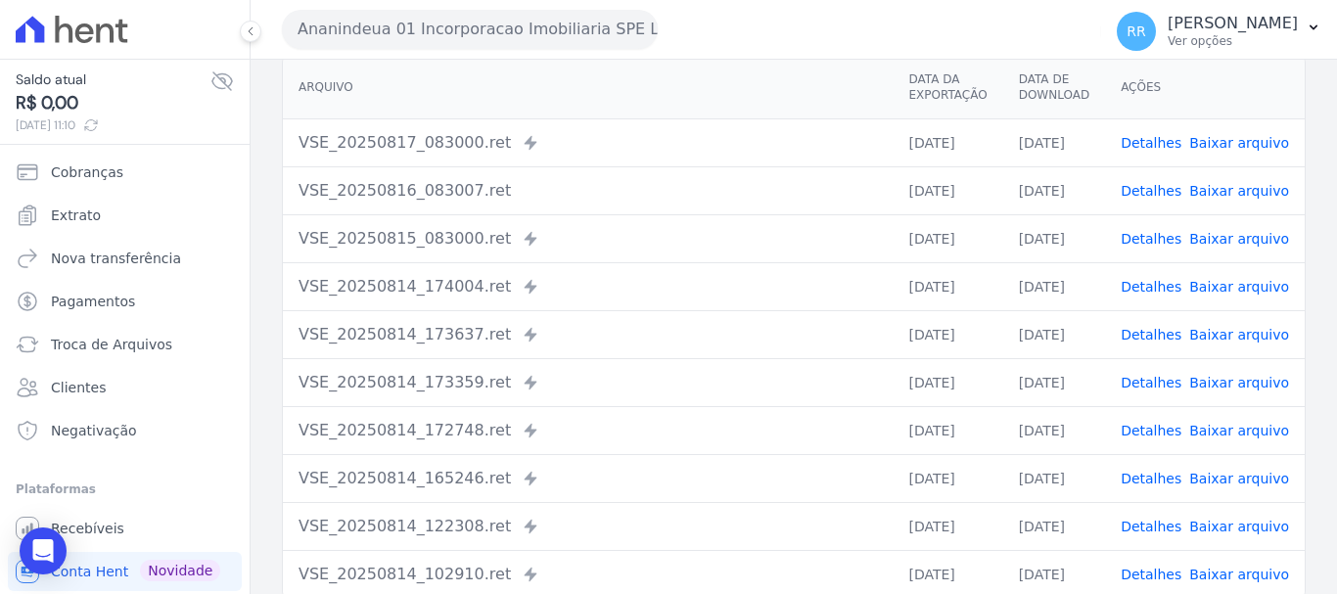
scroll to position [196, 0]
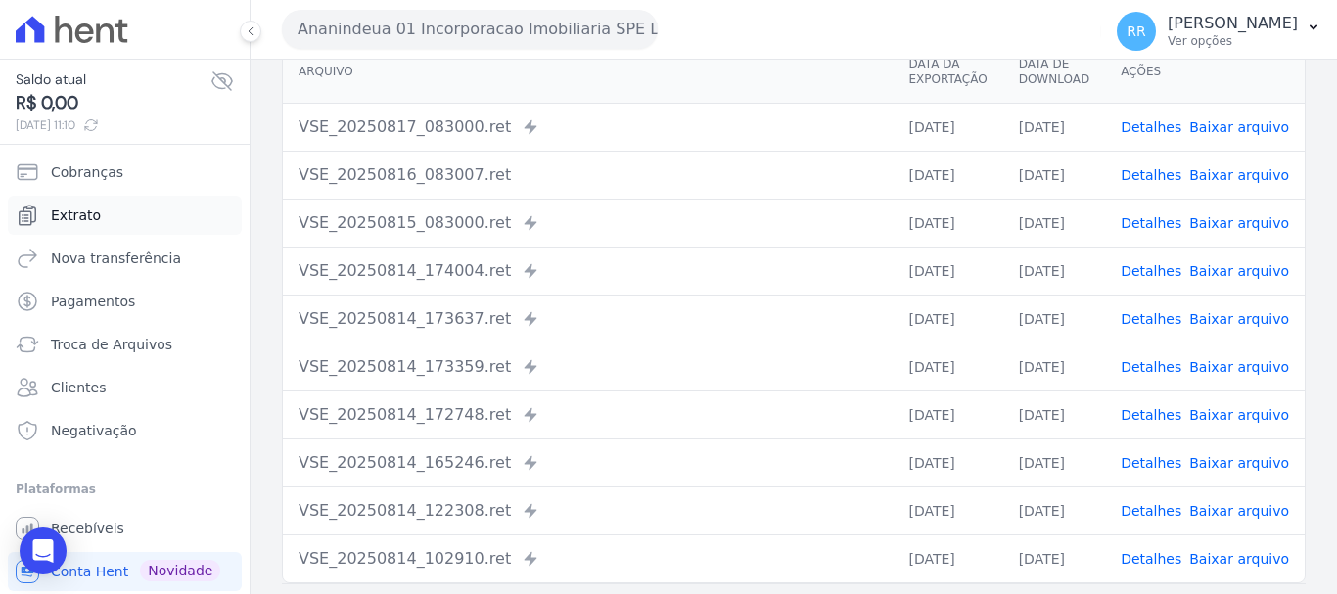
click at [85, 218] on span "Extrato" at bounding box center [76, 216] width 50 height 20
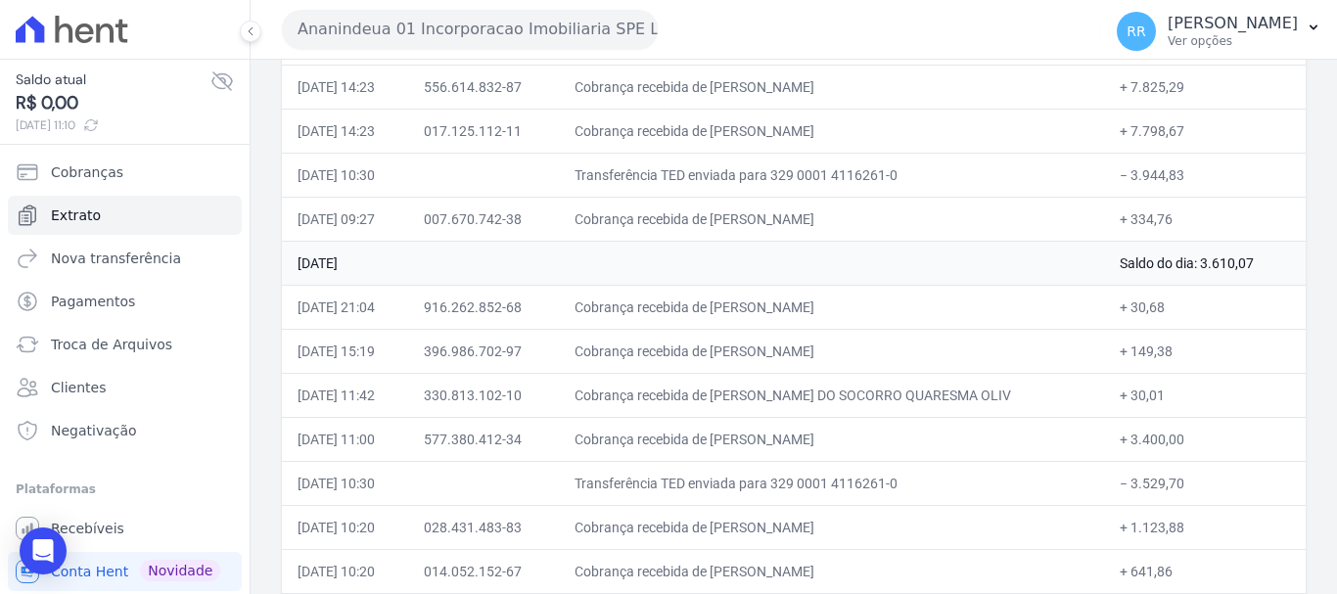
scroll to position [392, 0]
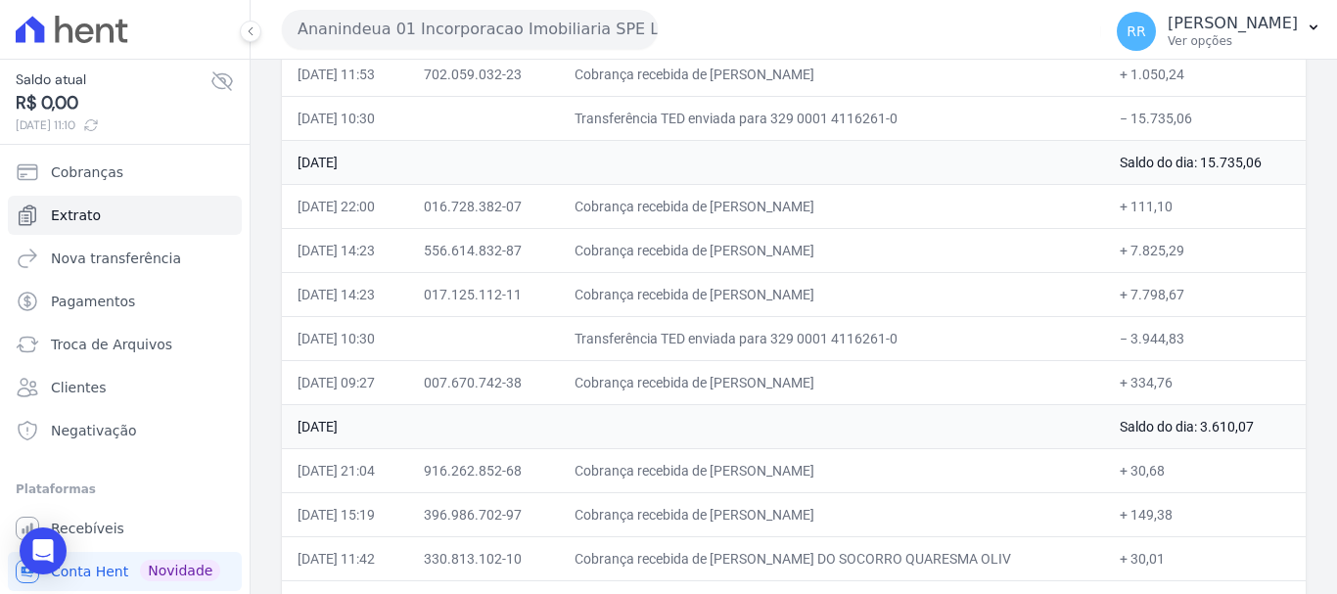
click at [1104, 385] on td "+ 334,76" at bounding box center [1205, 382] width 202 height 44
